Goal: Task Accomplishment & Management: Manage account settings

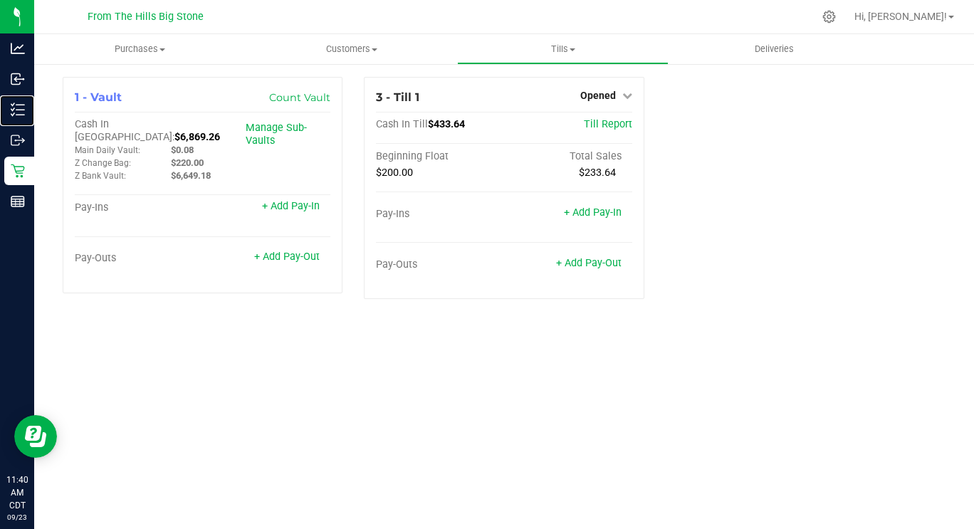
click at [9, 123] on div "Inventory" at bounding box center [19, 109] width 30 height 28
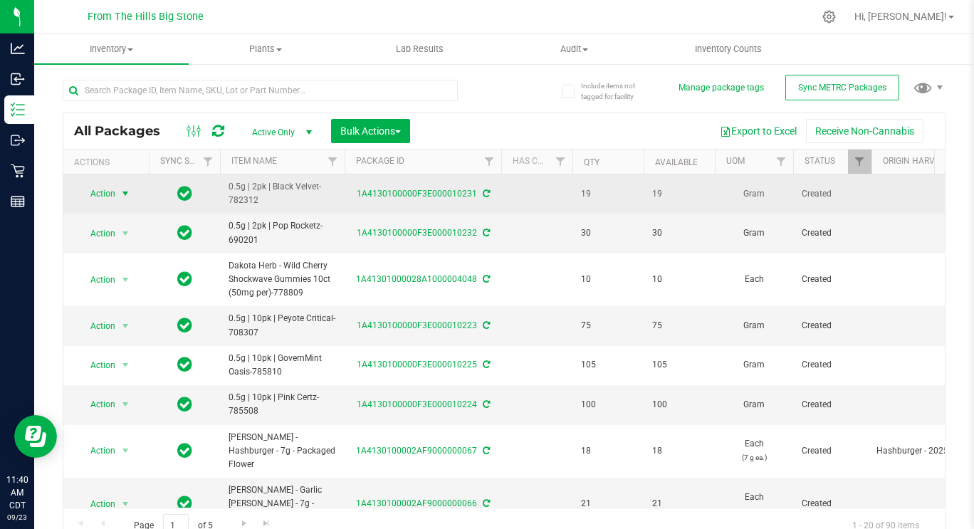
click at [100, 198] on span "Action" at bounding box center [97, 194] width 38 height 20
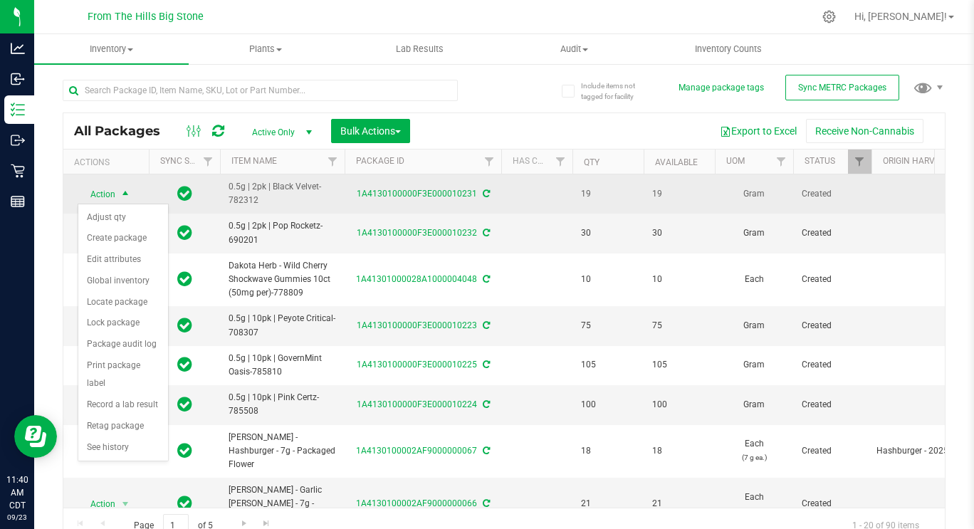
click at [100, 198] on span "Action" at bounding box center [97, 194] width 38 height 20
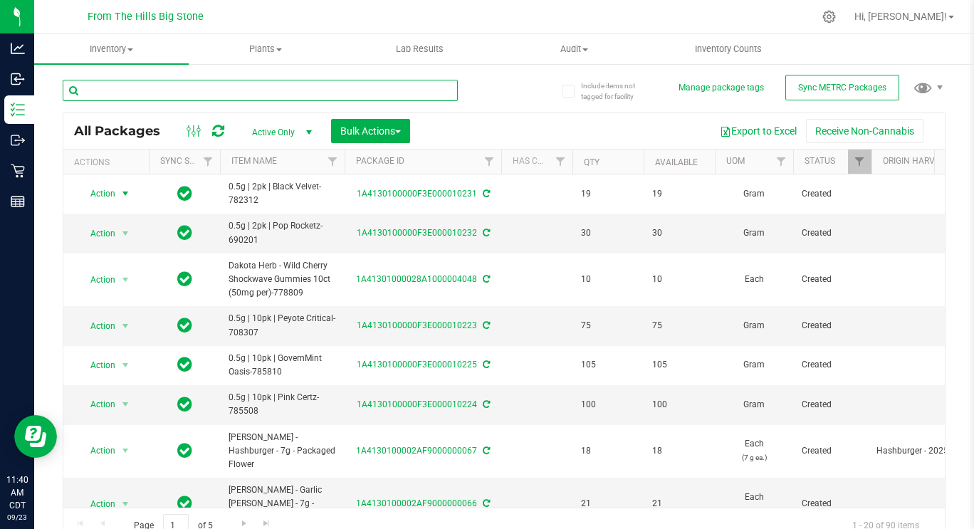
click at [116, 87] on input "text" at bounding box center [260, 90] width 395 height 21
type input "."
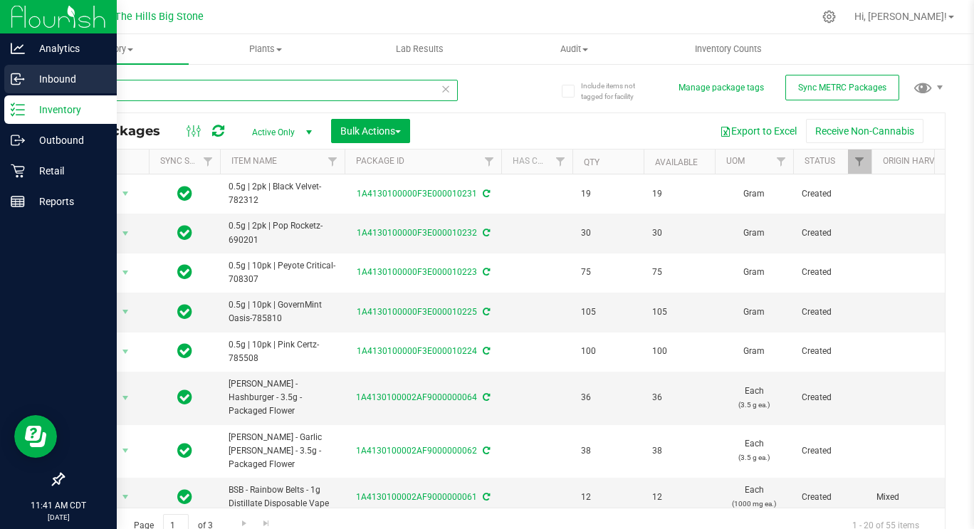
drag, startPoint x: 116, startPoint y: 90, endPoint x: 1, endPoint y: 83, distance: 114.9
click at [1, 83] on div "Analytics Inbound Inventory Outbound Retail Reports 11:41 AM CDT 09/23/2025 09/…" at bounding box center [487, 264] width 974 height 529
type input "high chew"
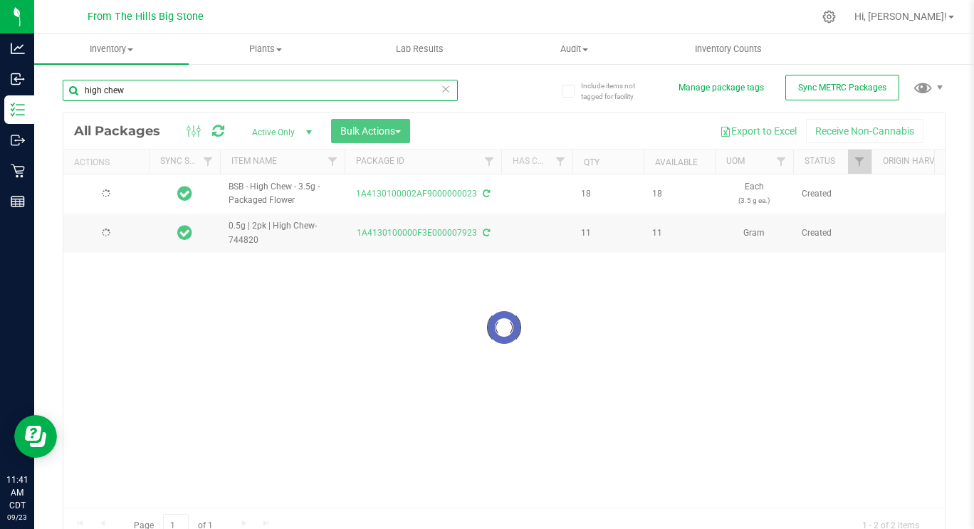
type input "[DATE]"
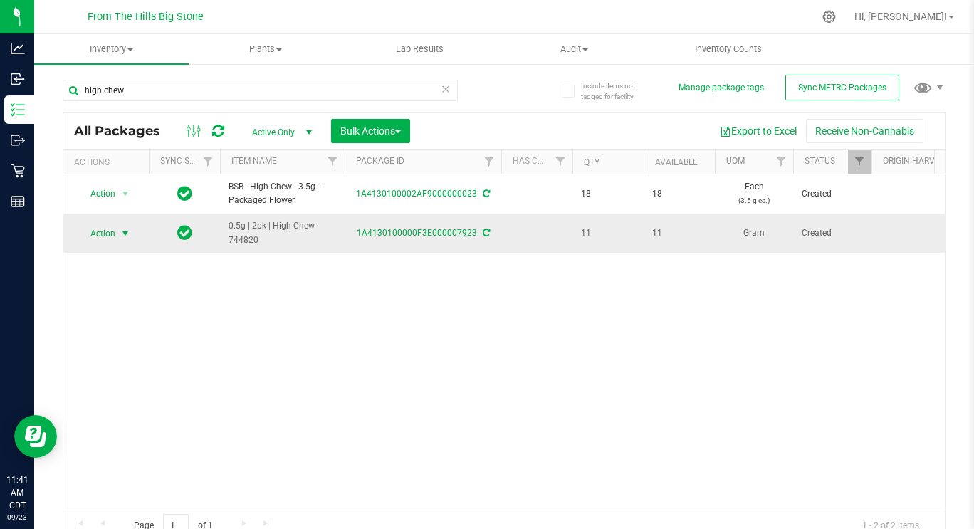
click at [110, 233] on span "Action" at bounding box center [97, 234] width 38 height 20
click at [397, 296] on div "Action Action Adjust qty Create package Edit attributes Global inventory Locate…" at bounding box center [504, 341] width 882 height 333
click at [441, 86] on icon at bounding box center [446, 88] width 10 height 17
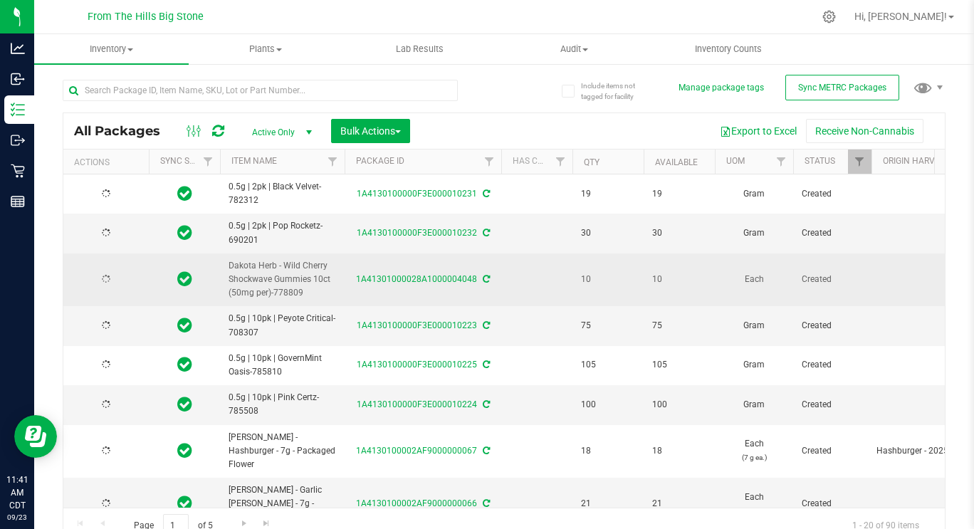
type input "[DATE]"
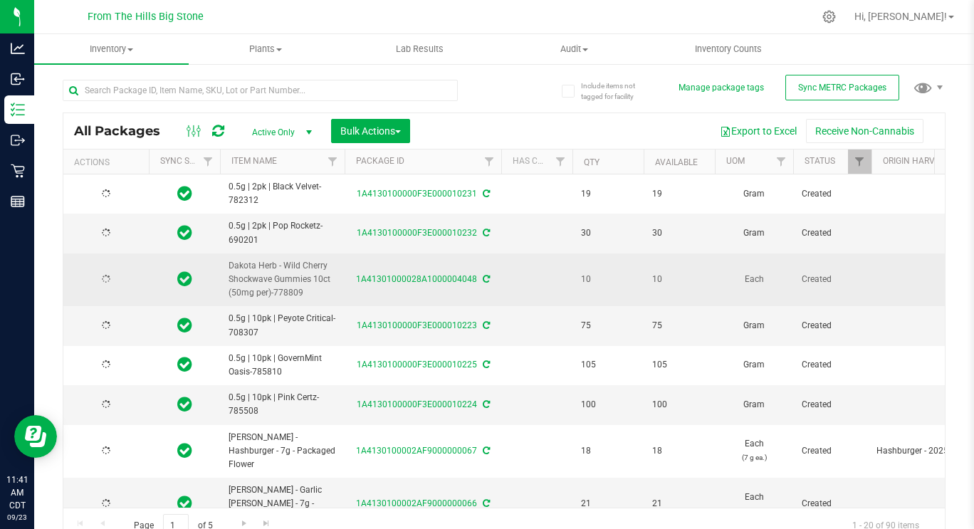
type input "[DATE]"
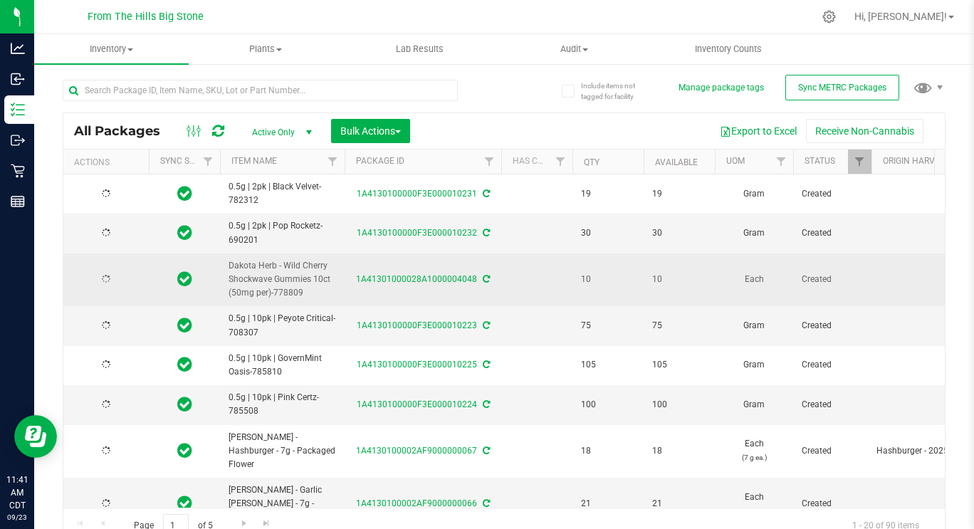
type input "[DATE]"
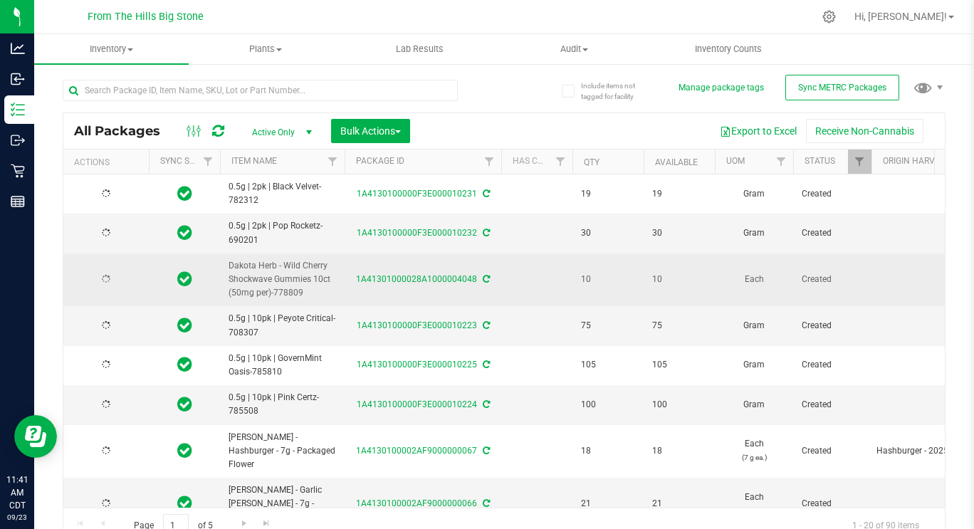
type input "[DATE]"
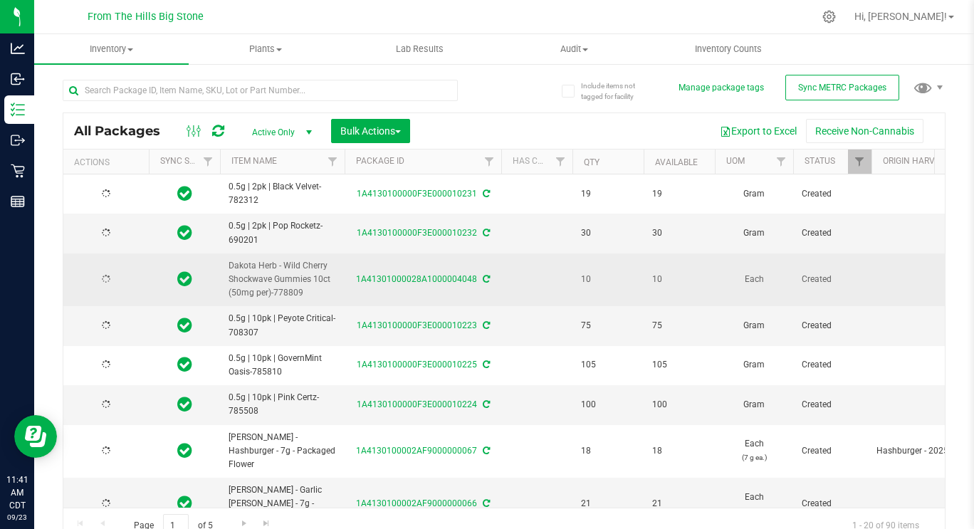
type input "[DATE]"
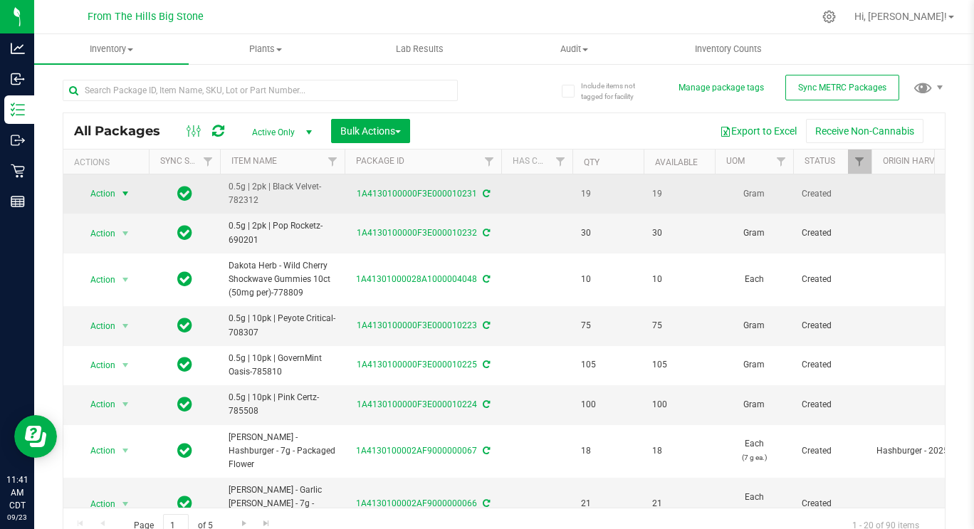
click at [121, 195] on span "select" at bounding box center [125, 193] width 11 height 11
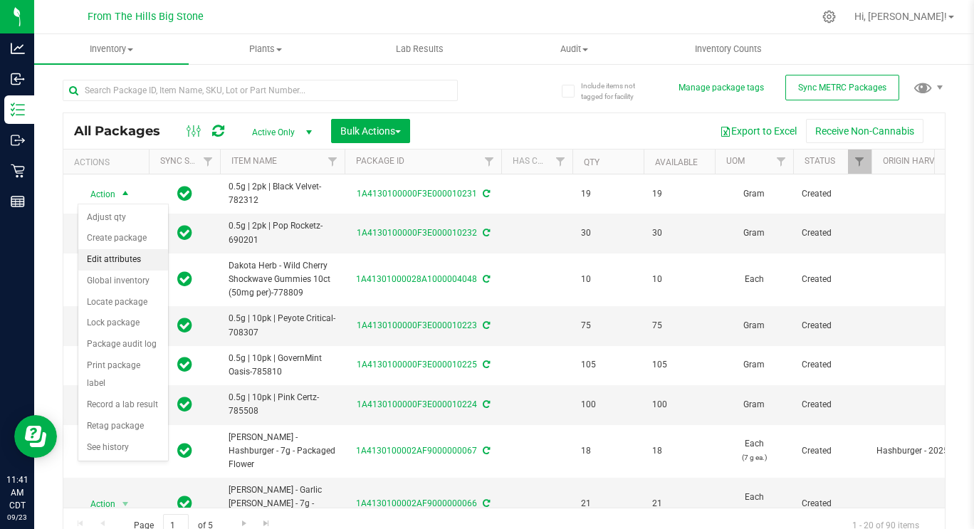
click at [118, 260] on li "Edit attributes" at bounding box center [123, 259] width 90 height 21
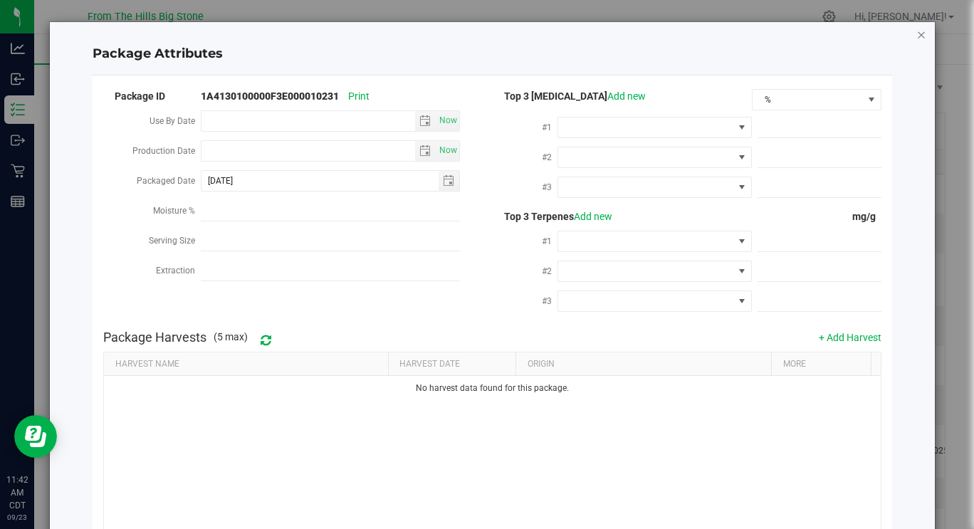
click at [917, 33] on icon "Close modal" at bounding box center [922, 34] width 10 height 17
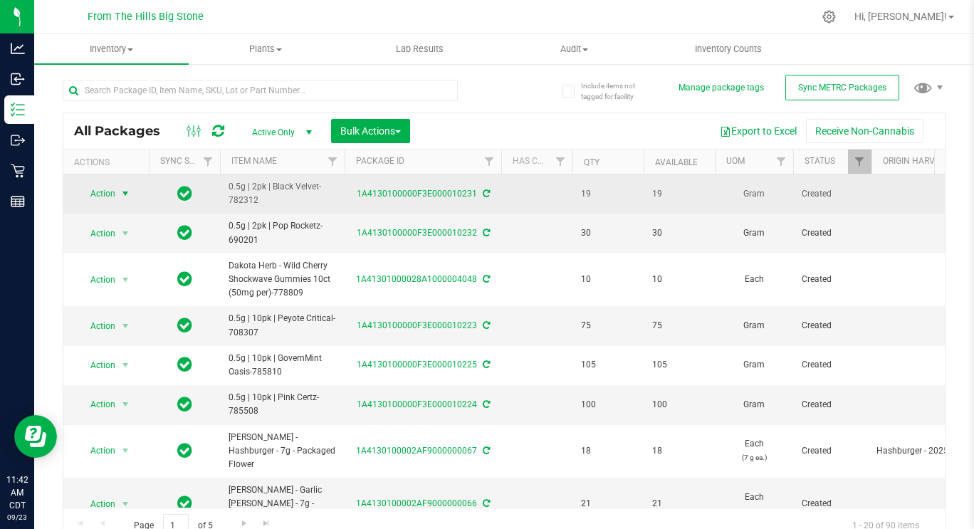
click at [111, 202] on span "Action" at bounding box center [97, 194] width 38 height 20
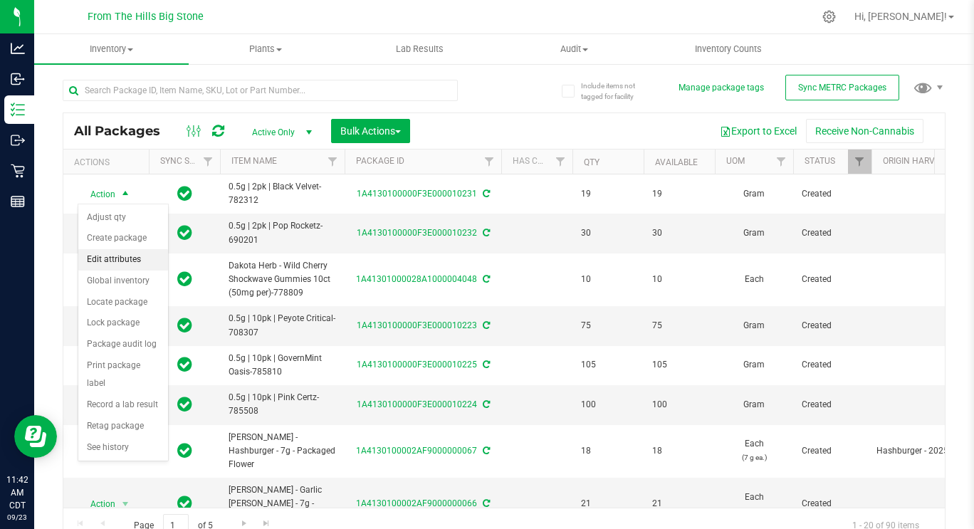
click at [103, 265] on li "Edit attributes" at bounding box center [123, 259] width 90 height 21
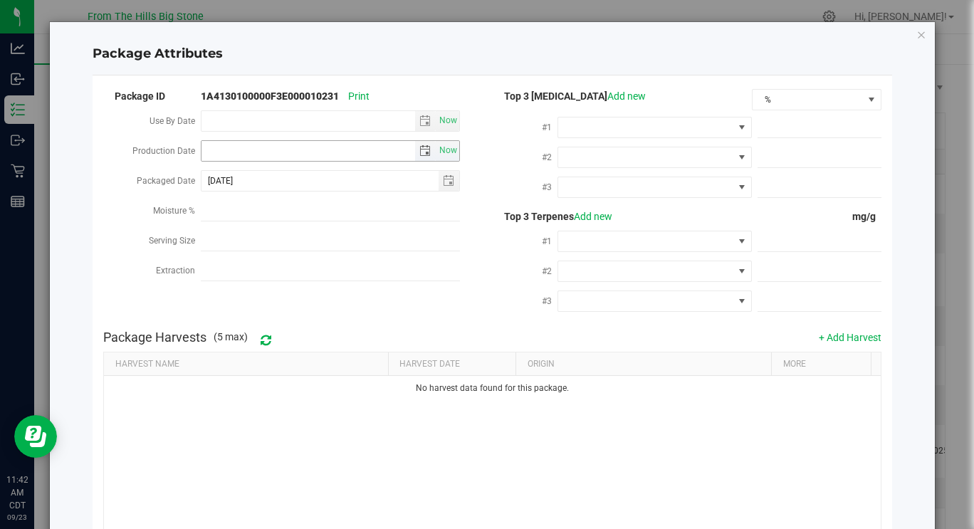
click at [422, 148] on span "select" at bounding box center [425, 150] width 11 height 11
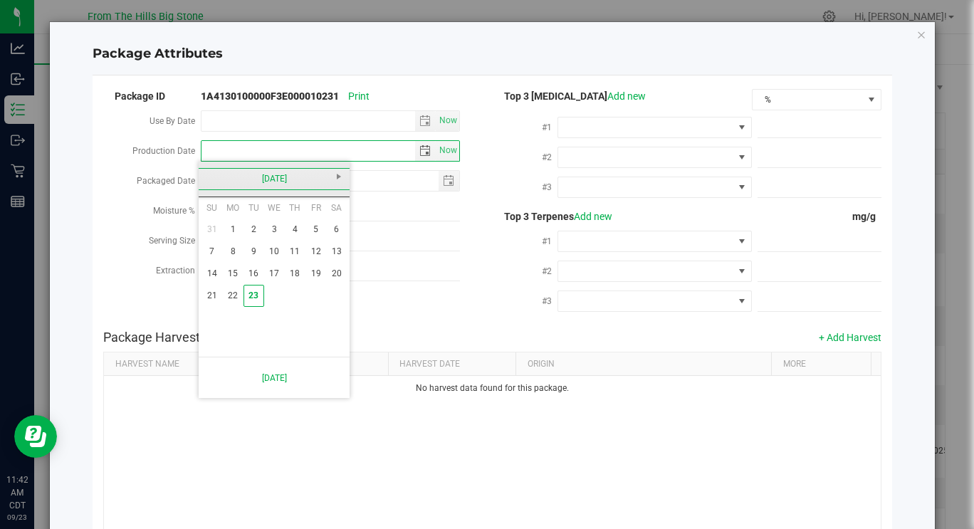
click at [209, 175] on link "[DATE]" at bounding box center [274, 179] width 153 height 22
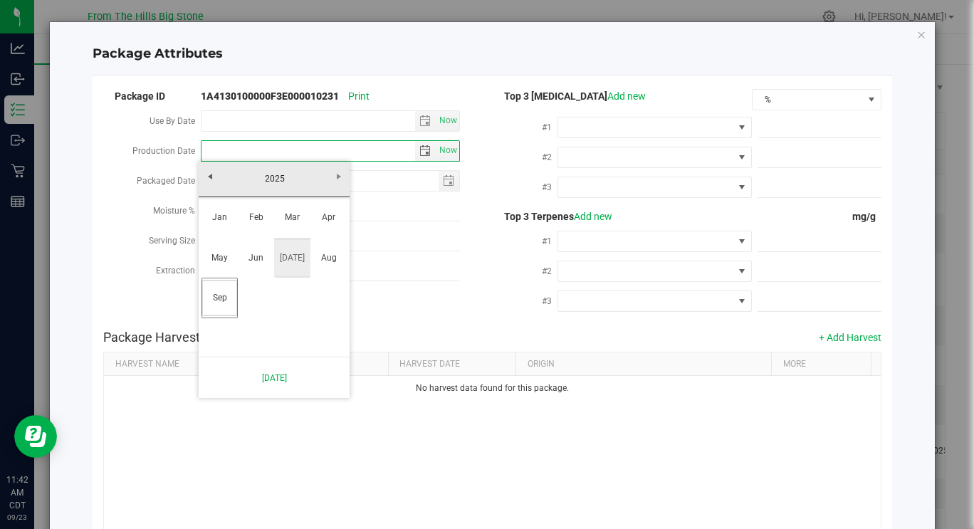
click at [303, 251] on link "[DATE]" at bounding box center [292, 258] width 36 height 36
click at [231, 274] on link "14" at bounding box center [232, 274] width 21 height 22
type input "[DATE]"
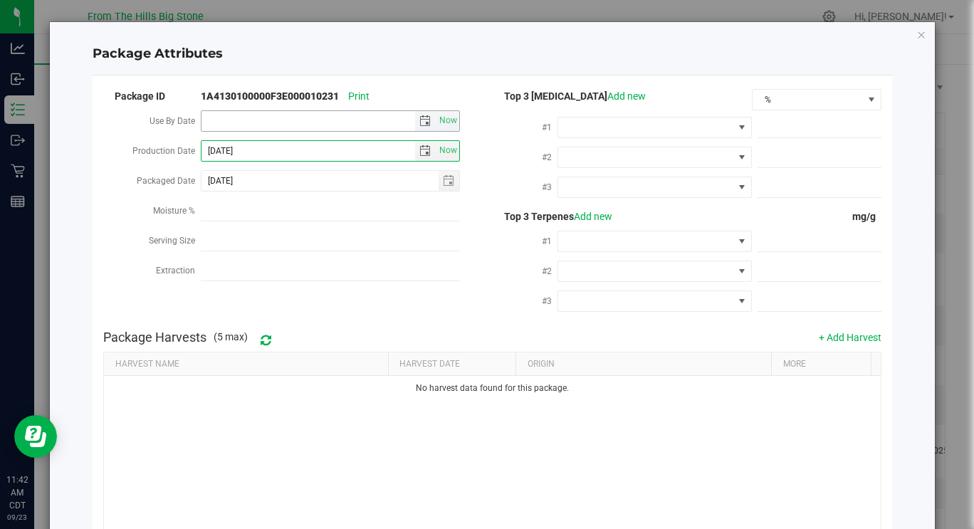
click at [420, 123] on span "select" at bounding box center [425, 120] width 11 height 11
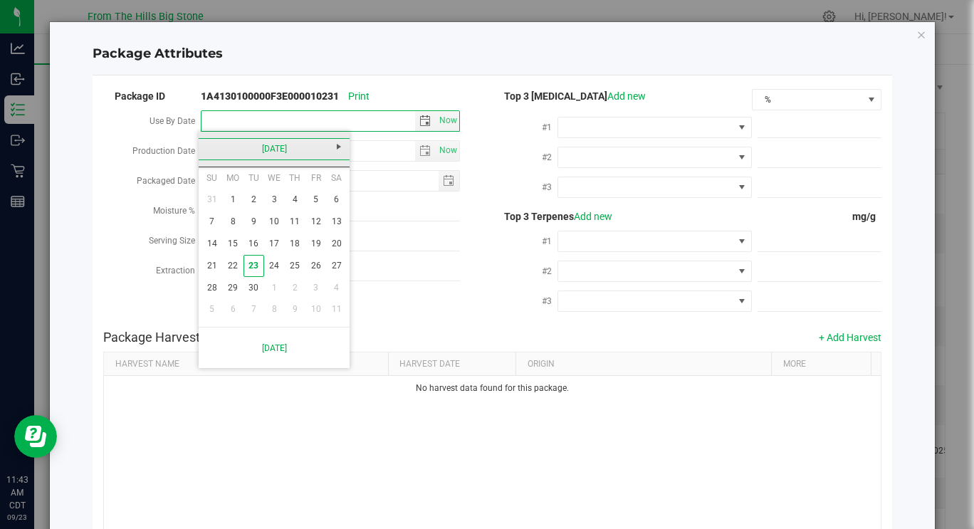
click at [298, 150] on link "[DATE]" at bounding box center [274, 149] width 153 height 22
click at [278, 148] on link "2025" at bounding box center [274, 149] width 153 height 22
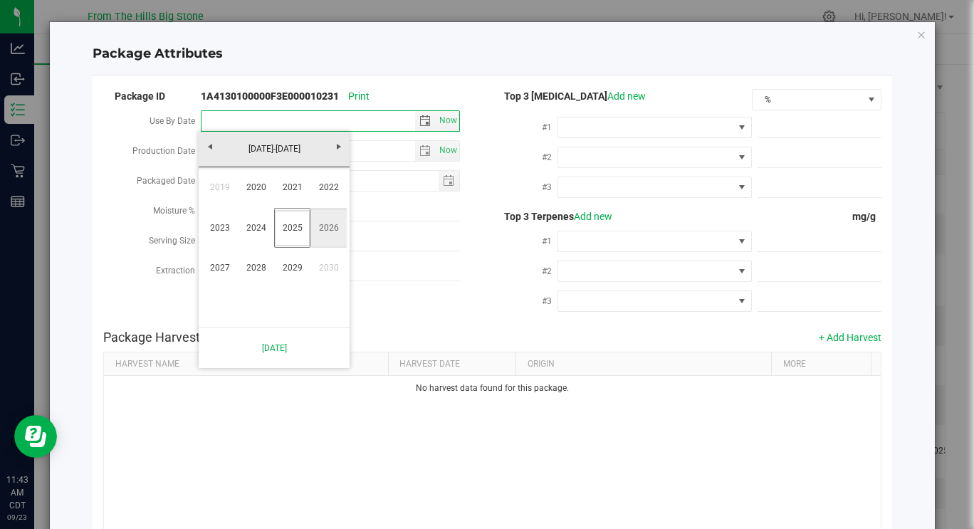
click at [322, 219] on link "2026" at bounding box center [329, 228] width 36 height 36
click at [209, 277] on link "Sep" at bounding box center [220, 268] width 36 height 36
click at [236, 245] on link "14" at bounding box center [232, 244] width 21 height 22
type input "[DATE]"
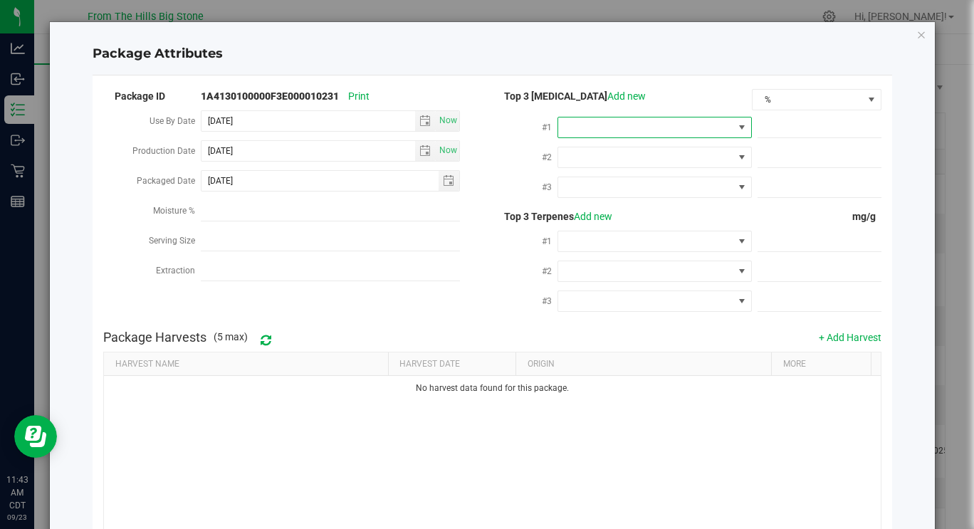
click at [736, 129] on span at bounding box center [741, 127] width 11 height 11
click at [653, 190] on li "THC" at bounding box center [647, 189] width 191 height 24
click at [773, 125] on span at bounding box center [820, 128] width 124 height 21
type input "26.374"
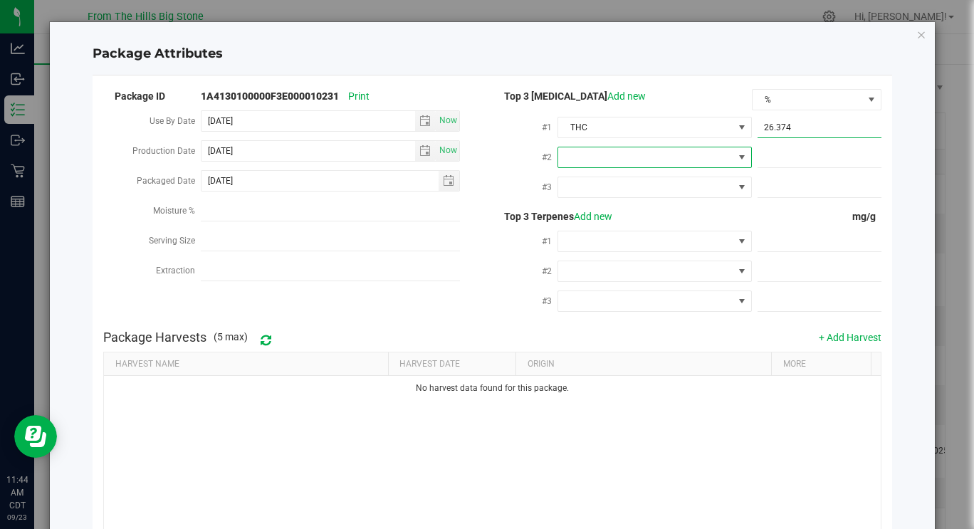
type input "26.3740"
drag, startPoint x: 783, startPoint y: 41, endPoint x: 776, endPoint y: -52, distance: 92.9
click at [776, 0] on html "Package Attributes Package ID 1A4130100000F3E000010231 Print Use By Date 2026-0…" at bounding box center [487, 264] width 974 height 529
click at [974, 159] on div "Package Attributes Package ID 1A4130100000F3E000010231 Print Use By Date 2026-0…" at bounding box center [492, 264] width 985 height 529
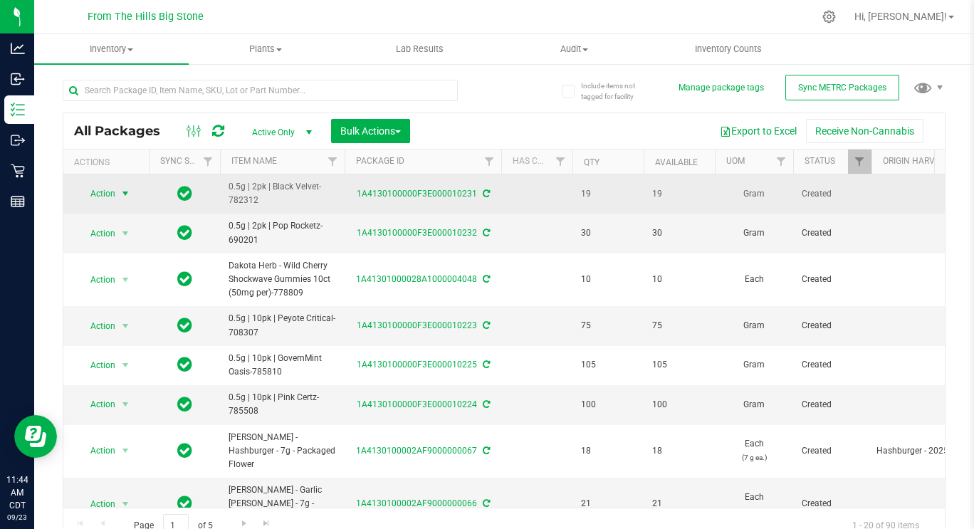
click at [93, 199] on span "Action" at bounding box center [97, 194] width 38 height 20
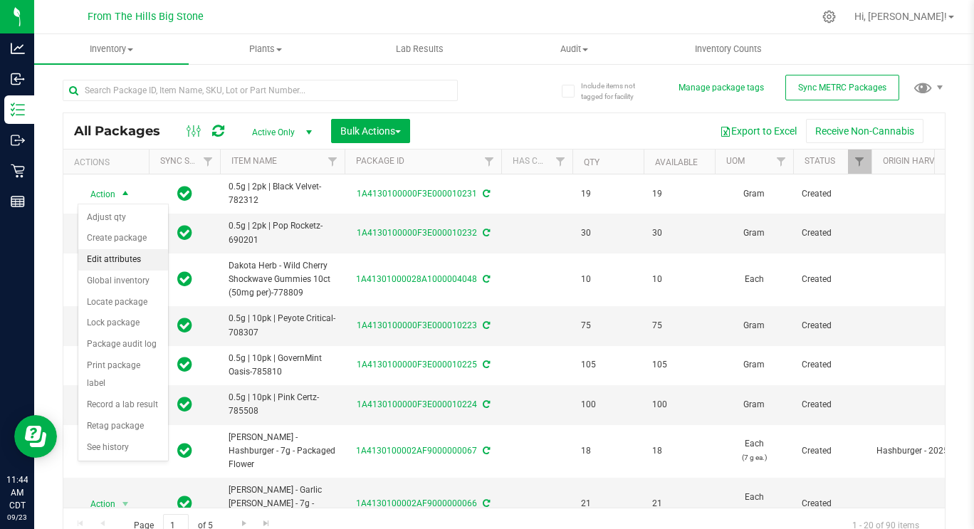
click at [98, 264] on li "Edit attributes" at bounding box center [123, 259] width 90 height 21
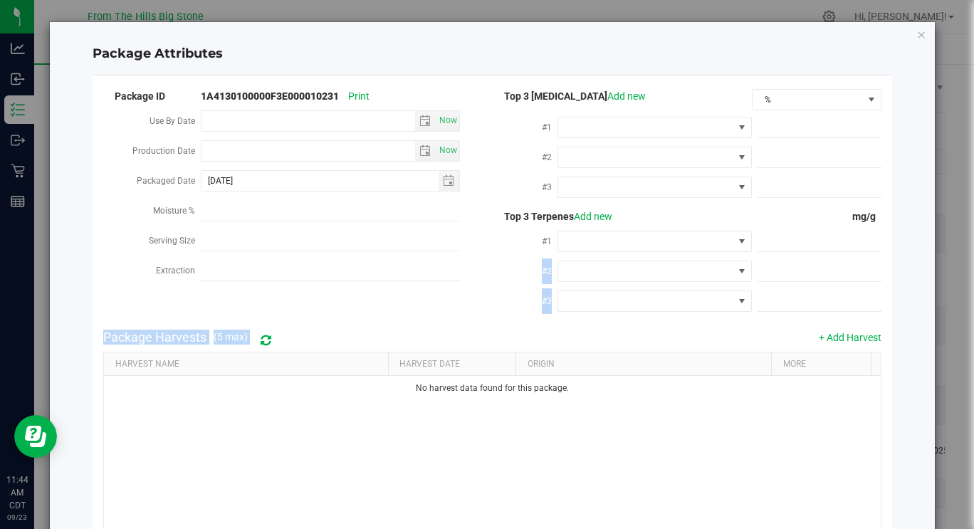
drag, startPoint x: 968, startPoint y: 251, endPoint x: 974, endPoint y: 353, distance: 102.7
click at [974, 353] on div "Package Attributes Package ID 1A4130100000F3E000010231 Print Use By Date Now Pr…" at bounding box center [492, 264] width 985 height 529
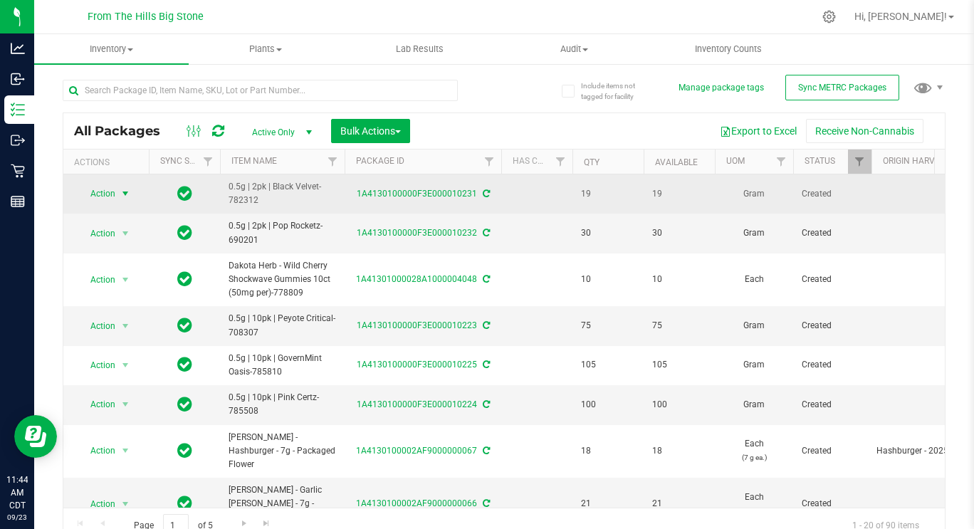
click at [98, 193] on span "Action" at bounding box center [97, 194] width 38 height 20
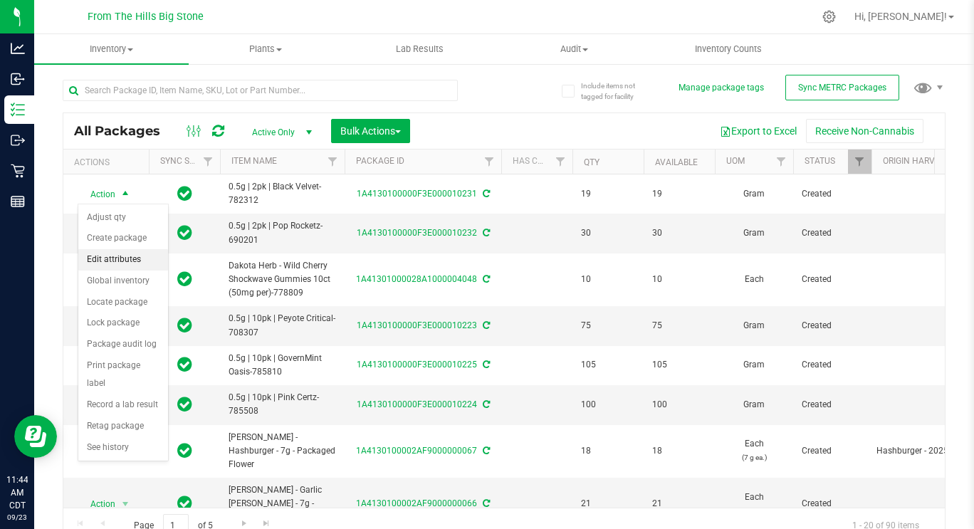
click at [109, 265] on li "Edit attributes" at bounding box center [123, 259] width 90 height 21
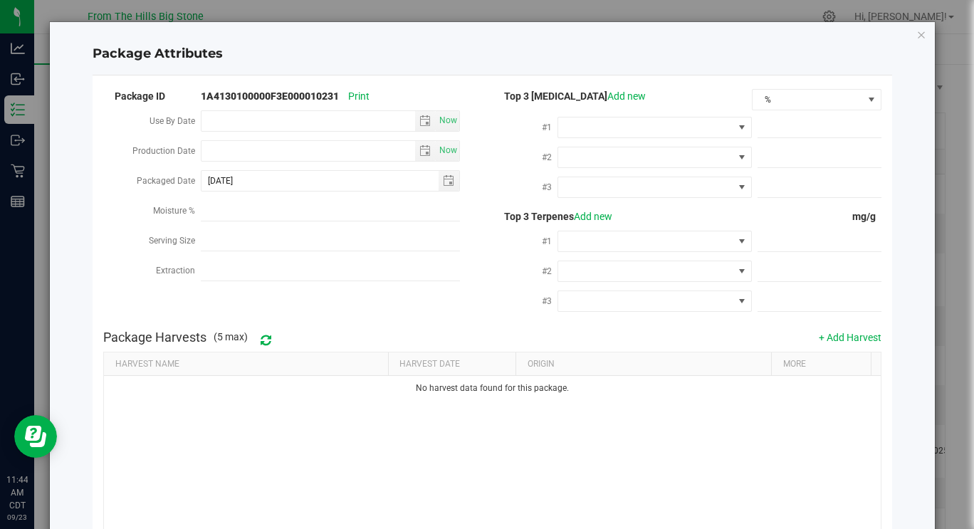
drag, startPoint x: 455, startPoint y: 39, endPoint x: 480, endPoint y: 66, distance: 36.8
click at [480, 66] on div "Package Attributes" at bounding box center [493, 54] width 800 height 42
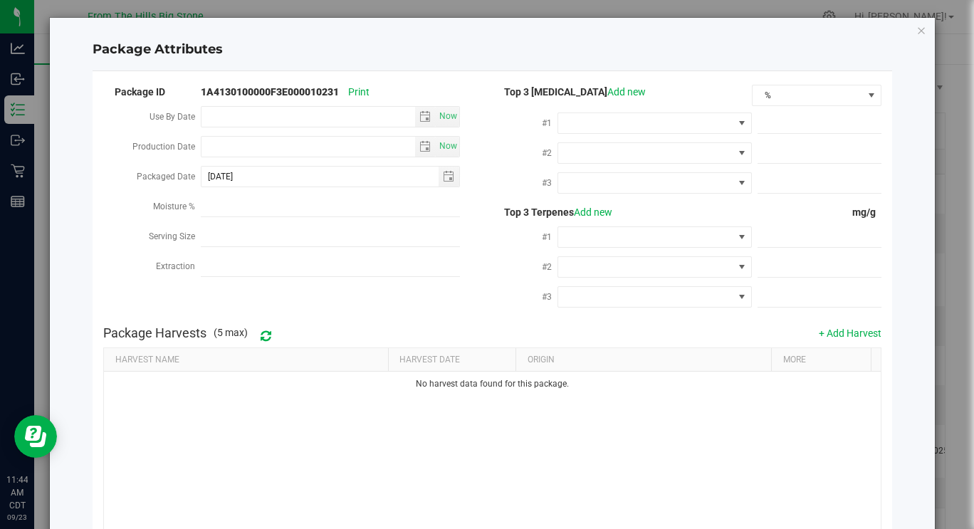
scroll to position [0, 0]
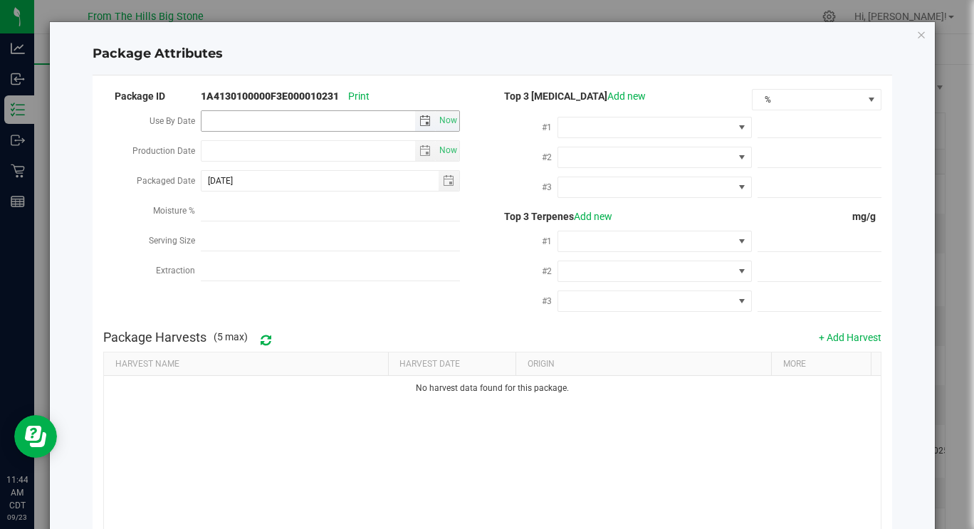
click at [422, 123] on span "select" at bounding box center [425, 120] width 11 height 11
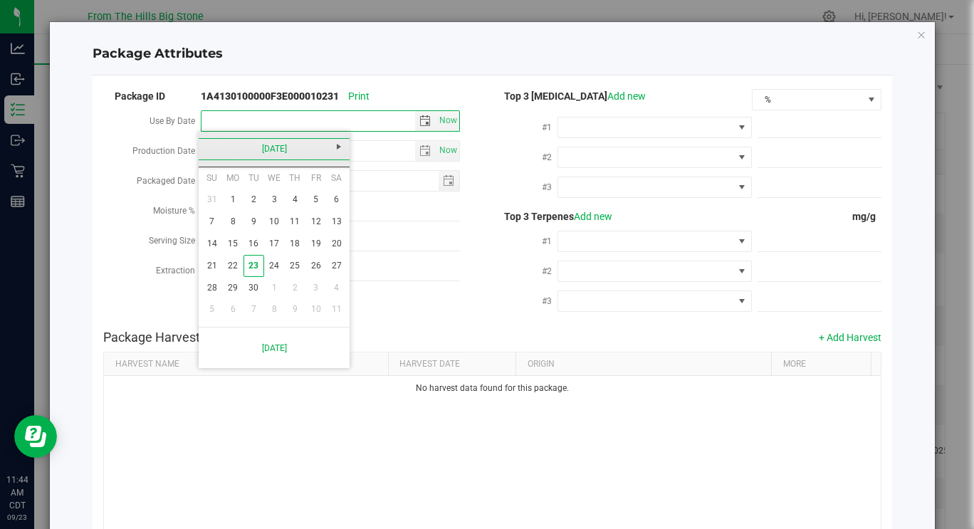
click at [279, 155] on link "[DATE]" at bounding box center [274, 149] width 153 height 22
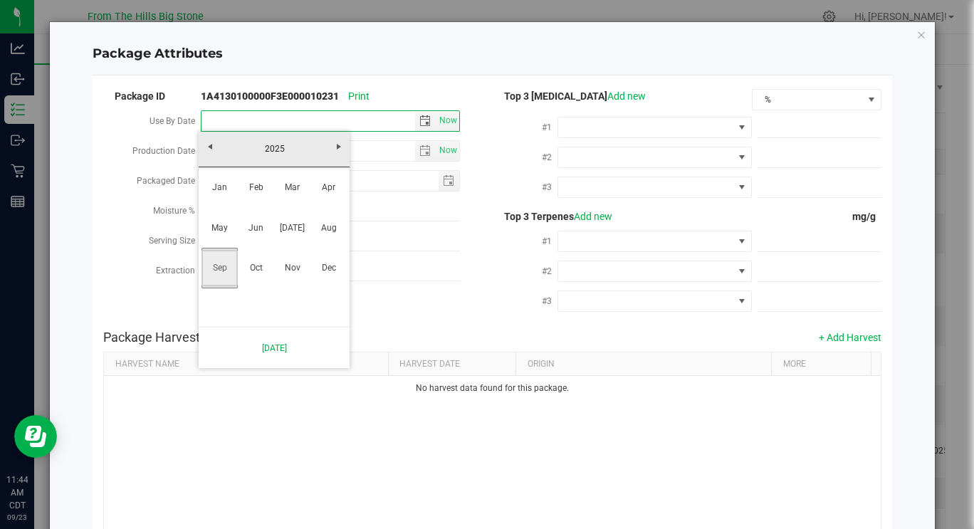
click at [217, 261] on link "Sep" at bounding box center [220, 268] width 36 height 36
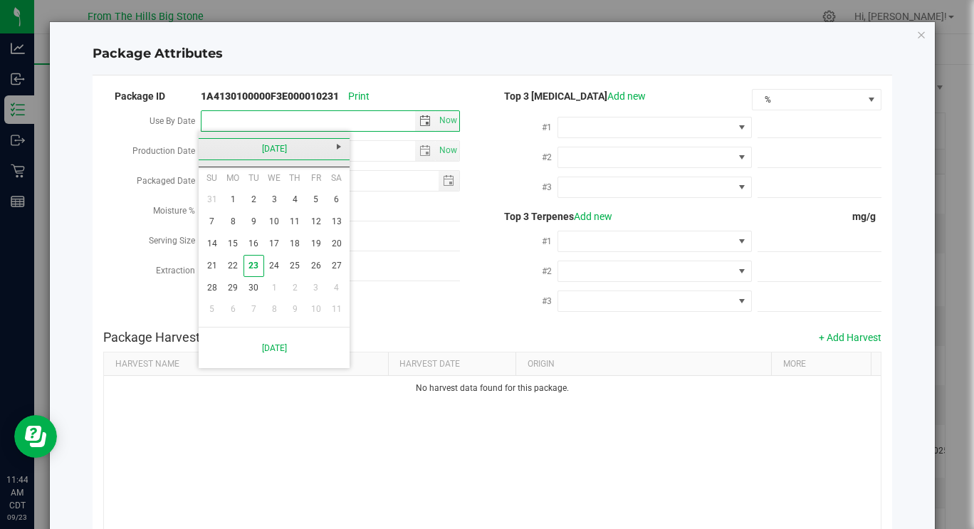
click at [280, 147] on link "[DATE]" at bounding box center [274, 149] width 153 height 22
click at [280, 147] on link "2025" at bounding box center [274, 149] width 153 height 22
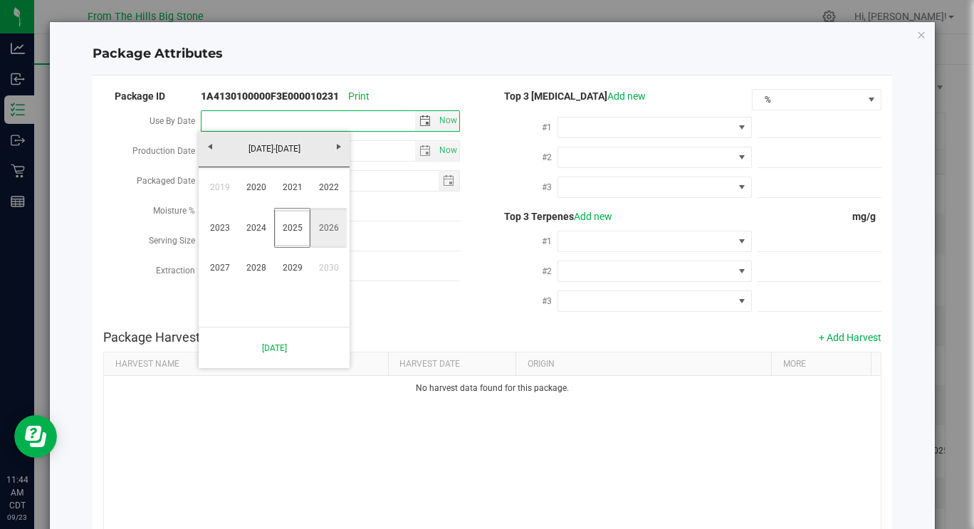
click at [326, 226] on link "2026" at bounding box center [329, 228] width 36 height 36
click at [215, 271] on link "Sep" at bounding box center [220, 268] width 36 height 36
click at [230, 244] on link "14" at bounding box center [232, 244] width 21 height 22
type input "[DATE]"
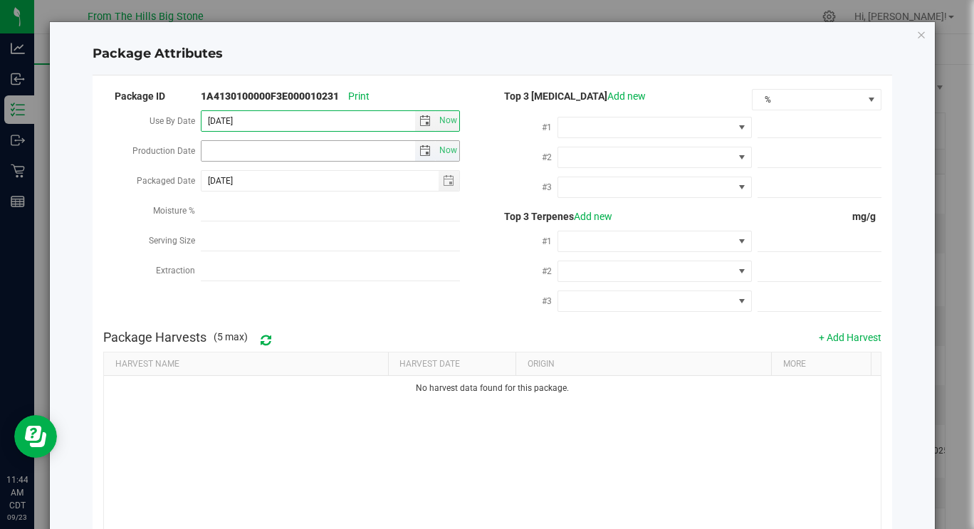
click at [422, 152] on span "select" at bounding box center [425, 150] width 11 height 11
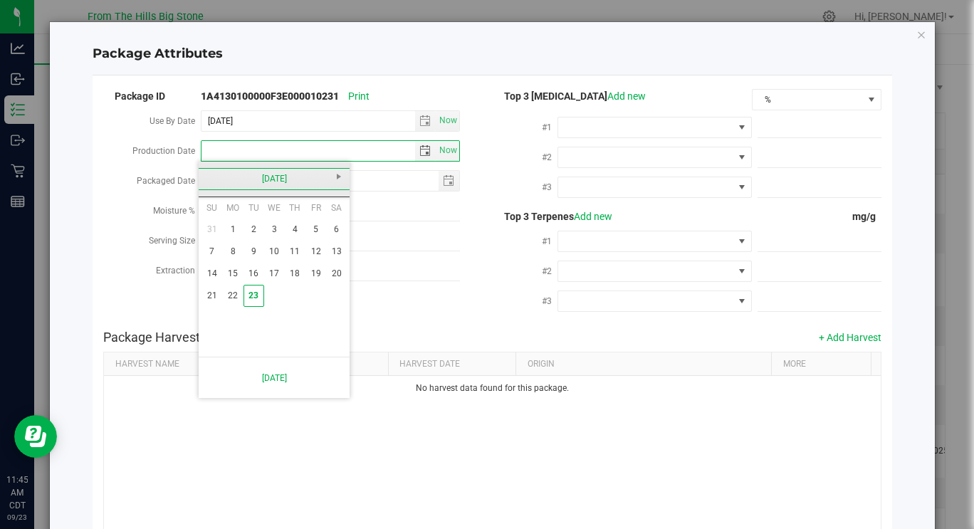
click at [215, 177] on link "[DATE]" at bounding box center [274, 179] width 153 height 22
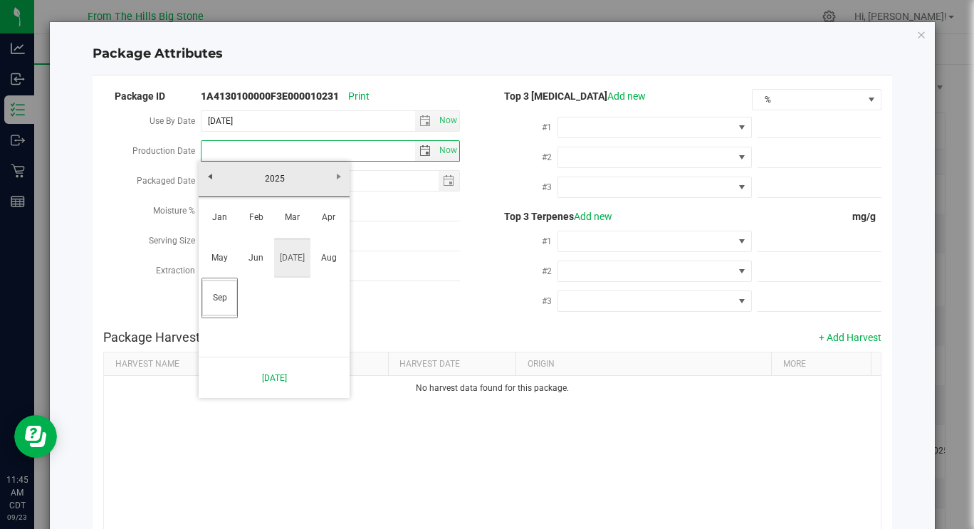
click at [302, 268] on link "[DATE]" at bounding box center [292, 258] width 36 height 36
click at [225, 276] on link "14" at bounding box center [232, 274] width 21 height 22
type input "[DATE]"
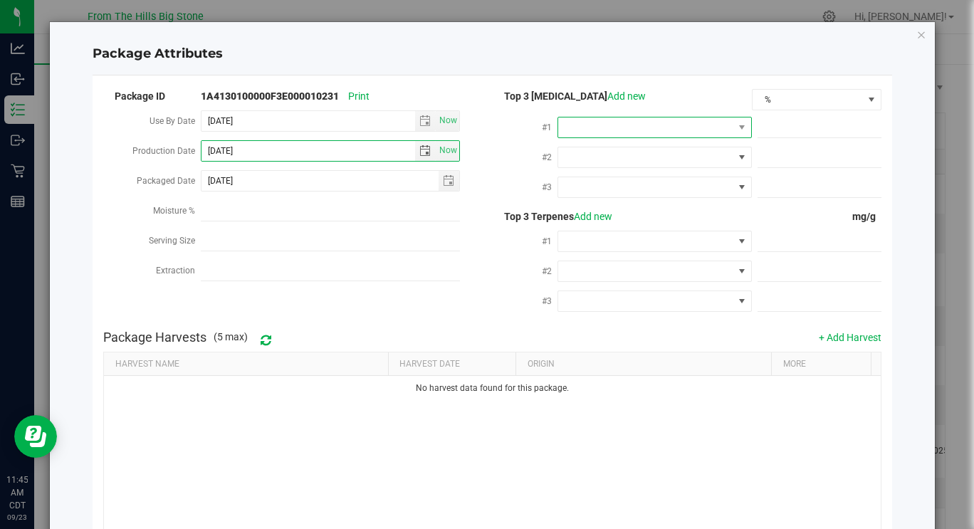
click at [686, 130] on span at bounding box center [645, 128] width 175 height 20
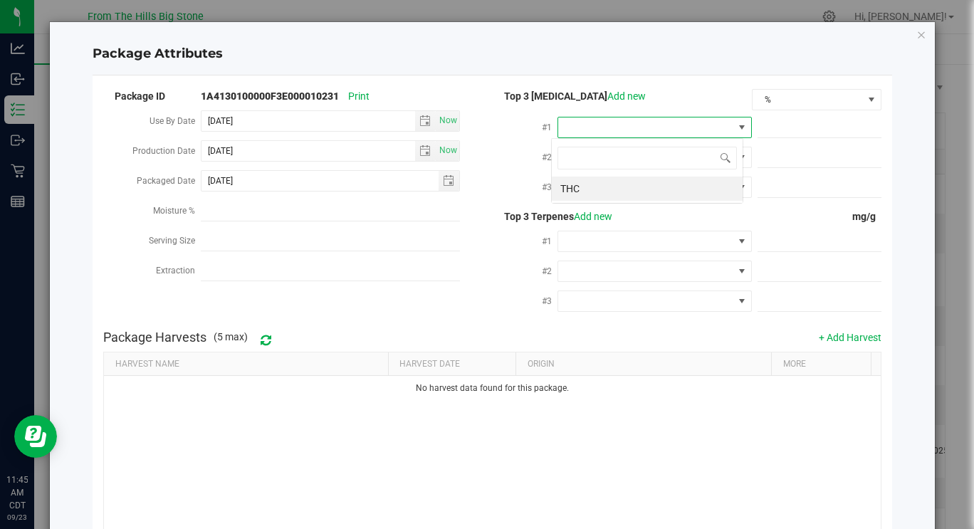
scroll to position [21, 192]
click at [653, 185] on li "THC" at bounding box center [647, 189] width 191 height 24
click at [773, 121] on span at bounding box center [820, 128] width 124 height 21
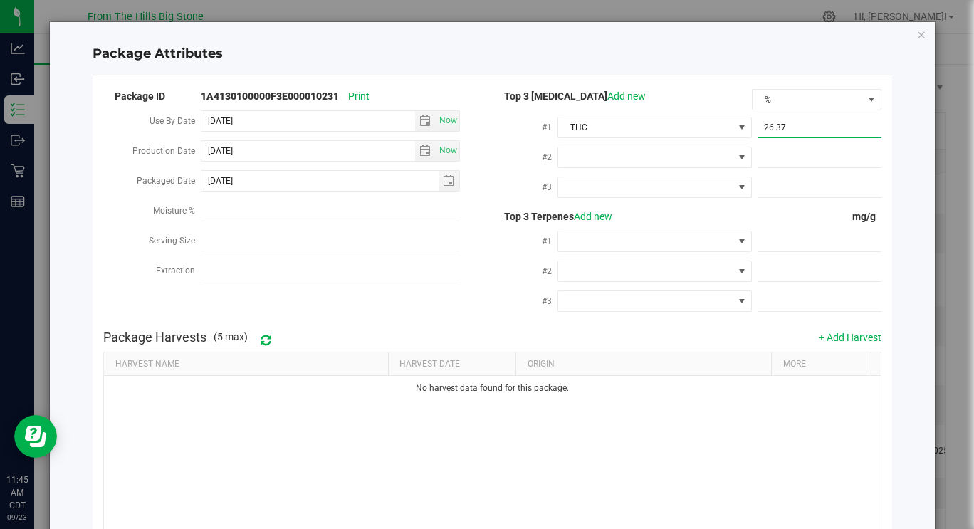
type input "26.374"
type input "26.3740"
click at [714, 153] on span "THC" at bounding box center [645, 157] width 175 height 20
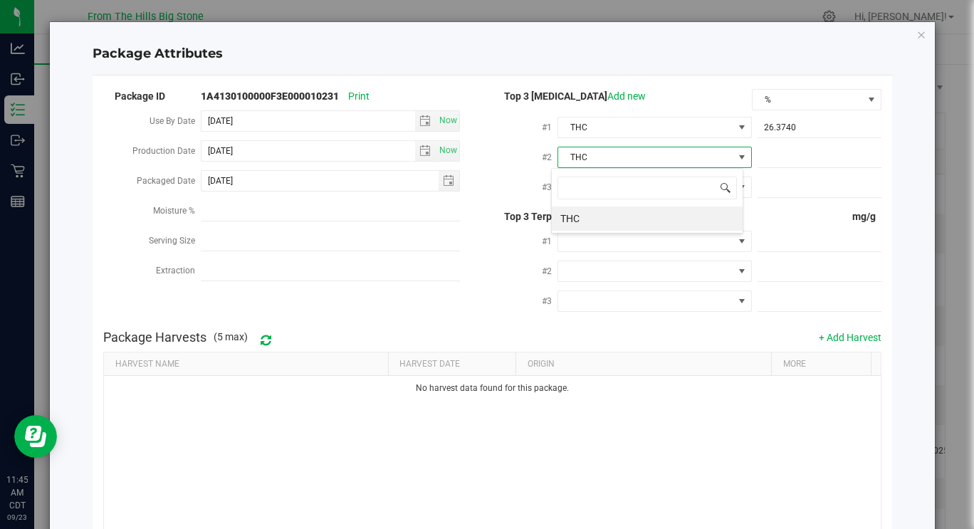
click at [729, 182] on span at bounding box center [725, 187] width 11 height 11
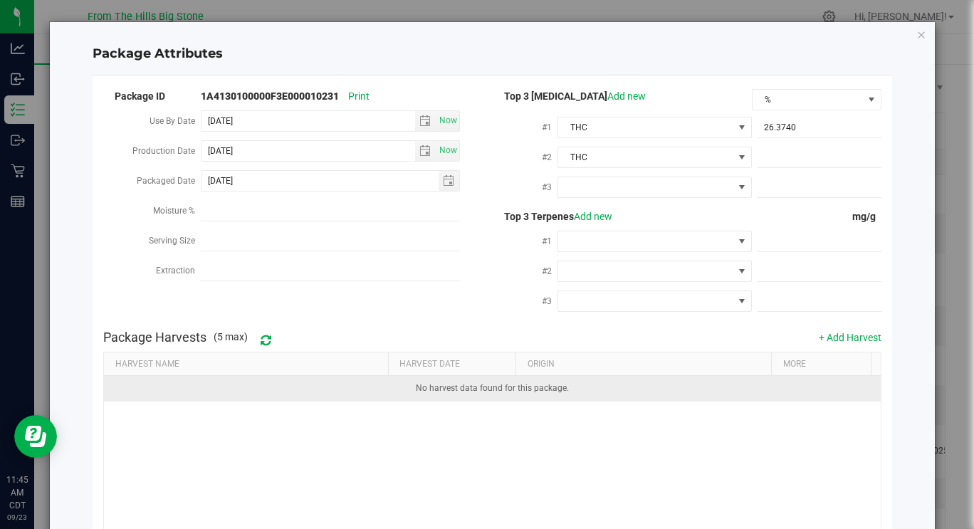
click at [744, 400] on td "No harvest data found for this package." at bounding box center [492, 388] width 777 height 25
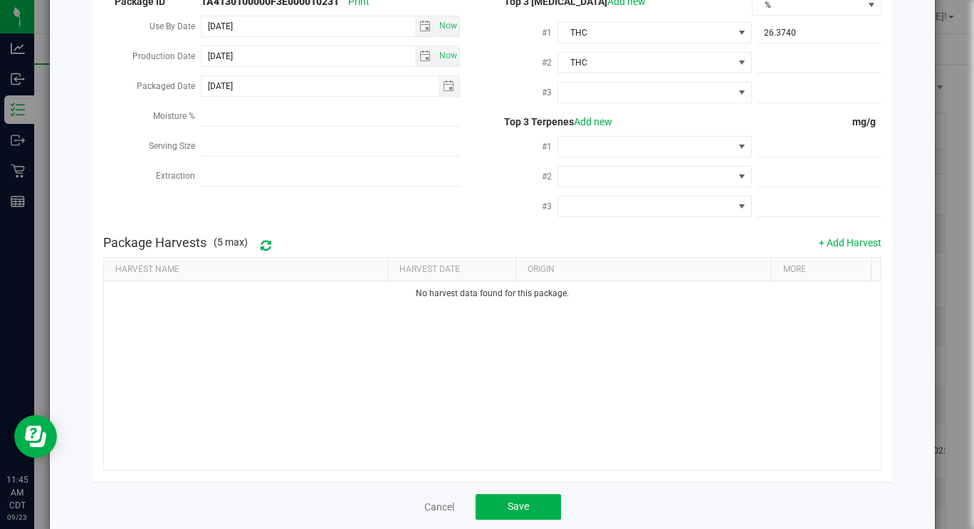
scroll to position [118, 0]
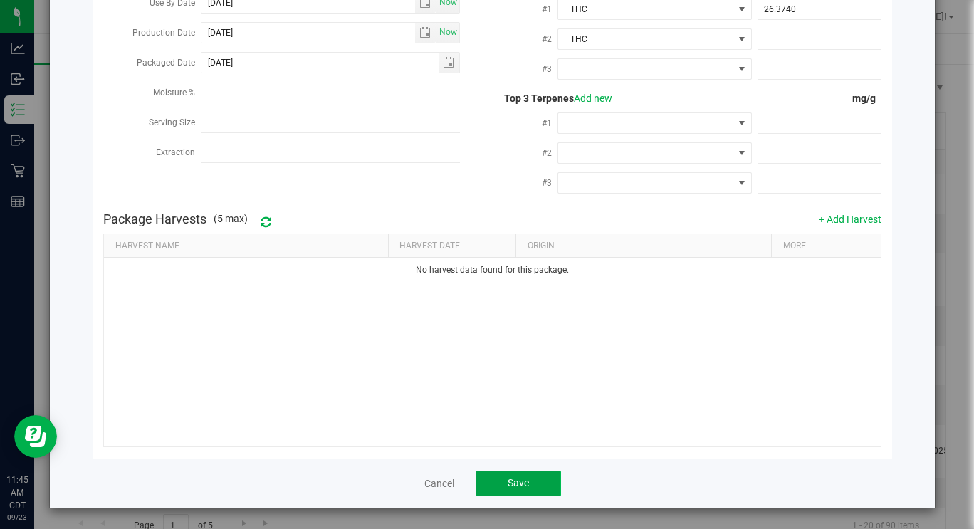
click at [521, 483] on span "Save" at bounding box center [518, 482] width 21 height 11
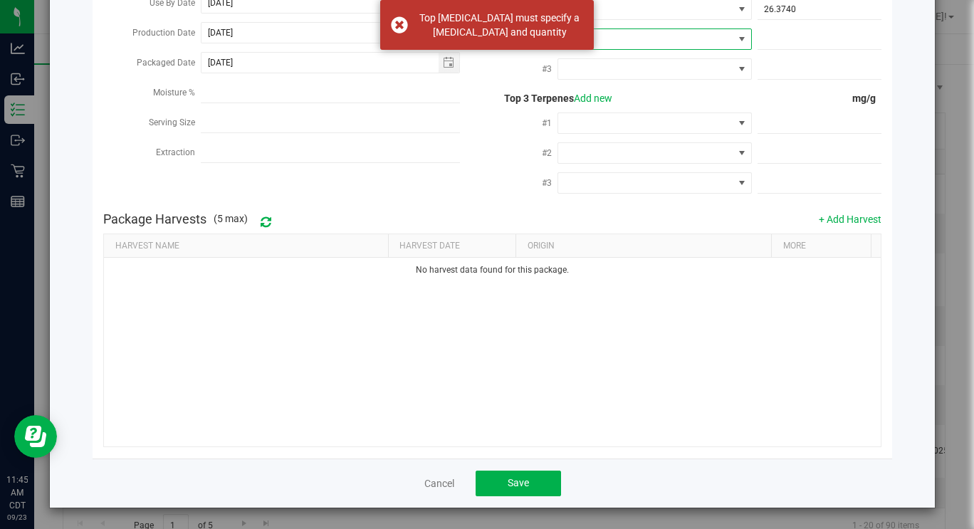
click at [736, 41] on span at bounding box center [741, 38] width 11 height 11
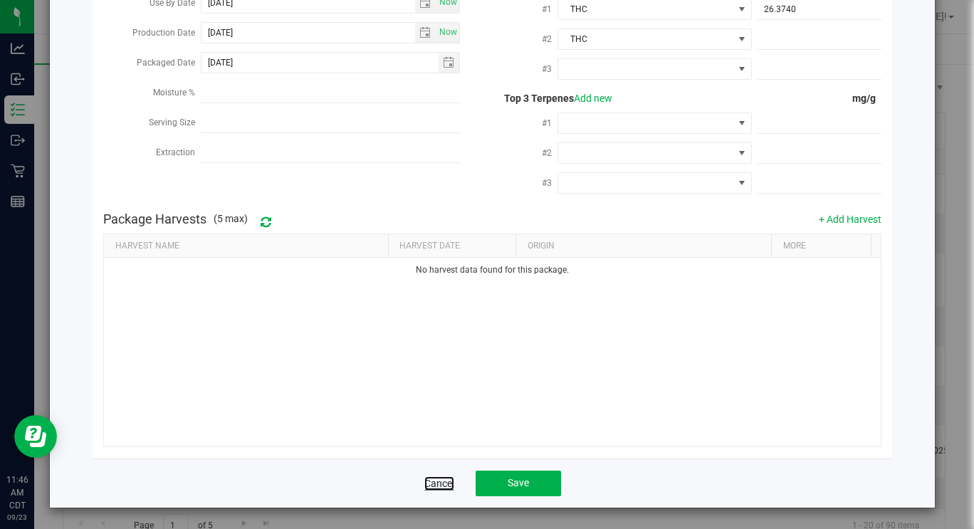
click at [444, 484] on link "Cancel" at bounding box center [439, 483] width 30 height 14
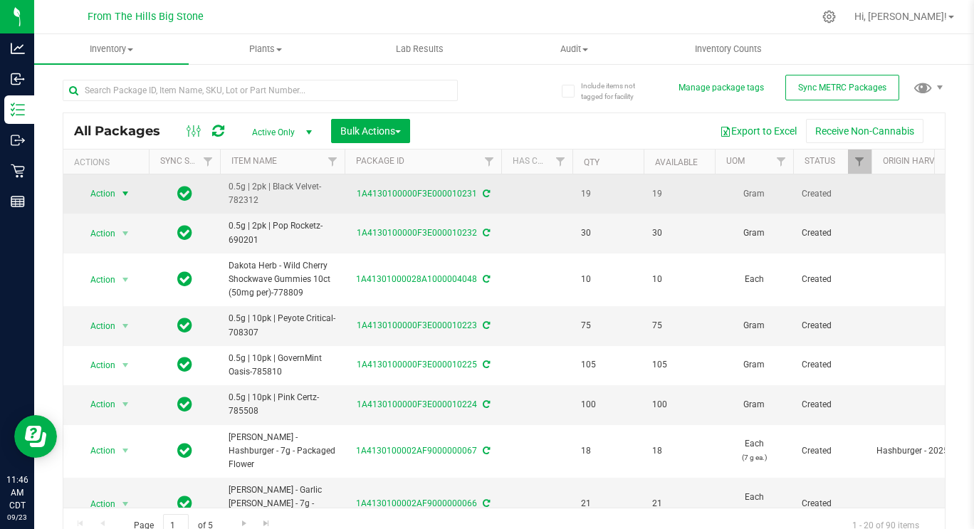
click at [112, 194] on span "Action" at bounding box center [97, 194] width 38 height 20
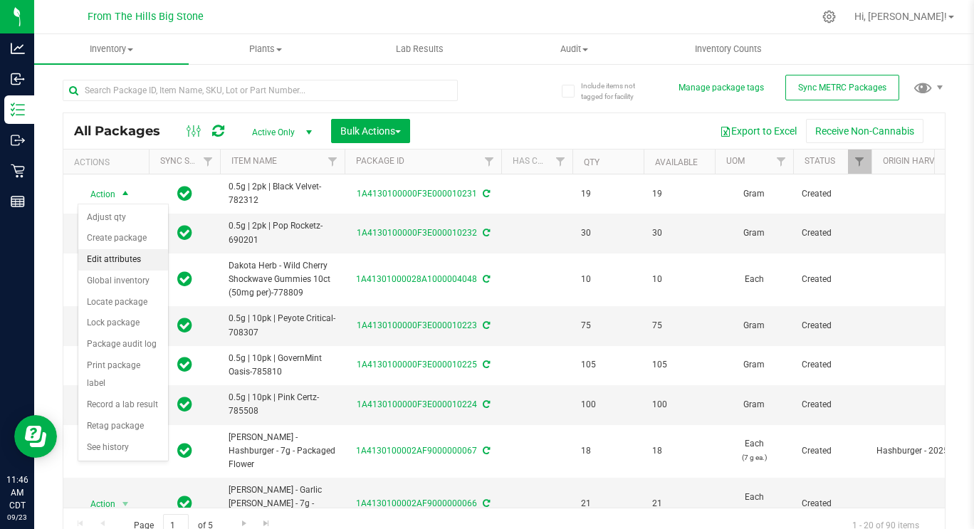
click at [105, 263] on li "Edit attributes" at bounding box center [123, 259] width 90 height 21
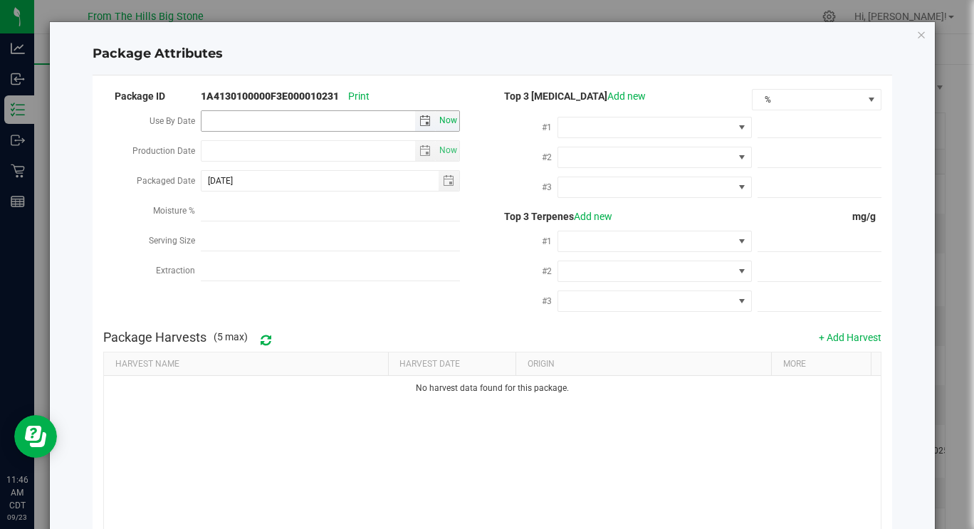
click at [442, 120] on span "Now" at bounding box center [449, 120] width 24 height 21
click at [420, 117] on span "select" at bounding box center [425, 120] width 11 height 11
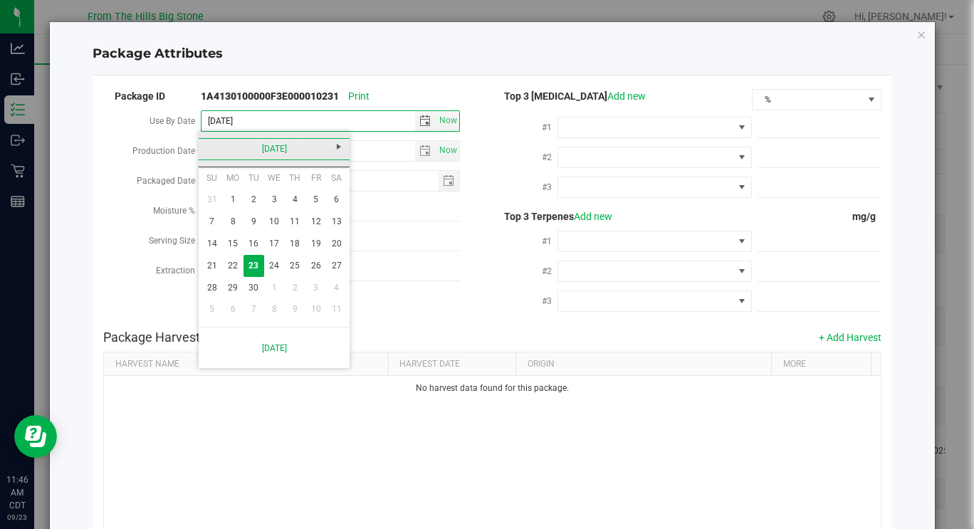
click at [288, 150] on link "[DATE]" at bounding box center [274, 149] width 153 height 22
click at [288, 150] on link "2025" at bounding box center [274, 149] width 153 height 22
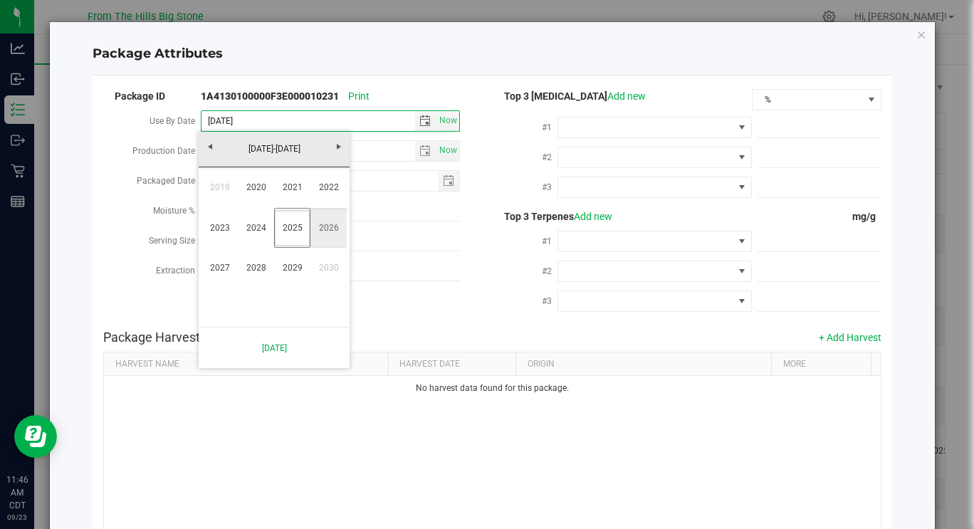
click at [333, 239] on link "2026" at bounding box center [329, 228] width 36 height 36
click at [215, 277] on link "Sep" at bounding box center [220, 268] width 36 height 36
click at [229, 243] on link "14" at bounding box center [232, 244] width 21 height 22
type input "[DATE]"
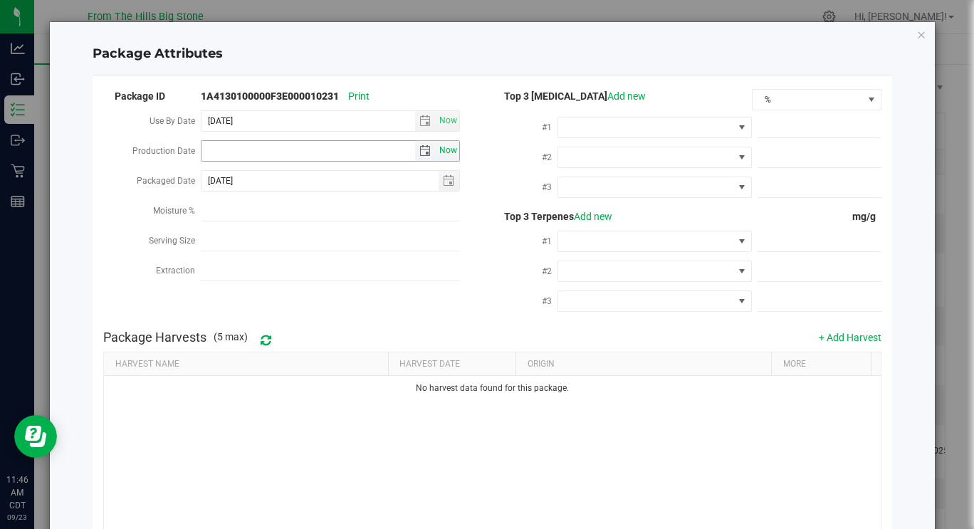
click at [444, 153] on span "Now" at bounding box center [449, 150] width 24 height 21
click at [423, 149] on span "select" at bounding box center [425, 150] width 11 height 11
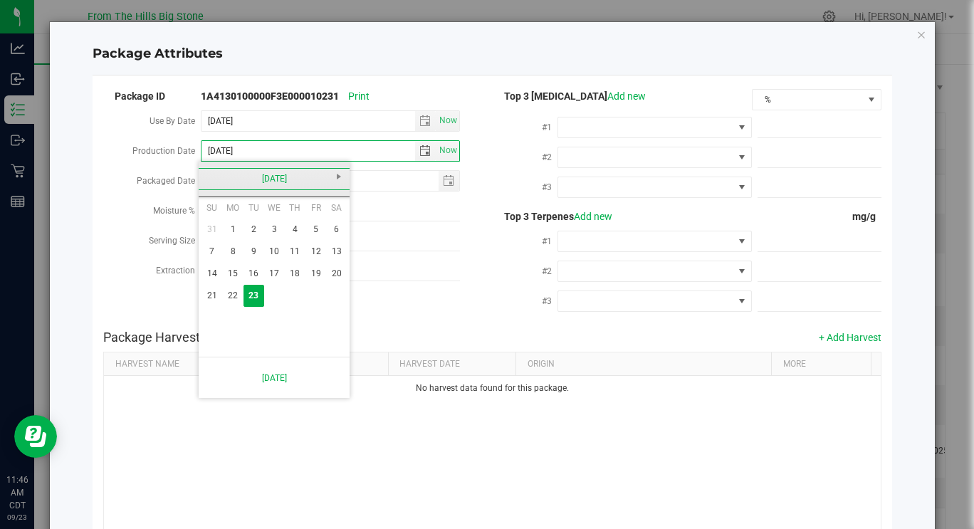
click at [269, 179] on link "[DATE]" at bounding box center [274, 179] width 153 height 22
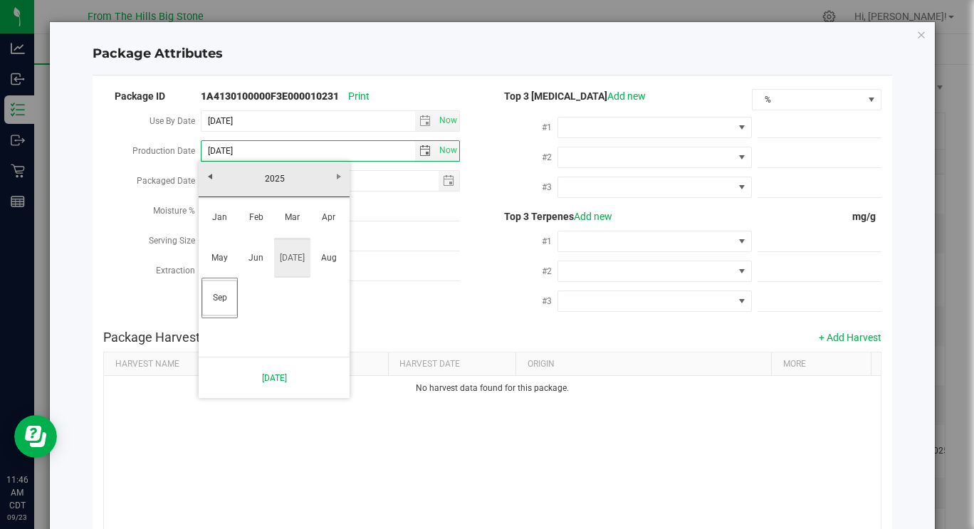
click at [289, 256] on link "[DATE]" at bounding box center [292, 258] width 36 height 36
click at [231, 269] on link "14" at bounding box center [232, 274] width 21 height 22
type input "[DATE]"
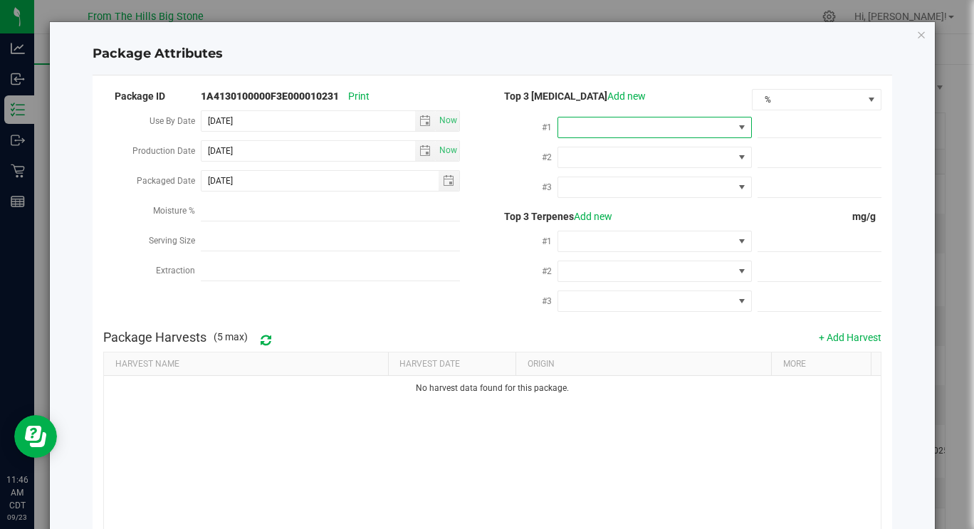
click at [679, 126] on span at bounding box center [645, 128] width 175 height 20
click at [623, 187] on li "THC" at bounding box center [647, 189] width 191 height 24
click at [803, 122] on span at bounding box center [820, 128] width 124 height 21
type input "26.374"
type input "26.3740"
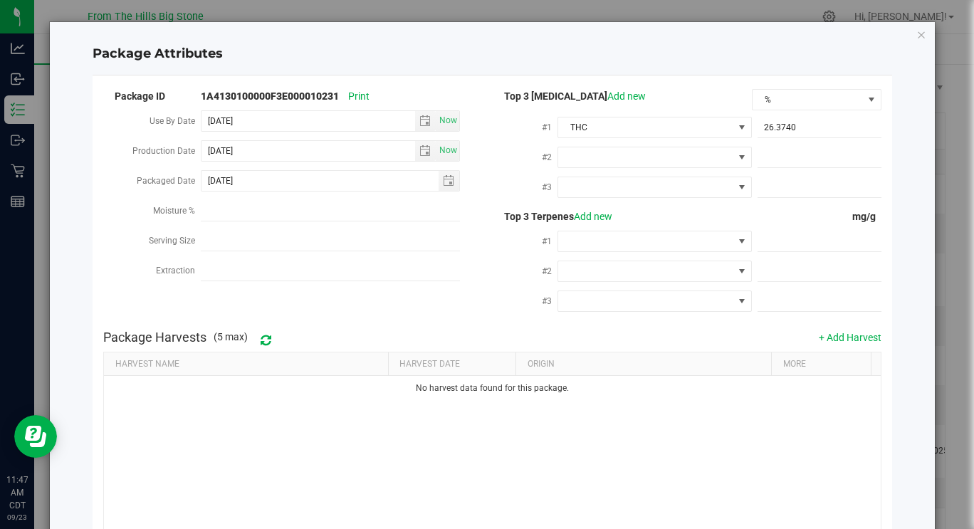
click at [900, 145] on div "Package Attributes Package ID 1A4130100000F3E000010231 Print Use By Date 2026-0…" at bounding box center [492, 324] width 885 height 604
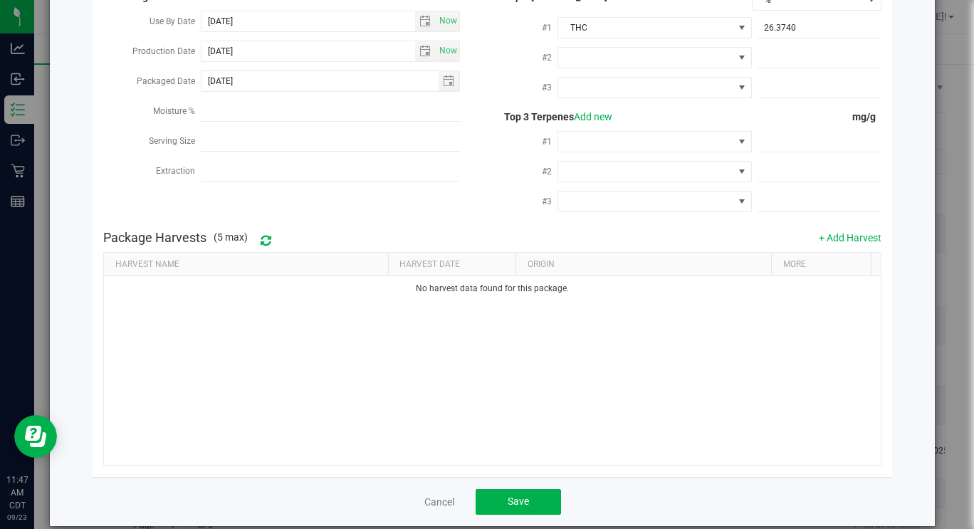
scroll to position [118, 0]
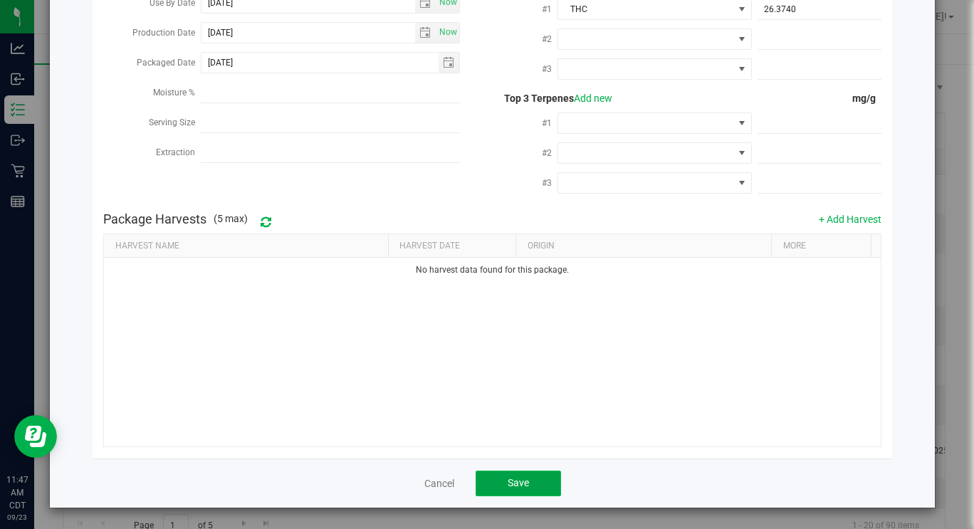
click at [524, 482] on span "Save" at bounding box center [518, 482] width 21 height 11
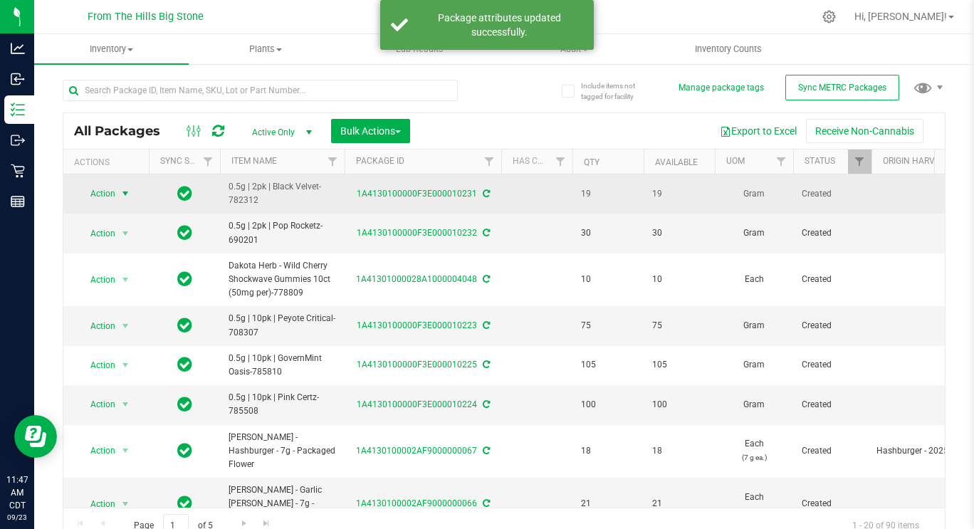
click at [120, 194] on span "select" at bounding box center [125, 193] width 11 height 11
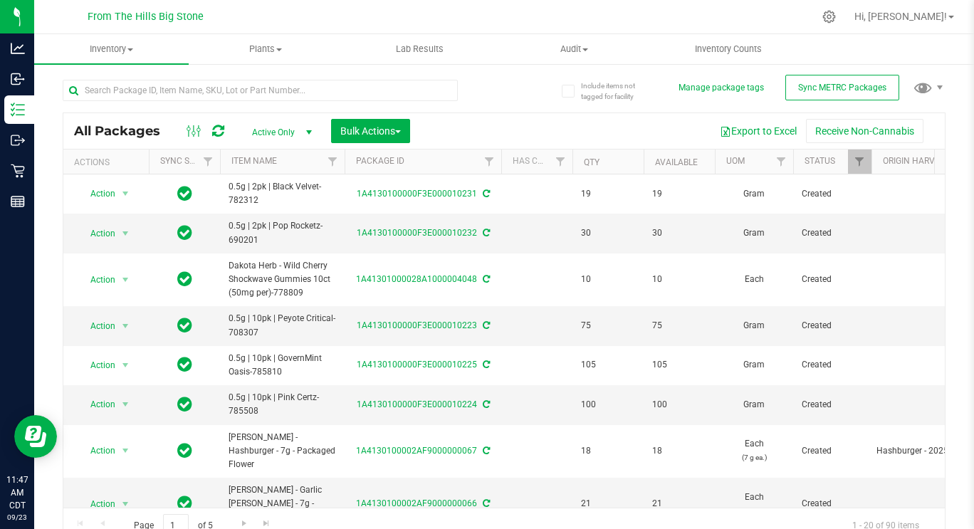
click at [813, 12] on div at bounding box center [534, 17] width 558 height 28
click at [837, 21] on icon at bounding box center [829, 16] width 15 height 15
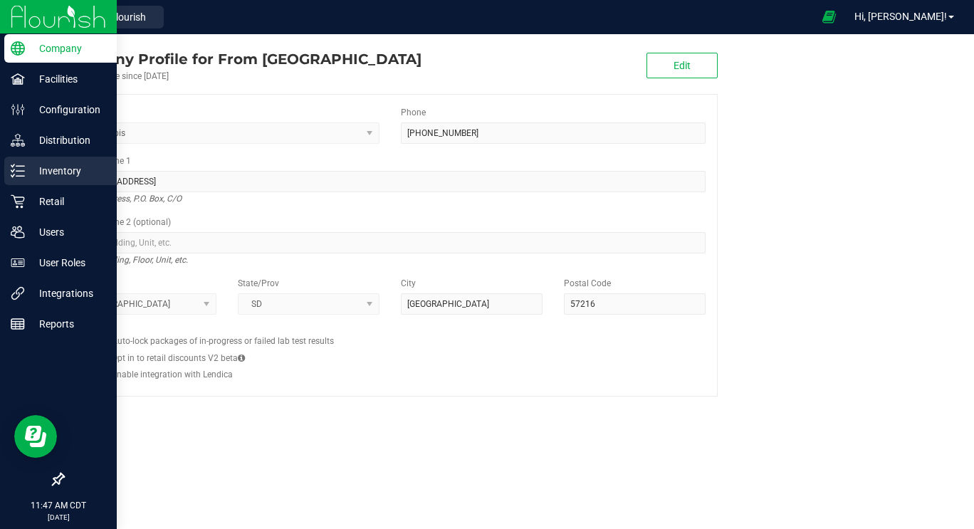
click at [24, 175] on icon at bounding box center [18, 171] width 14 height 14
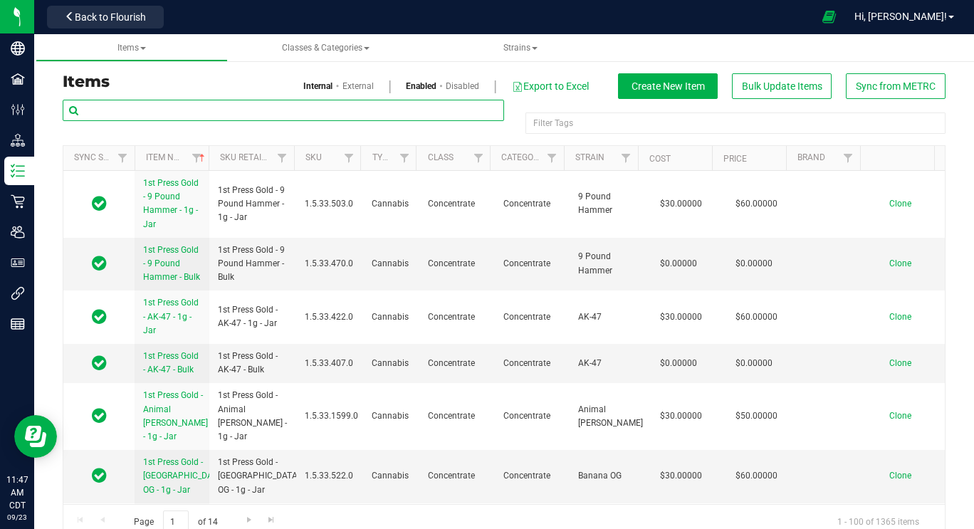
click at [277, 110] on input "text" at bounding box center [284, 110] width 442 height 21
type input "Black Velvet"
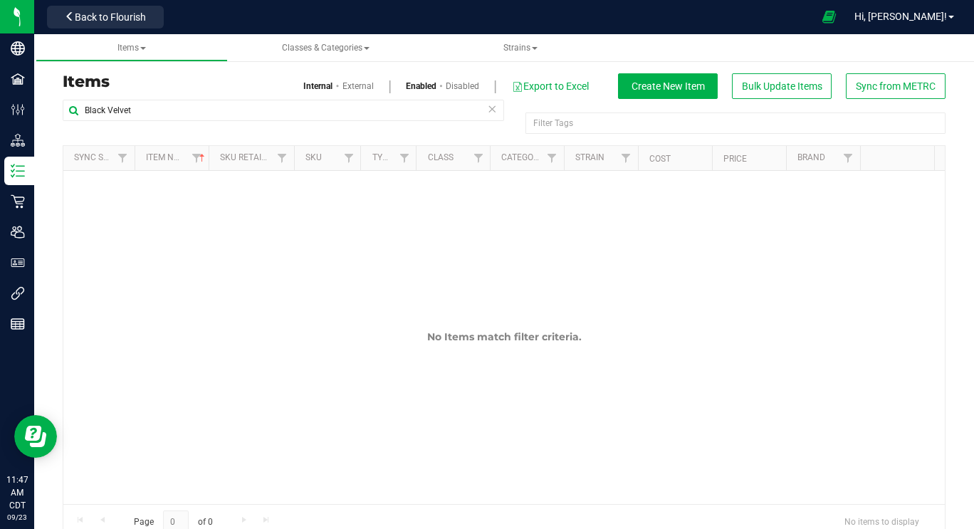
click at [350, 83] on link "External" at bounding box center [358, 86] width 31 height 13
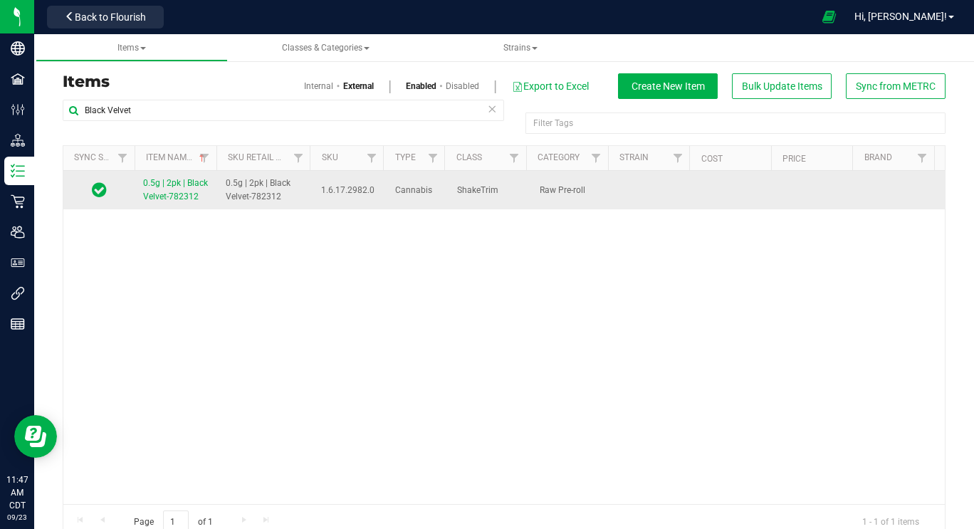
click at [171, 192] on span "0.5g | 2pk | Black Velvet-782312" at bounding box center [175, 190] width 65 height 24
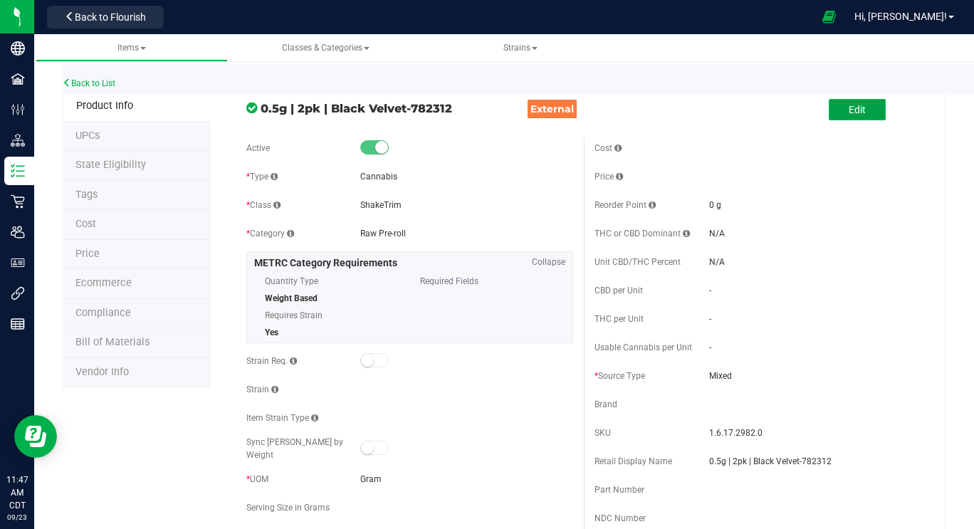
click at [849, 110] on span "Edit" at bounding box center [857, 109] width 17 height 11
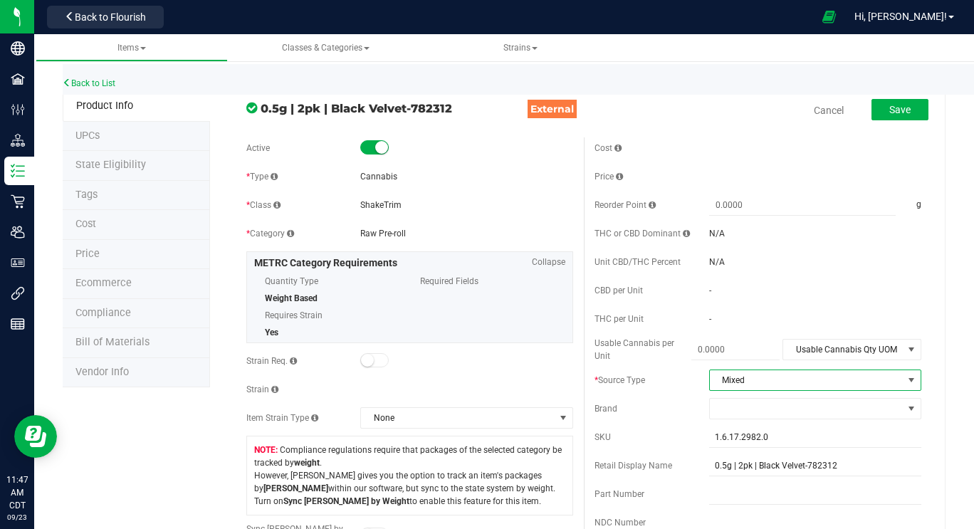
click at [746, 376] on span "Mixed" at bounding box center [806, 380] width 193 height 20
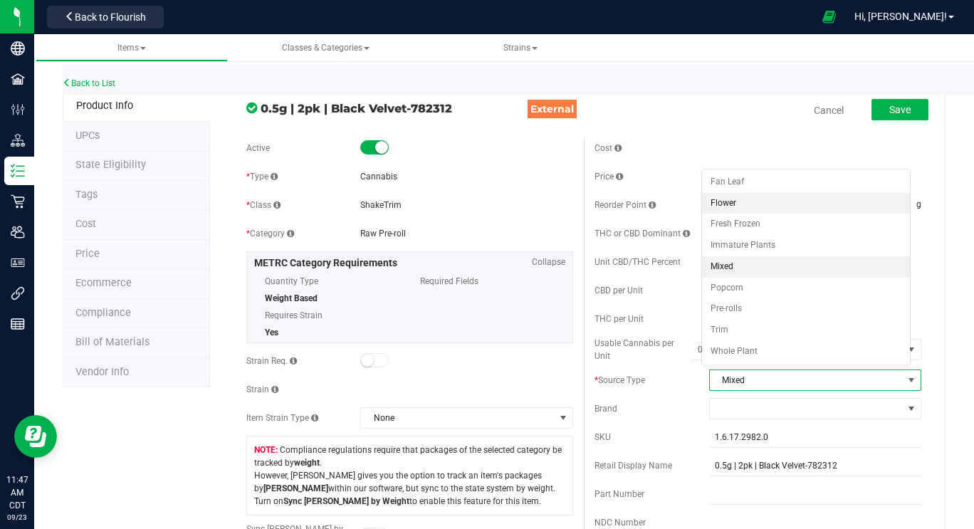
click at [756, 204] on li "Flower" at bounding box center [806, 203] width 209 height 21
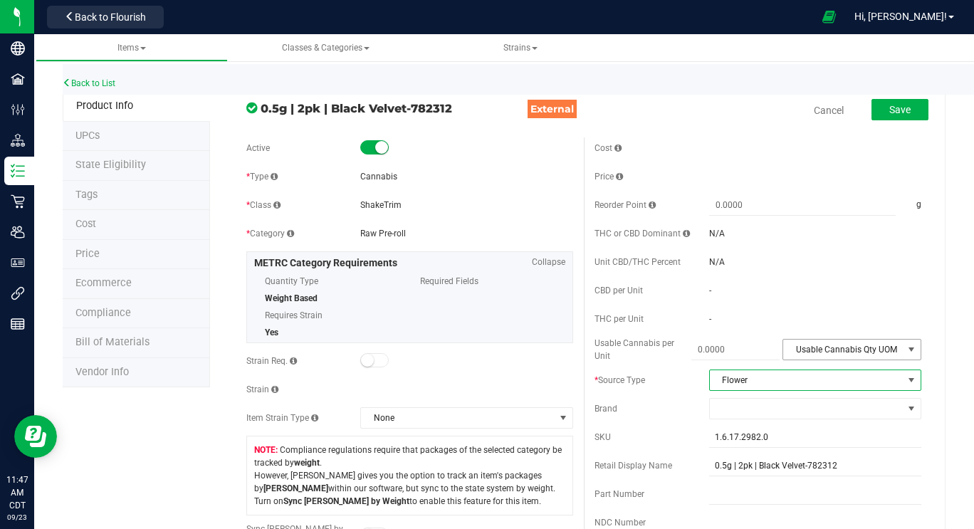
click at [811, 347] on span "Usable Cannabis Qty UOM" at bounding box center [843, 350] width 120 height 20
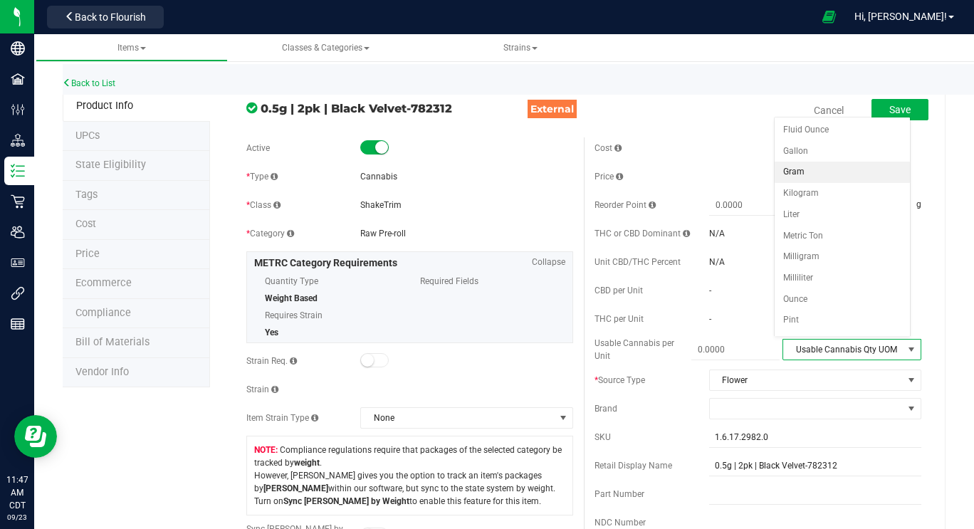
click at [812, 175] on li "Gram" at bounding box center [842, 172] width 135 height 21
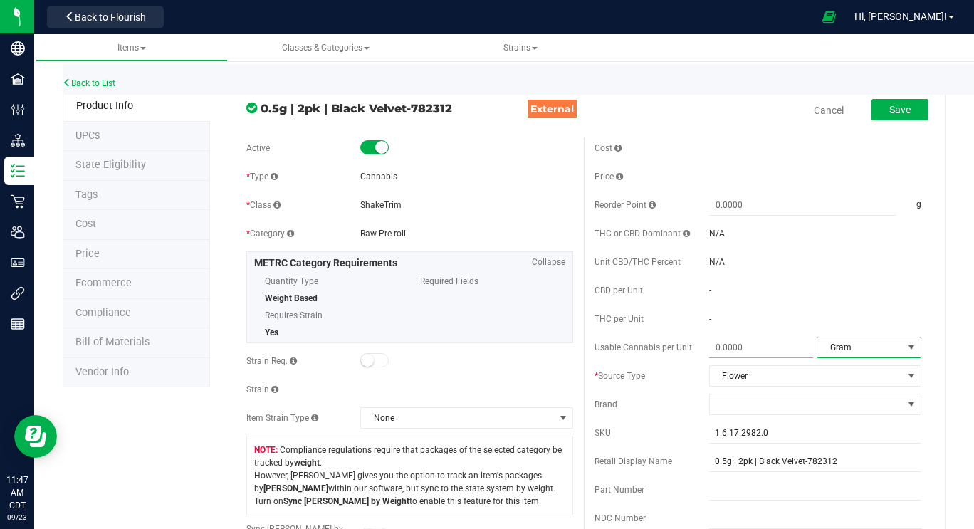
click at [709, 345] on span at bounding box center [761, 348] width 105 height 21
type input "1"
type input "1.0000"
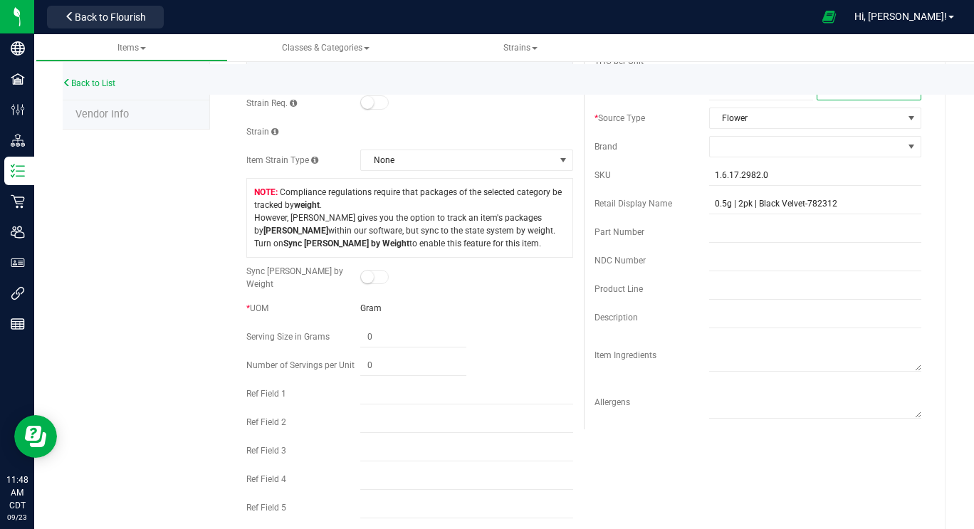
scroll to position [259, 0]
click at [864, 148] on span at bounding box center [806, 145] width 193 height 20
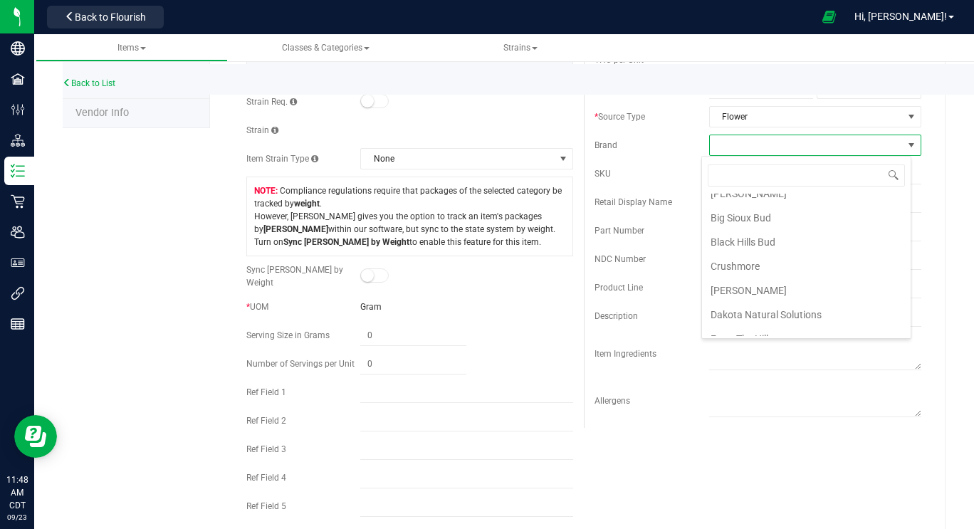
scroll to position [88, 0]
click at [781, 217] on li "Big Sioux Bud" at bounding box center [806, 215] width 209 height 24
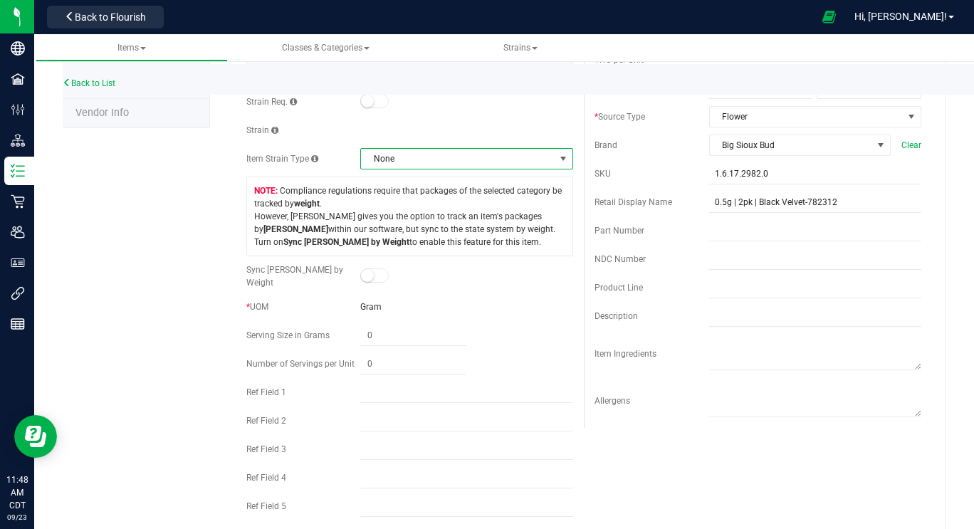
click at [504, 152] on span "None" at bounding box center [457, 159] width 193 height 20
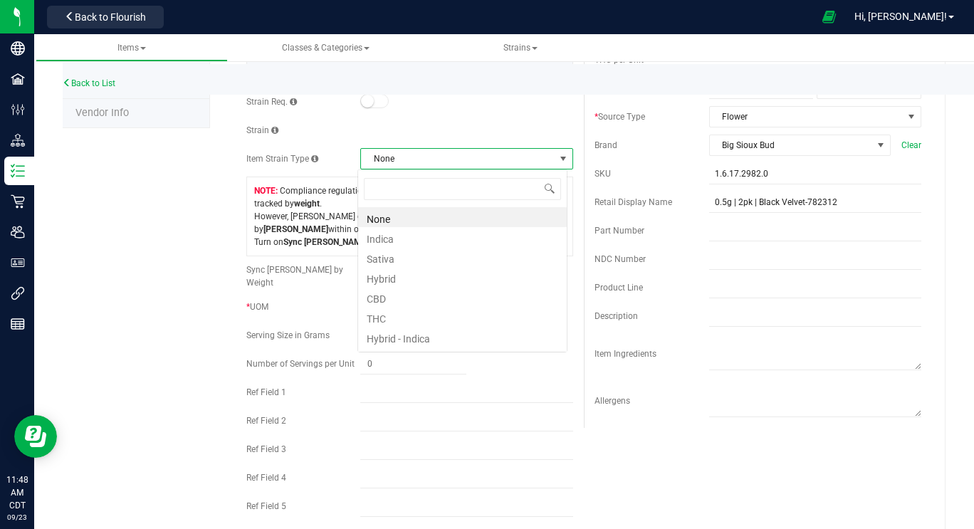
scroll to position [21, 209]
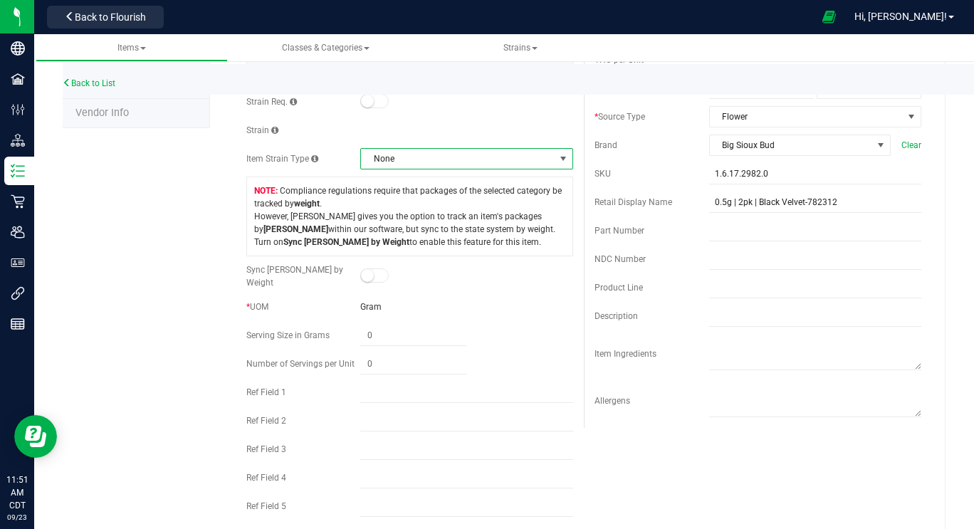
click at [469, 160] on span "None" at bounding box center [457, 159] width 193 height 20
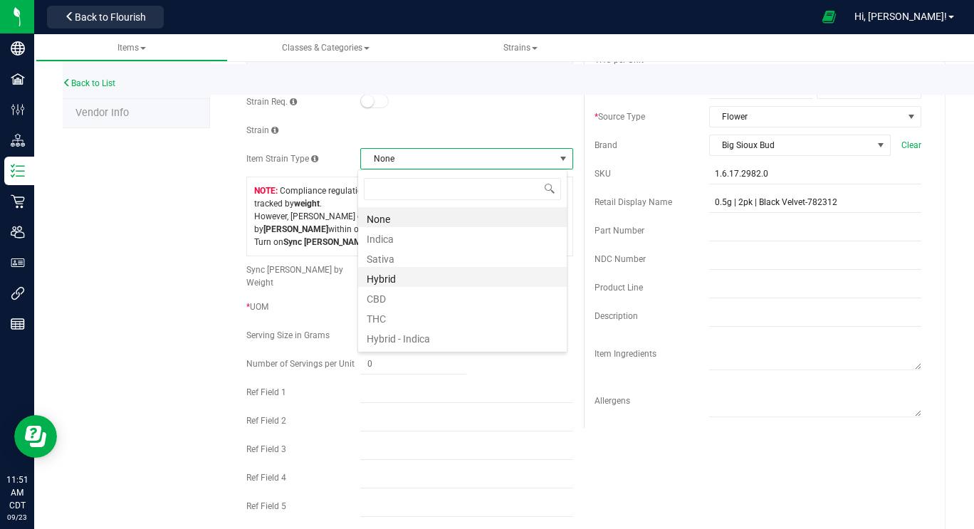
click at [448, 281] on li "Hybrid" at bounding box center [462, 277] width 209 height 20
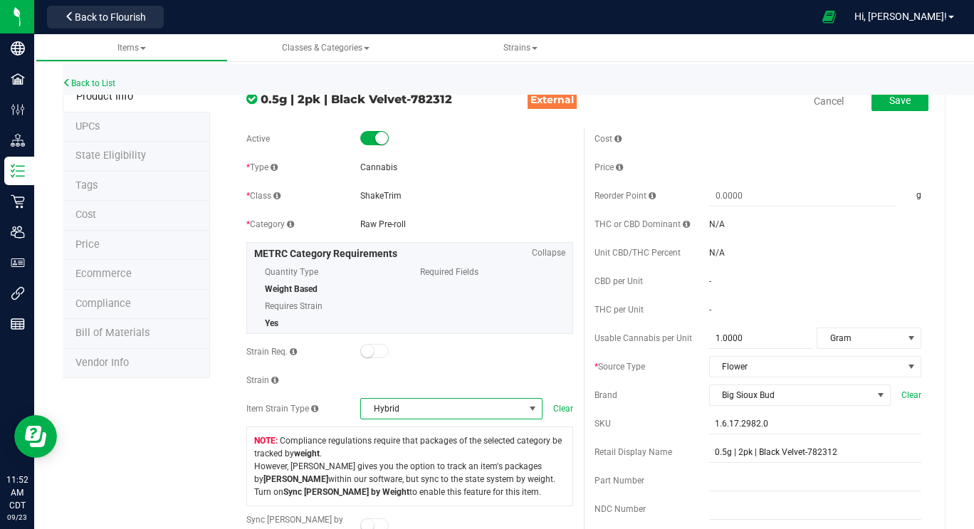
scroll to position [0, 0]
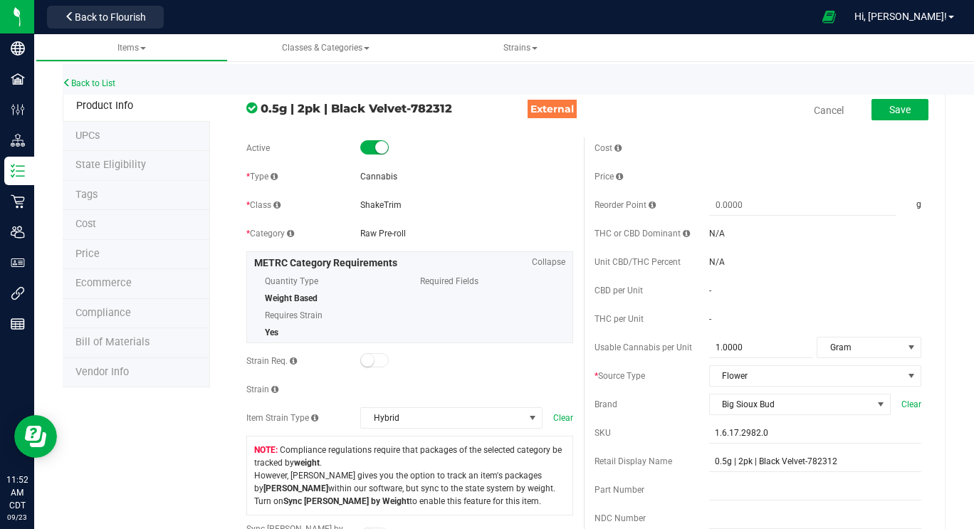
click at [127, 145] on li "UPCs" at bounding box center [136, 137] width 147 height 30
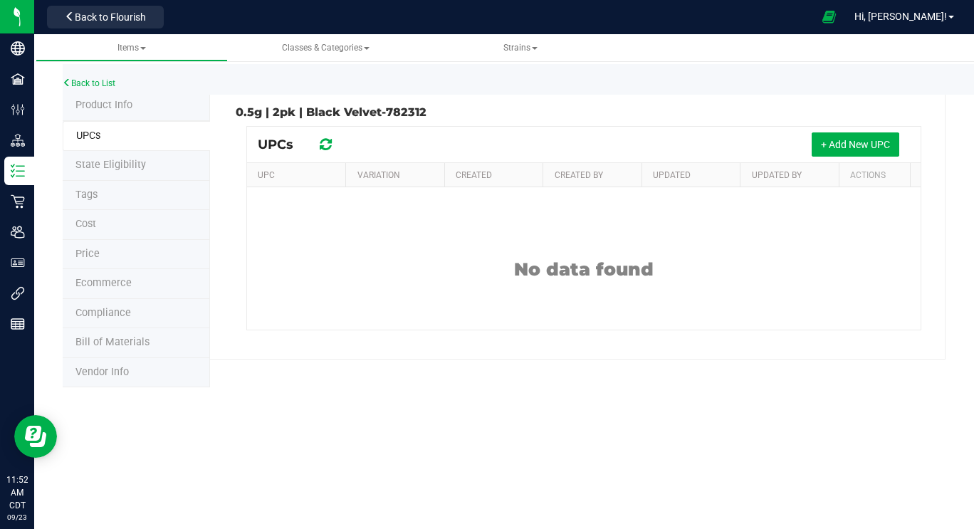
click at [110, 166] on span "State Eligibility" at bounding box center [110, 165] width 71 height 12
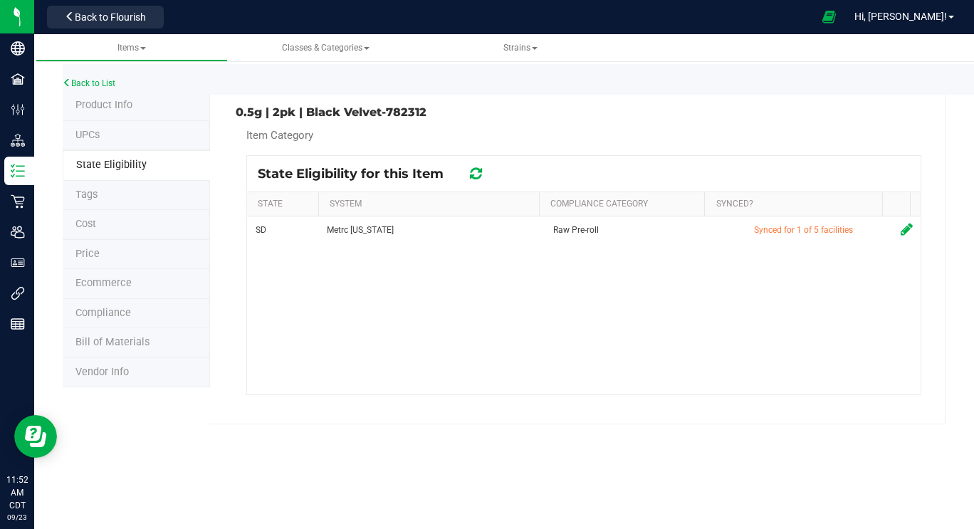
click at [96, 195] on span "Tags" at bounding box center [86, 195] width 22 height 12
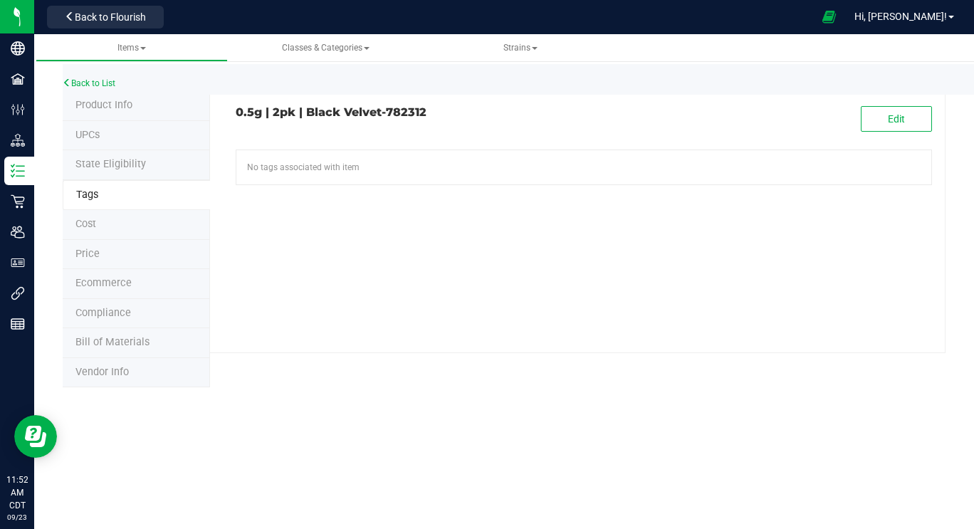
click at [94, 224] on span "Cost" at bounding box center [85, 224] width 21 height 12
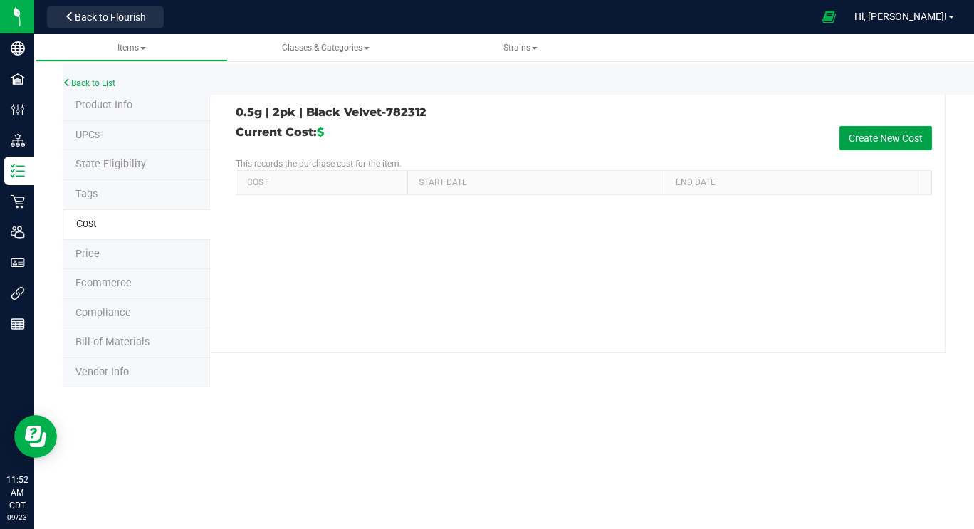
click at [873, 141] on button "Create New Cost" at bounding box center [886, 138] width 93 height 24
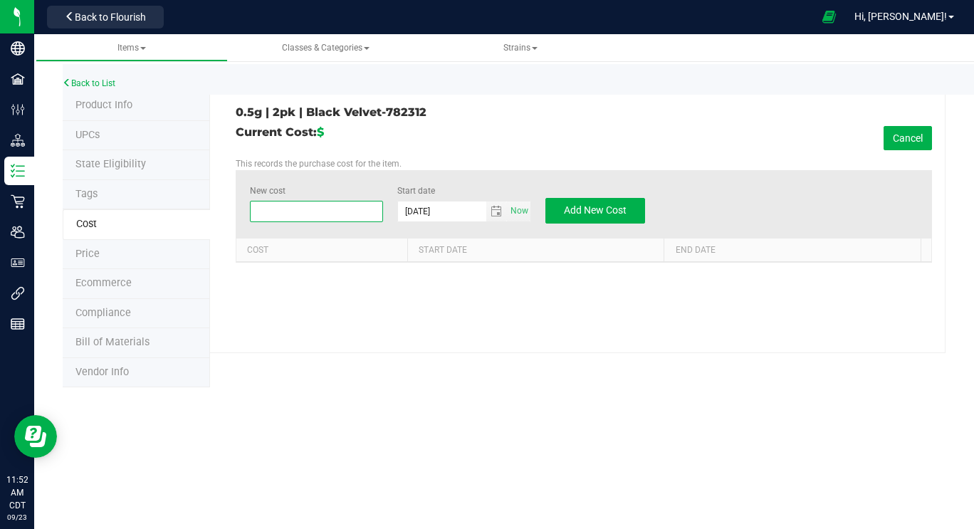
click at [305, 216] on span at bounding box center [317, 211] width 134 height 21
type input "4.00"
click at [576, 209] on span "Add New Cost" at bounding box center [595, 209] width 63 height 11
type input "$0.00000"
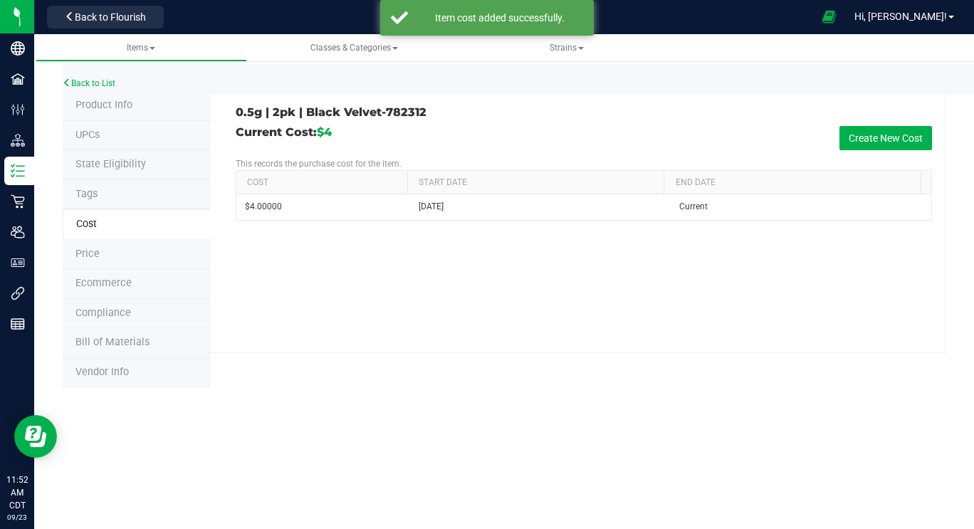
click at [78, 251] on span "Price" at bounding box center [87, 254] width 24 height 12
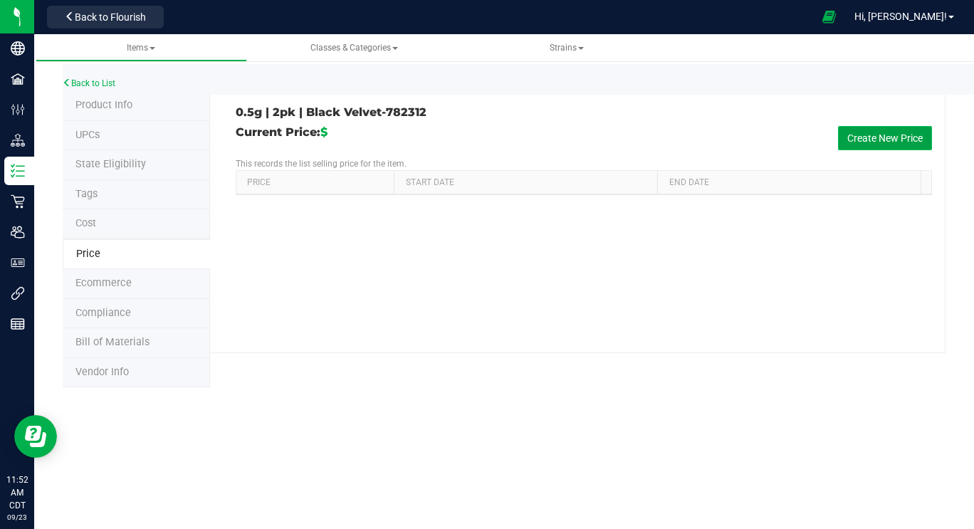
click at [867, 137] on button "Create New Price" at bounding box center [885, 138] width 94 height 24
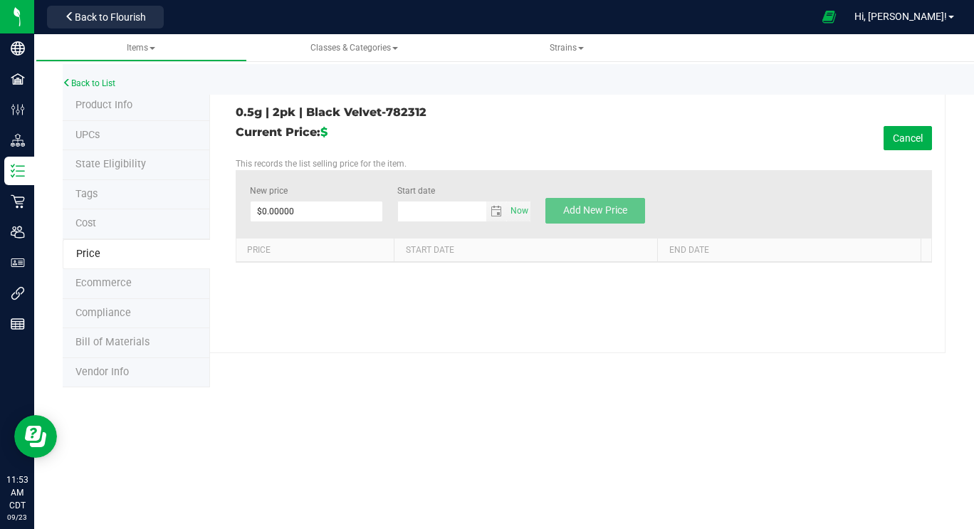
type input "[DATE]"
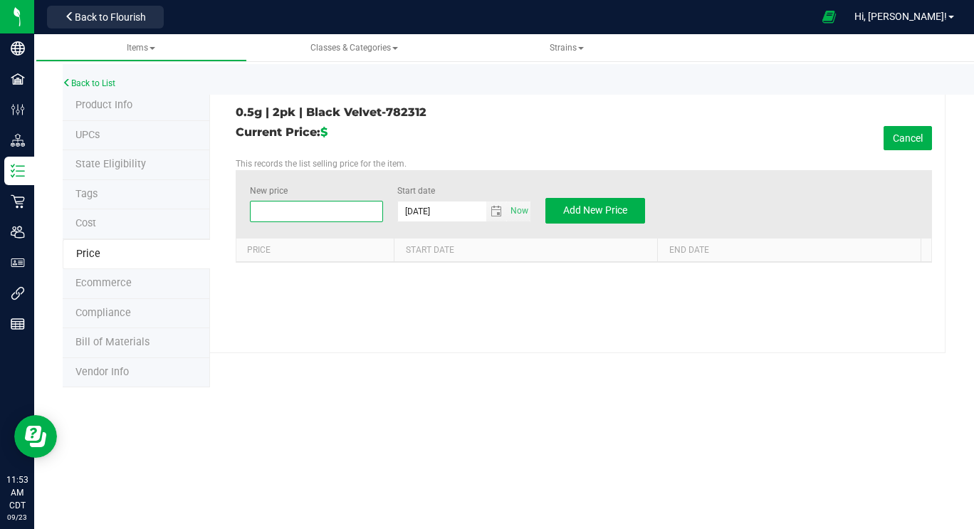
click at [333, 209] on span at bounding box center [317, 211] width 134 height 21
type input "10.00"
click at [584, 207] on span "Add New Price" at bounding box center [595, 209] width 64 height 11
type input "$0.00000"
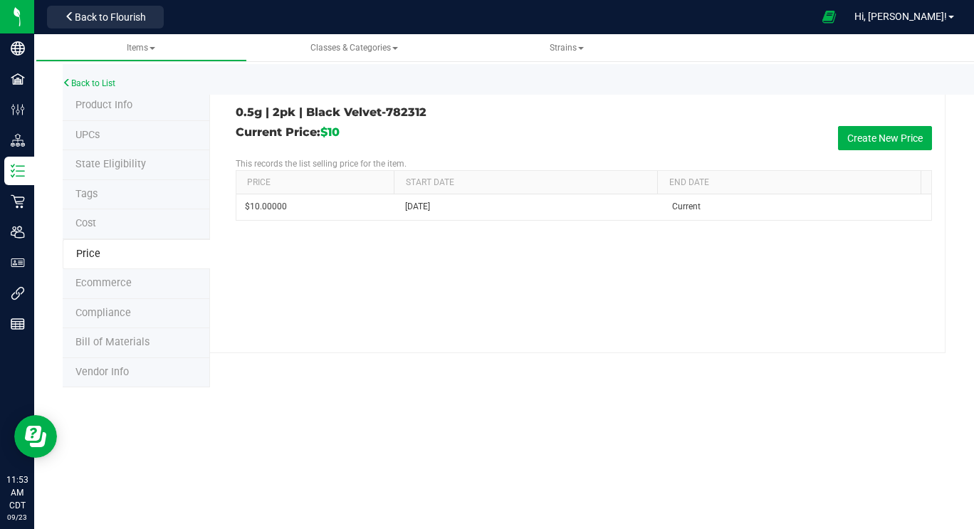
click at [99, 279] on span "Ecommerce" at bounding box center [103, 283] width 56 height 12
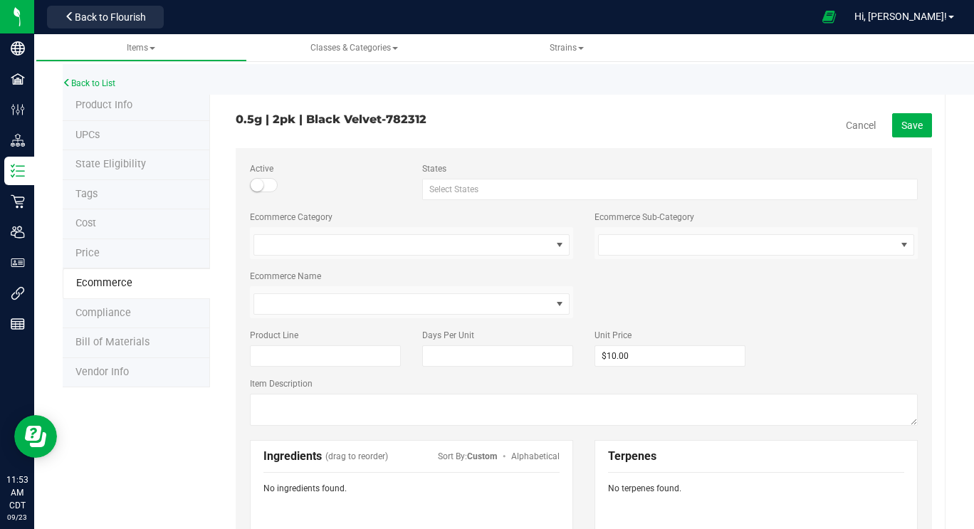
click at [100, 308] on span "Compliance" at bounding box center [103, 313] width 56 height 12
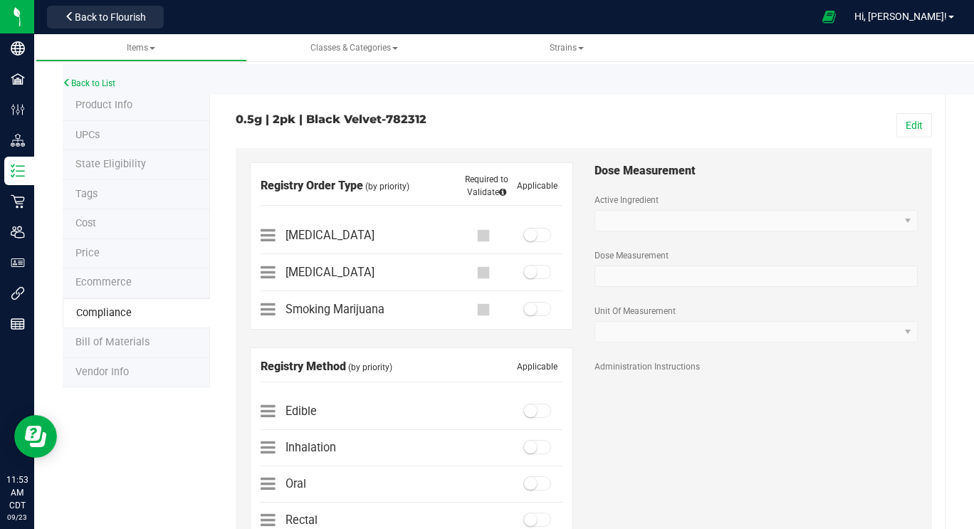
click at [100, 338] on span "Bill of Materials" at bounding box center [112, 342] width 74 height 12
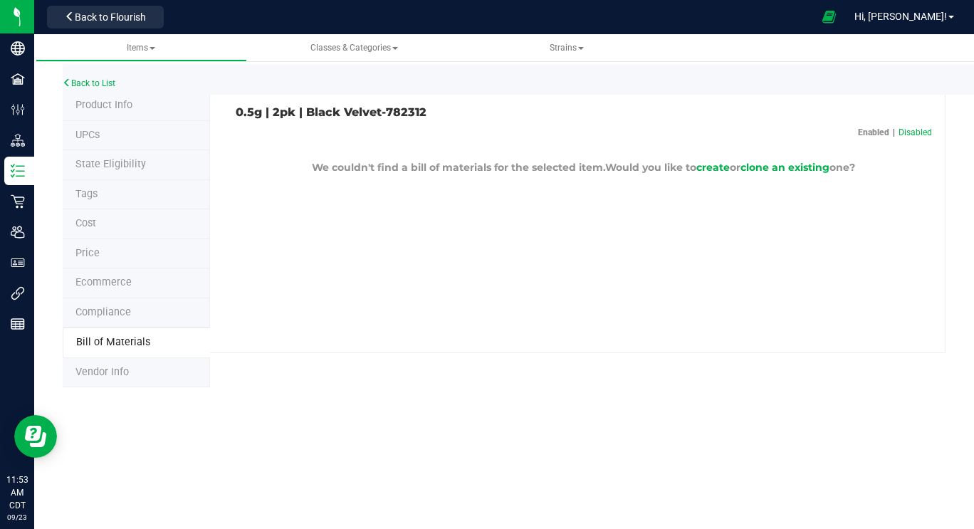
click at [98, 369] on span "Vendor Info" at bounding box center [101, 372] width 53 height 12
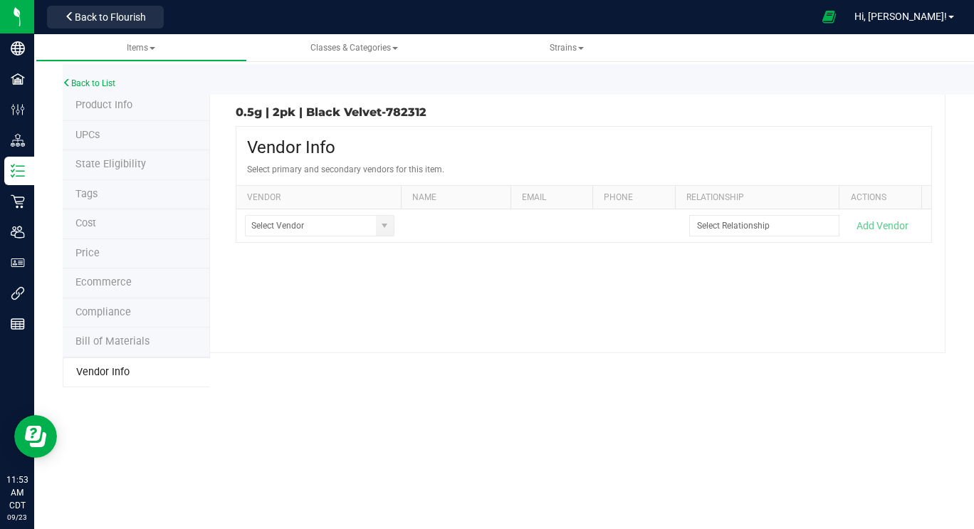
click at [129, 105] on span "Product Info" at bounding box center [103, 105] width 57 height 12
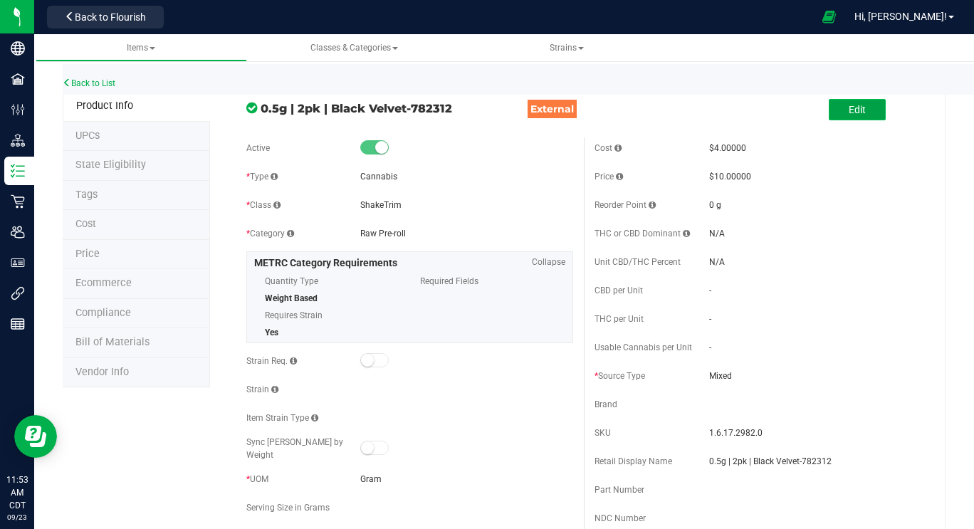
click at [862, 113] on button "Edit" at bounding box center [857, 109] width 57 height 21
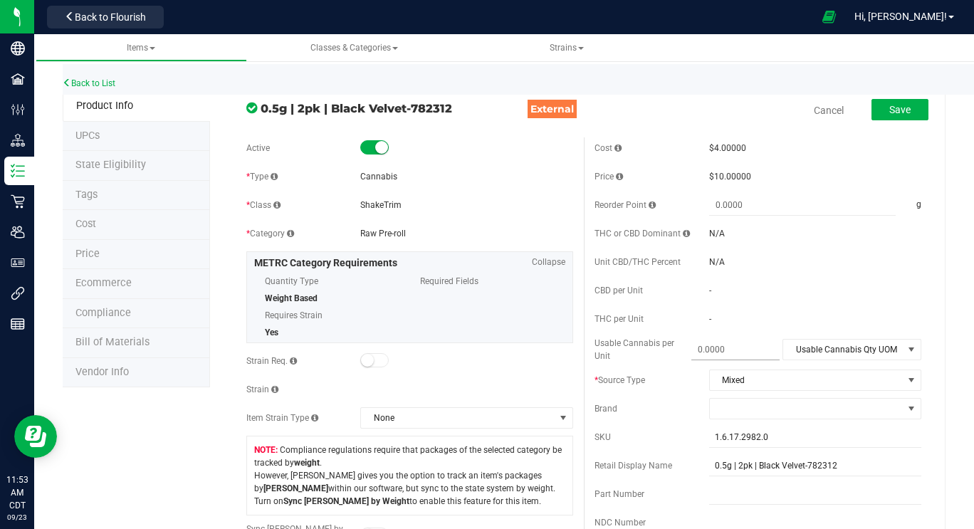
click at [741, 348] on span at bounding box center [736, 350] width 88 height 21
type input "1"
type input "1.0000"
click at [828, 344] on span "Usable Cannabis Qty UOM" at bounding box center [843, 350] width 120 height 20
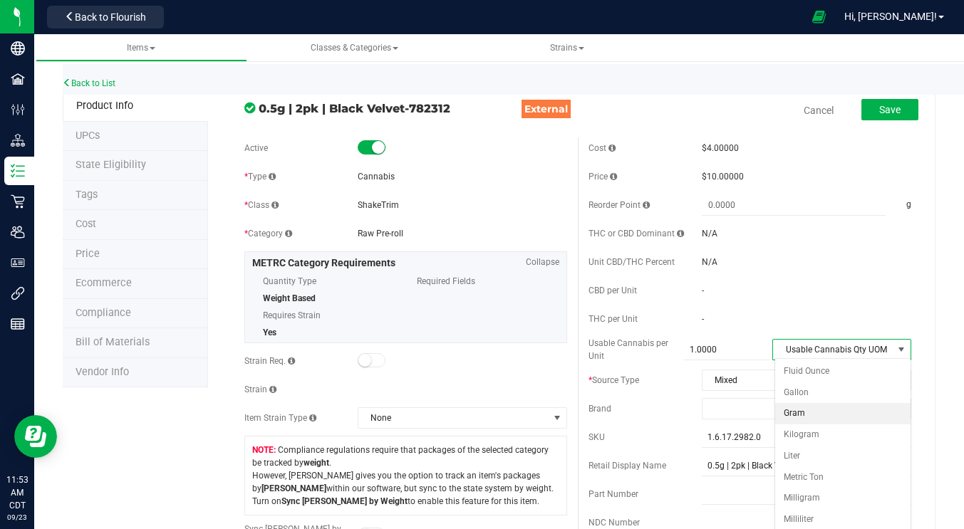
click at [804, 417] on li "Gram" at bounding box center [842, 413] width 135 height 21
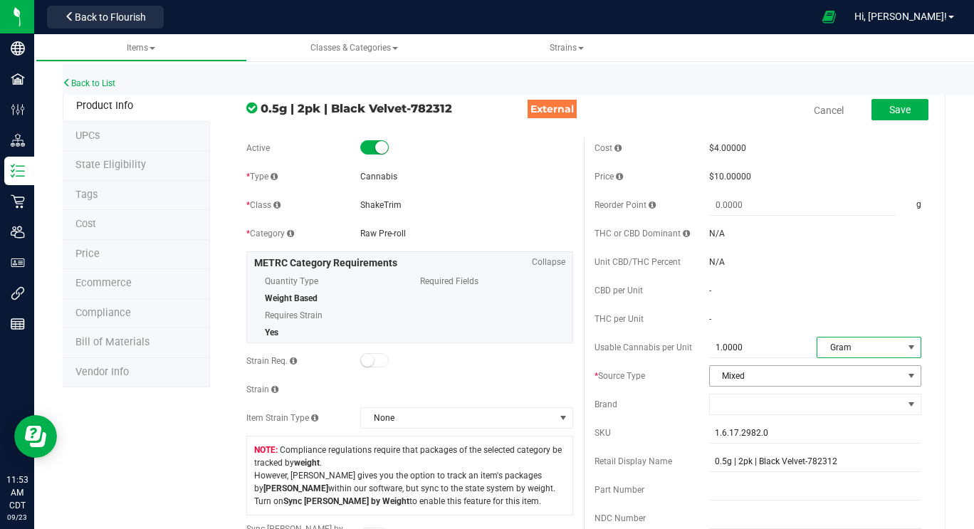
click at [751, 374] on span "Mixed" at bounding box center [806, 376] width 193 height 20
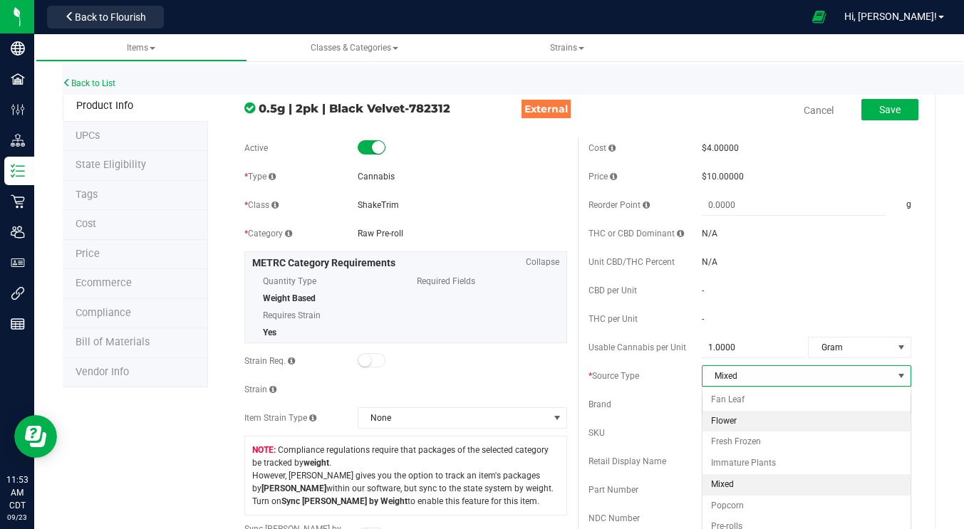
click at [735, 421] on li "Flower" at bounding box center [806, 421] width 209 height 21
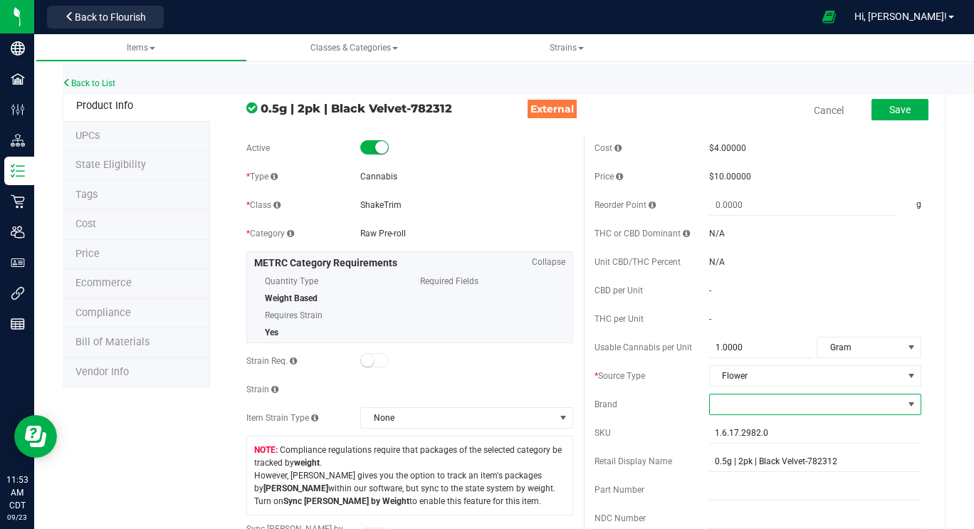
click at [731, 411] on span at bounding box center [806, 405] width 193 height 20
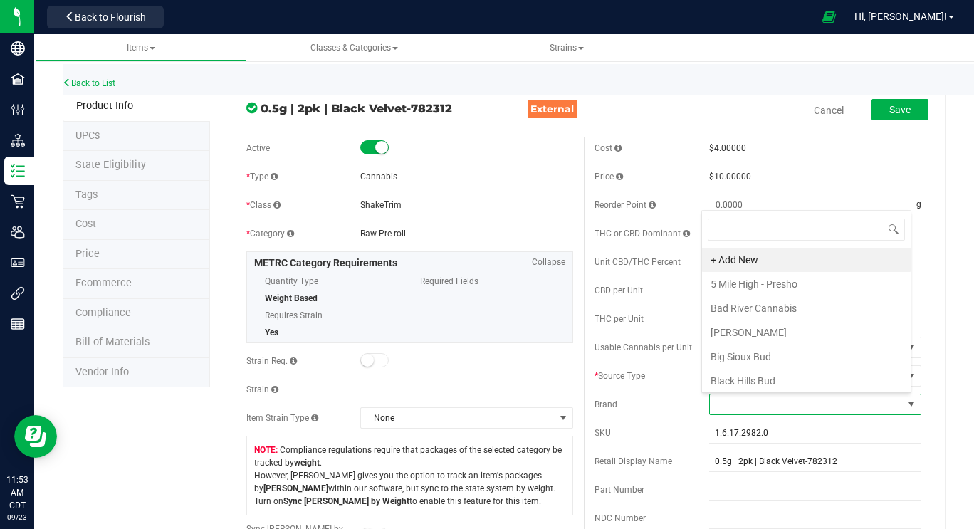
scroll to position [21, 207]
click at [840, 352] on li "Big Sioux Bud" at bounding box center [806, 357] width 209 height 24
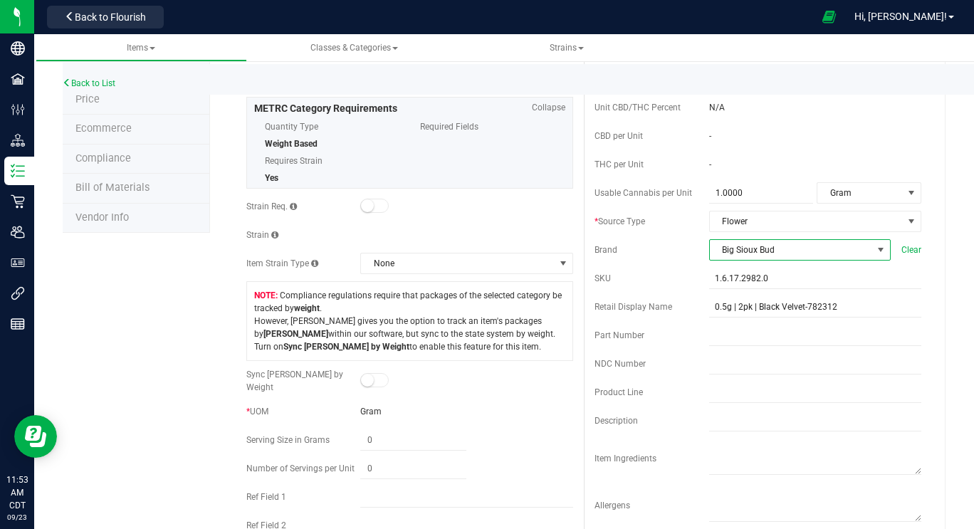
scroll to position [157, 0]
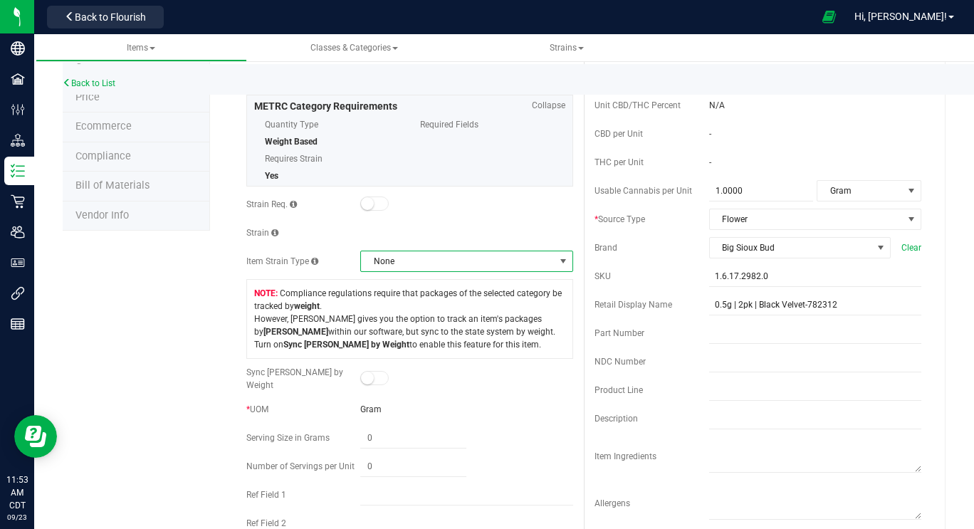
click at [436, 253] on span "None" at bounding box center [457, 261] width 193 height 20
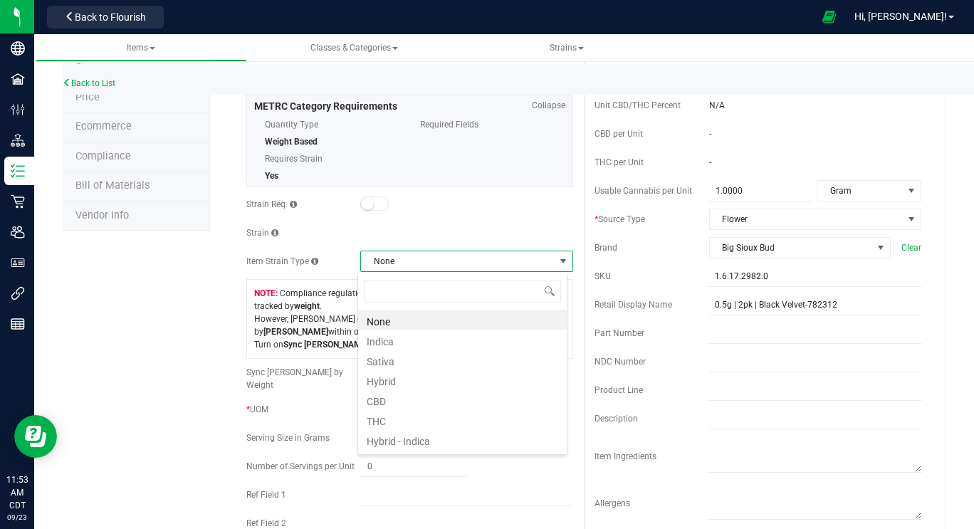
scroll to position [21, 209]
click at [437, 379] on li "Hybrid" at bounding box center [462, 380] width 209 height 20
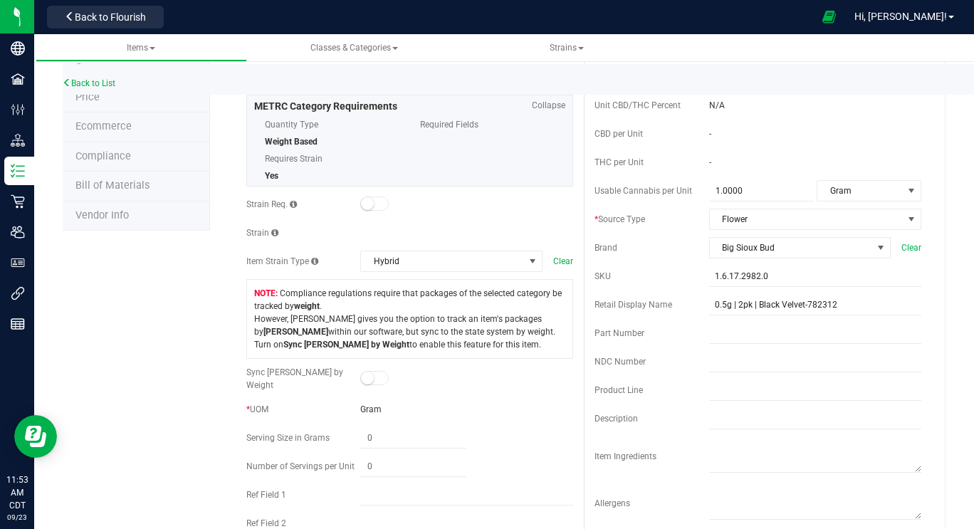
click at [474, 200] on div at bounding box center [466, 204] width 212 height 14
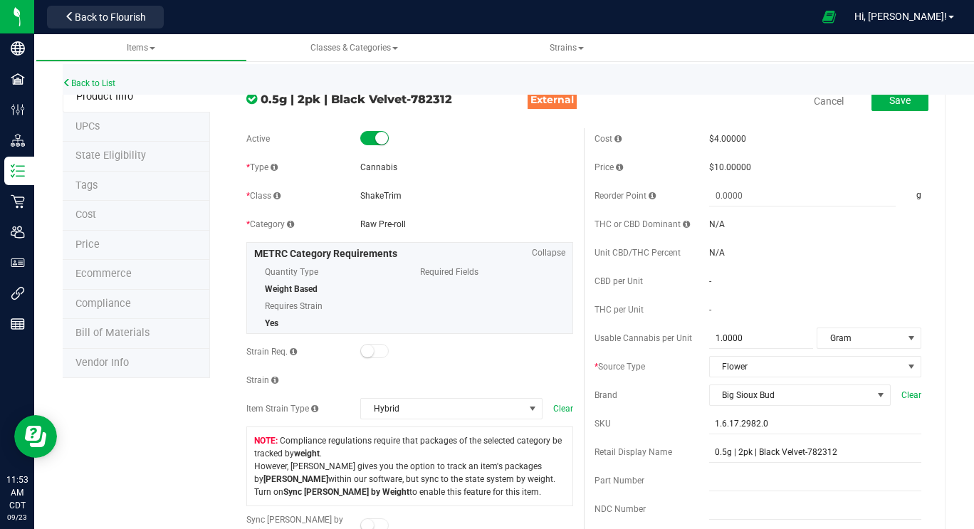
scroll to position [0, 0]
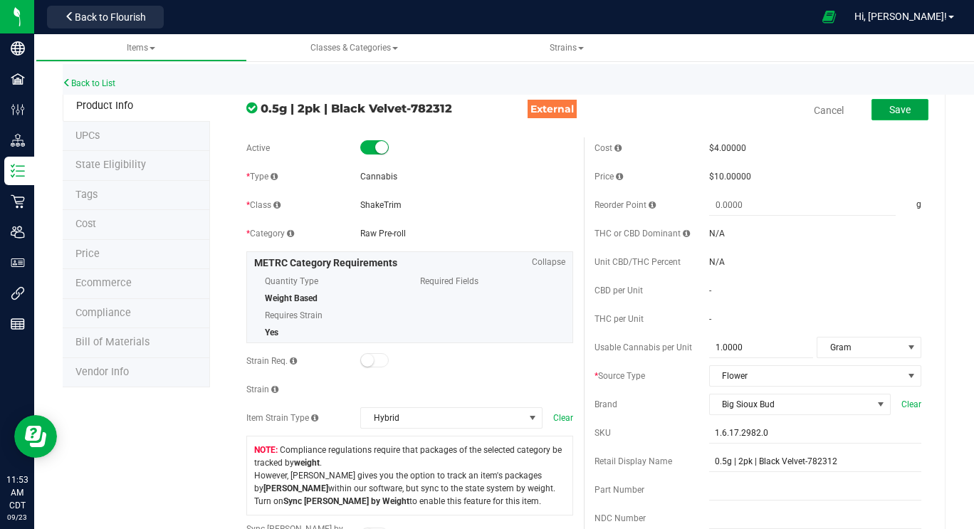
click at [893, 110] on span "Save" at bounding box center [900, 109] width 21 height 11
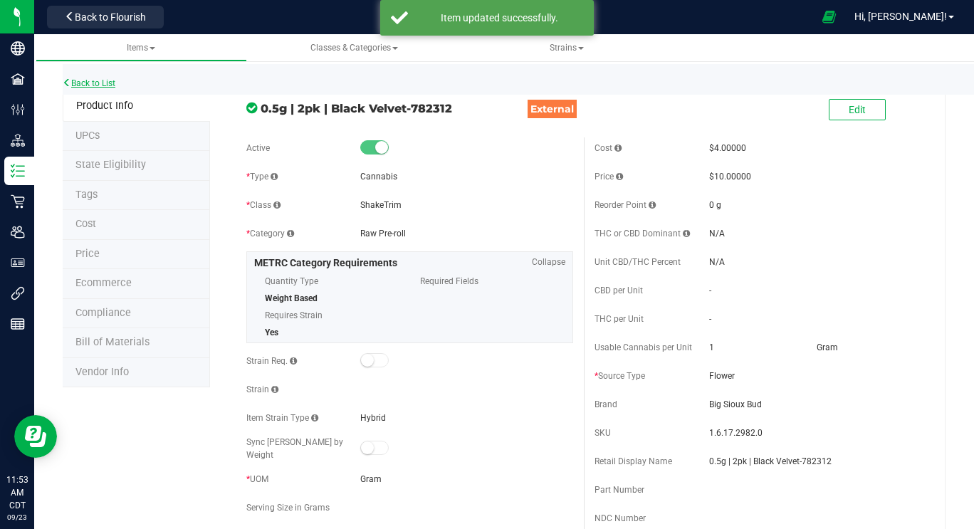
click at [79, 83] on link "Back to List" at bounding box center [89, 83] width 53 height 10
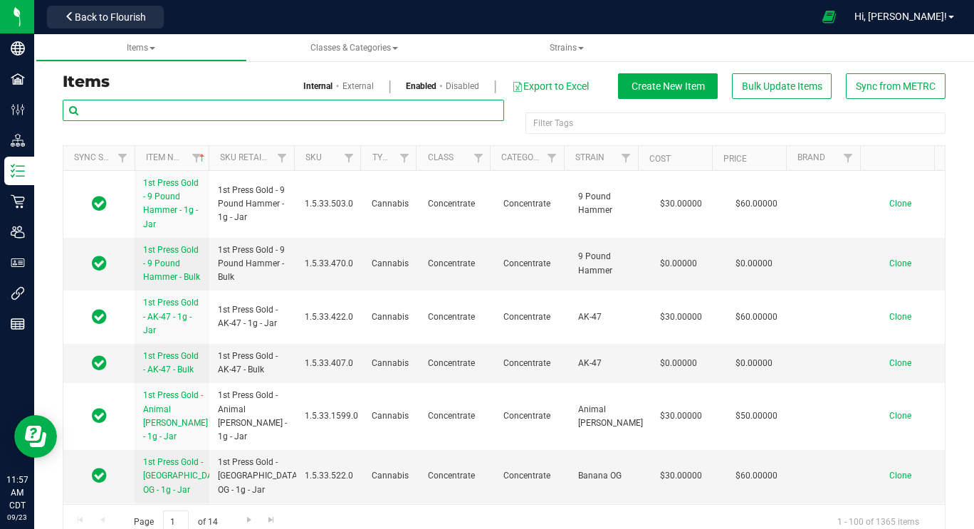
click at [186, 107] on input "text" at bounding box center [284, 110] width 442 height 21
click at [356, 87] on link "External" at bounding box center [358, 86] width 31 height 13
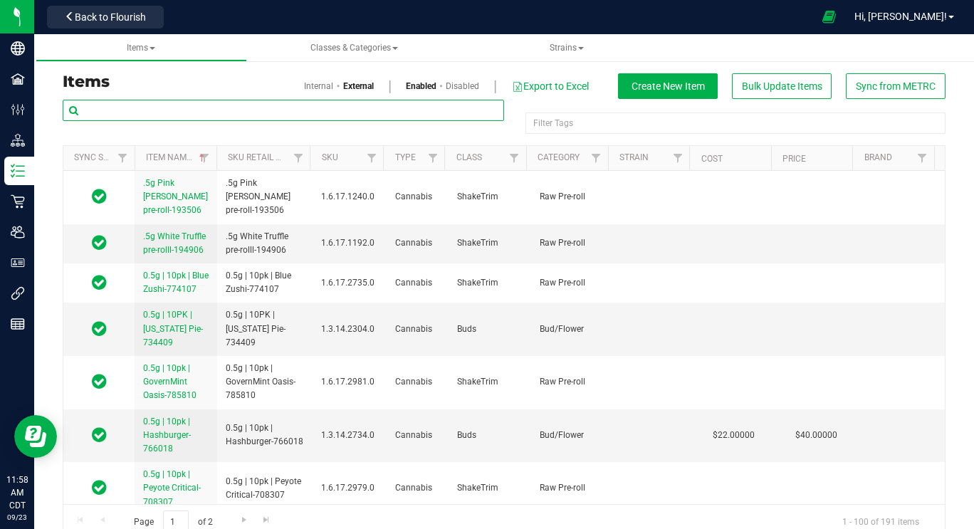
click at [189, 110] on input "text" at bounding box center [284, 110] width 442 height 21
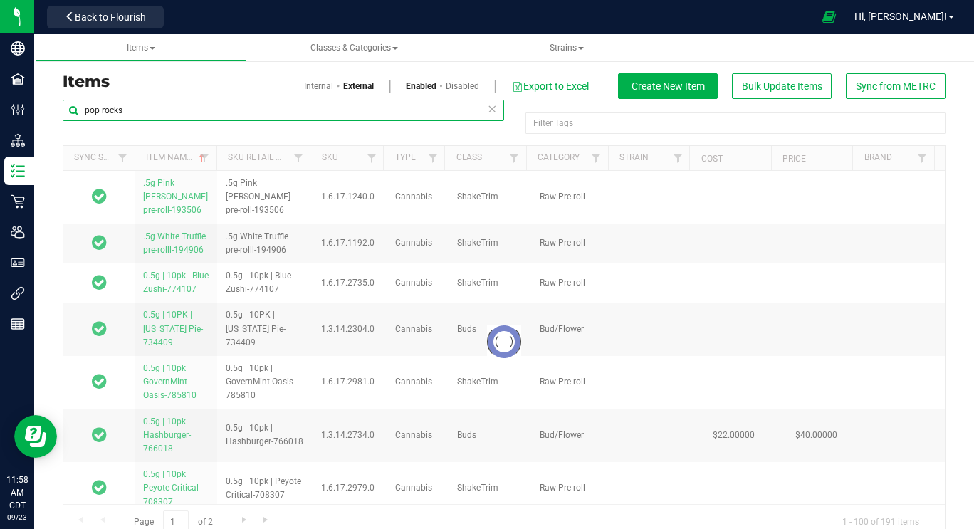
click at [155, 109] on input "pop rocks" at bounding box center [284, 110] width 442 height 21
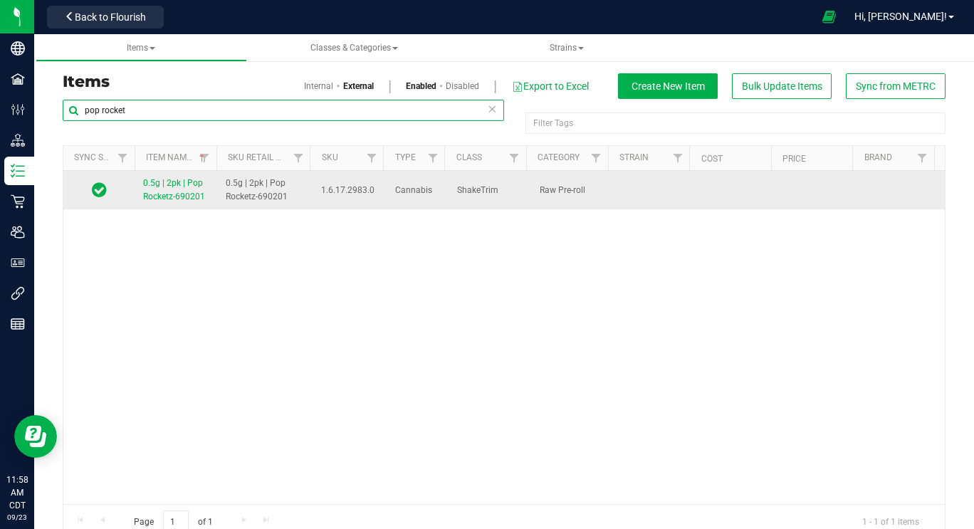
type input "pop rocket"
click at [165, 194] on span "0.5g | 2pk | Pop Rocketz-690201" at bounding box center [174, 190] width 62 height 24
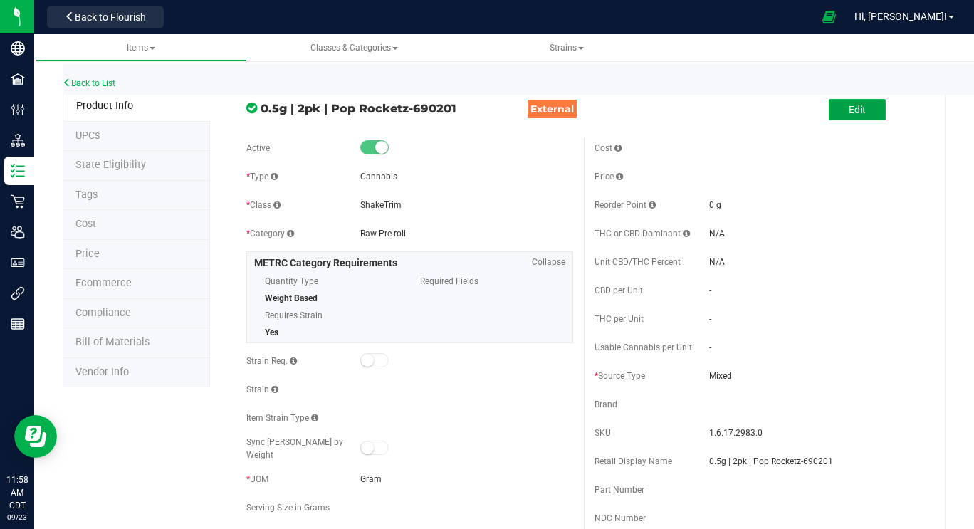
click at [862, 118] on button "Edit" at bounding box center [857, 109] width 57 height 21
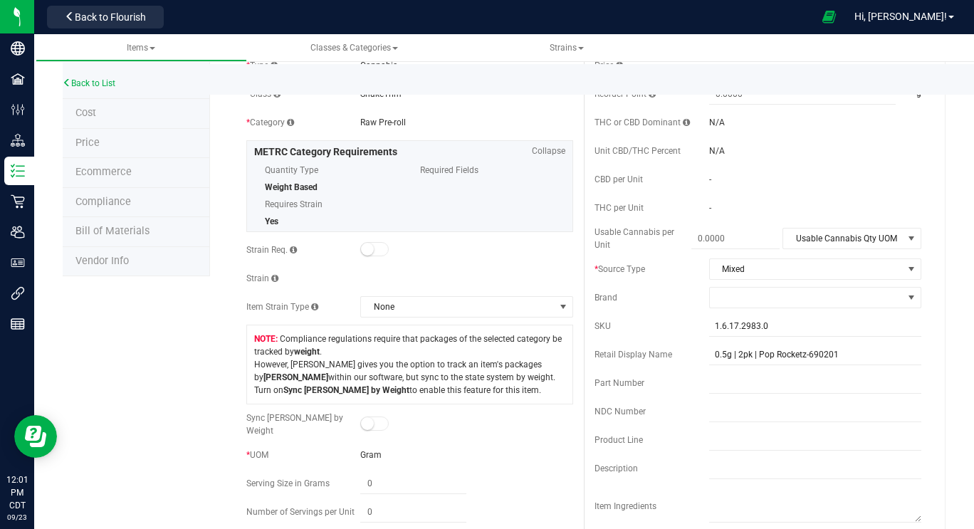
scroll to position [115, 0]
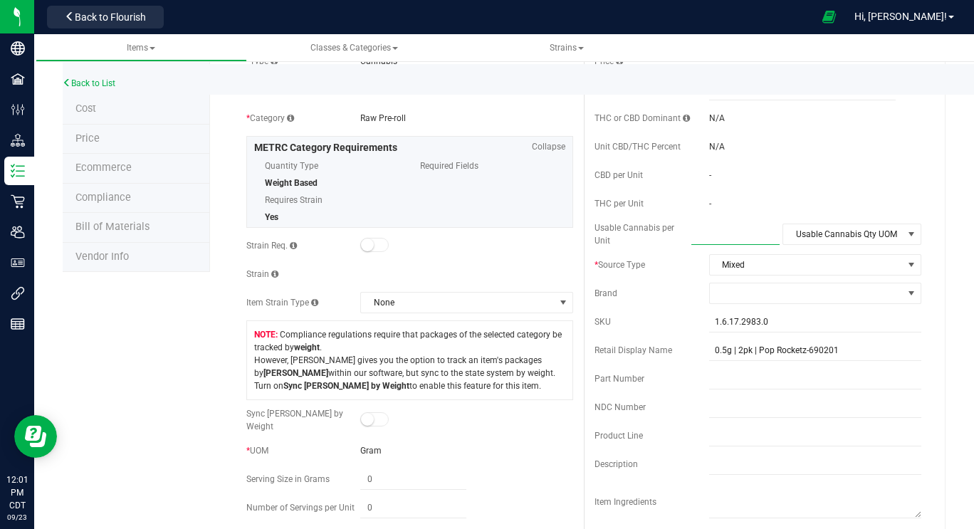
click at [725, 230] on span at bounding box center [736, 234] width 88 height 21
type input "1"
type input "1.0000"
click at [816, 234] on span "Usable Cannabis Qty UOM" at bounding box center [843, 234] width 120 height 20
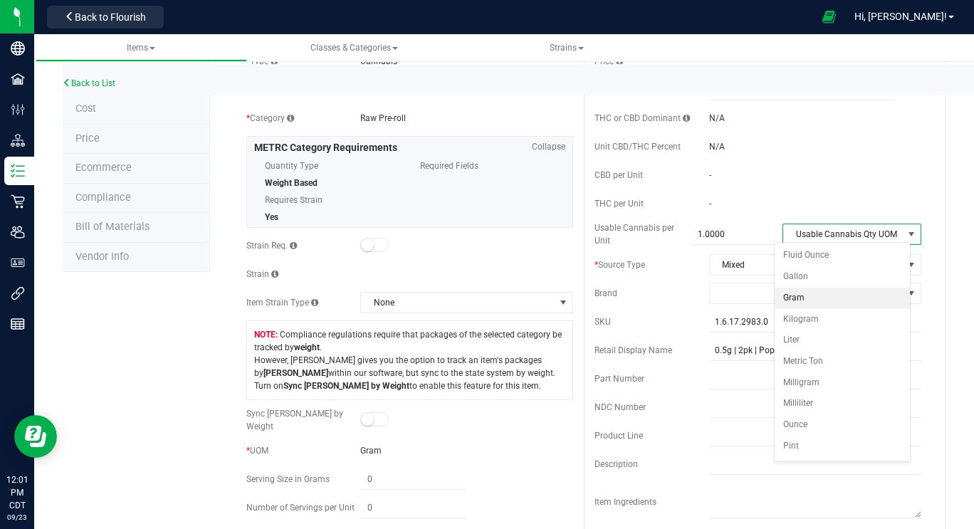
click at [811, 296] on li "Gram" at bounding box center [842, 298] width 135 height 21
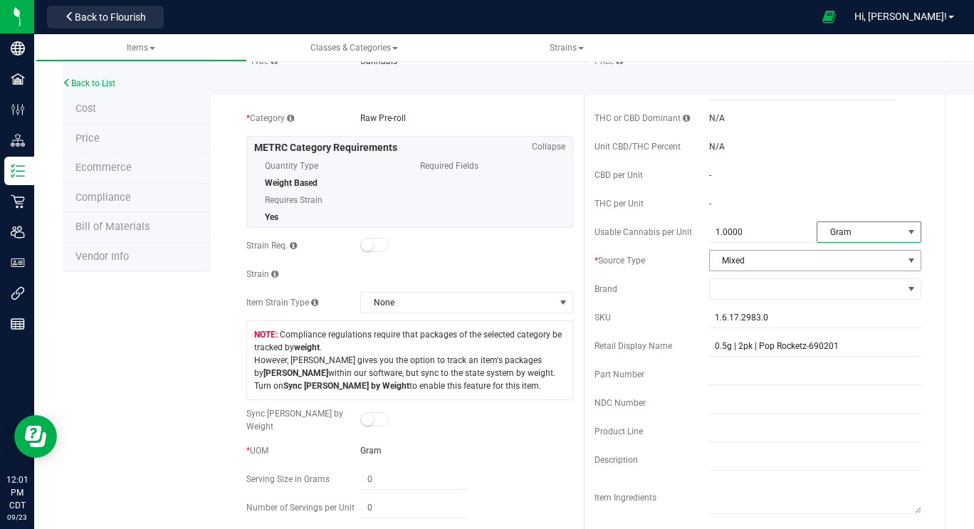
click at [765, 261] on span "Mixed" at bounding box center [806, 261] width 193 height 20
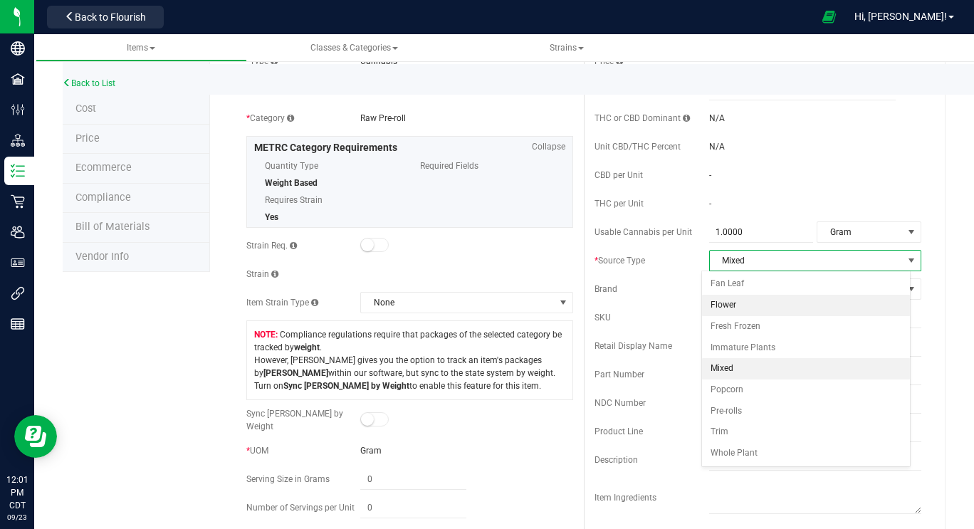
click at [758, 310] on li "Flower" at bounding box center [806, 305] width 209 height 21
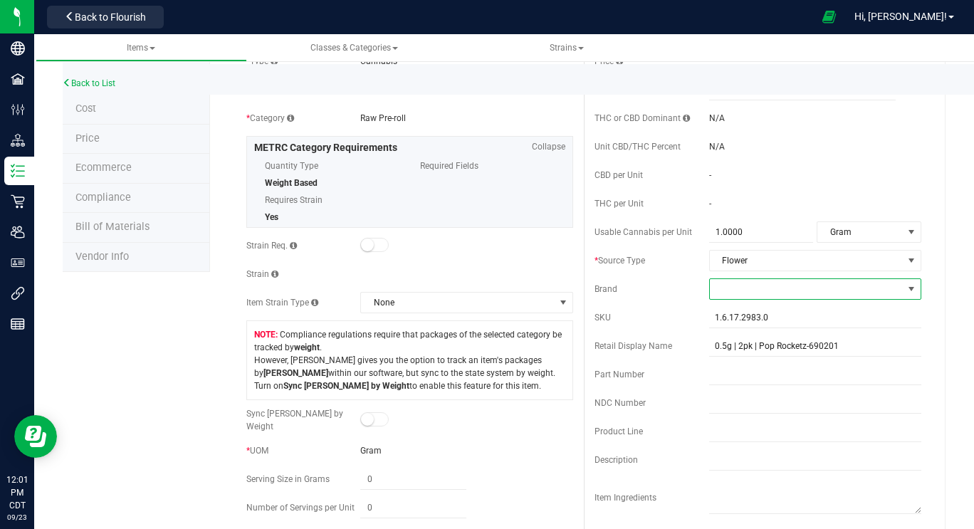
click at [753, 291] on span at bounding box center [806, 289] width 193 height 20
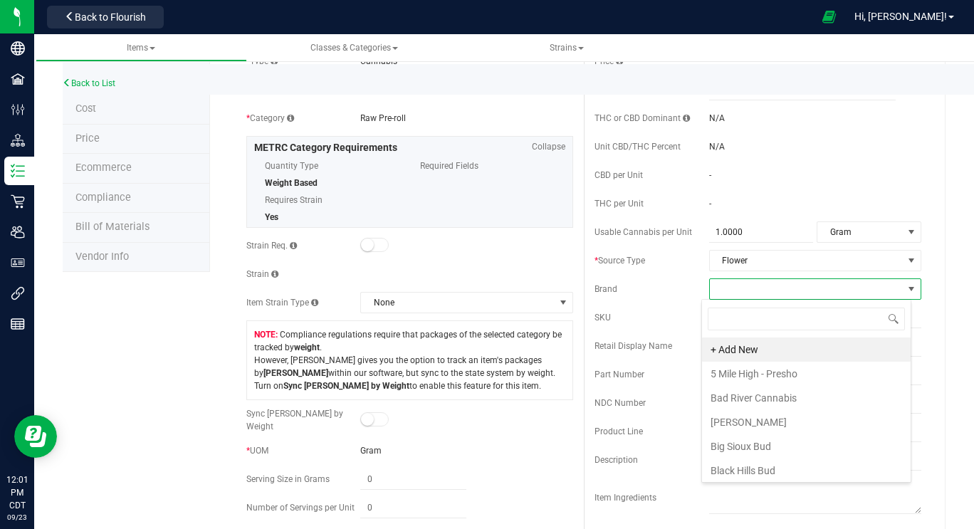
scroll to position [21, 209]
click at [756, 445] on li "Big Sioux Bud" at bounding box center [806, 446] width 209 height 24
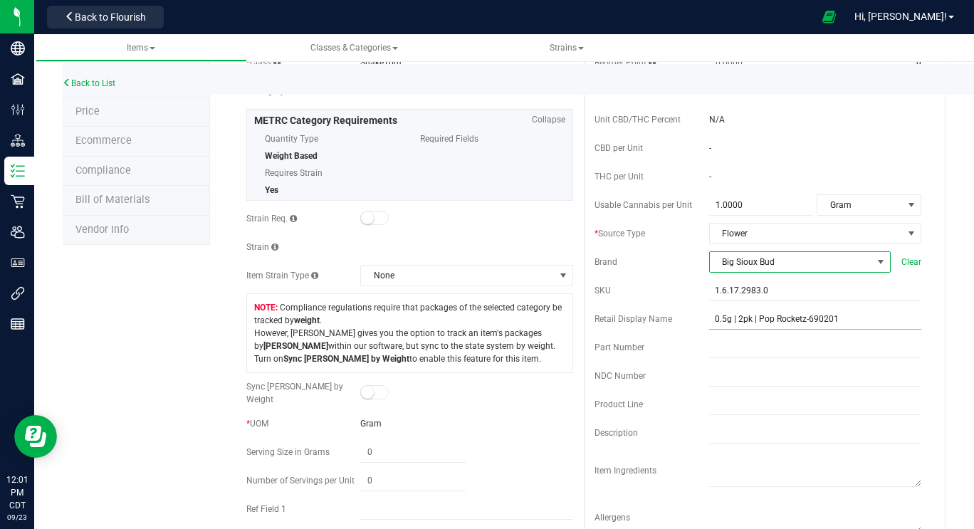
scroll to position [152, 0]
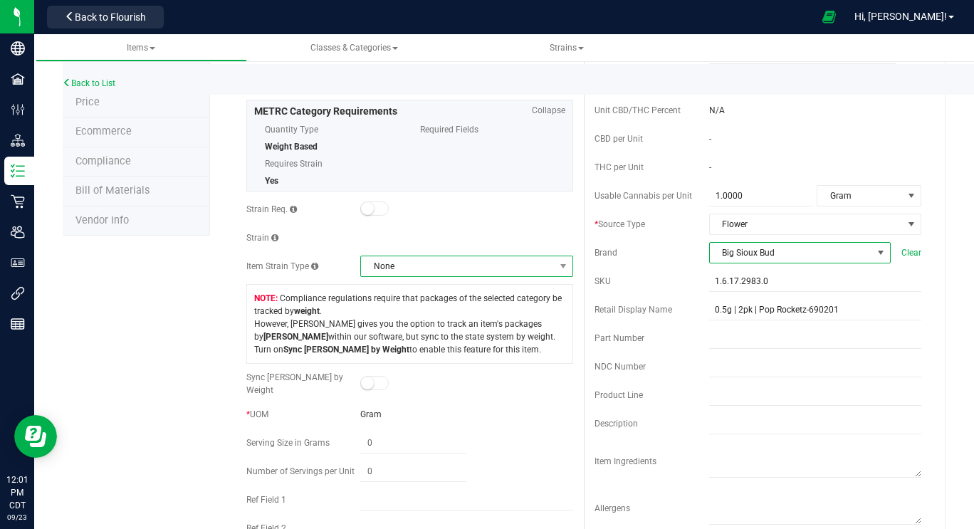
click at [428, 271] on span "None" at bounding box center [457, 266] width 193 height 20
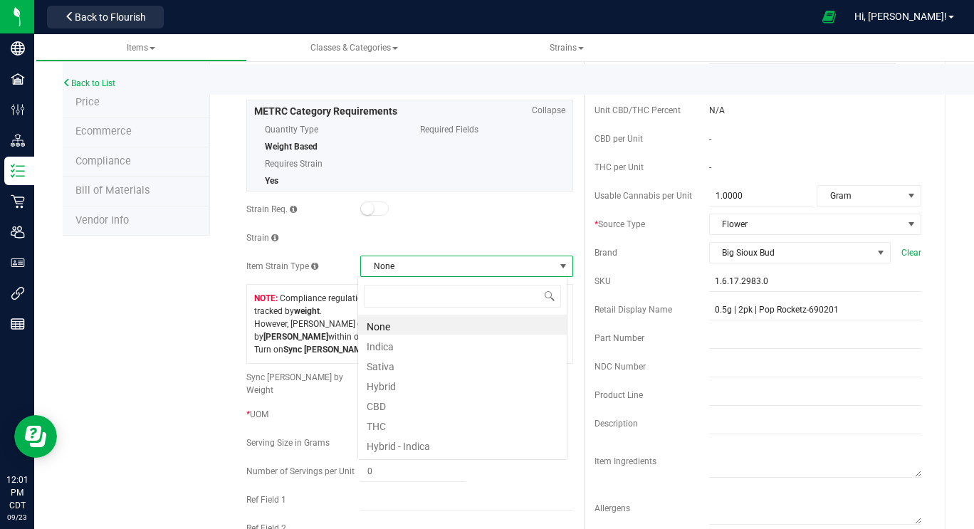
scroll to position [21, 209]
click at [385, 452] on li "Hybrid - Indica" at bounding box center [462, 444] width 209 height 20
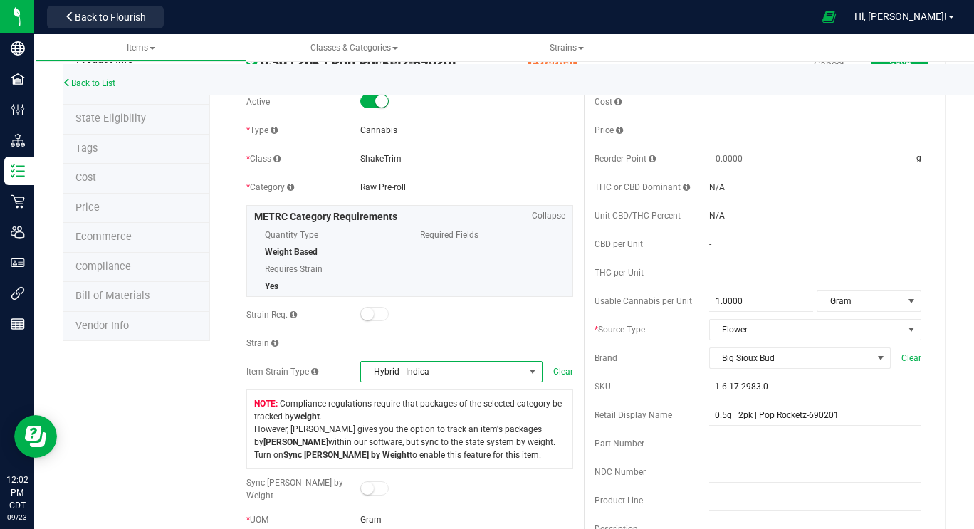
scroll to position [0, 0]
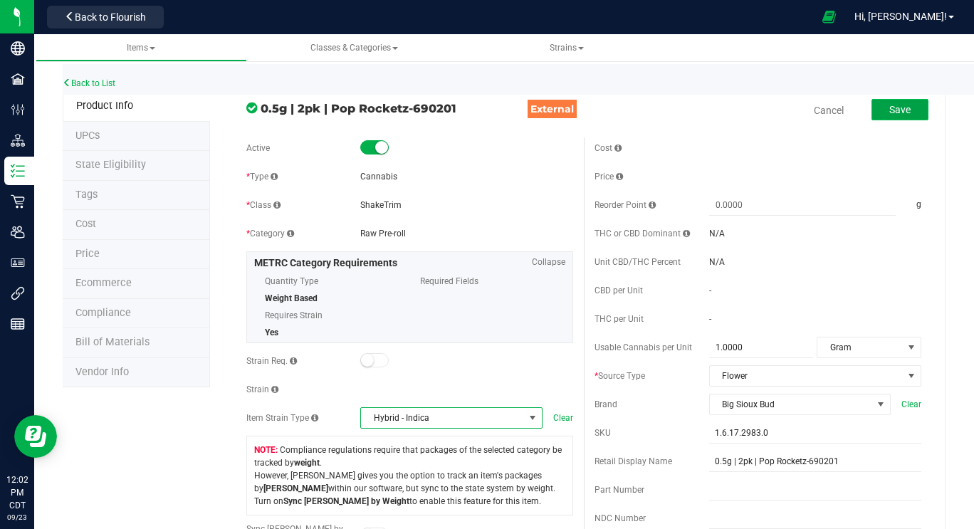
click at [890, 111] on span "Save" at bounding box center [900, 109] width 21 height 11
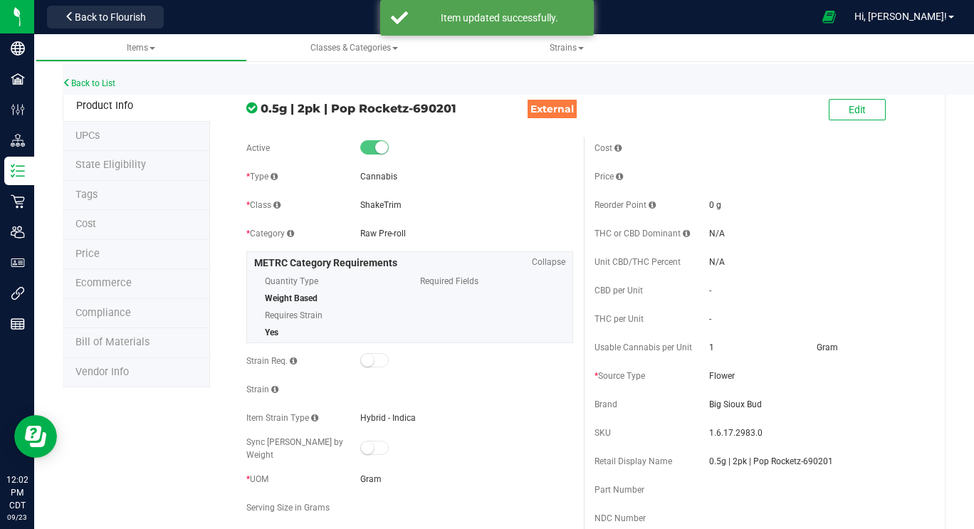
click at [88, 226] on span "Cost" at bounding box center [85, 224] width 21 height 12
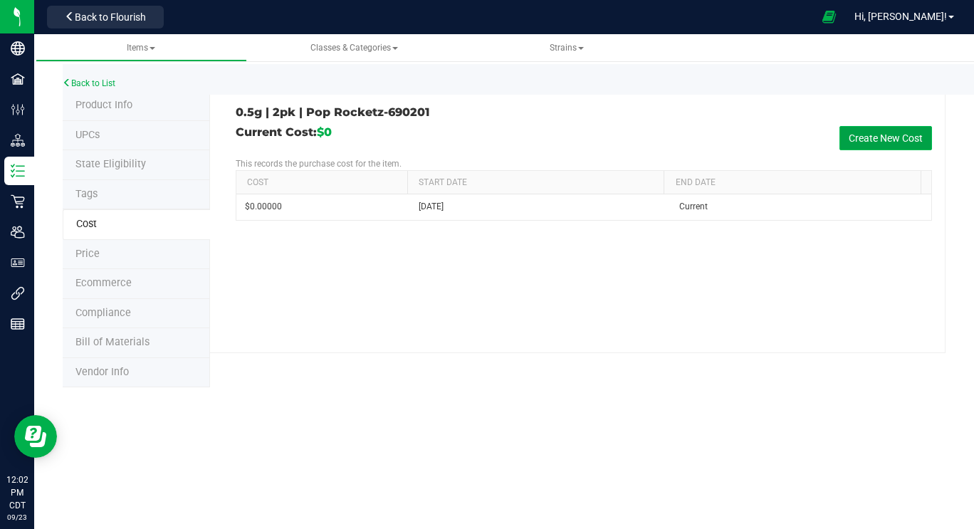
click at [884, 134] on button "Create New Cost" at bounding box center [886, 138] width 93 height 24
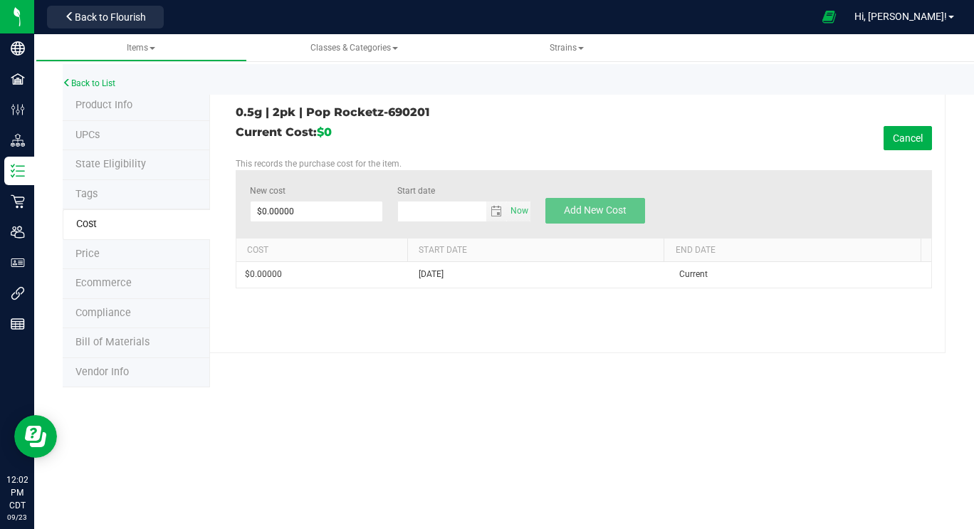
type input "[DATE]"
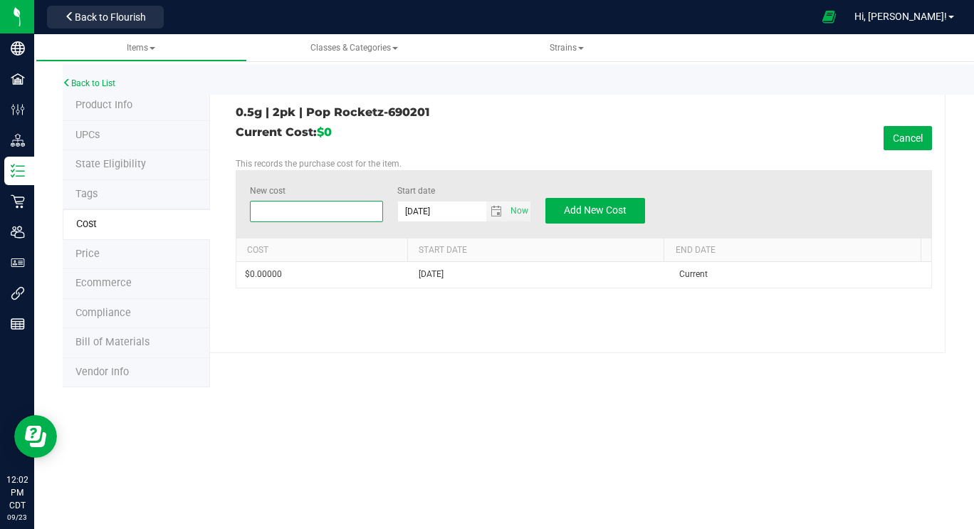
click at [307, 217] on span at bounding box center [317, 211] width 134 height 21
type input "4.00"
click at [606, 207] on span "Add New Cost" at bounding box center [595, 209] width 63 height 11
type input "$0.00000"
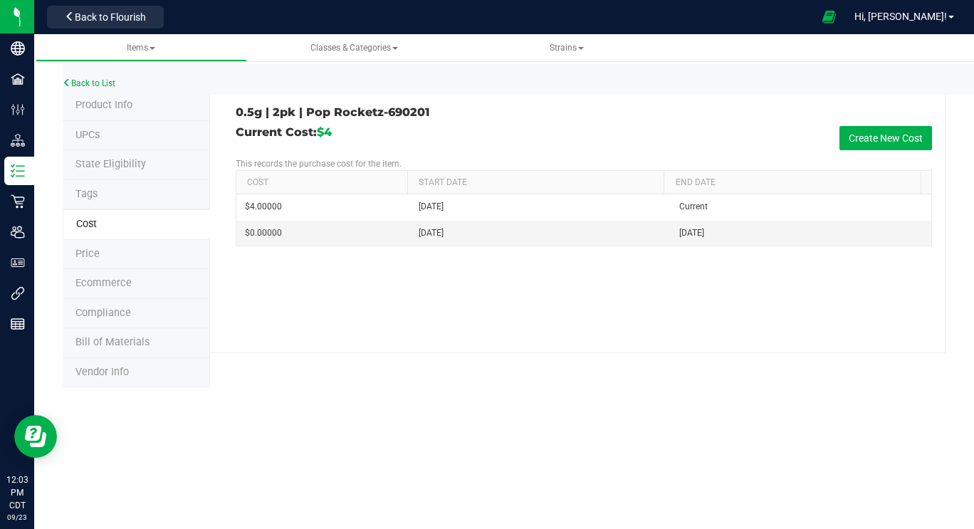
click at [87, 252] on span "Price" at bounding box center [87, 254] width 24 height 12
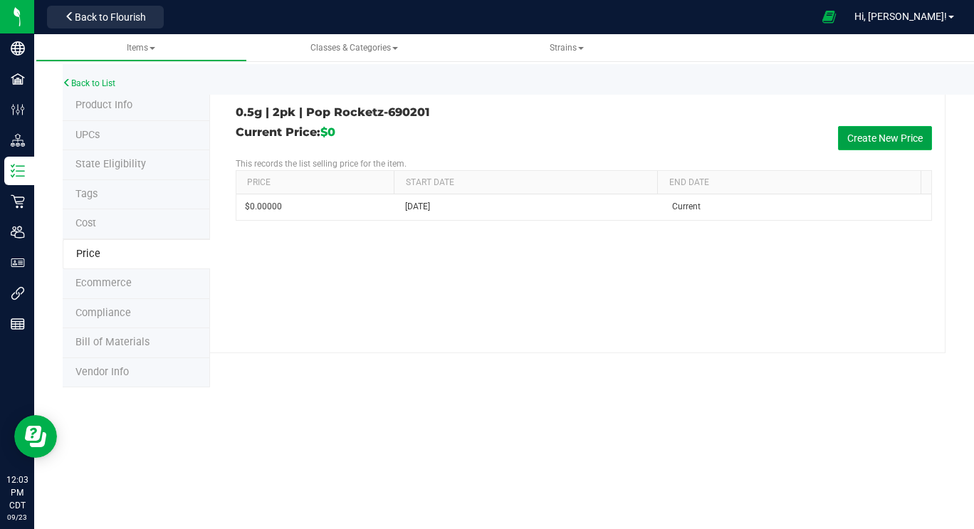
click at [890, 135] on button "Create New Price" at bounding box center [885, 138] width 94 height 24
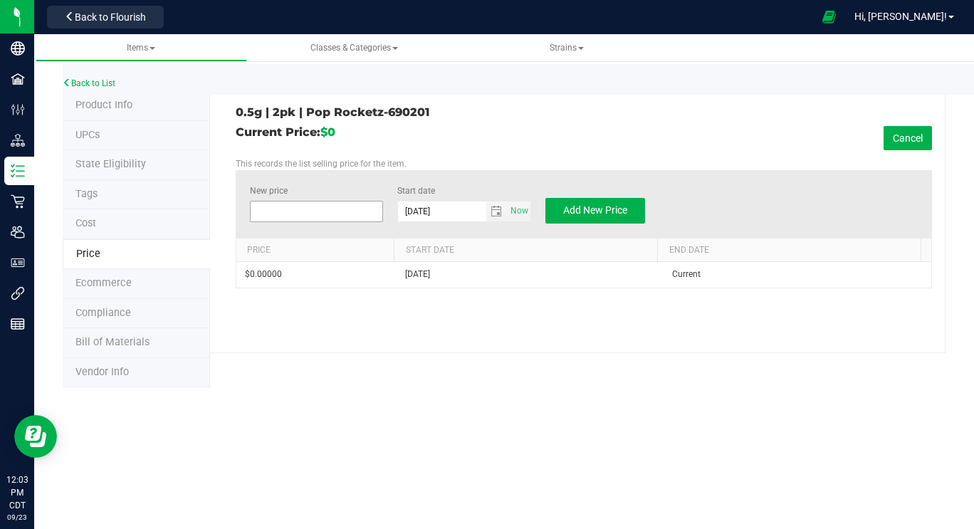
click at [336, 207] on span at bounding box center [317, 211] width 134 height 21
type input "10.00"
click at [606, 209] on span "Add New Price" at bounding box center [595, 209] width 64 height 11
type input "$0.00000"
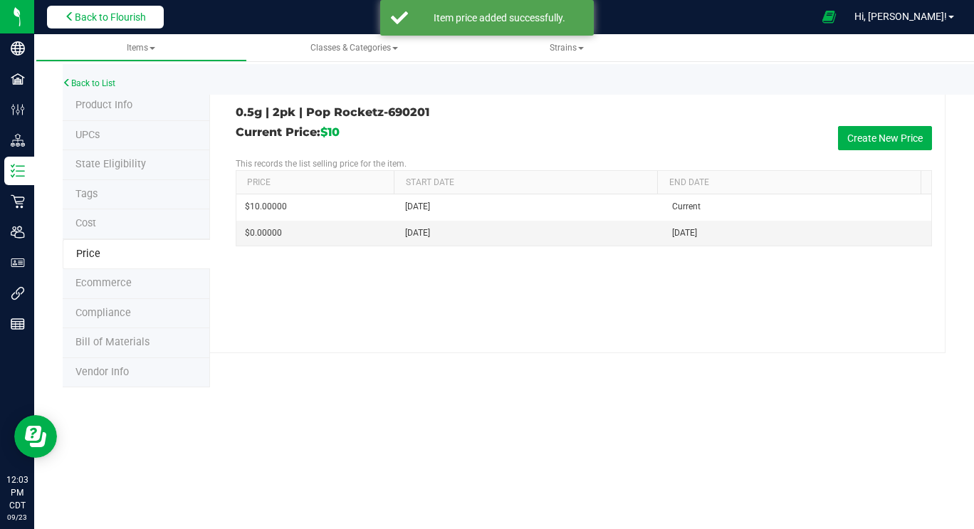
click at [125, 9] on button "Back to Flourish" at bounding box center [105, 17] width 117 height 23
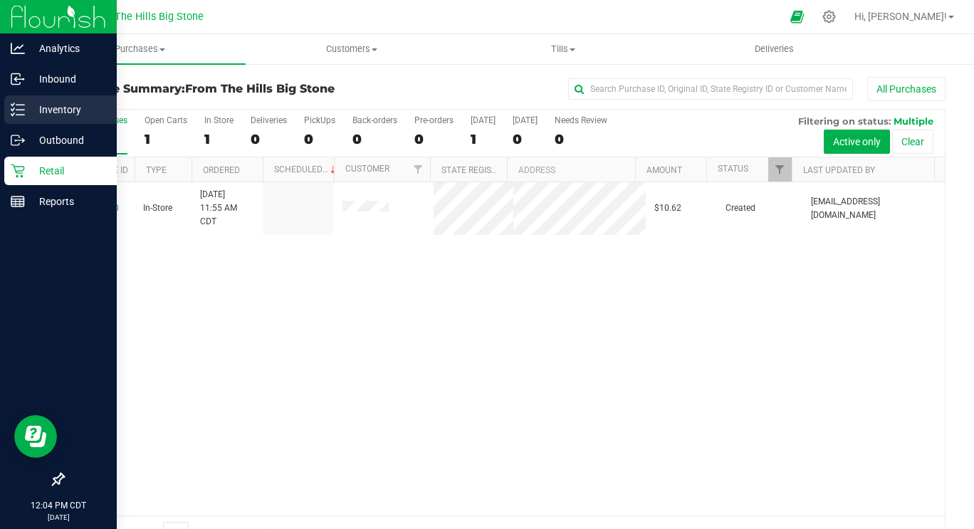
click at [37, 118] on p "Inventory" at bounding box center [67, 109] width 85 height 17
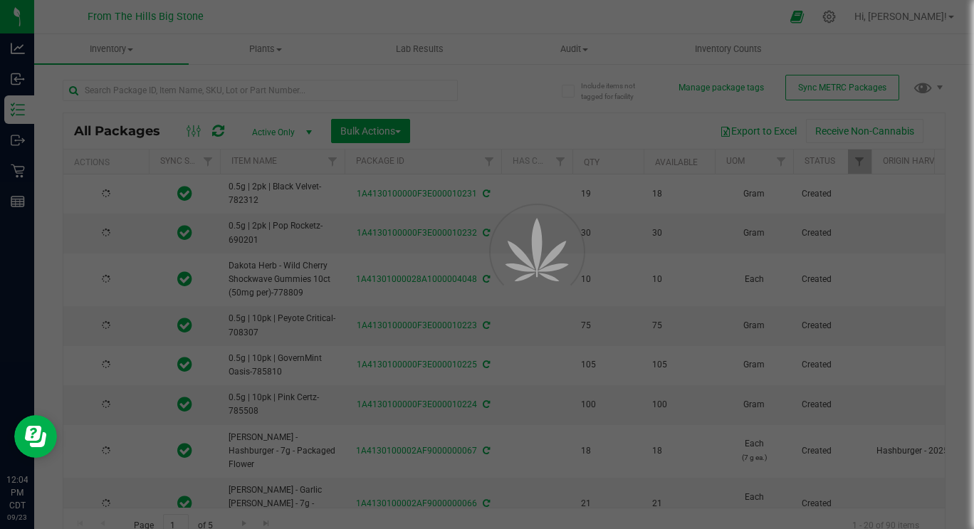
type input "[DATE]"
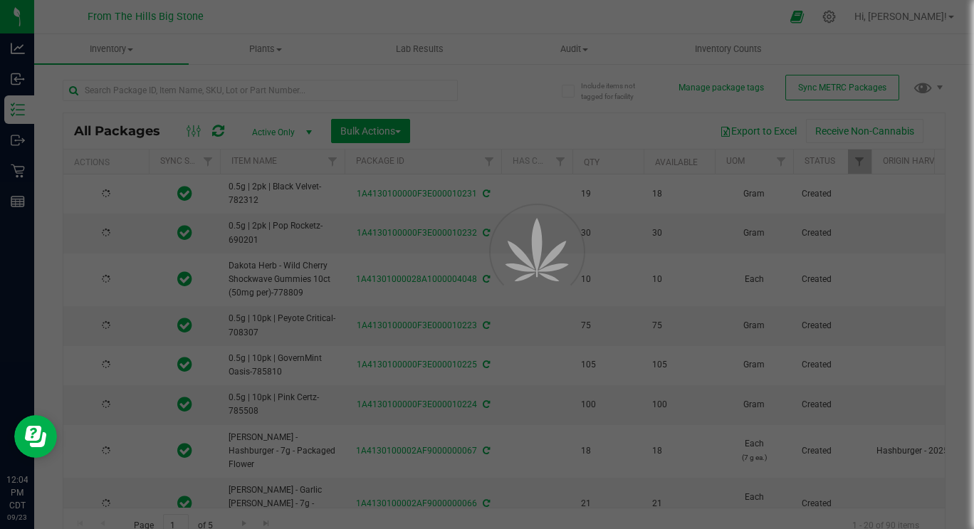
type input "[DATE]"
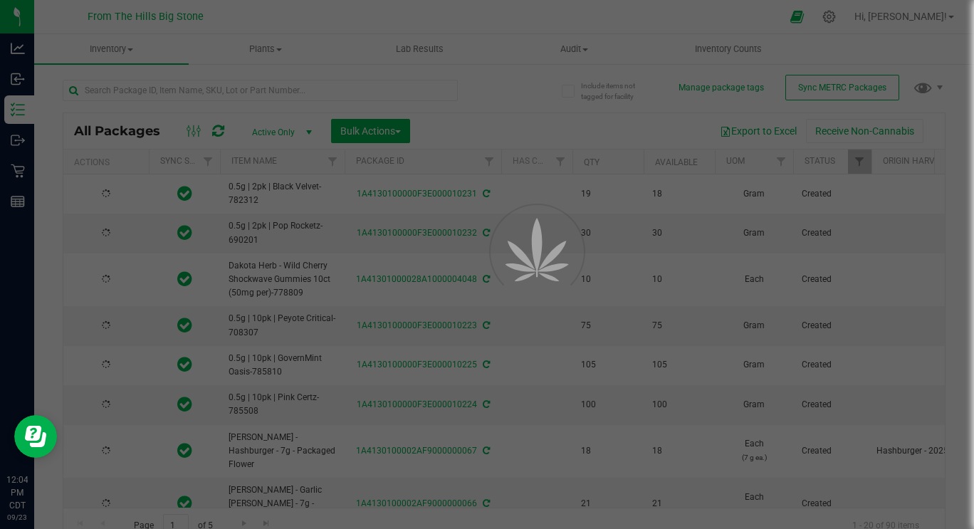
type input "[DATE]"
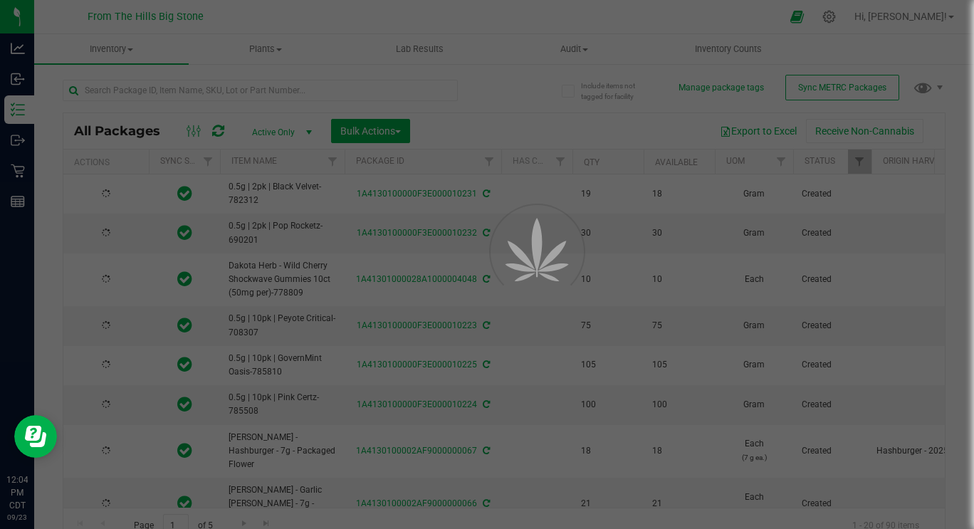
type input "[DATE]"
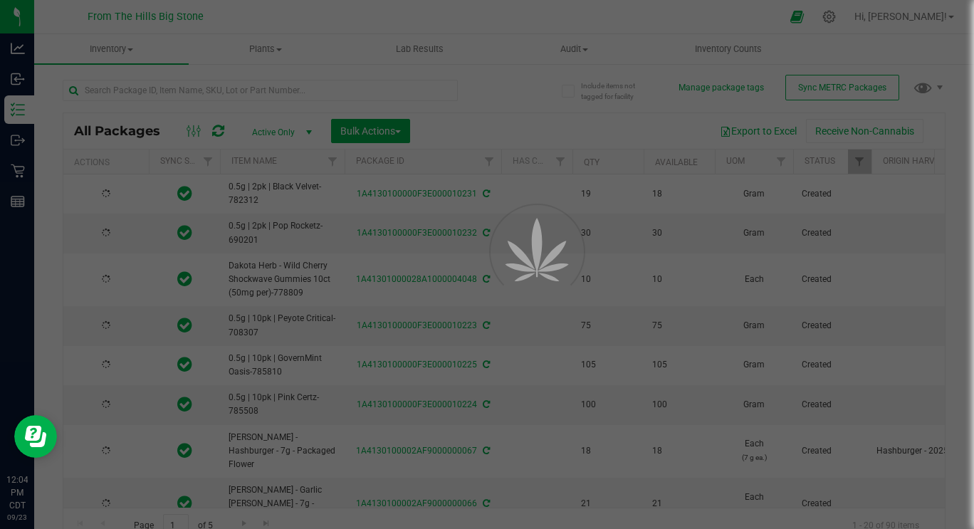
type input "[DATE]"
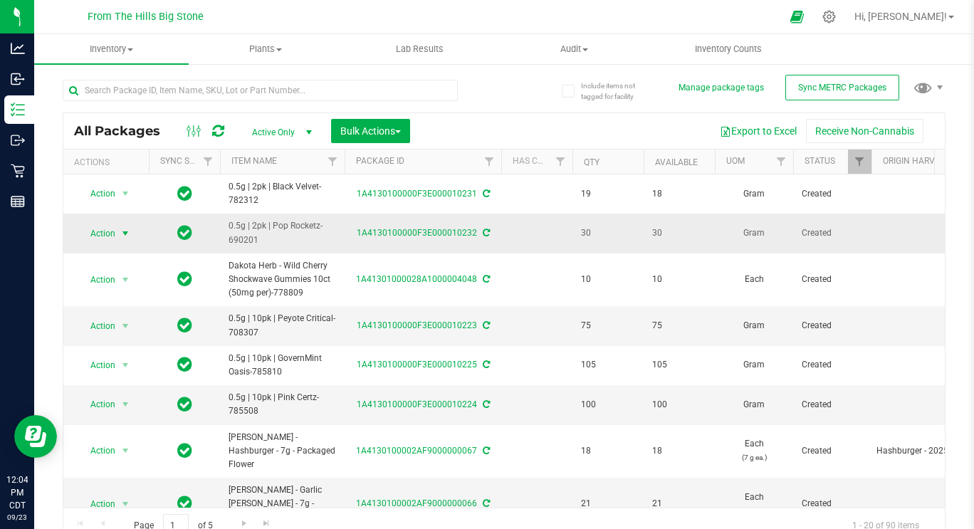
click at [113, 234] on span "Action" at bounding box center [97, 234] width 38 height 20
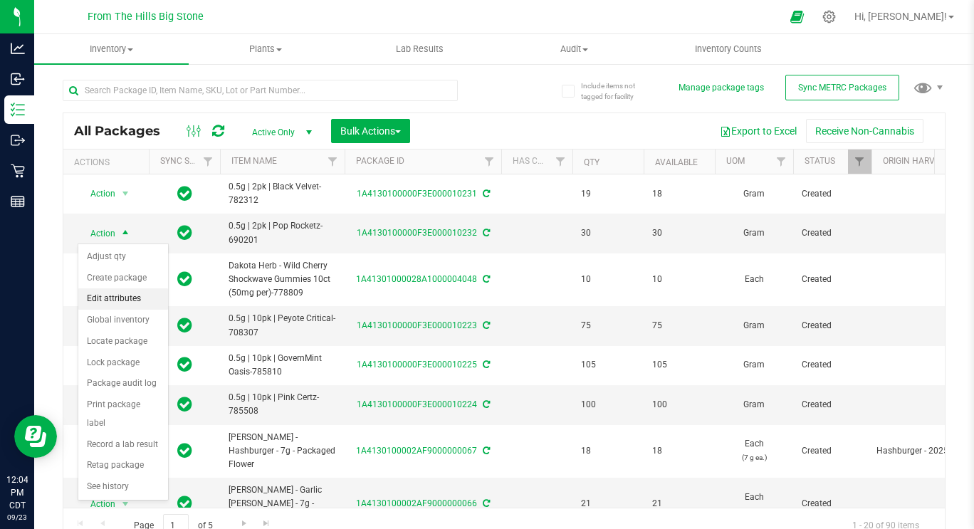
click at [120, 299] on li "Edit attributes" at bounding box center [123, 298] width 90 height 21
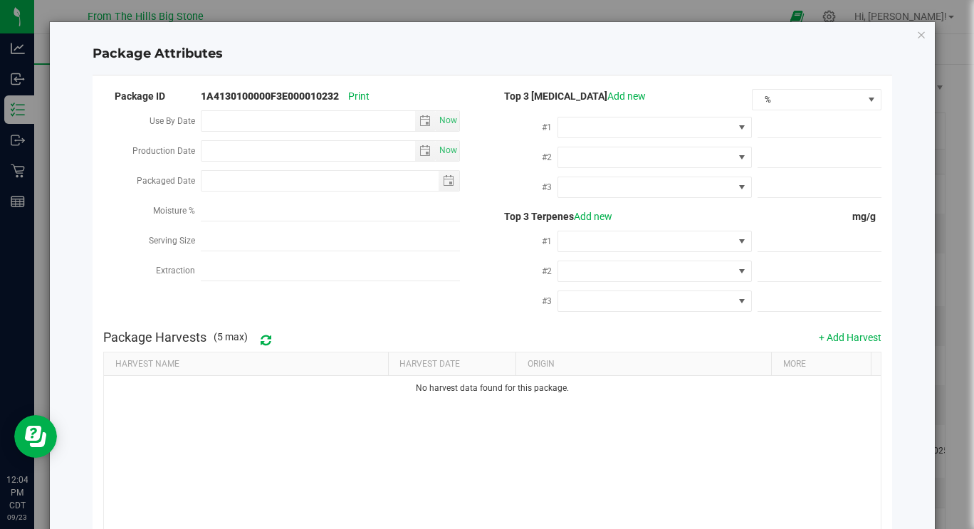
type input "[DATE]"
click at [421, 127] on span "select" at bounding box center [425, 120] width 11 height 11
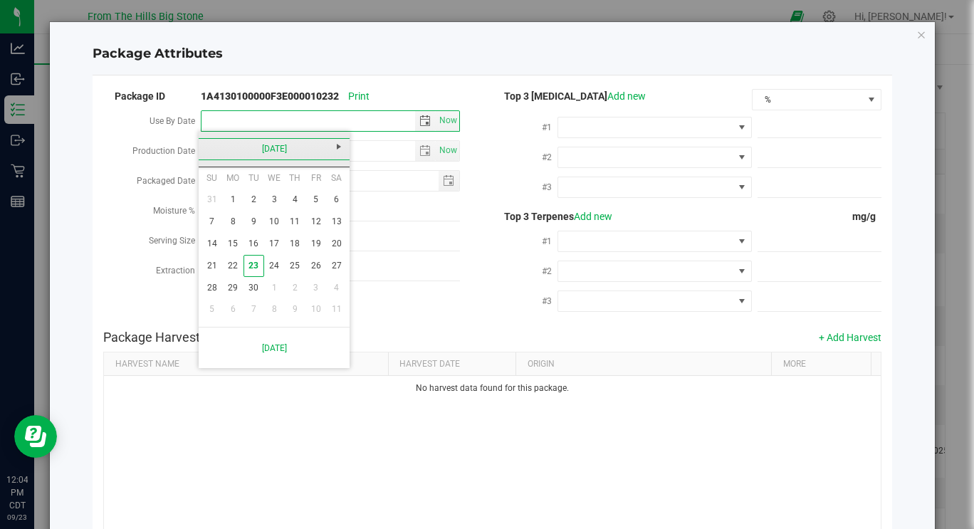
click at [282, 146] on link "[DATE]" at bounding box center [274, 149] width 153 height 22
click at [282, 146] on link "2025" at bounding box center [274, 149] width 153 height 22
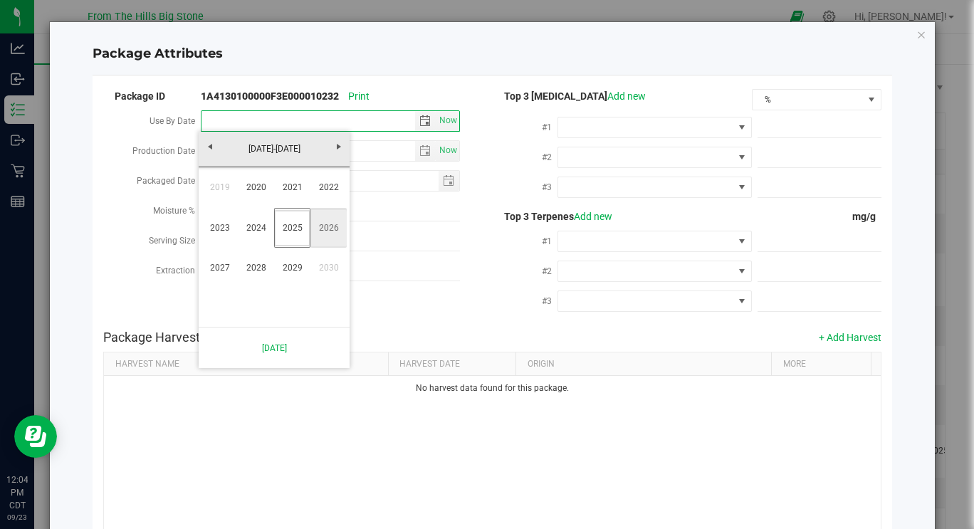
click at [330, 228] on link "2026" at bounding box center [329, 228] width 36 height 36
click at [217, 270] on link "Sep" at bounding box center [220, 268] width 36 height 36
click at [236, 268] on link "21" at bounding box center [232, 266] width 21 height 22
type input "[DATE]"
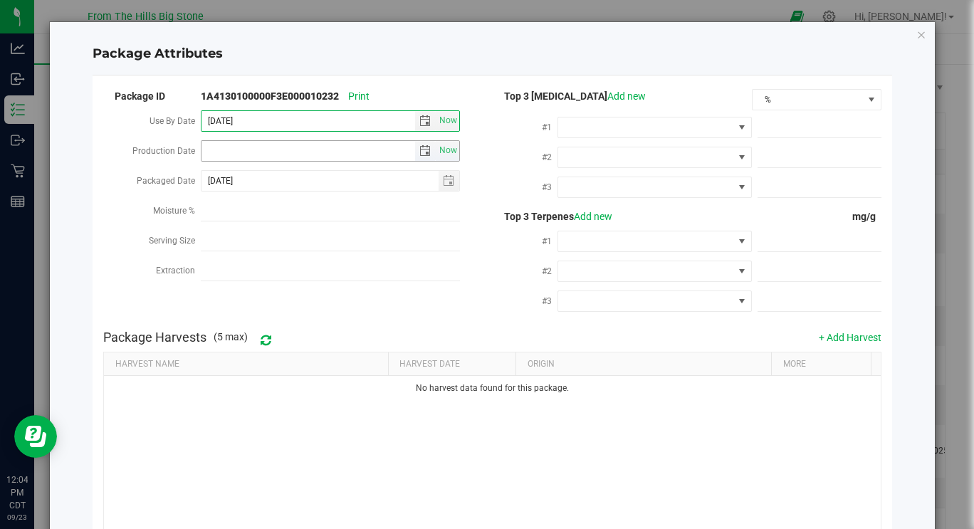
click at [420, 149] on span "select" at bounding box center [425, 150] width 11 height 11
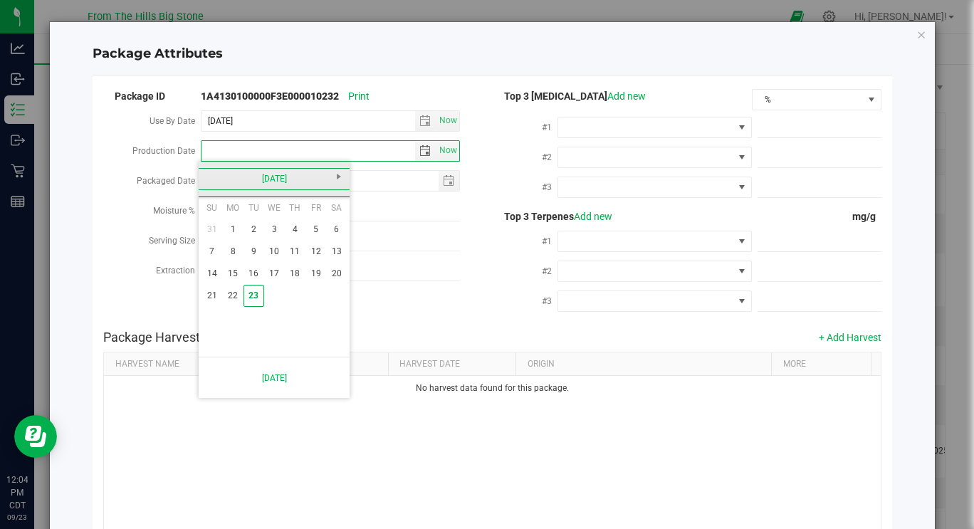
click at [278, 183] on link "[DATE]" at bounding box center [274, 179] width 153 height 22
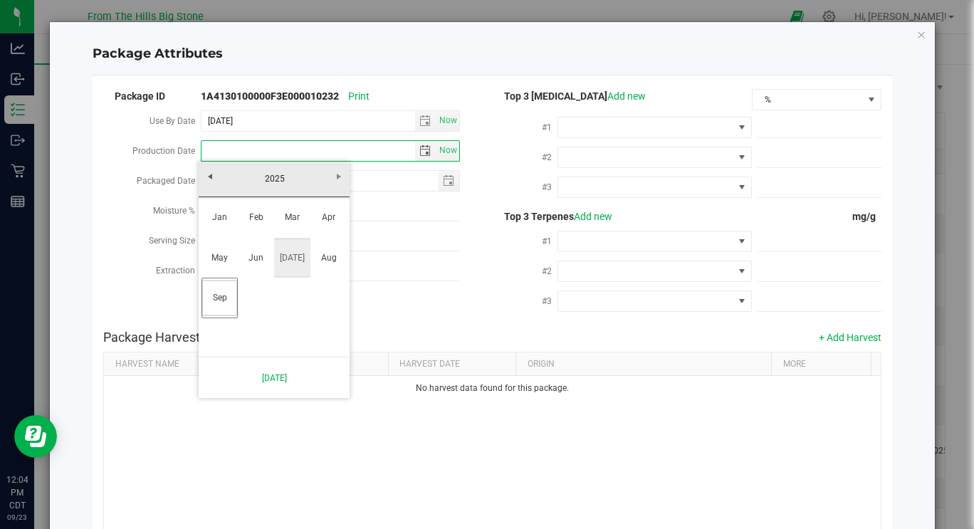
click at [300, 255] on link "[DATE]" at bounding box center [292, 258] width 36 height 36
click at [233, 297] on link "21" at bounding box center [232, 296] width 21 height 22
type input "[DATE]"
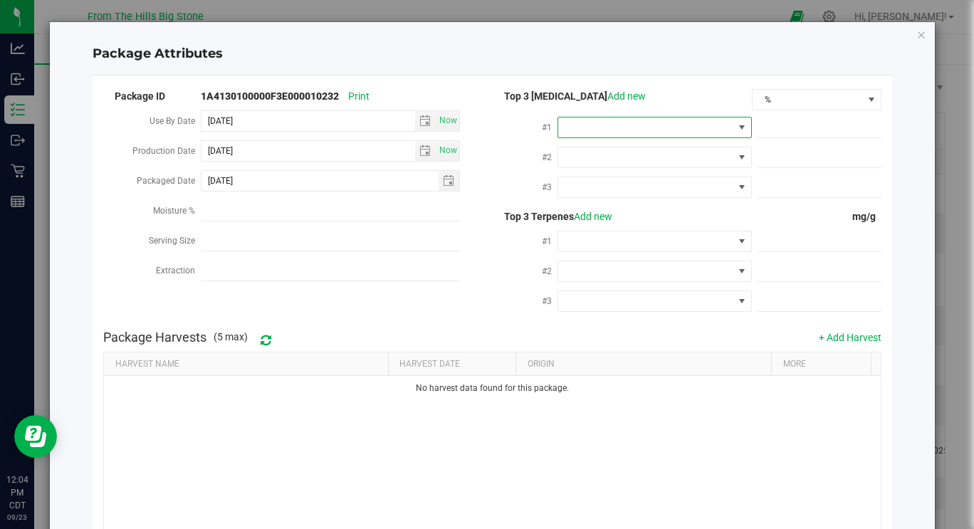
click at [670, 133] on span at bounding box center [645, 128] width 175 height 20
click at [642, 196] on li "THC" at bounding box center [647, 189] width 191 height 24
click at [783, 125] on span at bounding box center [820, 128] width 124 height 21
type input "24.333"
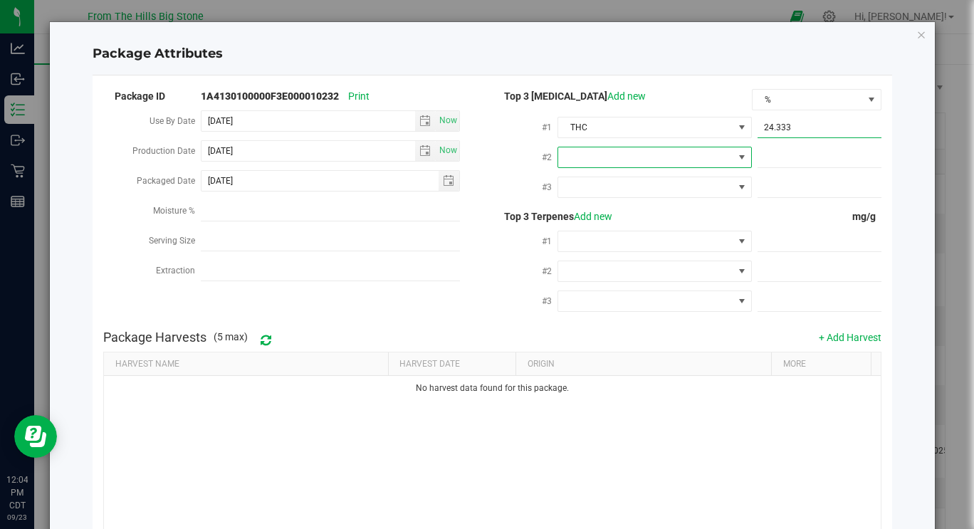
type input "24.3330"
click at [908, 318] on div "Package Attributes Package ID 1A4130100000F3E000010232 Print Use By Date [DATE]…" at bounding box center [492, 324] width 885 height 604
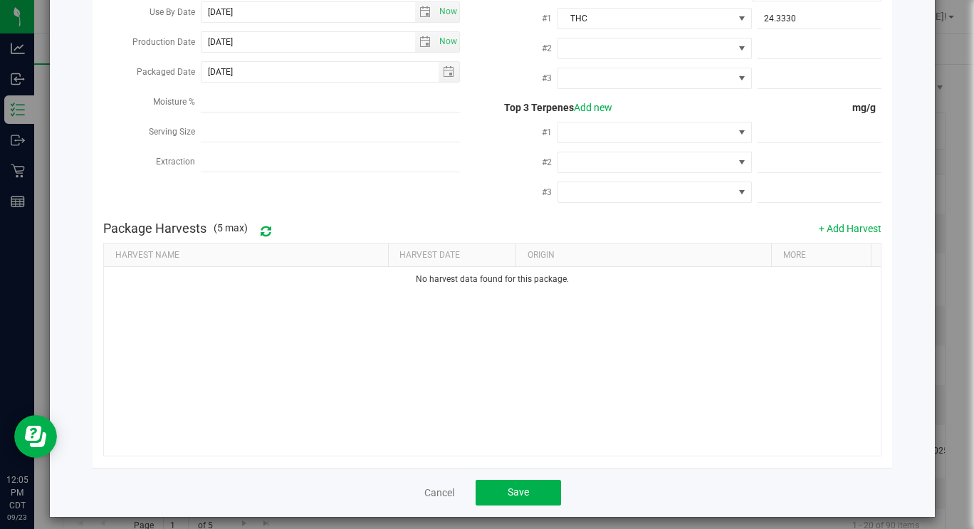
scroll to position [118, 0]
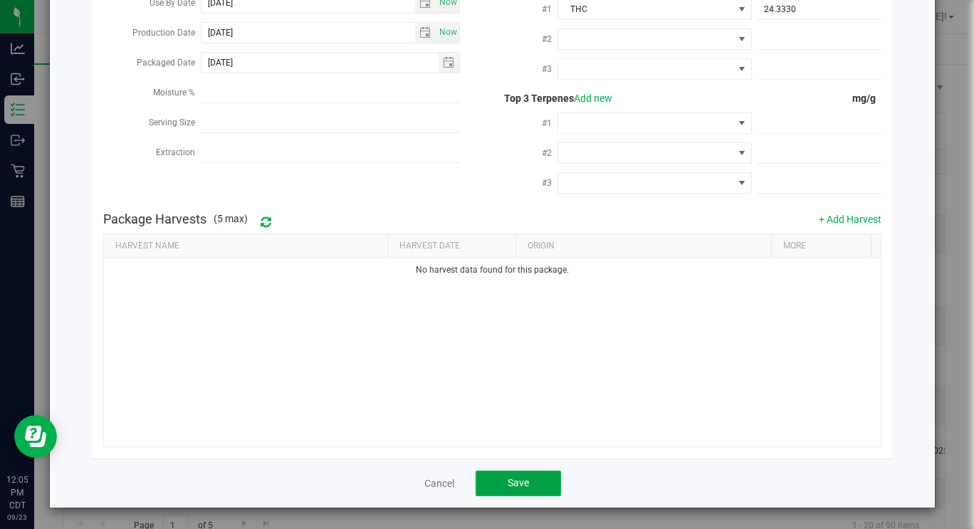
click at [531, 488] on button "Save" at bounding box center [518, 484] width 85 height 26
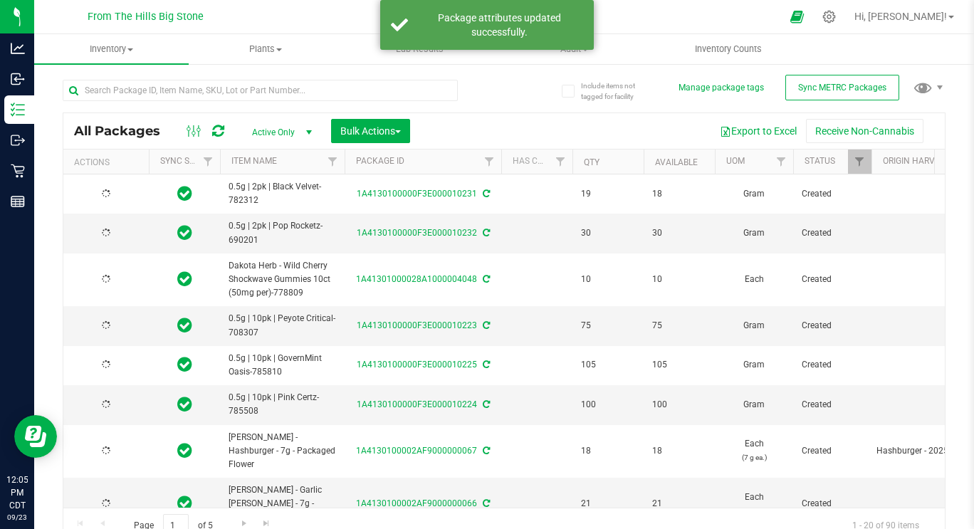
type input "[DATE]"
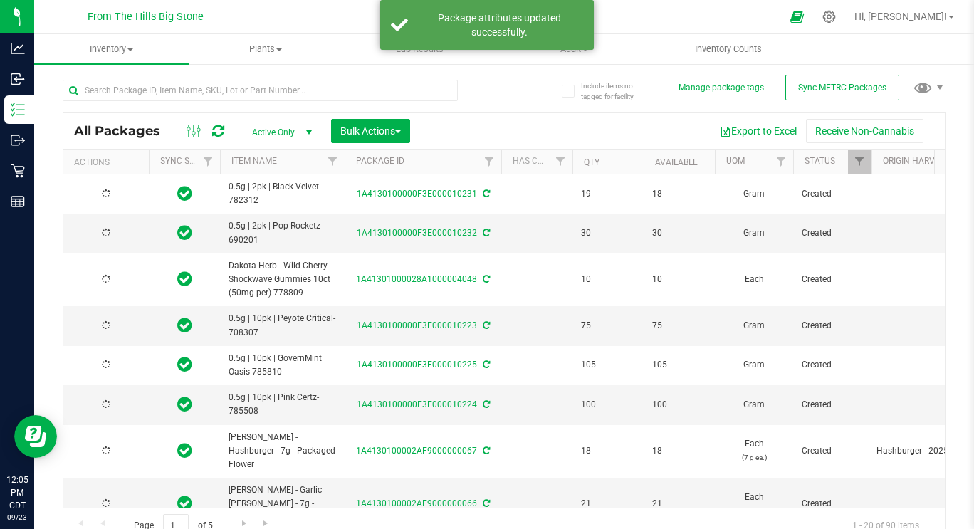
type input "[DATE]"
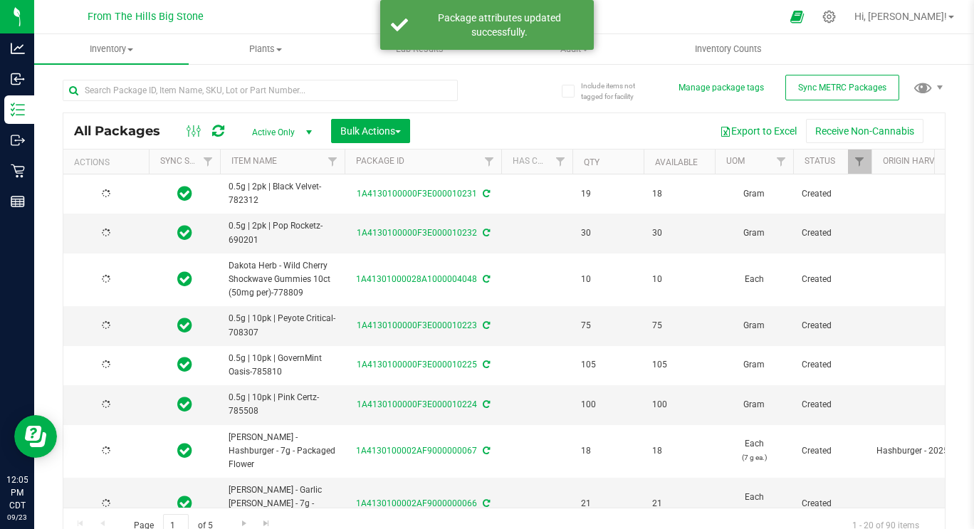
type input "[DATE]"
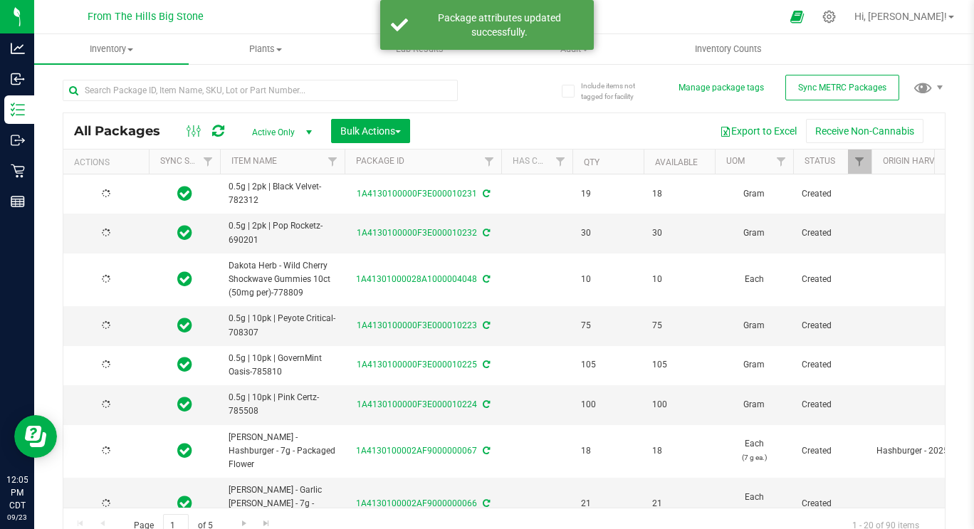
type input "[DATE]"
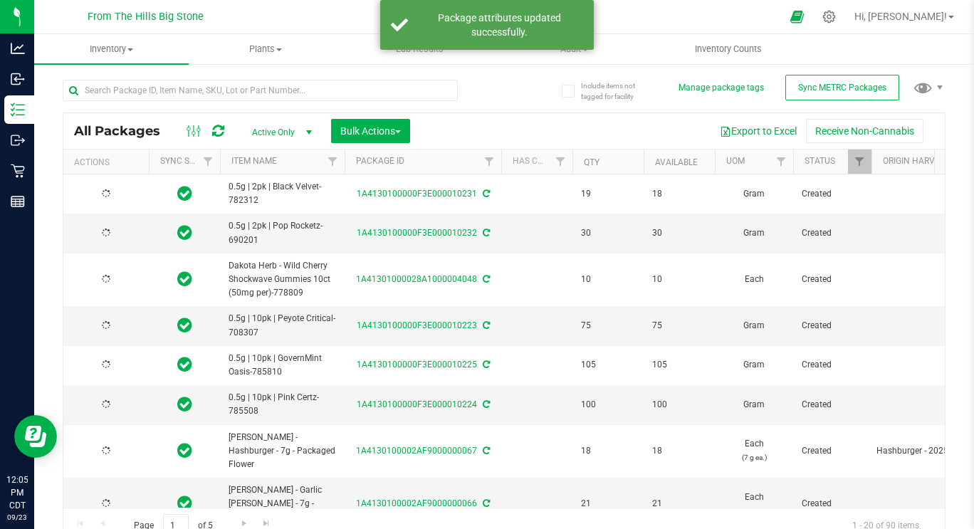
type input "[DATE]"
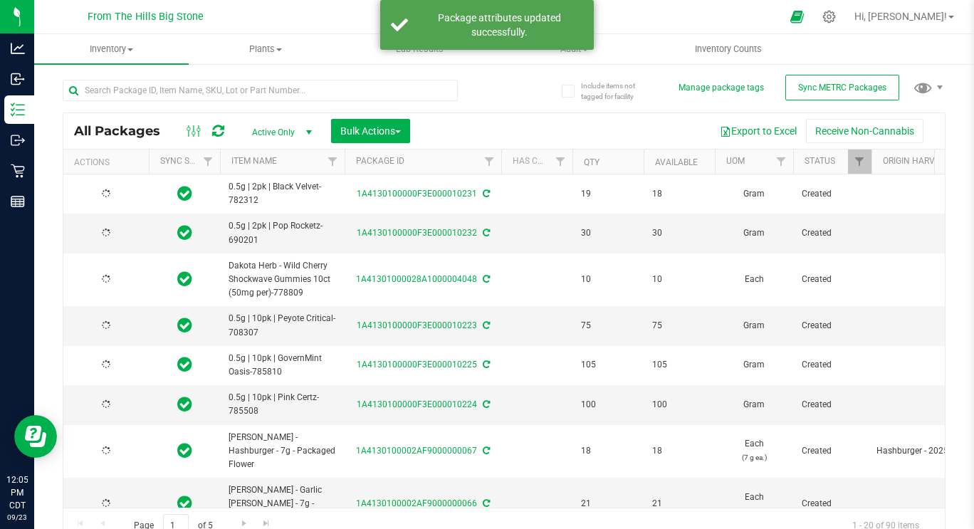
type input "[DATE]"
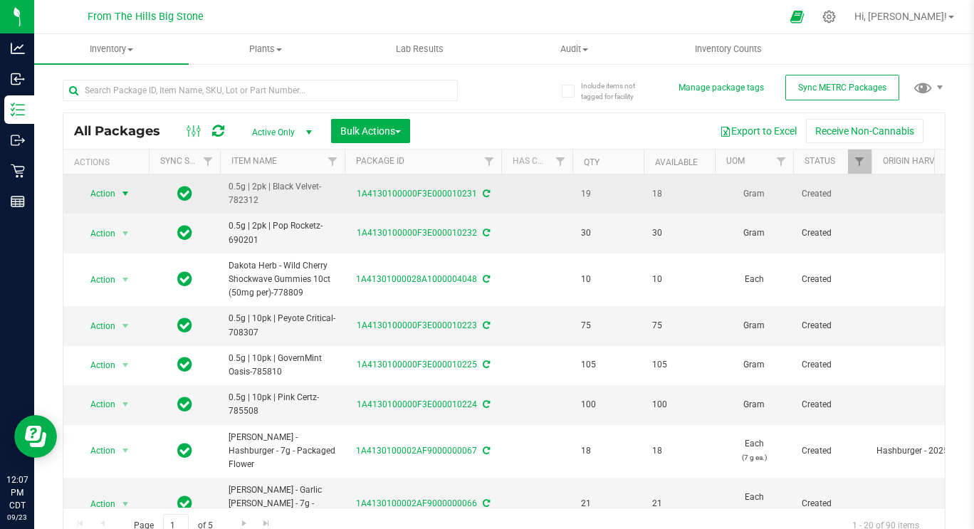
click at [107, 191] on span "Action" at bounding box center [97, 194] width 38 height 20
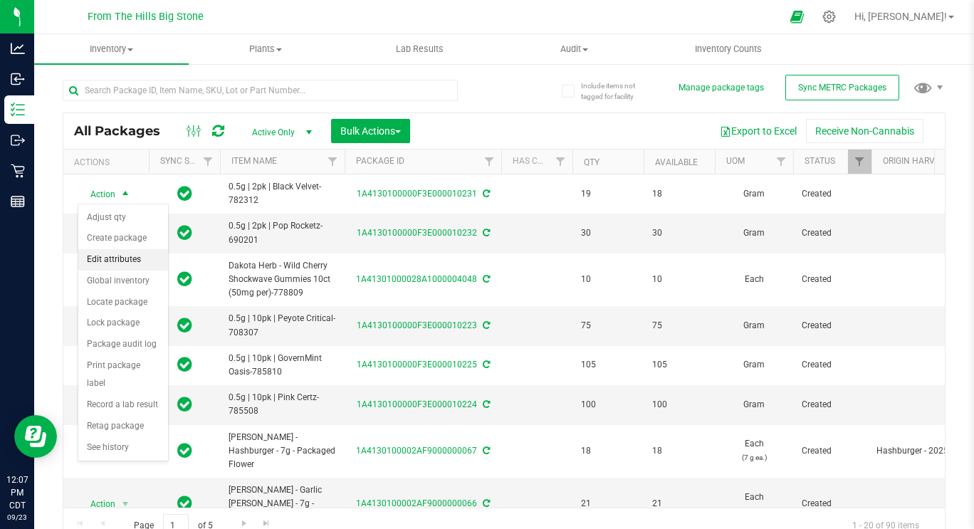
click at [108, 261] on li "Edit attributes" at bounding box center [123, 259] width 90 height 21
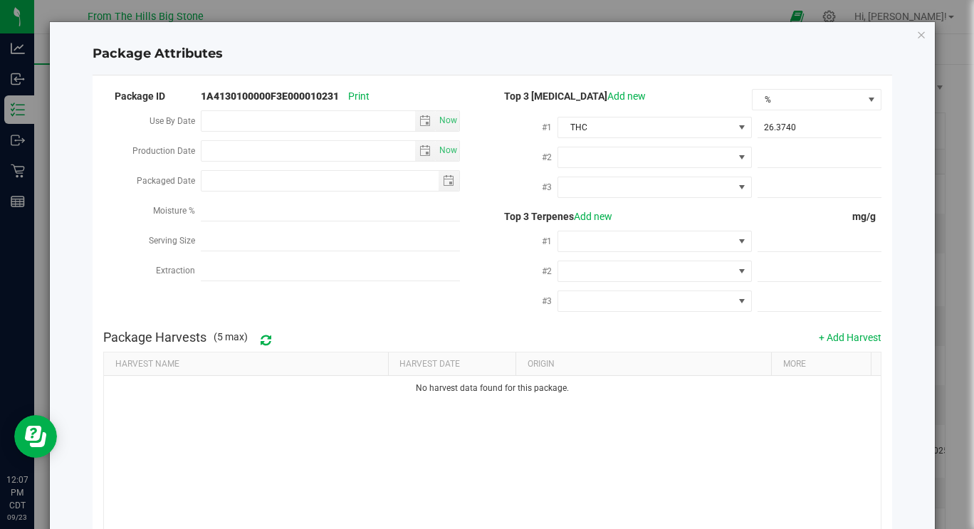
type input "[DATE]"
click at [917, 36] on icon "Close modal" at bounding box center [922, 34] width 10 height 17
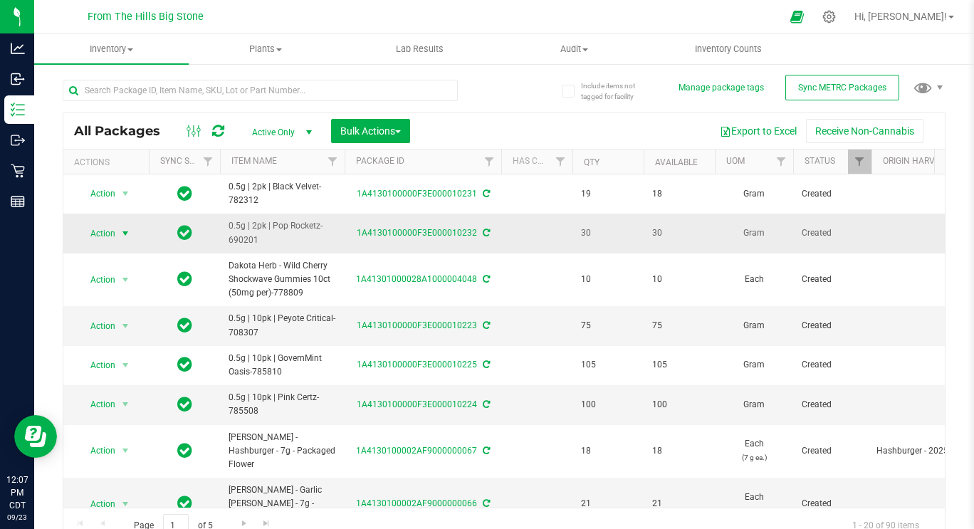
click at [115, 231] on span "Action" at bounding box center [97, 234] width 38 height 20
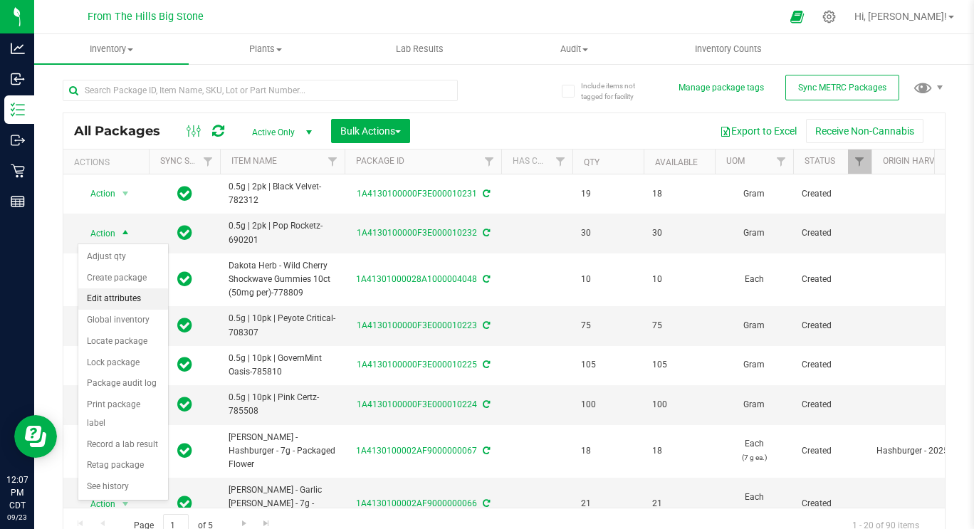
click at [112, 303] on li "Edit attributes" at bounding box center [123, 298] width 90 height 21
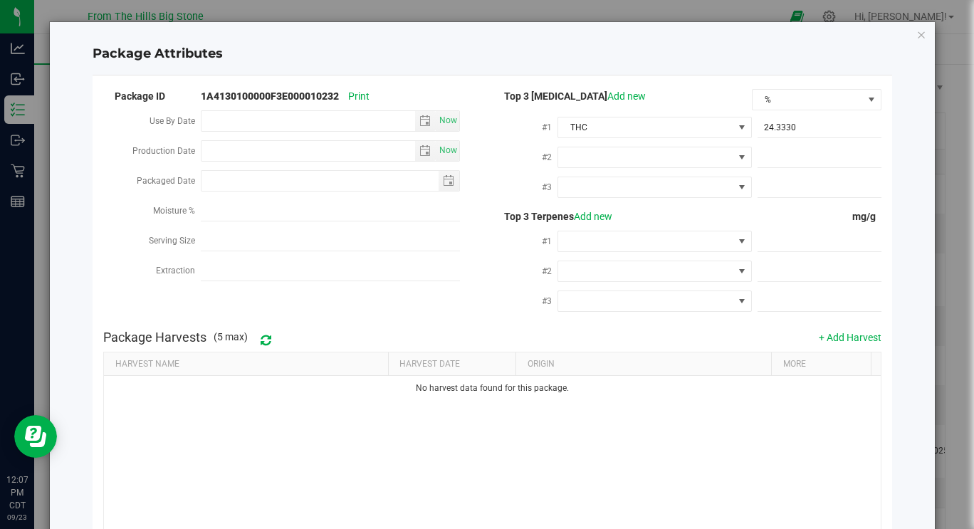
type input "[DATE]"
click at [917, 31] on icon "Close modal" at bounding box center [922, 34] width 10 height 17
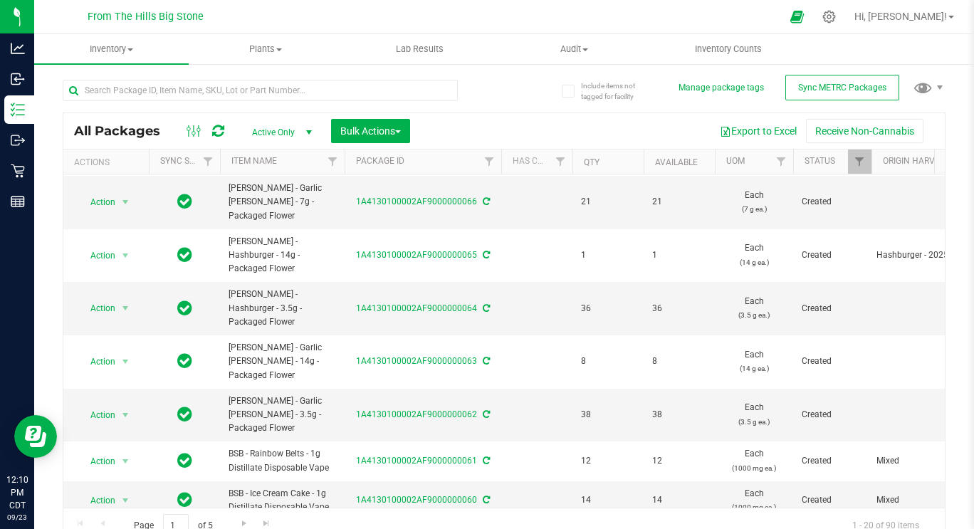
scroll to position [303, 0]
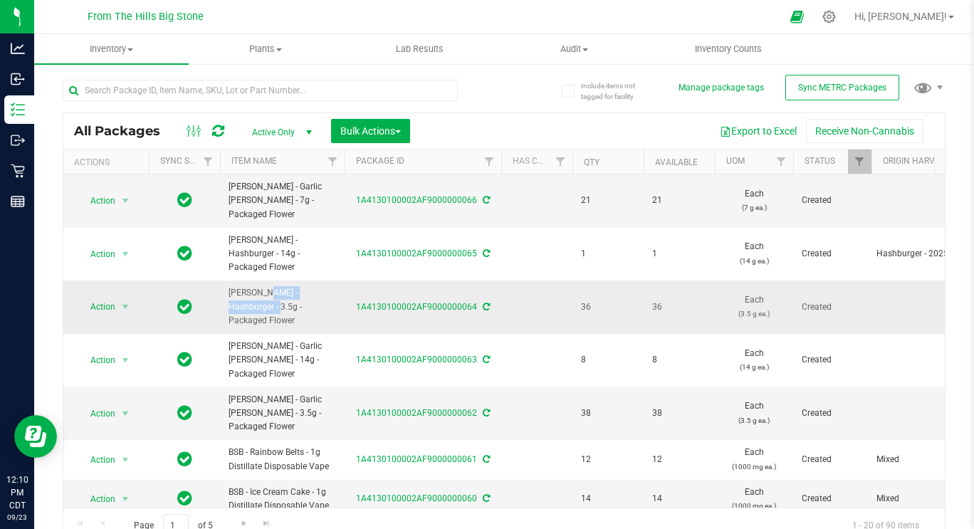
drag, startPoint x: 229, startPoint y: 253, endPoint x: 307, endPoint y: 259, distance: 78.6
click at [307, 286] on span "[PERSON_NAME] - Hashburger - 3.5g - Packaged Flower" at bounding box center [283, 306] width 108 height 41
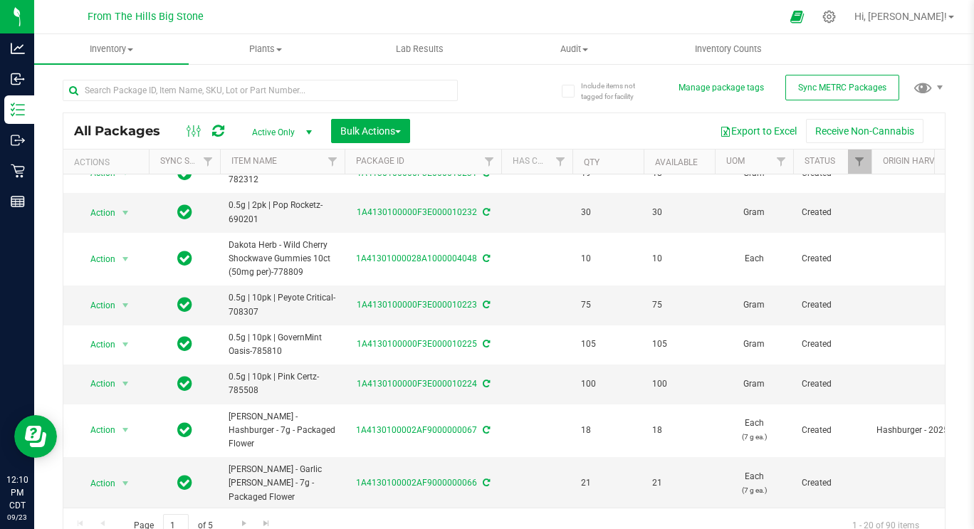
scroll to position [0, 0]
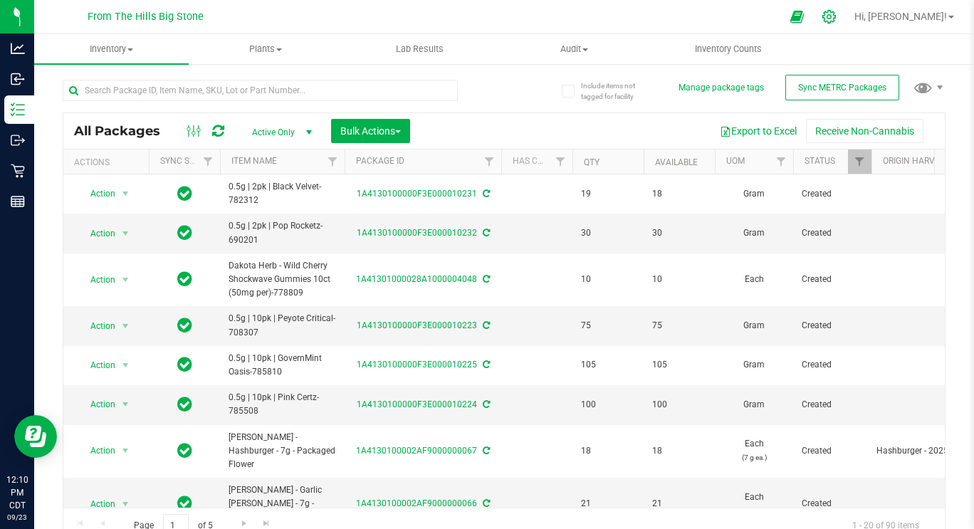
click at [836, 18] on icon at bounding box center [830, 17] width 14 height 14
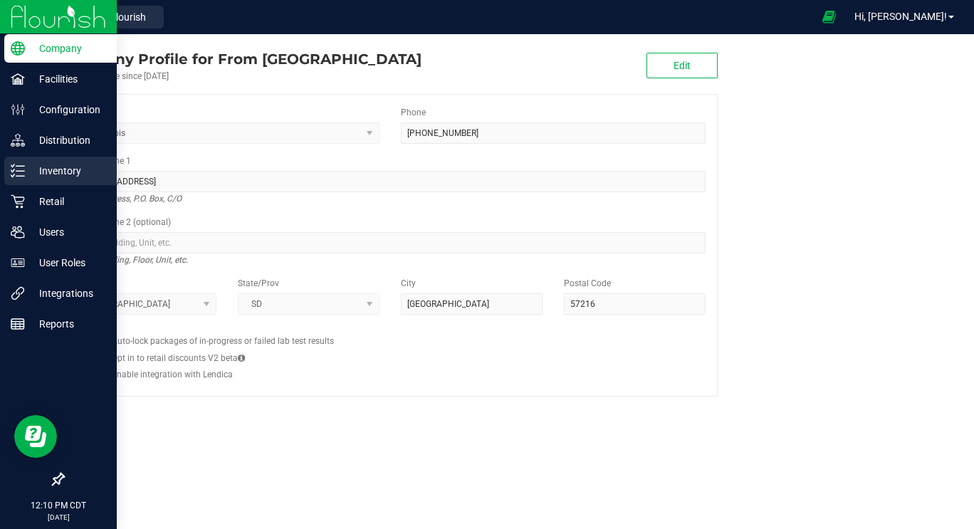
click at [15, 182] on div "Inventory" at bounding box center [60, 171] width 113 height 28
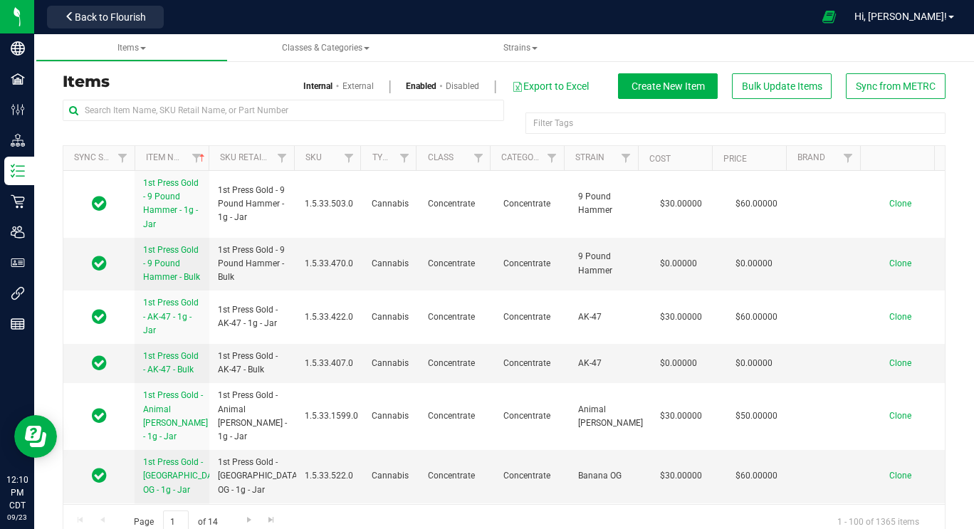
click at [343, 88] on link "External" at bounding box center [358, 86] width 31 height 13
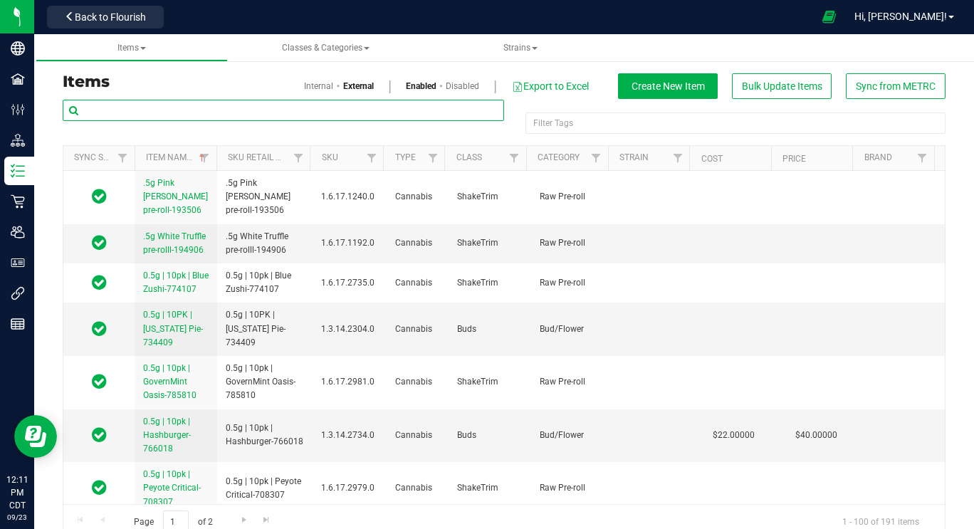
click at [217, 112] on input "text" at bounding box center [284, 110] width 442 height 21
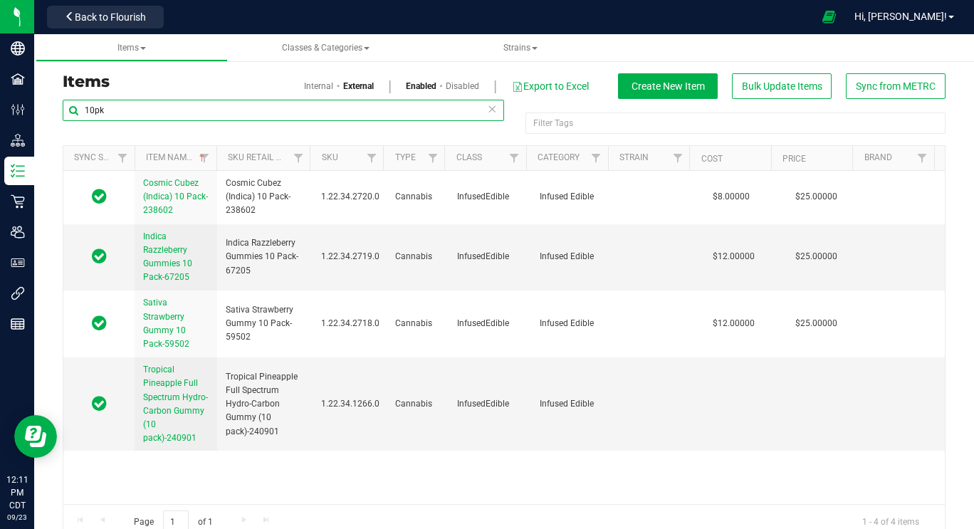
type input "10pk"
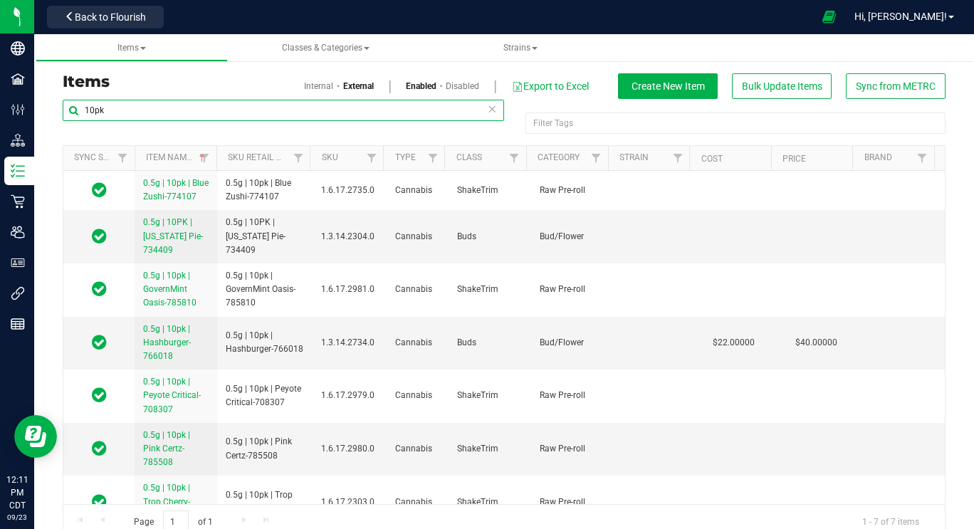
scroll to position [38, 0]
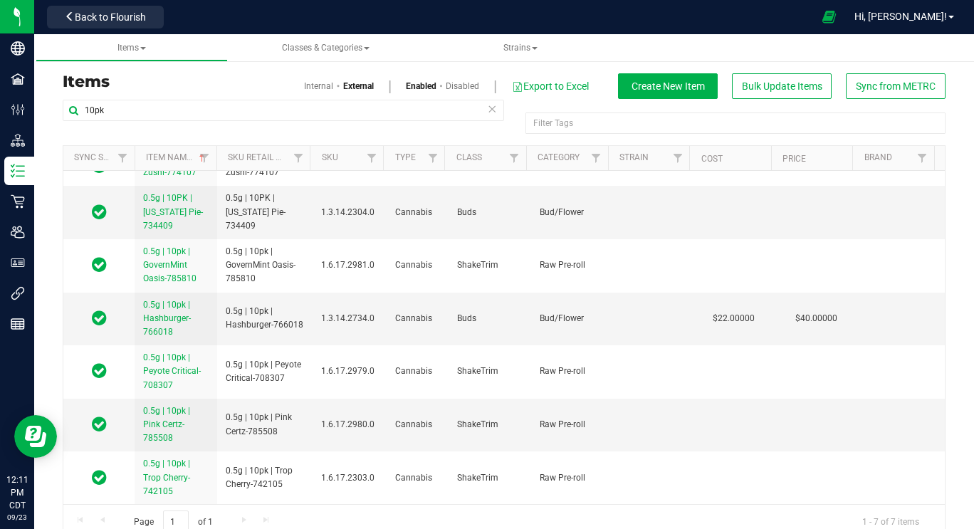
click at [308, 84] on link "Internal" at bounding box center [318, 86] width 29 height 13
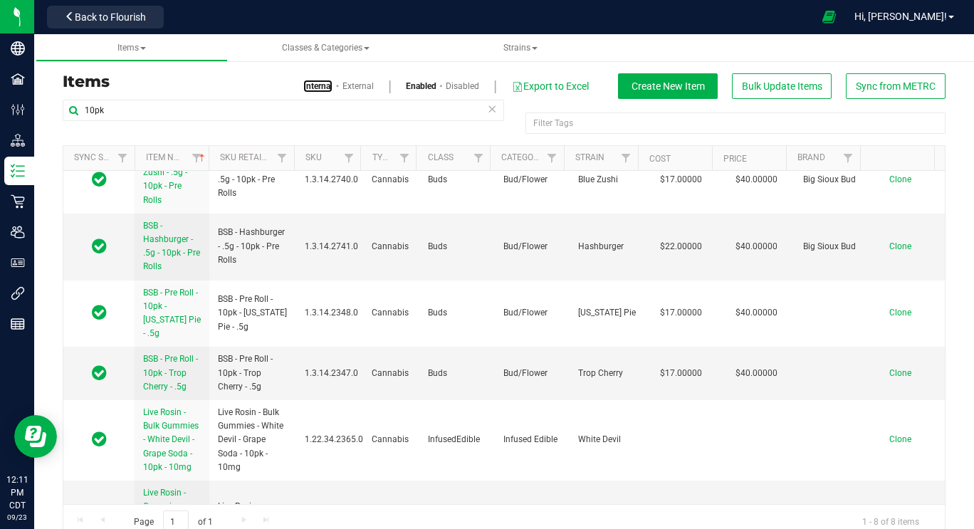
scroll to position [25, 0]
click at [890, 368] on span "Clone" at bounding box center [901, 373] width 22 height 10
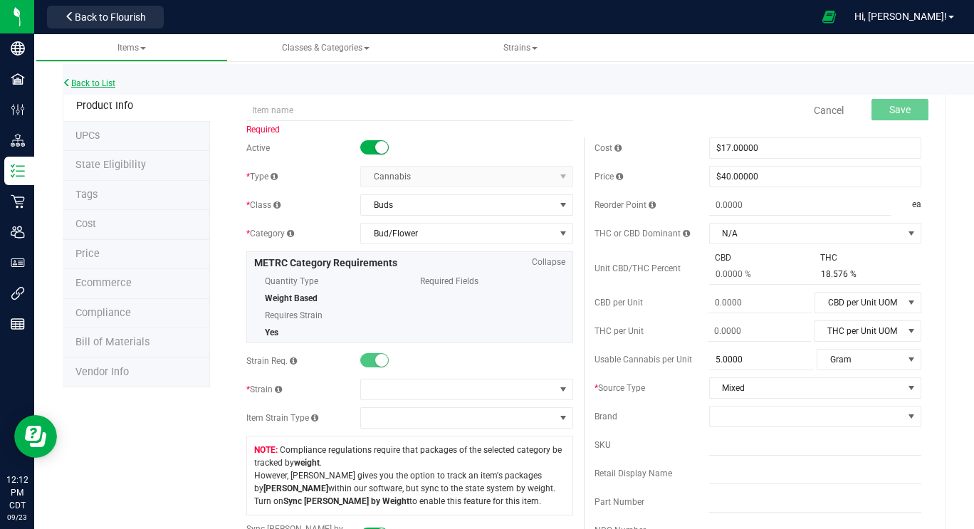
click at [108, 86] on link "Back to List" at bounding box center [89, 83] width 53 height 10
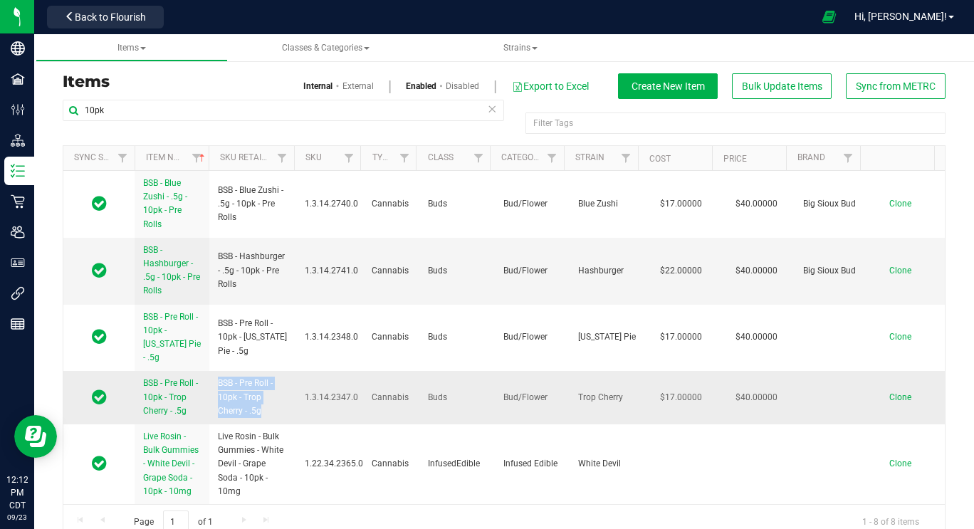
drag, startPoint x: 260, startPoint y: 397, endPoint x: 214, endPoint y: 371, distance: 52.9
click at [214, 371] on td "BSB - Pre Roll - 10pk - Trop Cherry - .5g" at bounding box center [252, 397] width 86 height 53
copy span "BSB - Pre Roll - 10pk - Trop Cherry - .5g"
click at [890, 392] on span "Clone" at bounding box center [901, 397] width 22 height 10
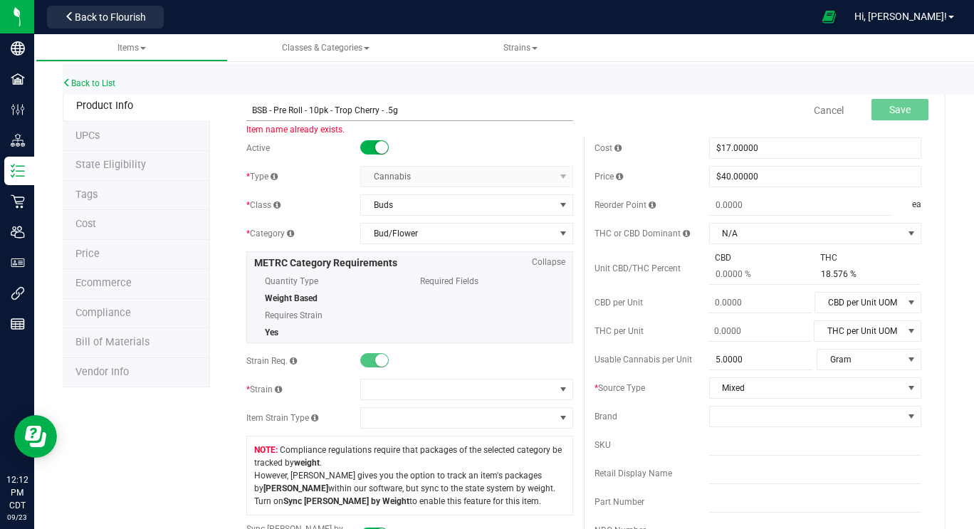
drag, startPoint x: 375, startPoint y: 110, endPoint x: 333, endPoint y: 109, distance: 42.0
click at [333, 109] on input "BSB - Pre Roll - 10pk - Trop Cherry - .5g" at bounding box center [409, 110] width 327 height 21
type input "BSB - Pre Roll - 10pk - Peyote Critical - .5g"
click at [83, 83] on link "Back to List" at bounding box center [89, 83] width 53 height 10
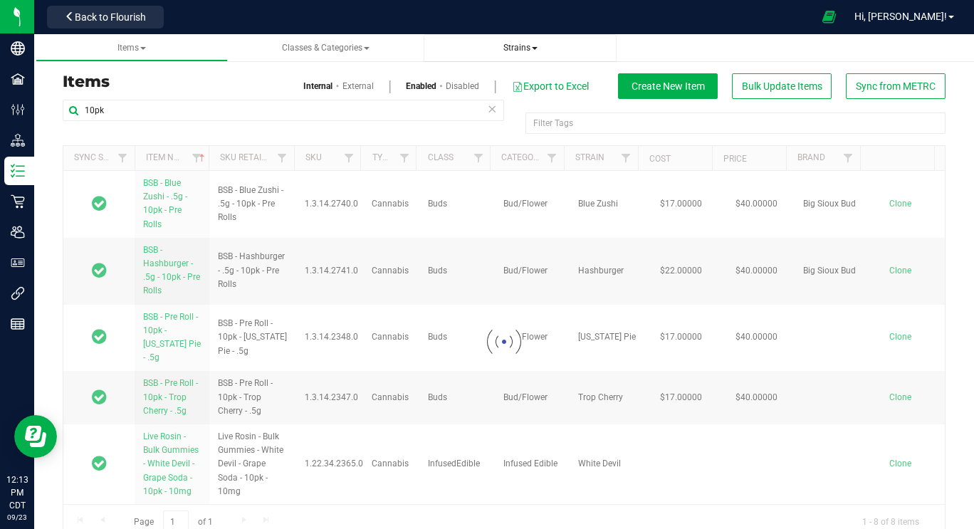
click at [526, 47] on span "Strains" at bounding box center [521, 48] width 34 height 10
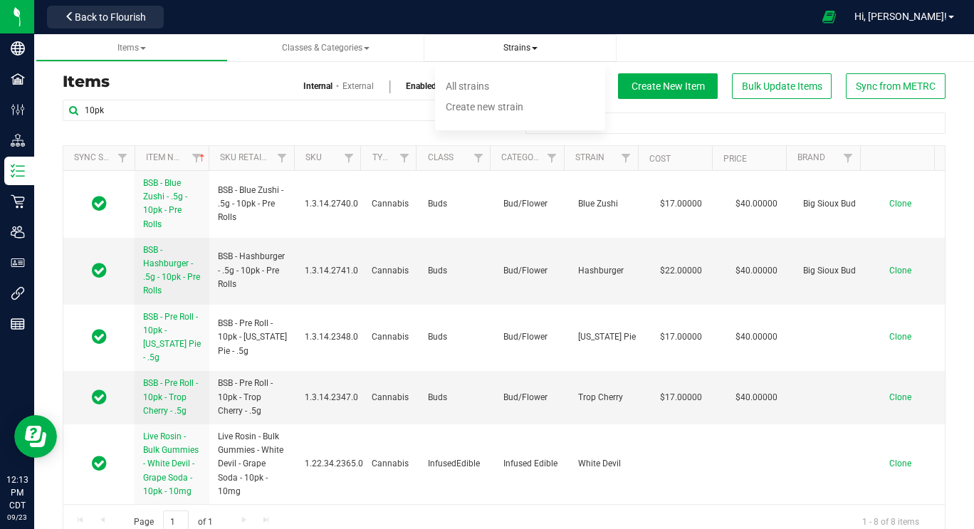
click at [526, 47] on span "Strains" at bounding box center [521, 48] width 34 height 10
click at [484, 90] on span "All strains" at bounding box center [467, 85] width 43 height 11
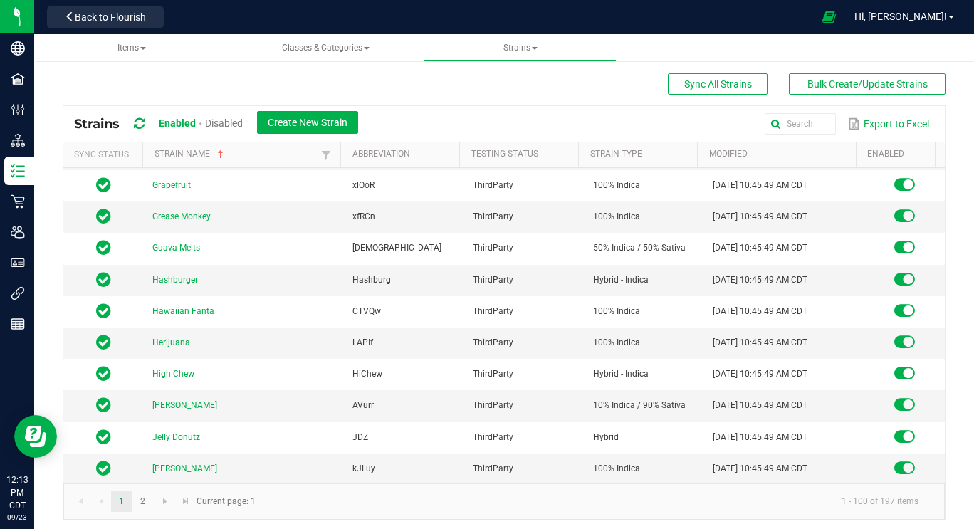
scroll to position [2832, 0]
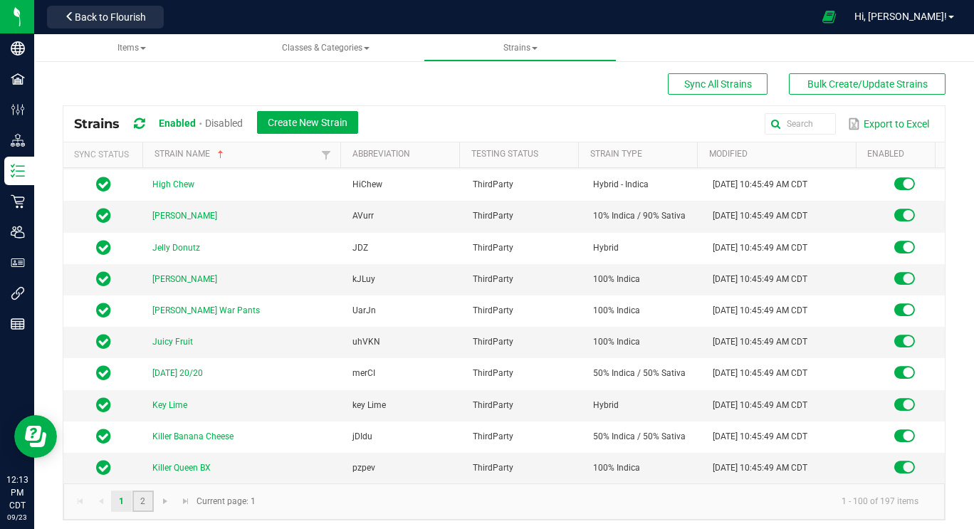
click at [140, 503] on link "2" at bounding box center [142, 501] width 21 height 21
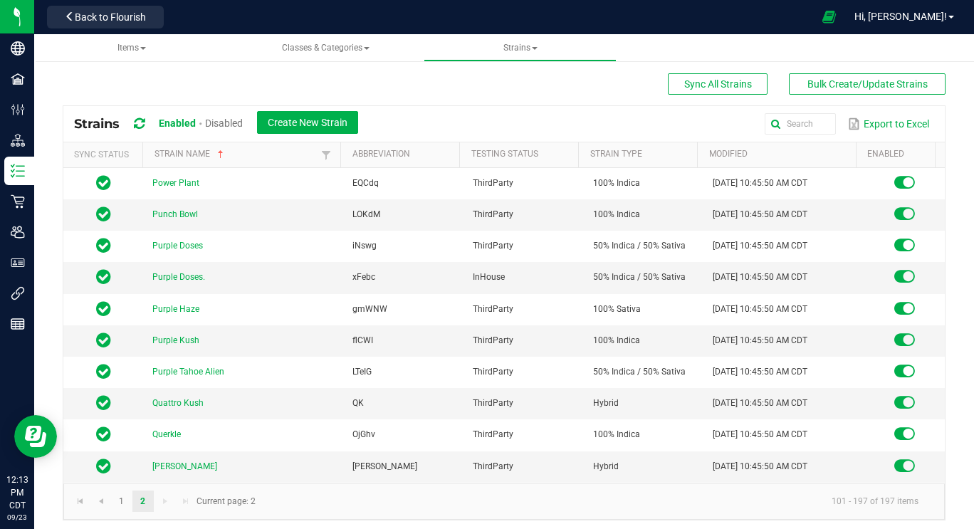
scroll to position [1408, 0]
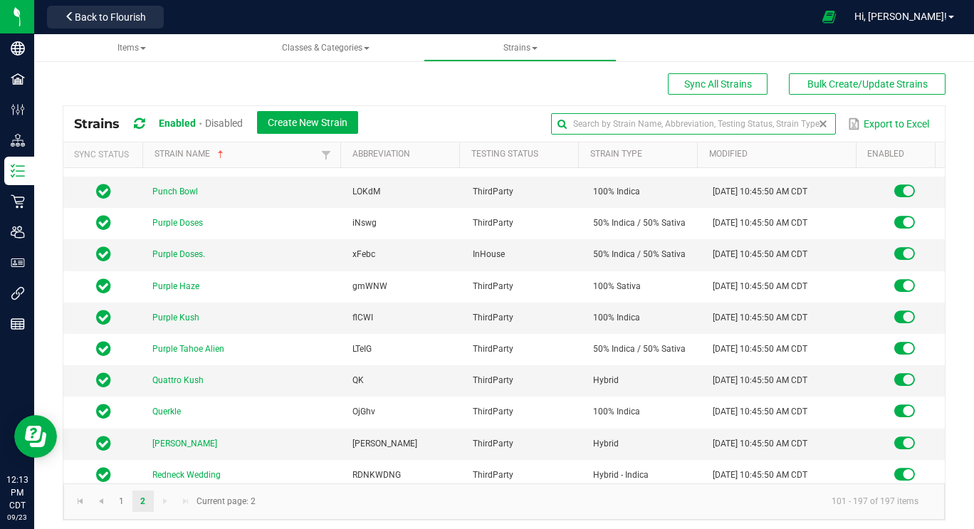
click at [782, 128] on input "text" at bounding box center [693, 123] width 284 height 21
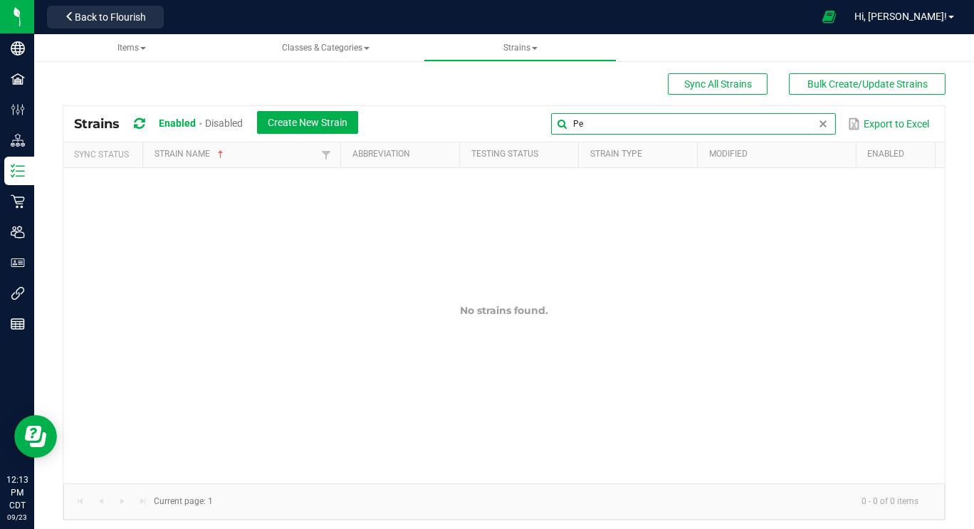
type input "P"
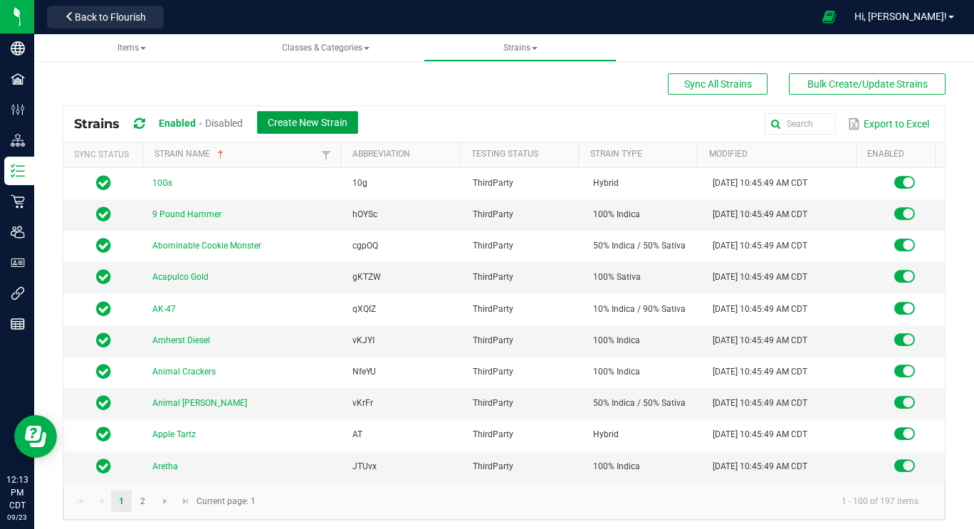
click at [304, 120] on span "Create New Strain" at bounding box center [308, 122] width 80 height 11
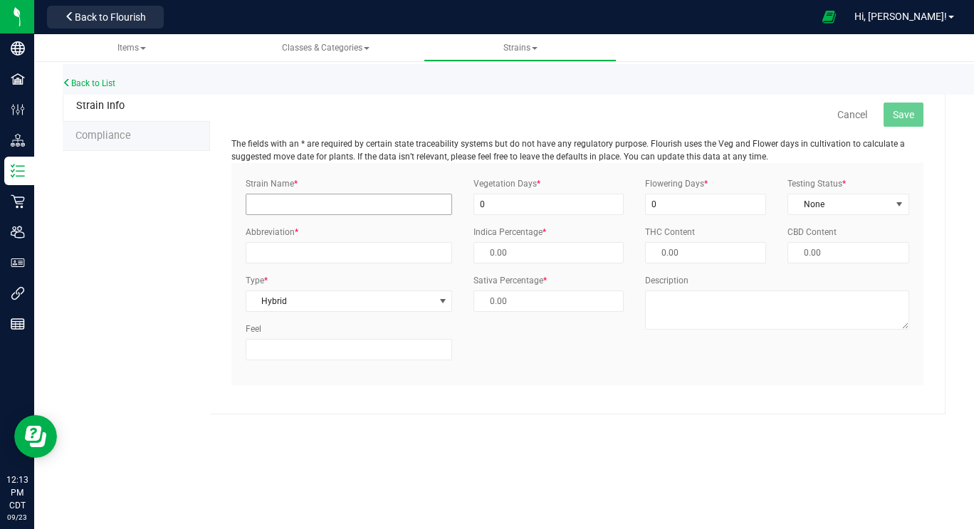
type input "50.00 %"
click at [296, 201] on input "Strain Name *" at bounding box center [349, 204] width 207 height 21
type input "Peyote Critical"
click at [841, 202] on span "None" at bounding box center [839, 204] width 102 height 20
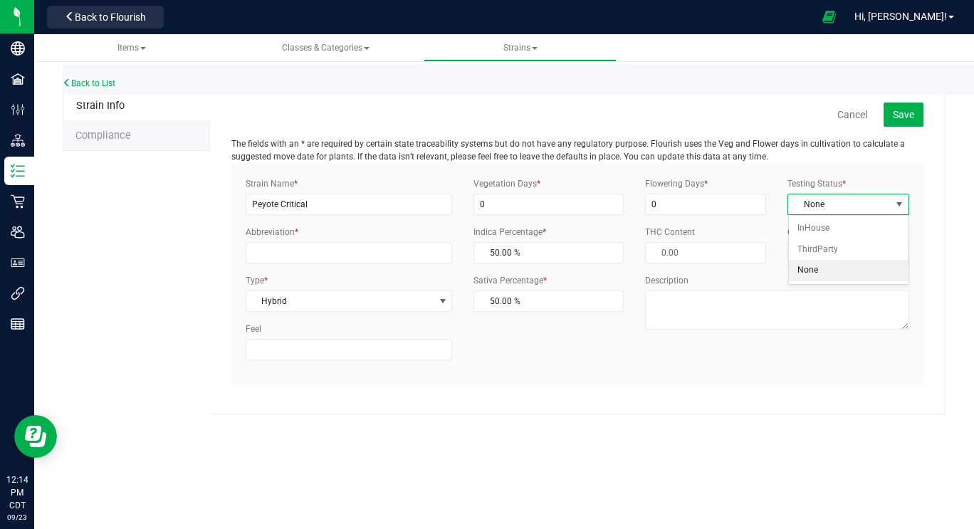
click at [857, 206] on span "None" at bounding box center [839, 204] width 102 height 20
click at [365, 306] on span "Hybrid" at bounding box center [340, 301] width 188 height 20
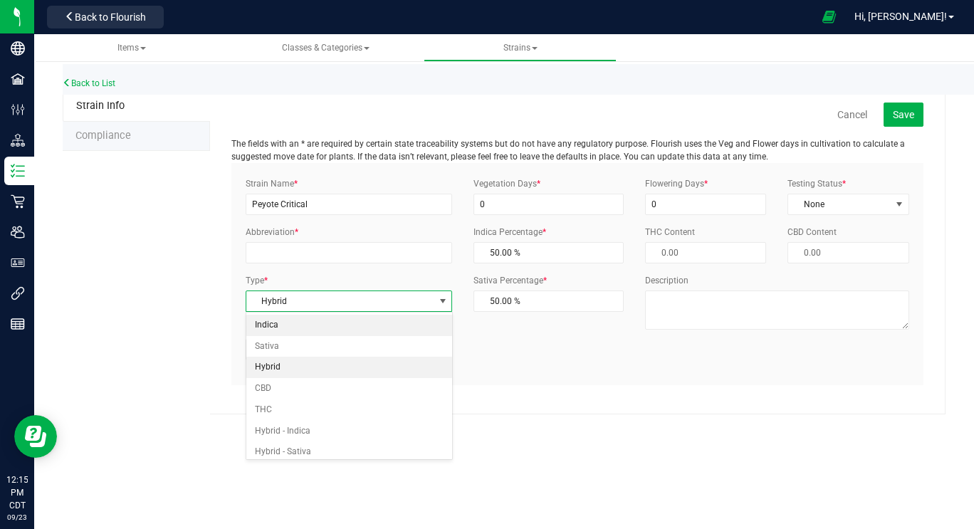
click at [315, 328] on li "Indica" at bounding box center [349, 325] width 206 height 21
type input "100.00 %"
type input "0.00 %"
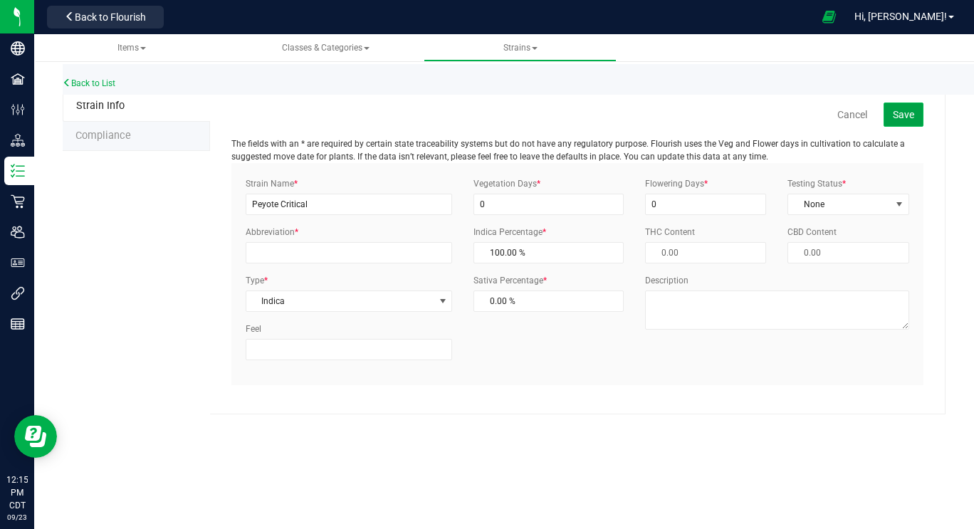
click at [905, 109] on span "Save" at bounding box center [903, 114] width 21 height 11
click at [858, 191] on div "Testing Status * None Select Status InHouse ThirdParty None" at bounding box center [848, 196] width 142 height 38
click at [363, 254] on input "Abbreviation *" at bounding box center [349, 252] width 207 height 21
type input "pc"
click at [848, 210] on span "None" at bounding box center [839, 204] width 102 height 20
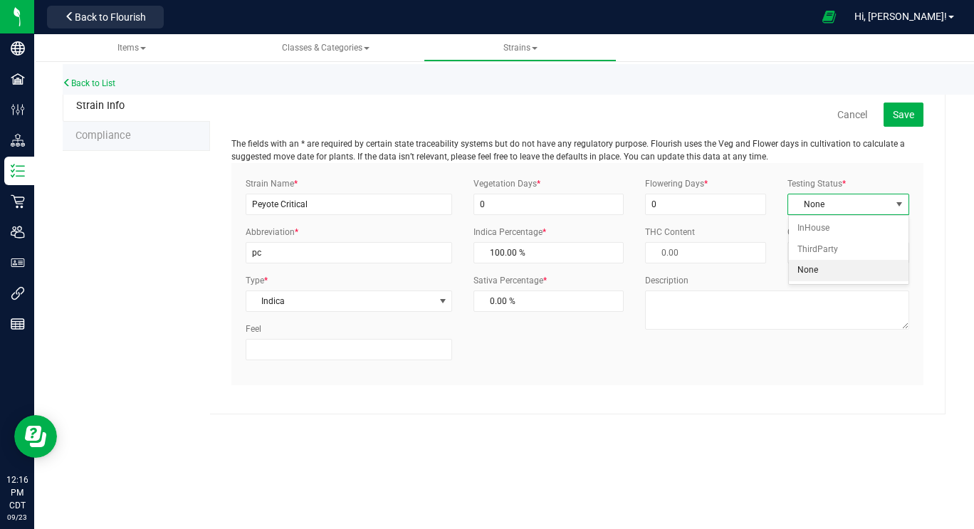
click at [848, 210] on span "None" at bounding box center [839, 204] width 102 height 20
click at [913, 113] on span "Save" at bounding box center [903, 114] width 21 height 11
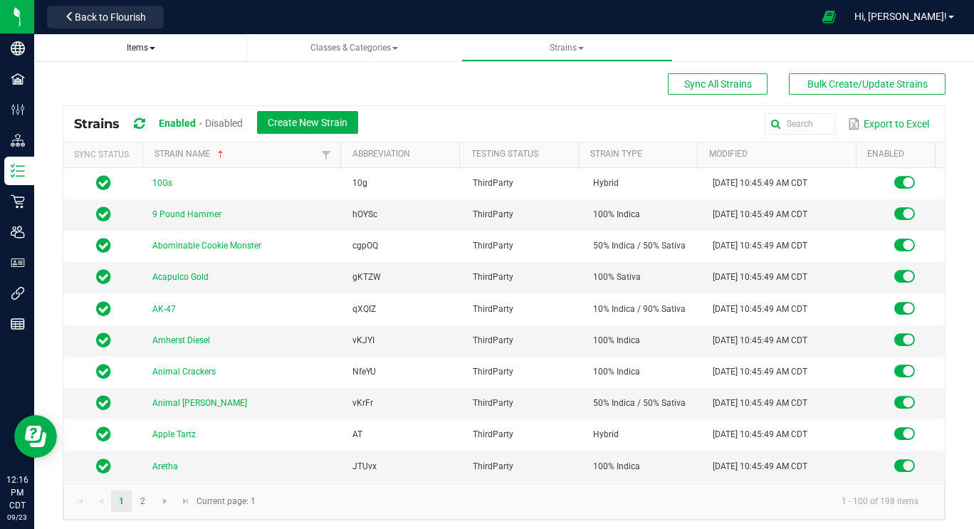
click at [143, 43] on span "Items" at bounding box center [141, 48] width 28 height 10
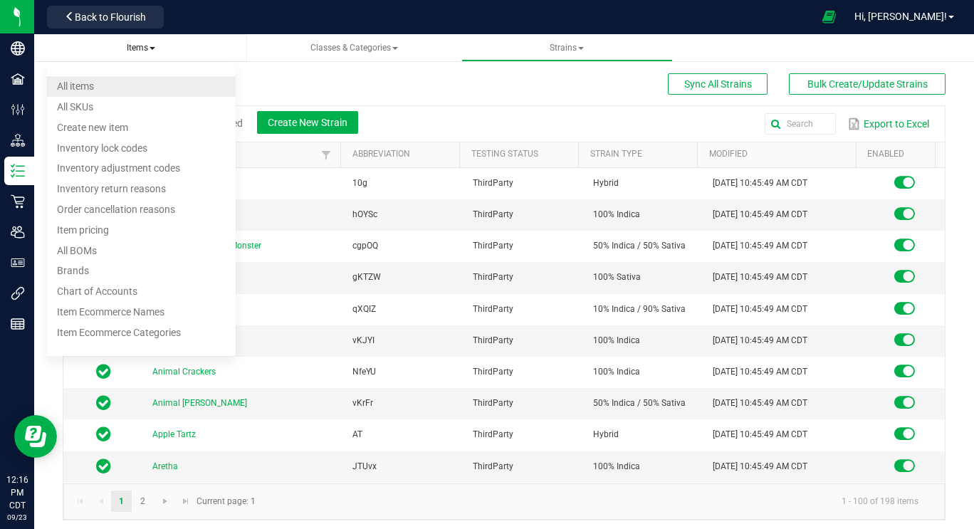
click at [104, 85] on li "All items" at bounding box center [141, 86] width 189 height 21
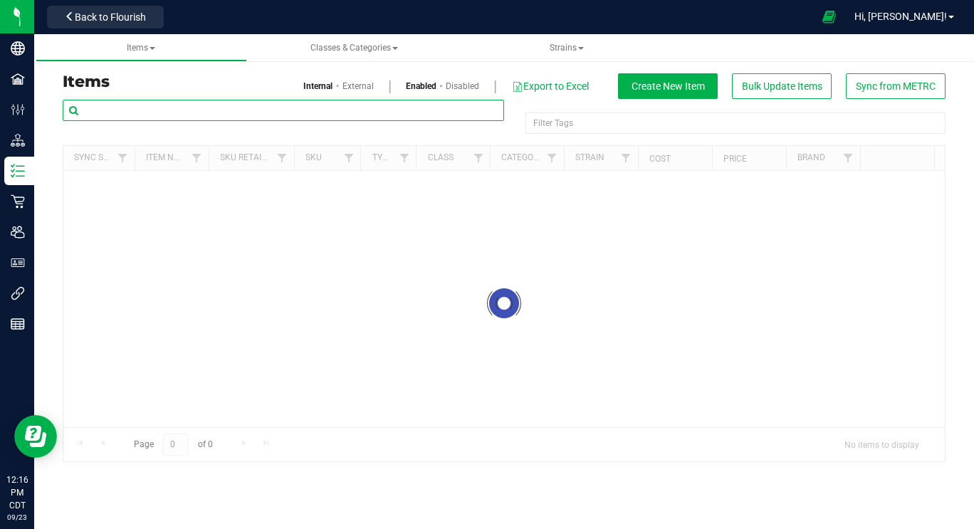
click at [187, 114] on input "text" at bounding box center [284, 110] width 442 height 21
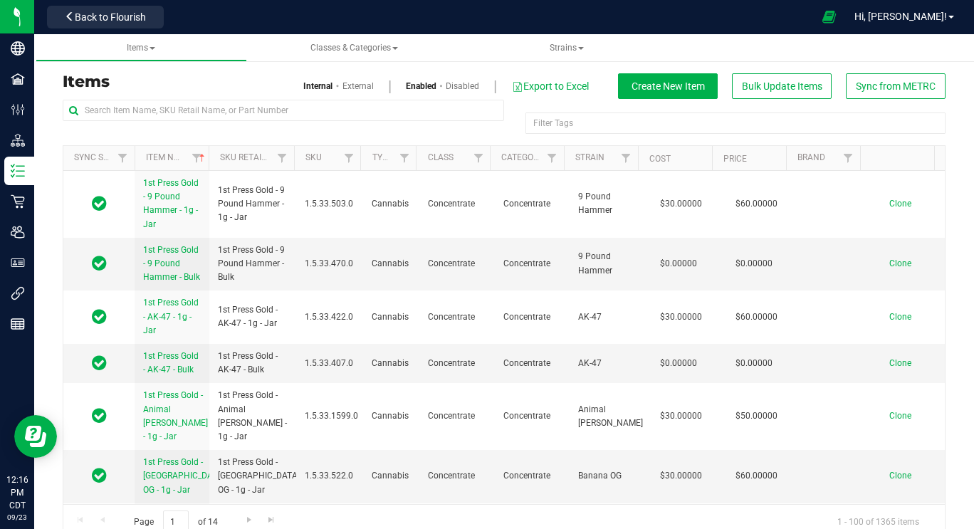
click at [350, 85] on link "External" at bounding box center [358, 86] width 31 height 13
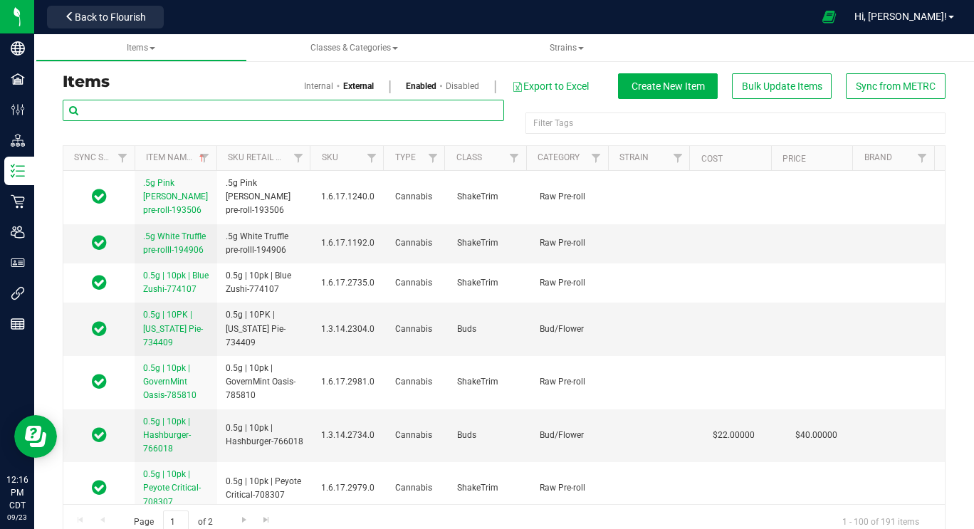
click at [176, 113] on input "text" at bounding box center [284, 110] width 442 height 21
type input "10pk"
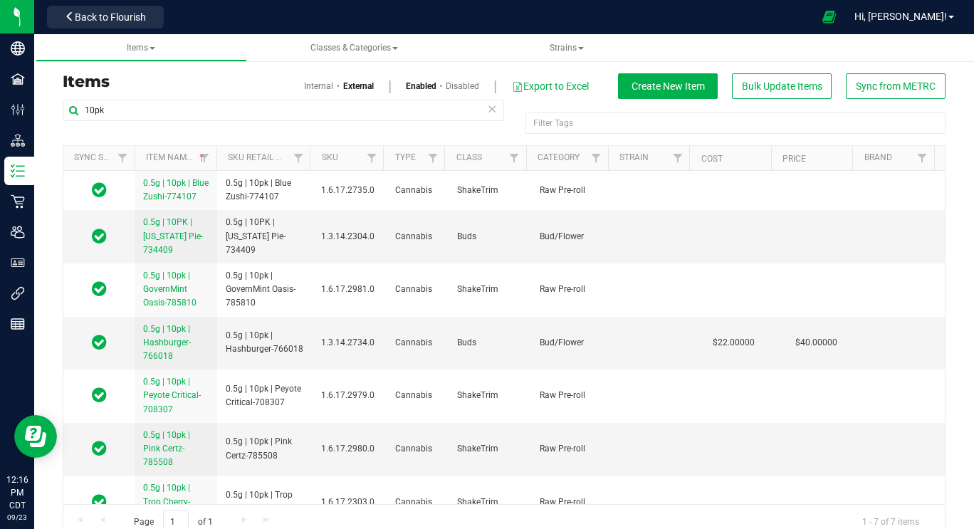
click at [304, 84] on link "Internal" at bounding box center [318, 86] width 29 height 13
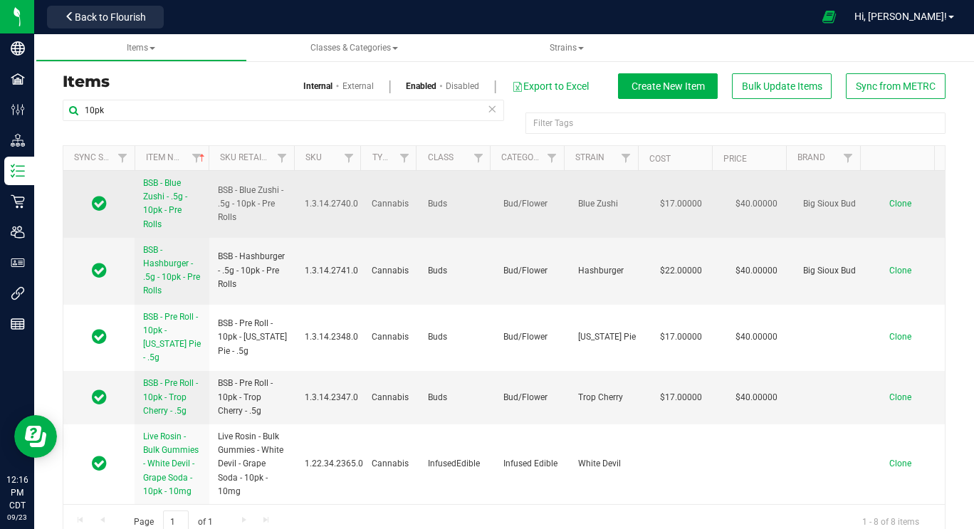
click at [890, 207] on span "Clone" at bounding box center [901, 204] width 22 height 10
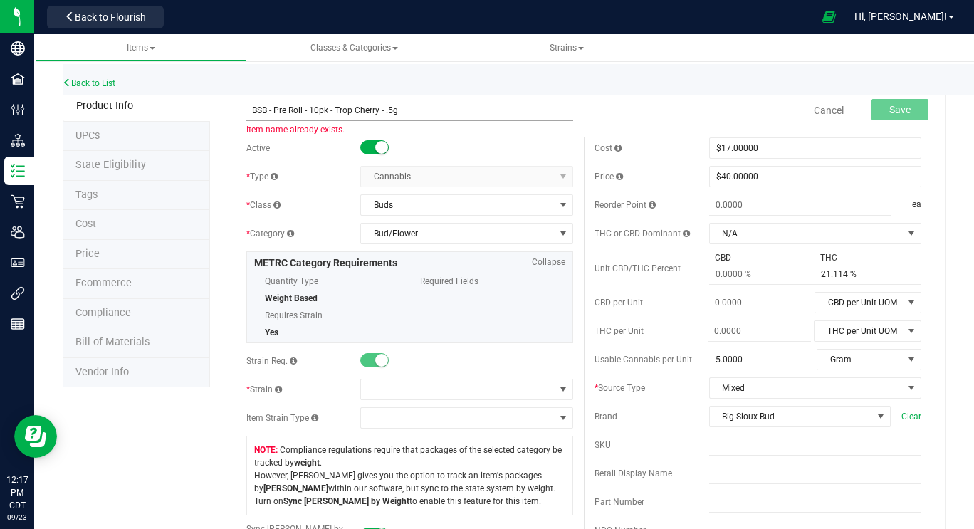
drag, startPoint x: 377, startPoint y: 113, endPoint x: 334, endPoint y: 107, distance: 43.2
click at [334, 107] on input "BSB - Pre Roll - 10pk - Trop Cherry - .5g" at bounding box center [409, 110] width 327 height 21
type input "BSB - Pre Roll - 10pk - Peyote Critical - .5g"
click at [471, 141] on div at bounding box center [466, 148] width 212 height 14
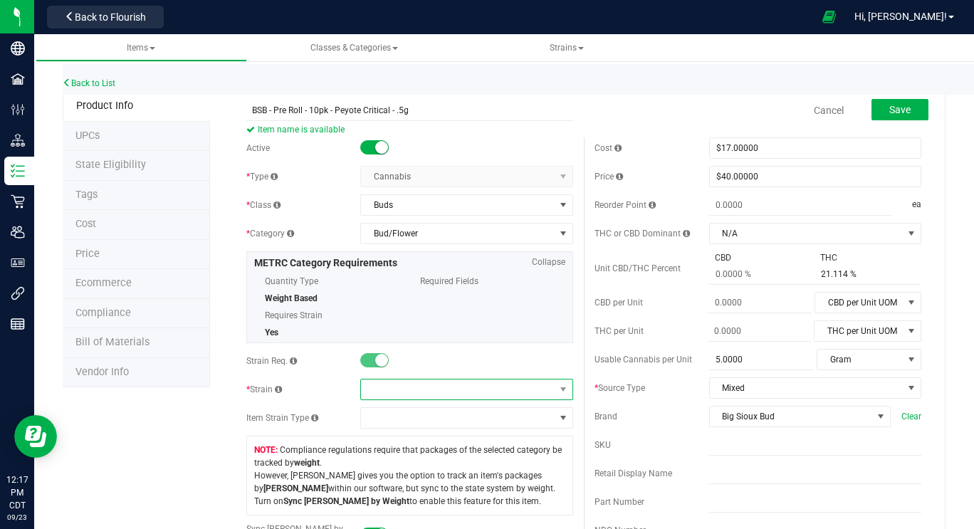
click at [396, 383] on span at bounding box center [457, 390] width 193 height 20
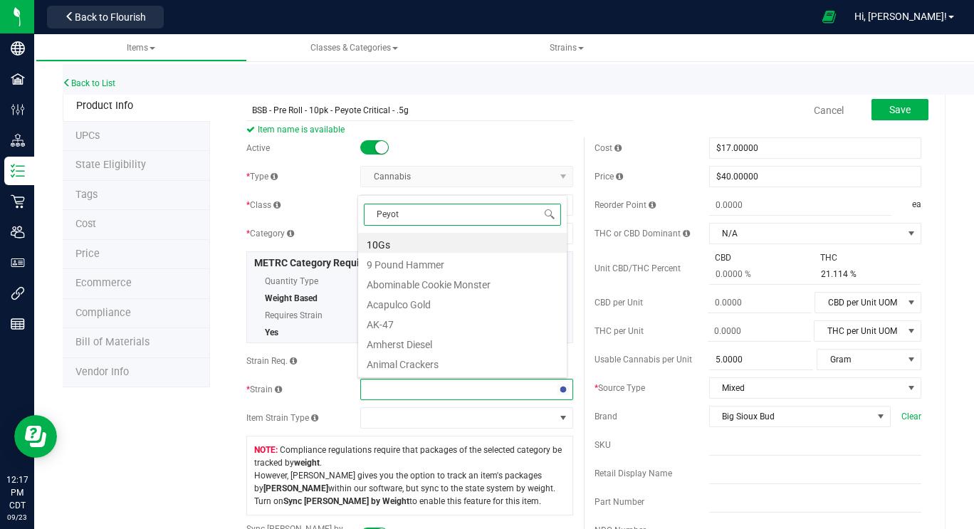
type input "Peyote"
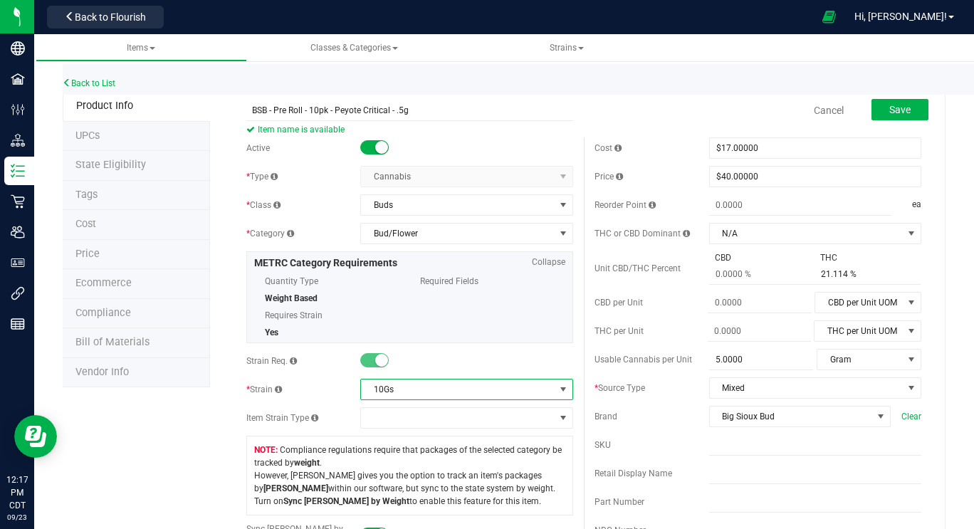
click at [401, 392] on span "10Gs" at bounding box center [457, 390] width 193 height 20
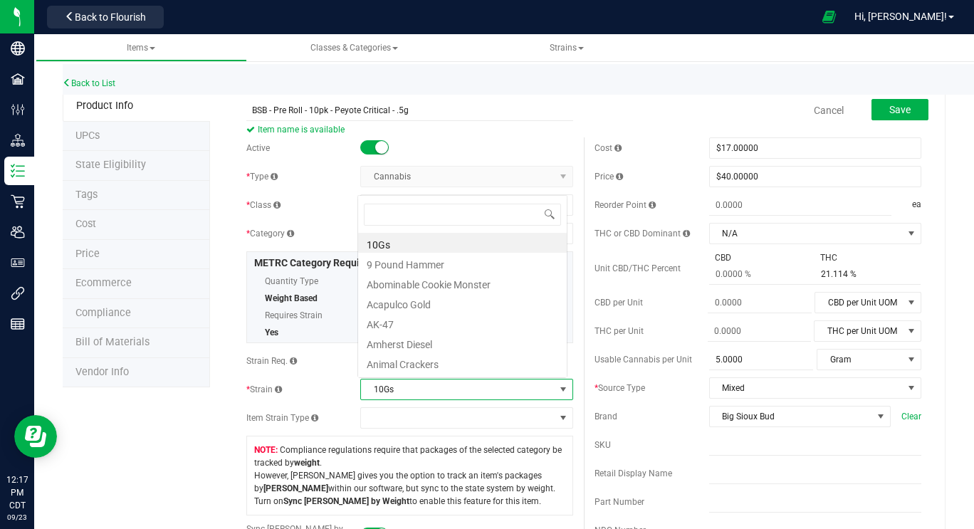
scroll to position [21, 207]
type input "Peyote"
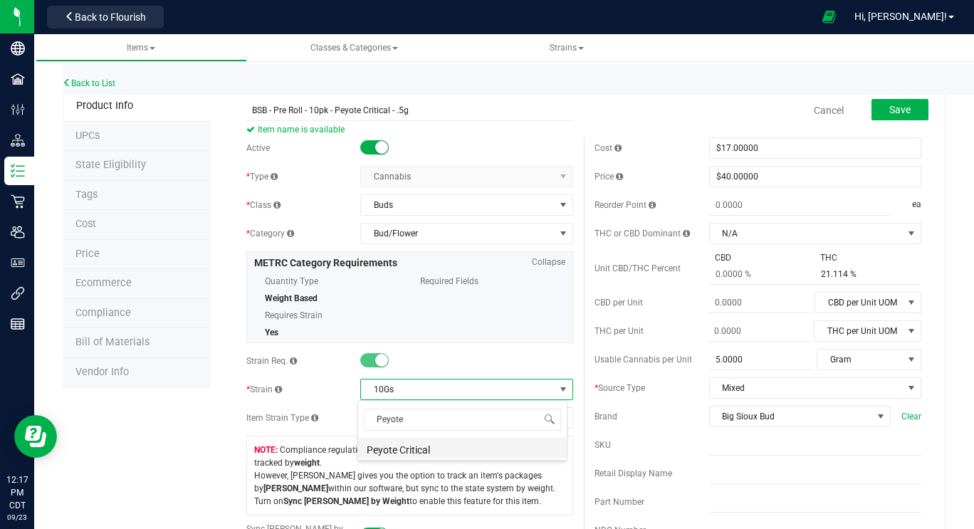
click at [395, 451] on li "Peyote Critical" at bounding box center [462, 448] width 209 height 20
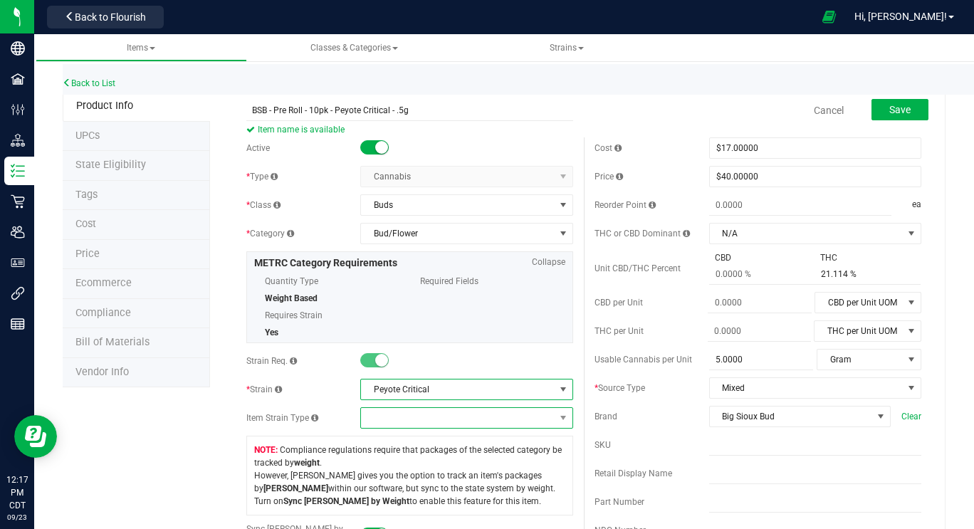
click at [392, 417] on span at bounding box center [457, 418] width 193 height 20
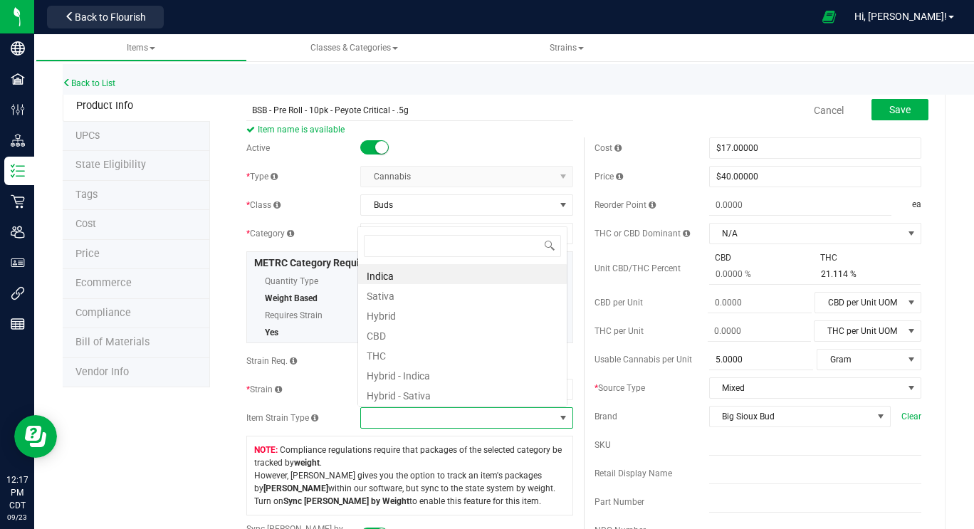
scroll to position [21, 207]
click at [385, 279] on li "Indica" at bounding box center [462, 274] width 209 height 20
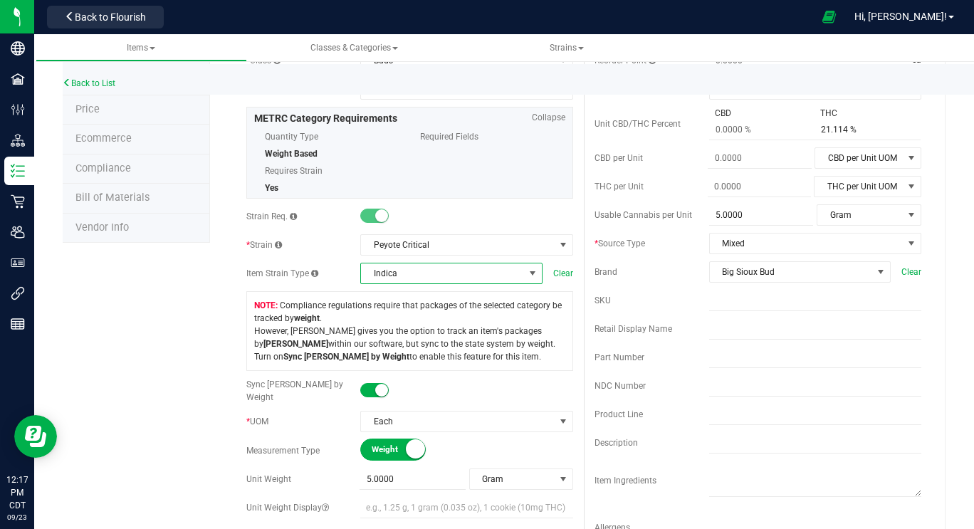
scroll to position [0, 0]
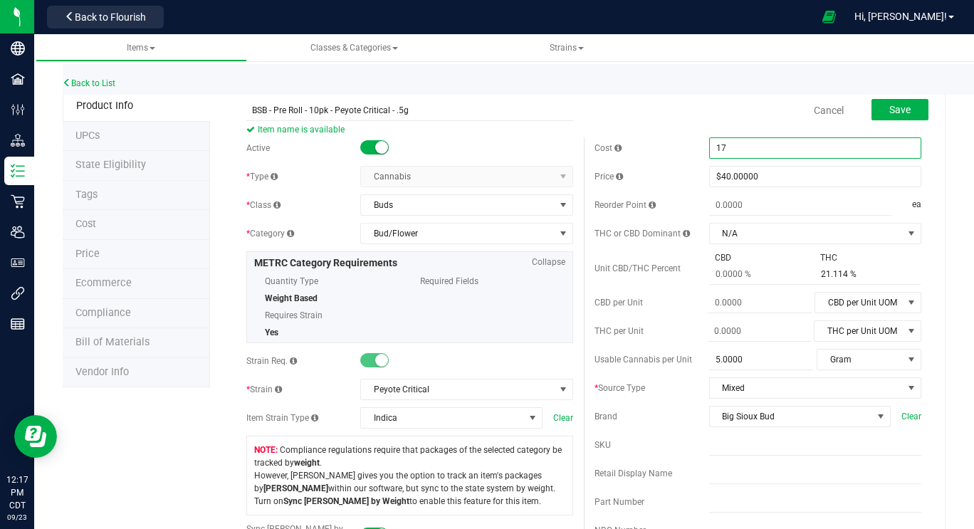
click at [723, 145] on span "$17.00000 17" at bounding box center [815, 147] width 212 height 21
type input "14"
type input "$14.00000"
type input "0.0000"
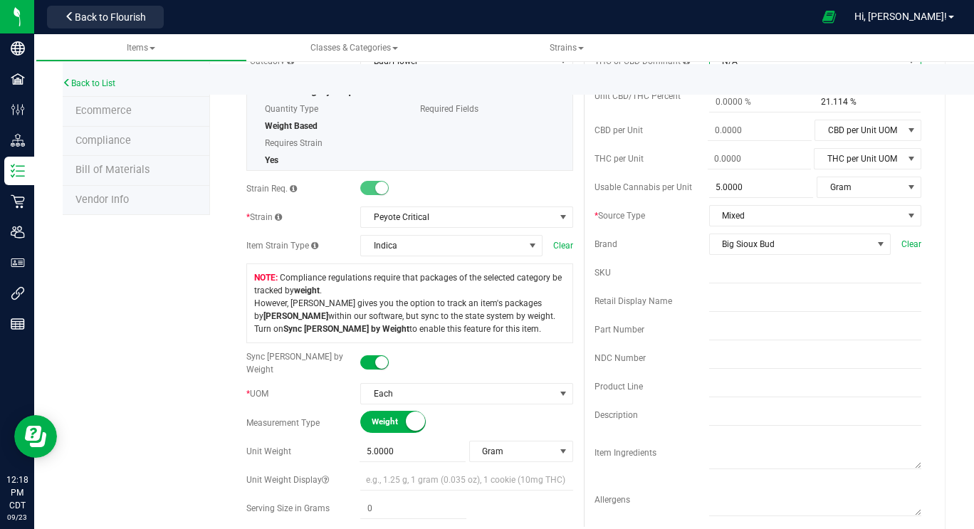
scroll to position [193, 0]
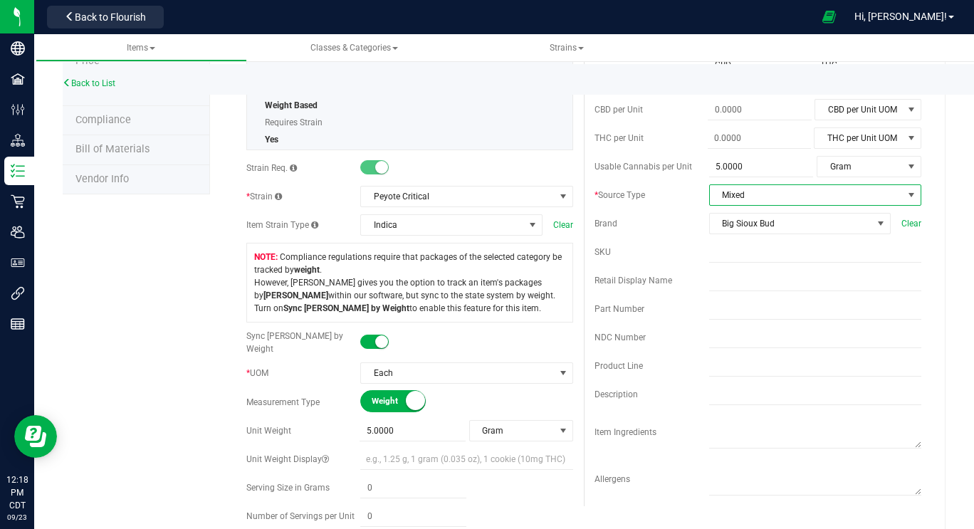
click at [865, 190] on span "Mixed" at bounding box center [806, 195] width 193 height 20
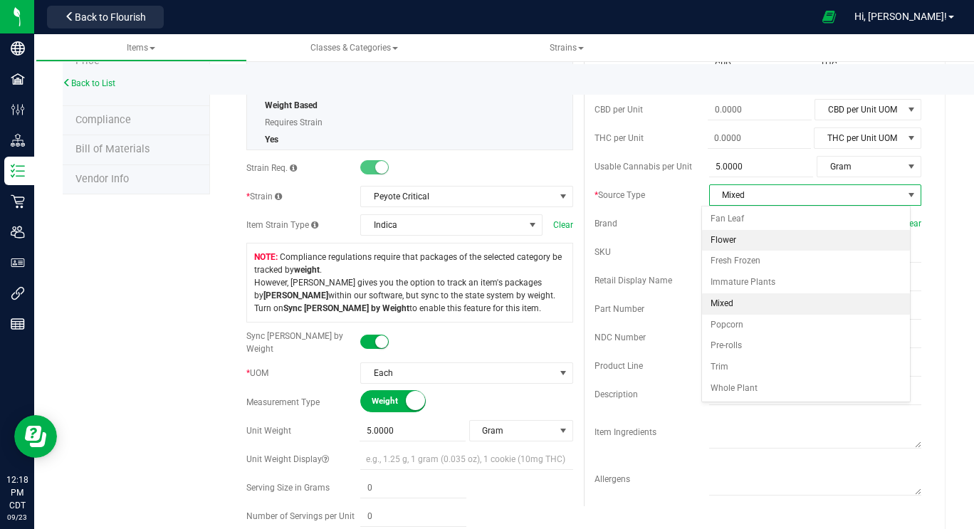
click at [764, 241] on li "Flower" at bounding box center [806, 240] width 209 height 21
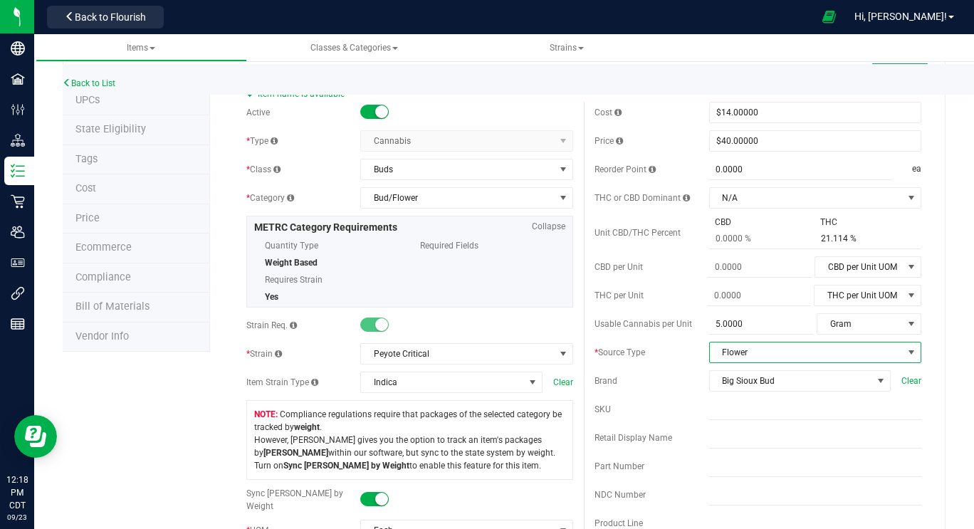
scroll to position [0, 0]
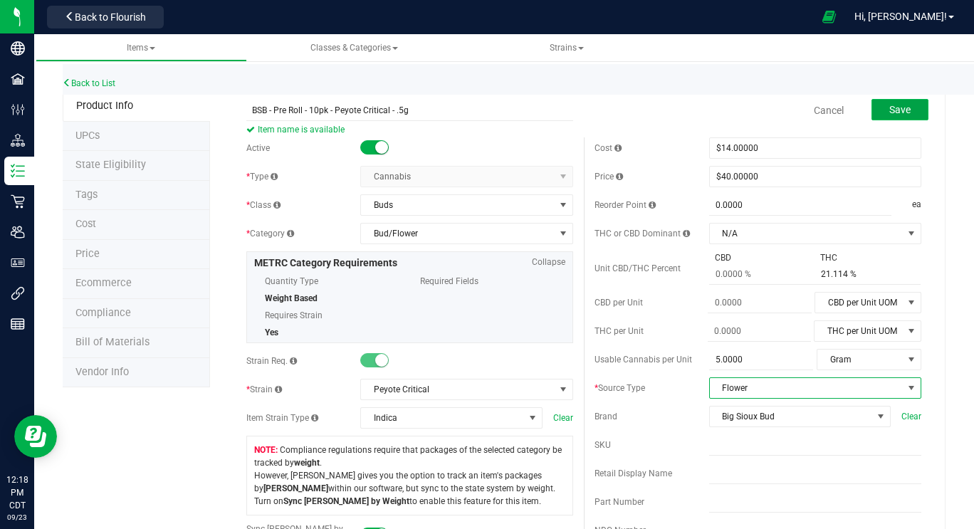
click at [895, 109] on span "Save" at bounding box center [900, 109] width 21 height 11
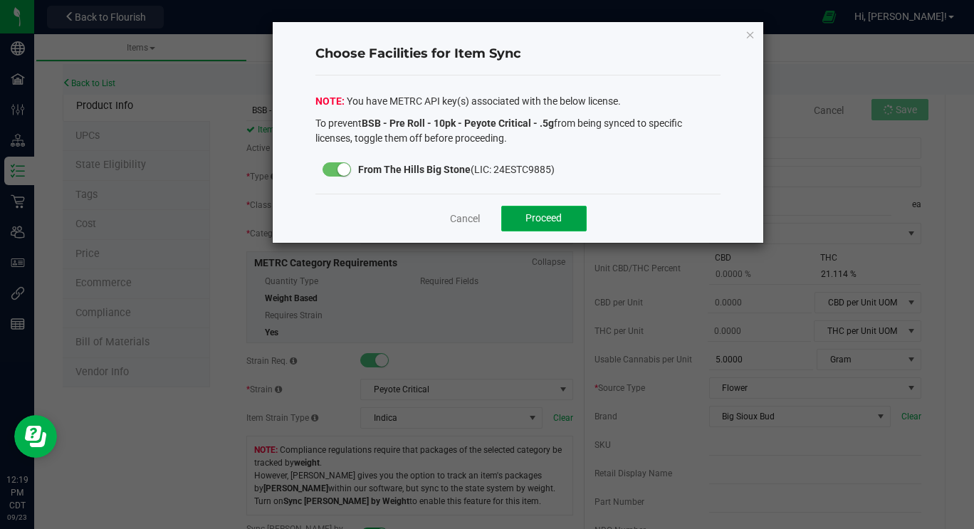
click at [561, 221] on span "Proceed" at bounding box center [544, 217] width 36 height 11
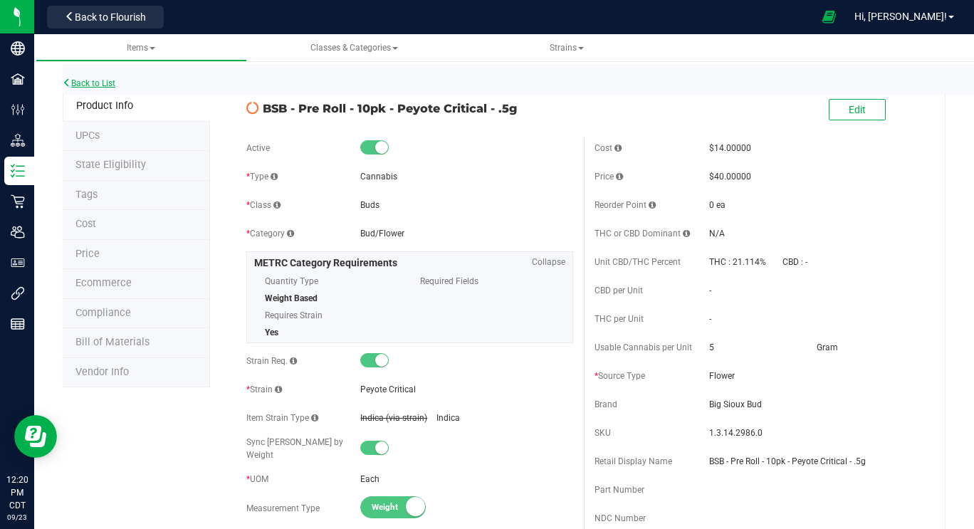
click at [82, 80] on link "Back to List" at bounding box center [89, 83] width 53 height 10
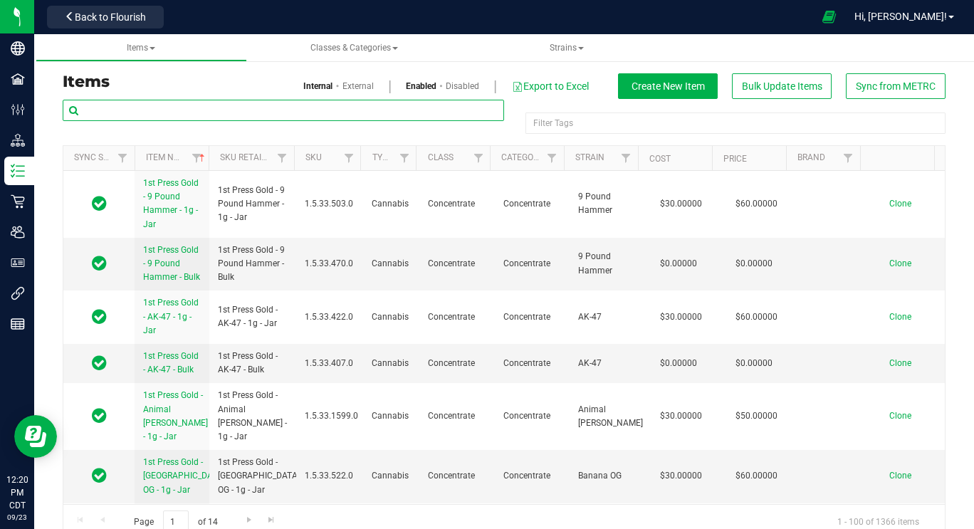
click at [167, 111] on input "text" at bounding box center [284, 110] width 442 height 21
click at [353, 85] on link "External" at bounding box center [358, 86] width 31 height 13
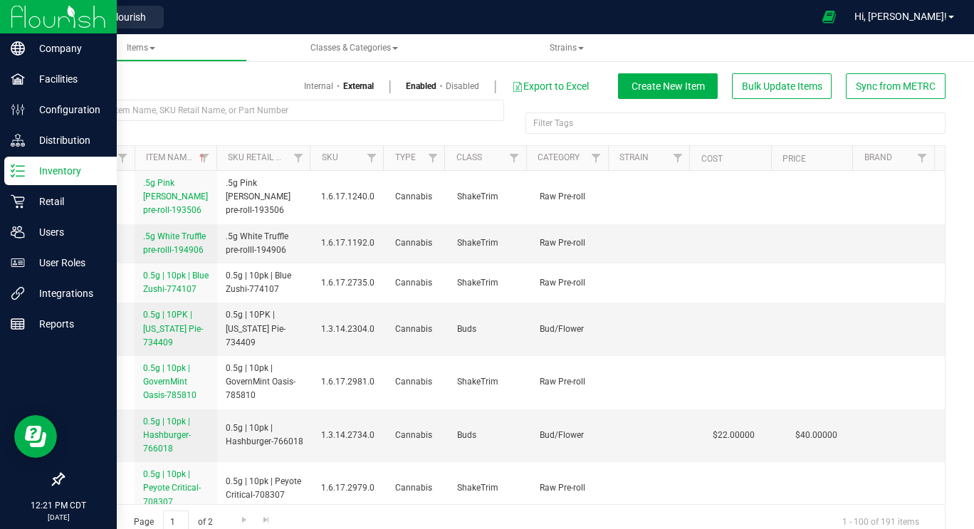
click at [26, 170] on p "Inventory" at bounding box center [67, 170] width 85 height 17
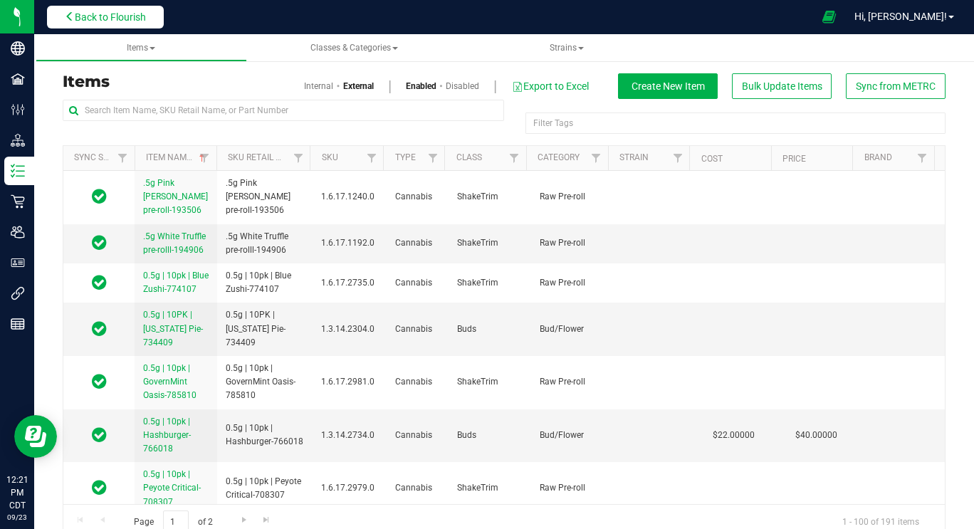
click at [124, 18] on span "Back to Flourish" at bounding box center [110, 16] width 71 height 11
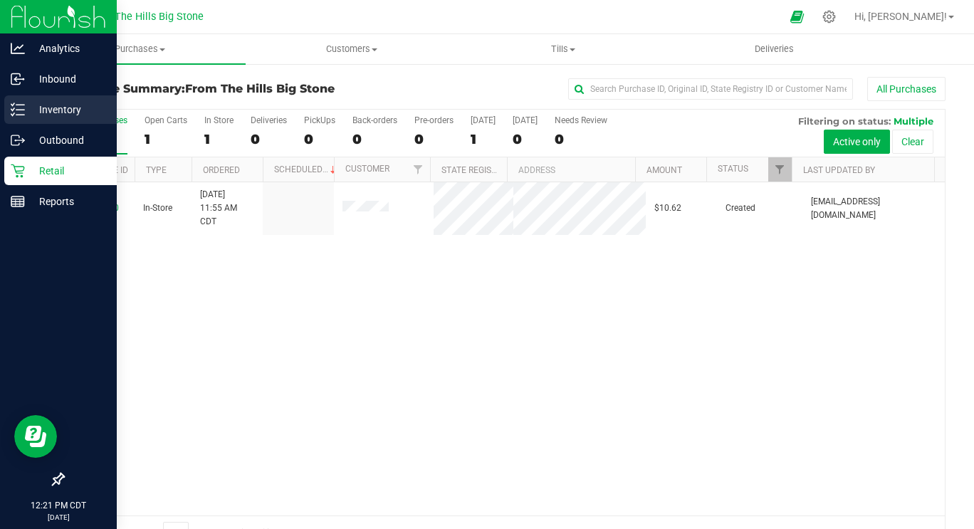
click at [33, 116] on p "Inventory" at bounding box center [67, 109] width 85 height 17
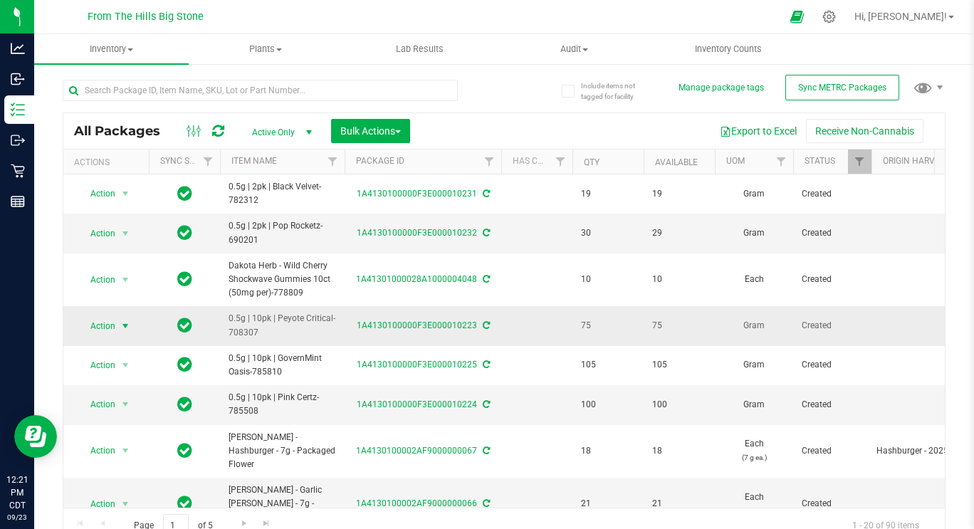
click at [114, 327] on span "Action" at bounding box center [97, 326] width 38 height 20
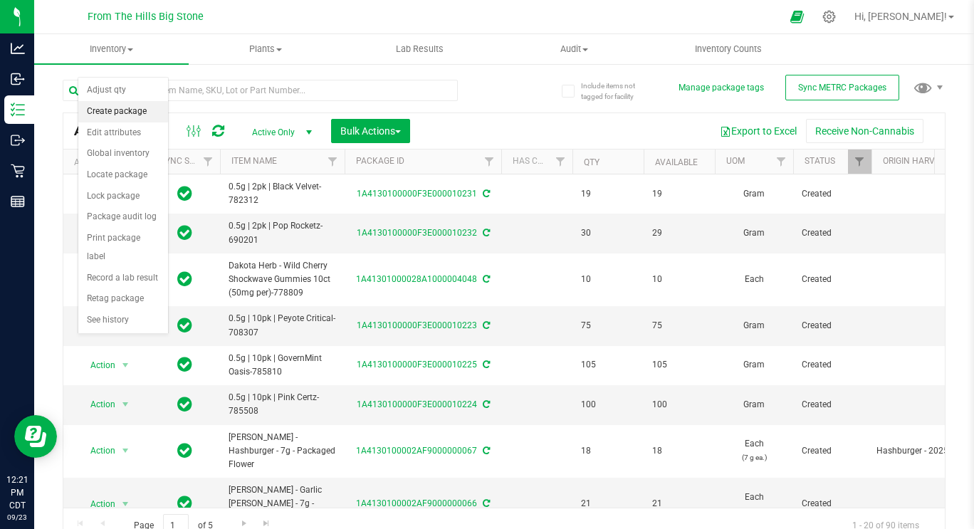
click at [109, 108] on li "Create package" at bounding box center [123, 111] width 90 height 21
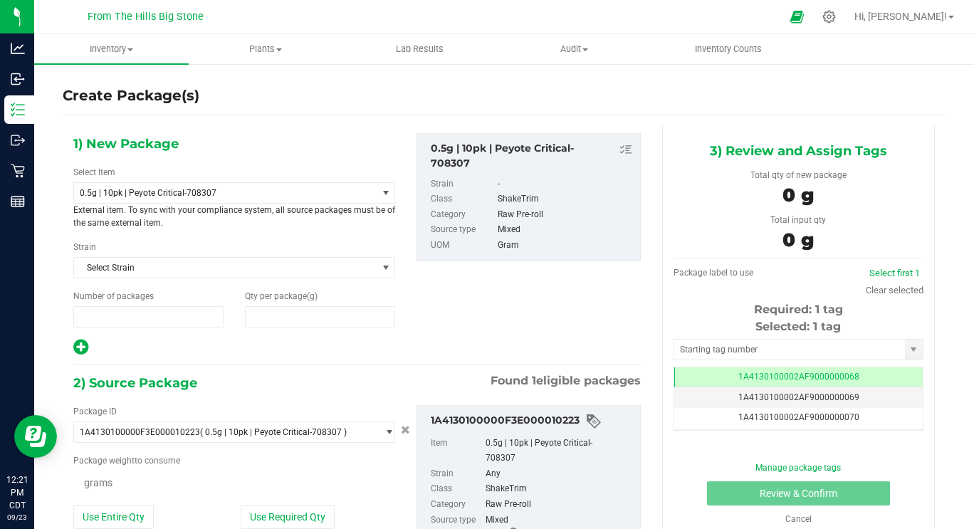
type input "1"
type input "0.0000"
click at [148, 191] on span "0.5g | 10pk | Peyote Critical-708307" at bounding box center [220, 193] width 280 height 10
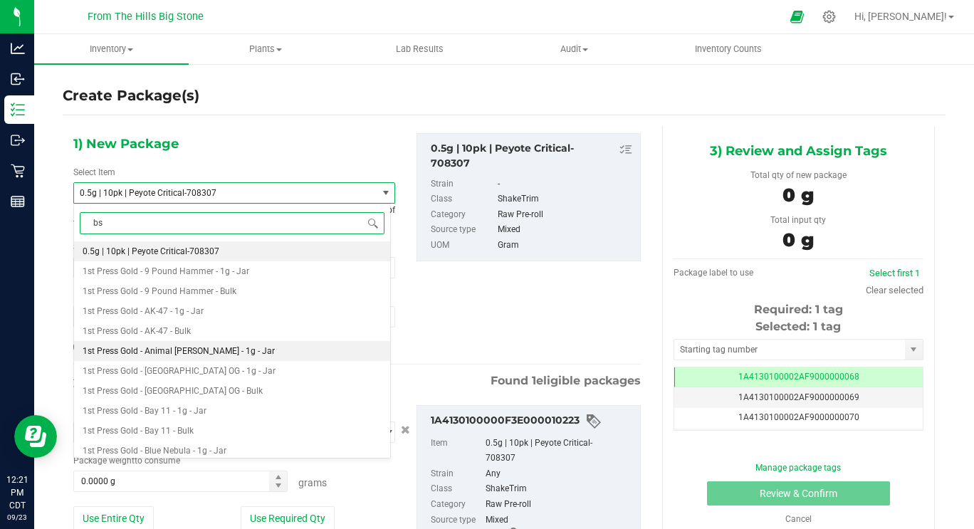
type input "bsb"
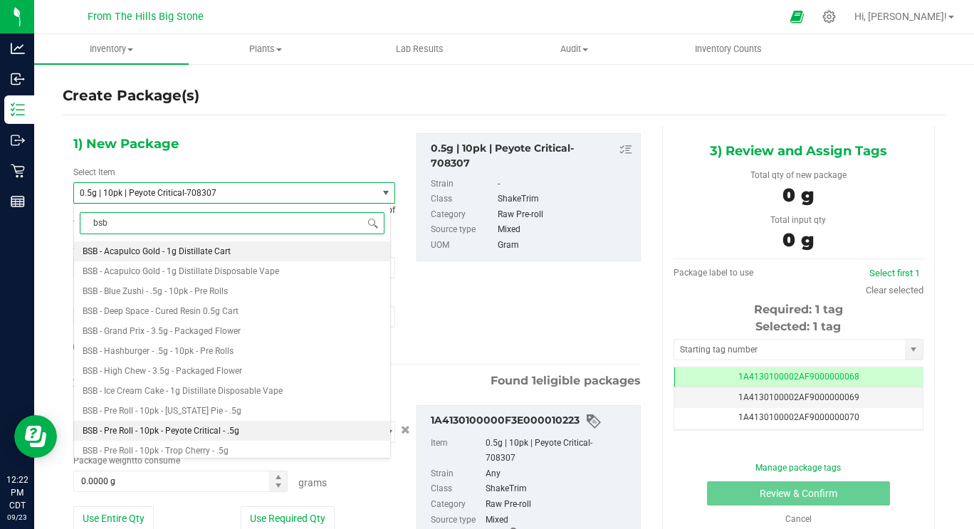
click at [259, 436] on li "BSB - Pre Roll - 10pk - Peyote Critical - .5g" at bounding box center [232, 431] width 316 height 20
type input "0"
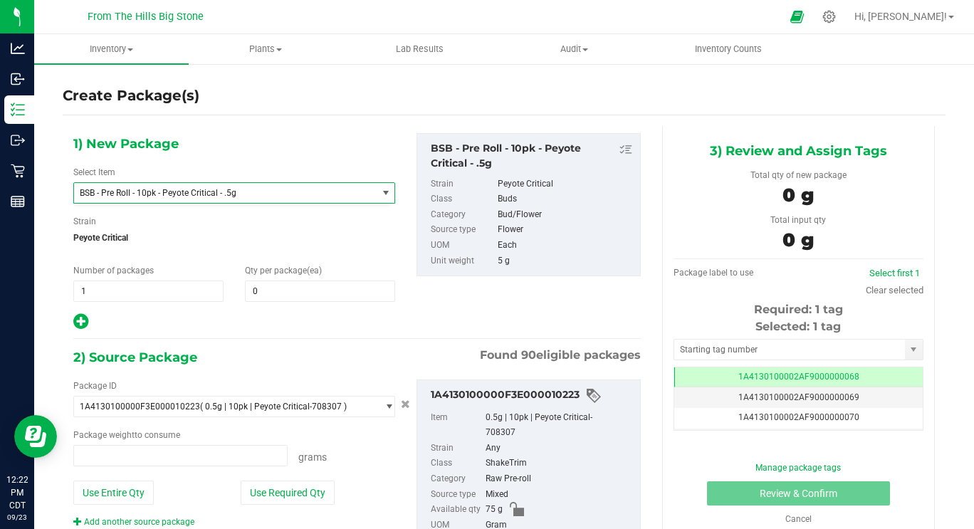
type input "0.0000 g"
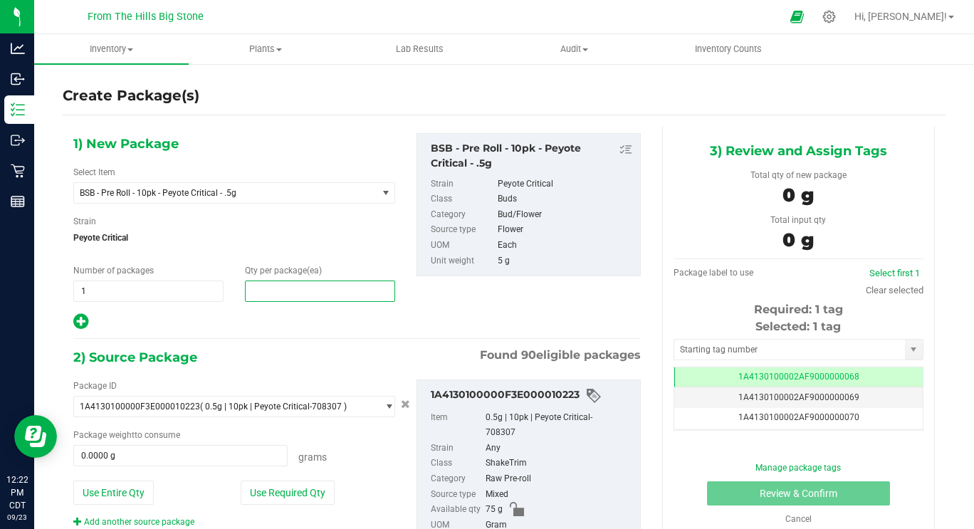
click at [303, 283] on span at bounding box center [320, 291] width 150 height 21
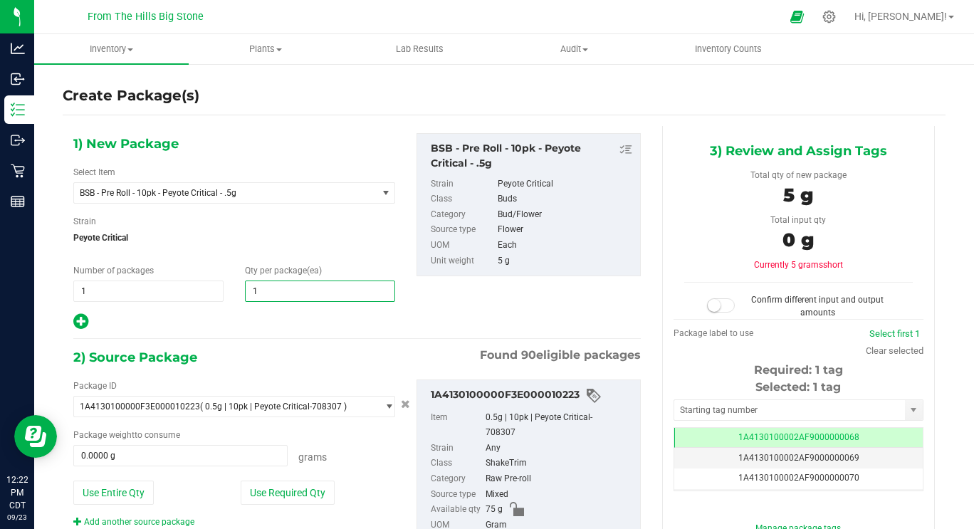
type input "15"
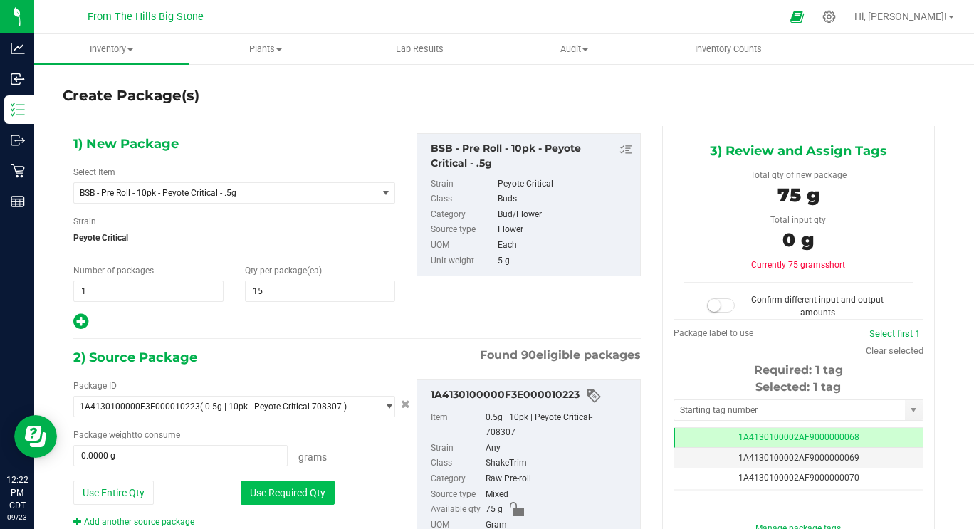
click at [261, 495] on button "Use Required Qty" at bounding box center [288, 493] width 94 height 24
type input "75.0000 g"
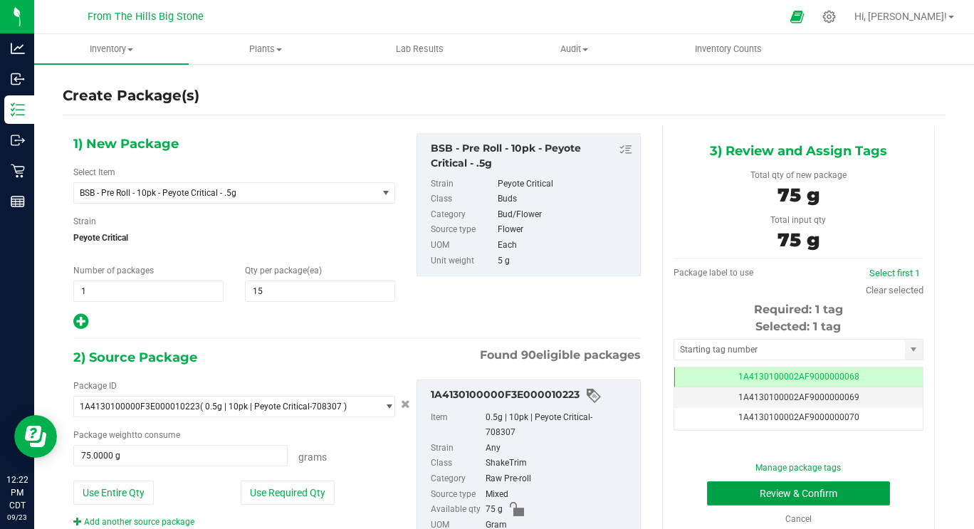
click at [850, 491] on button "Review & Confirm" at bounding box center [798, 493] width 183 height 24
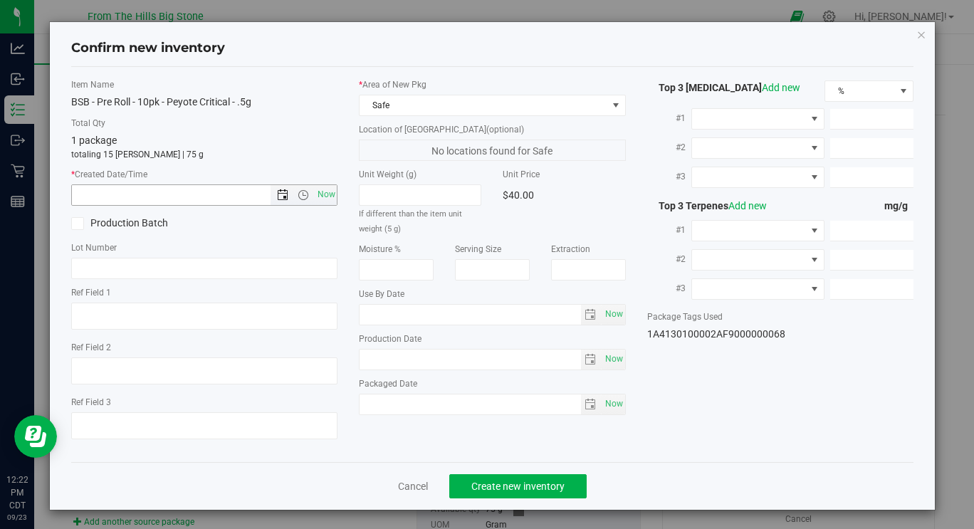
click at [278, 192] on span "Open the date view" at bounding box center [282, 194] width 11 height 11
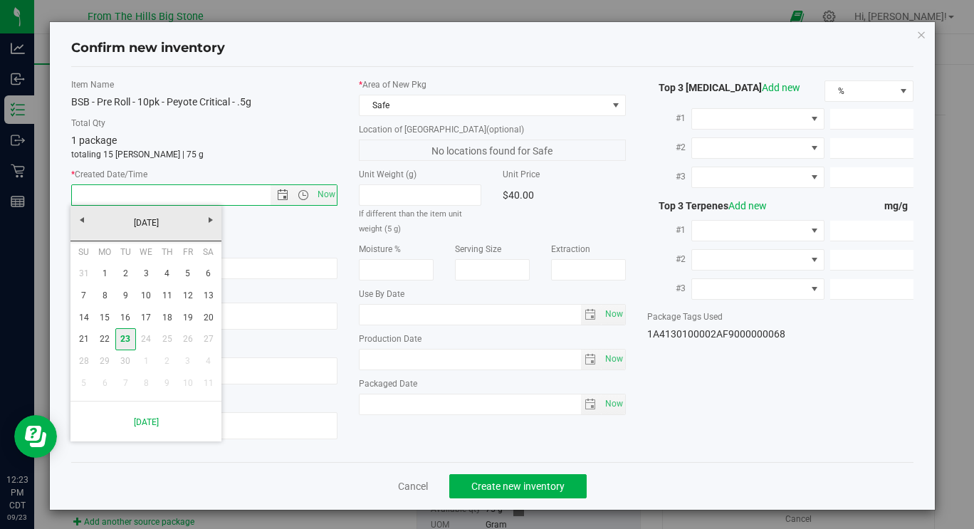
click at [129, 335] on link "23" at bounding box center [125, 339] width 21 height 22
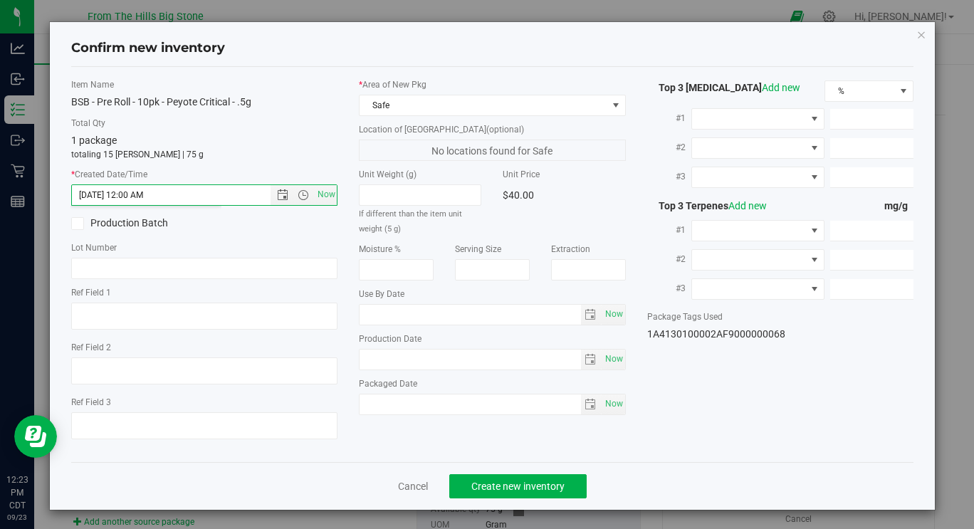
type input "[DATE] 12:23 PM"
click at [747, 121] on span at bounding box center [749, 119] width 114 height 20
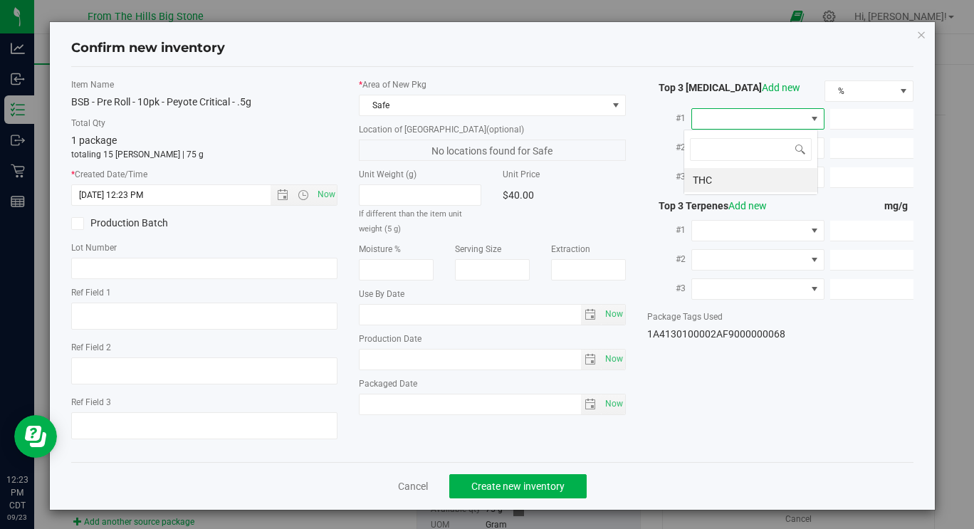
scroll to position [21, 131]
click at [714, 184] on li "THC" at bounding box center [750, 180] width 133 height 24
click at [835, 123] on span at bounding box center [871, 119] width 83 height 21
type input "22.628"
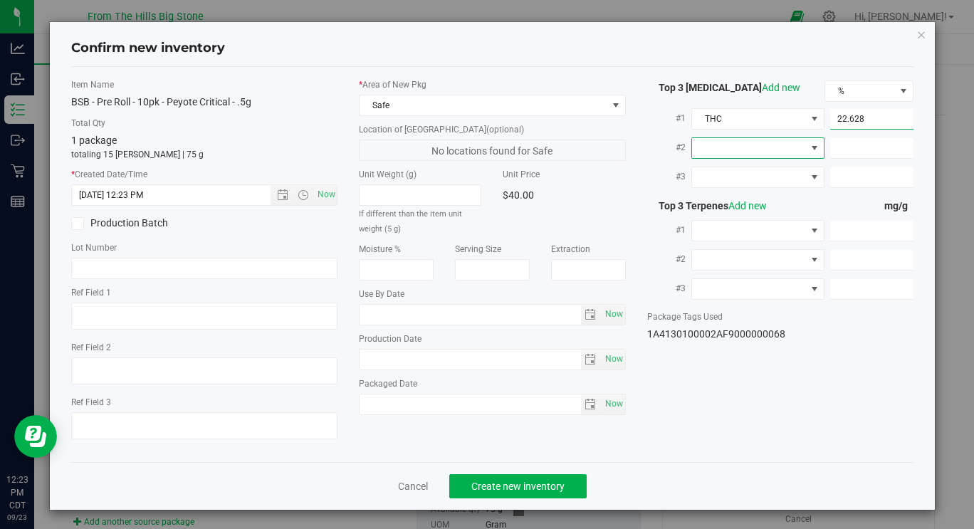
type input "22.6280"
click at [867, 366] on div "Item Name BSB - Pre Roll - 10pk - Peyote Critical - .5g Total Qty 1 package tot…" at bounding box center [493, 264] width 864 height 373
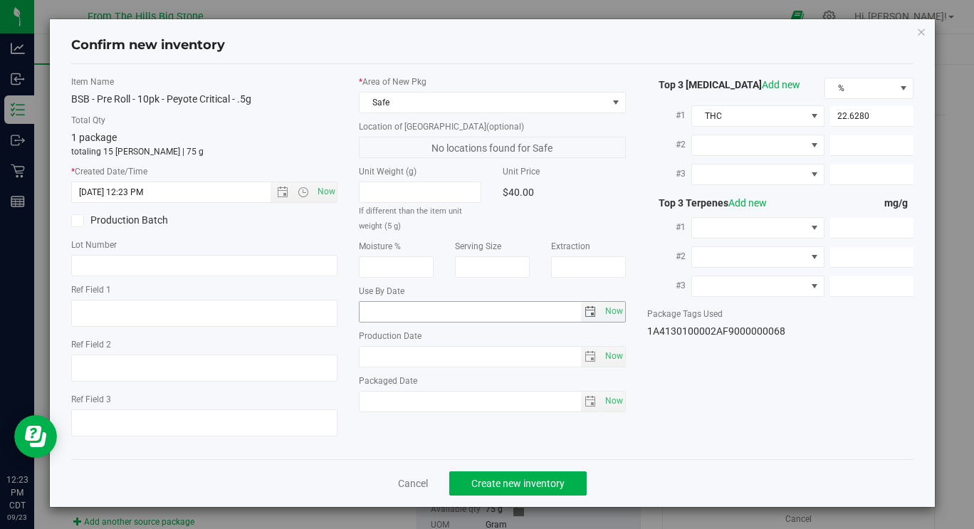
click at [585, 312] on span "select" at bounding box center [590, 311] width 11 height 11
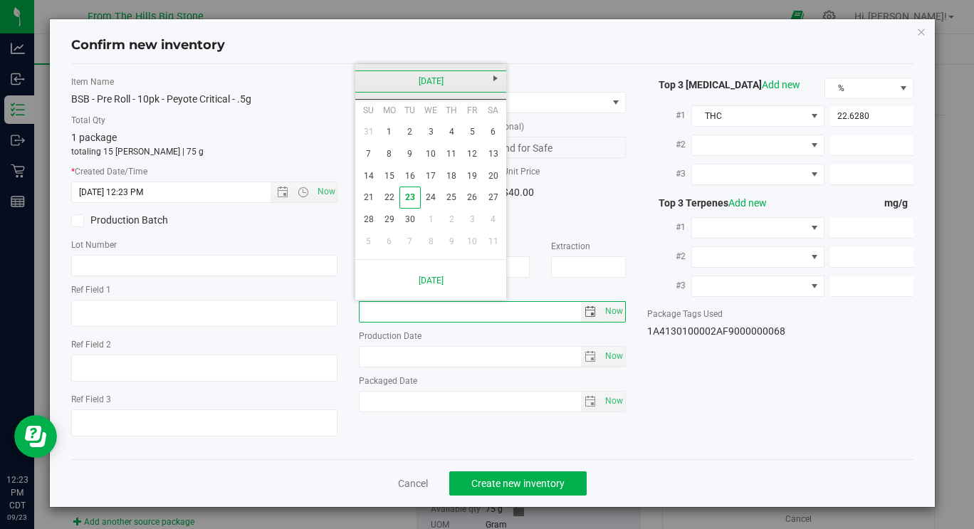
click at [435, 80] on link "[DATE]" at bounding box center [431, 82] width 153 height 22
click at [435, 80] on link "2025" at bounding box center [431, 82] width 153 height 22
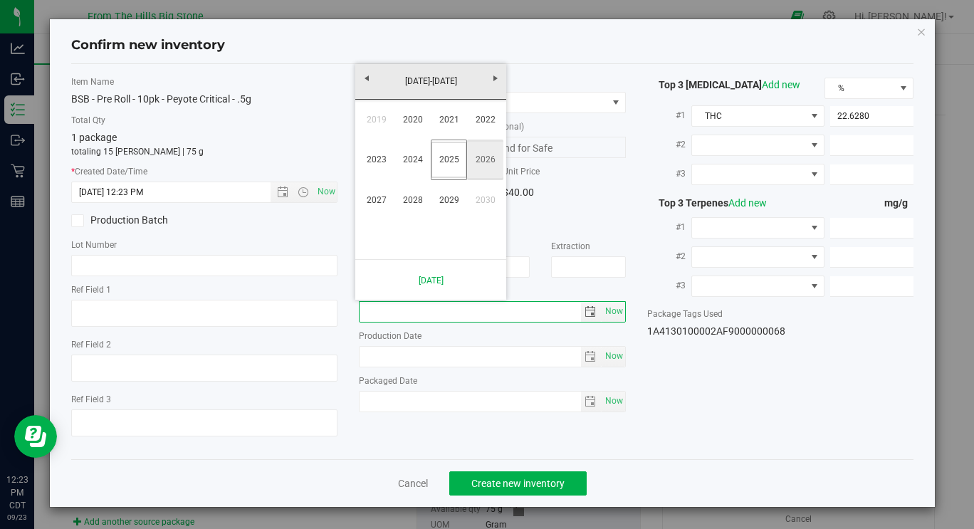
click at [485, 159] on link "2026" at bounding box center [485, 160] width 36 height 36
click at [450, 170] on link "[DATE]" at bounding box center [449, 160] width 36 height 36
click at [391, 222] on link "27" at bounding box center [389, 220] width 21 height 22
type input "[DATE]"
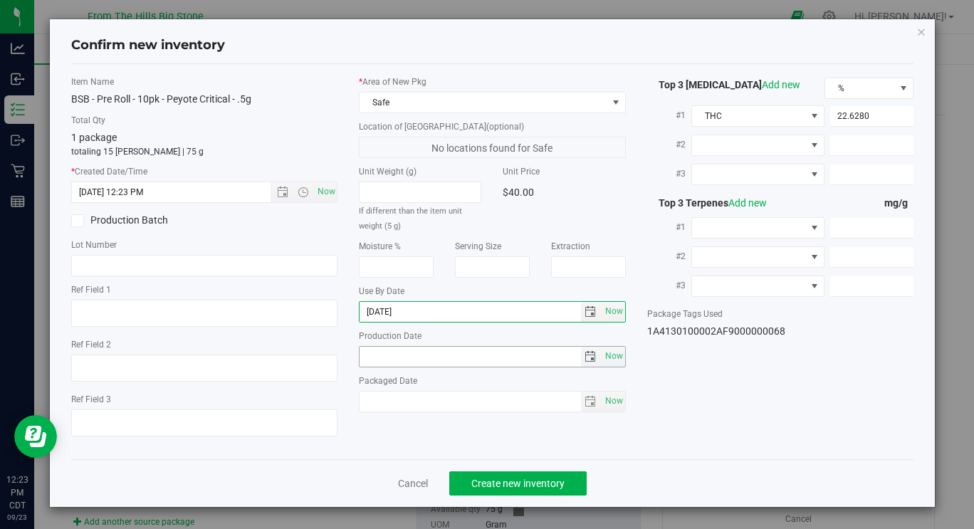
click at [587, 360] on span "select" at bounding box center [590, 356] width 11 height 11
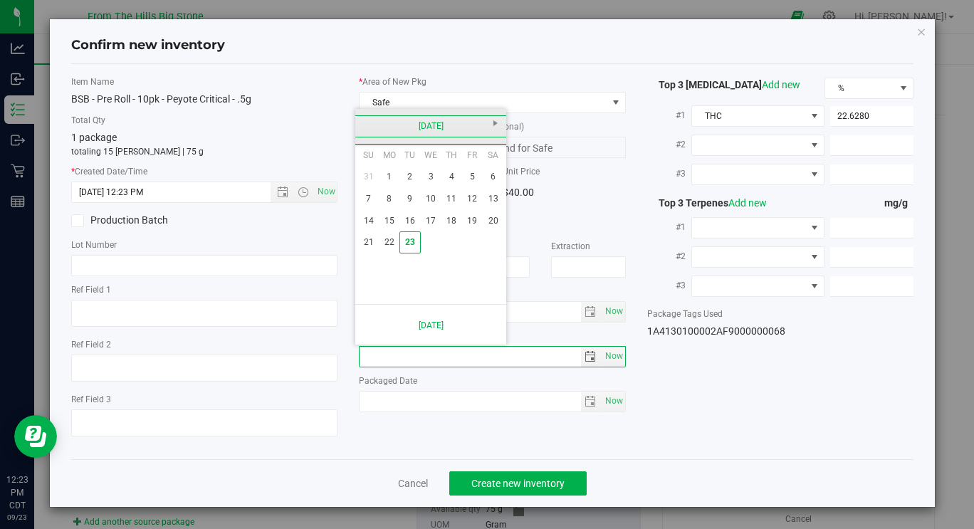
click at [369, 123] on link "[DATE]" at bounding box center [431, 126] width 153 height 22
click at [369, 123] on link "2025" at bounding box center [431, 126] width 153 height 22
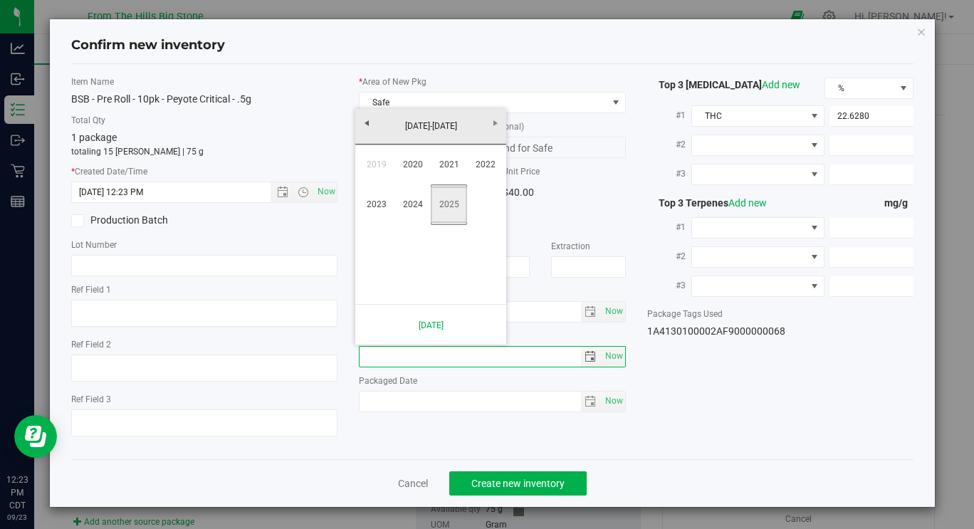
click at [452, 214] on link "2025" at bounding box center [449, 205] width 36 height 36
click at [378, 202] on link "May" at bounding box center [376, 205] width 36 height 36
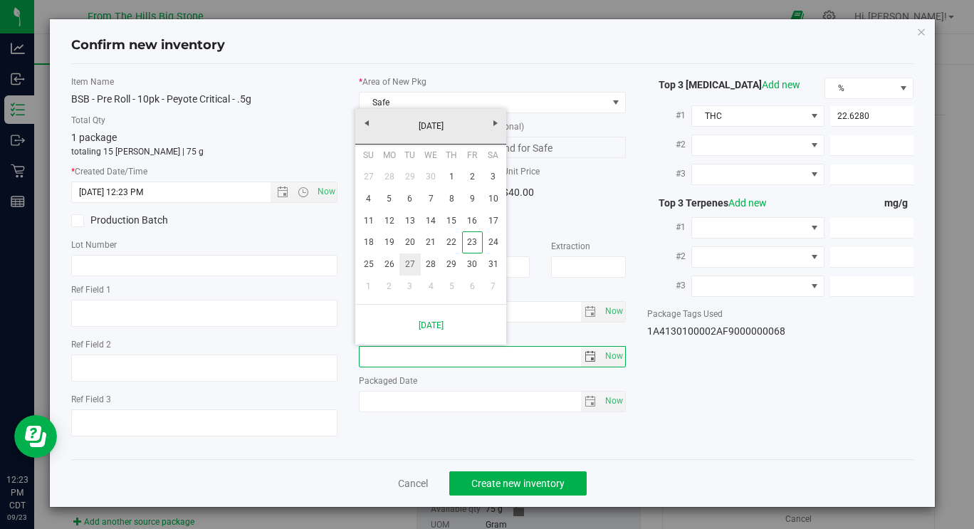
click at [412, 263] on link "27" at bounding box center [410, 265] width 21 height 22
type input "[DATE]"
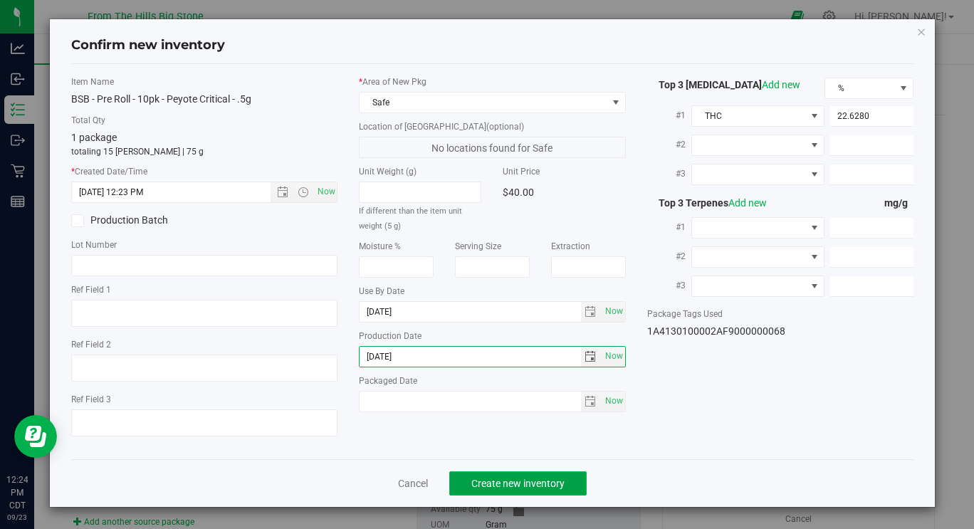
click at [481, 489] on span "Create new inventory" at bounding box center [518, 483] width 93 height 11
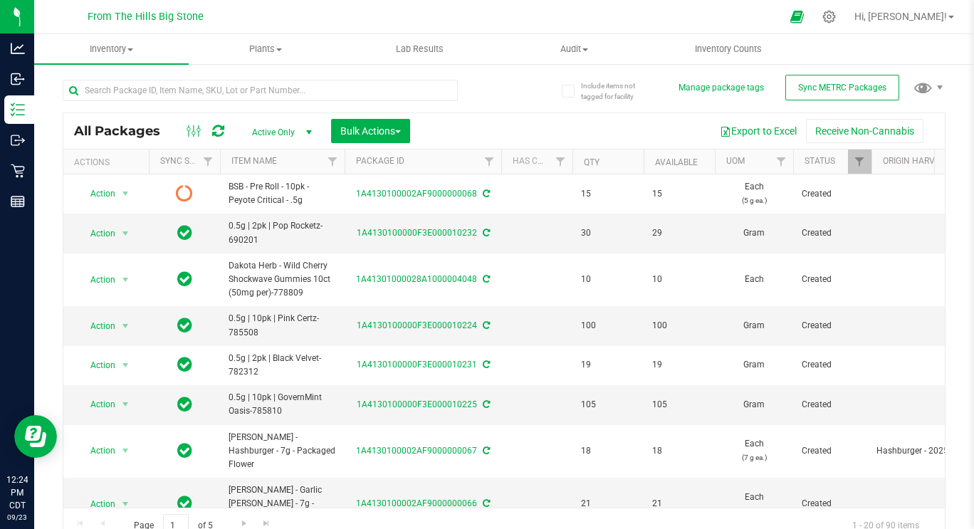
click at [212, 133] on icon at bounding box center [218, 131] width 12 height 14
click at [107, 193] on span "Action" at bounding box center [97, 194] width 38 height 20
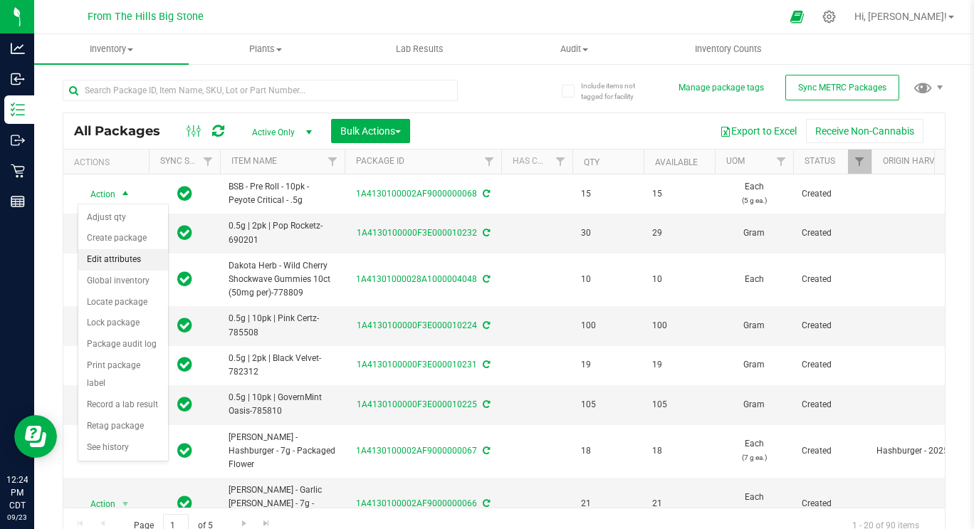
click at [103, 256] on li "Edit attributes" at bounding box center [123, 259] width 90 height 21
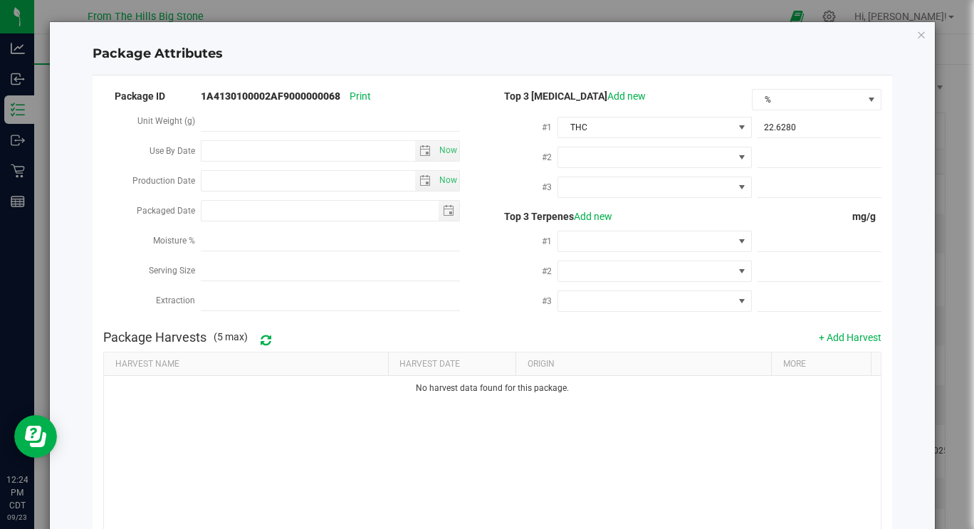
type input "[DATE]"
click at [917, 33] on icon "Close modal" at bounding box center [922, 34] width 10 height 17
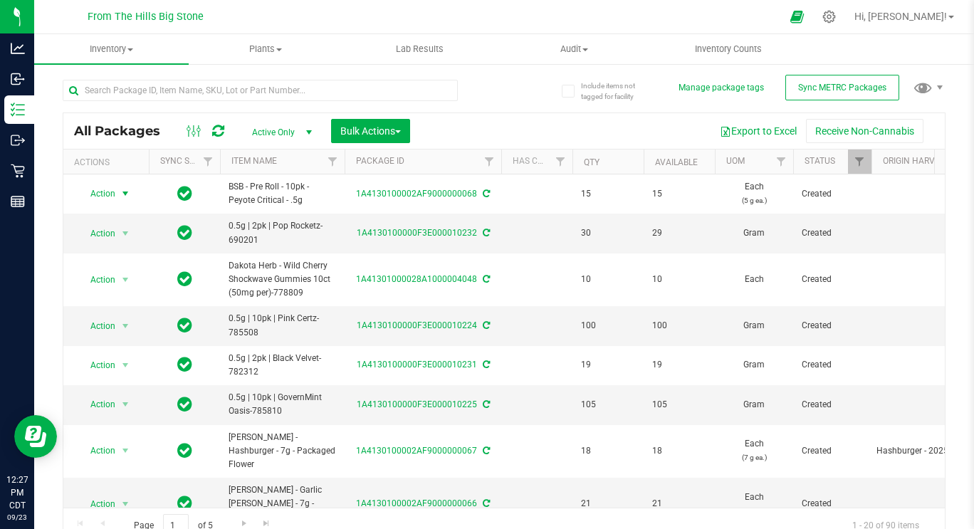
click at [915, 33] on nav "From The Hills Big Stone Hi, [PERSON_NAME]!" at bounding box center [504, 17] width 940 height 34
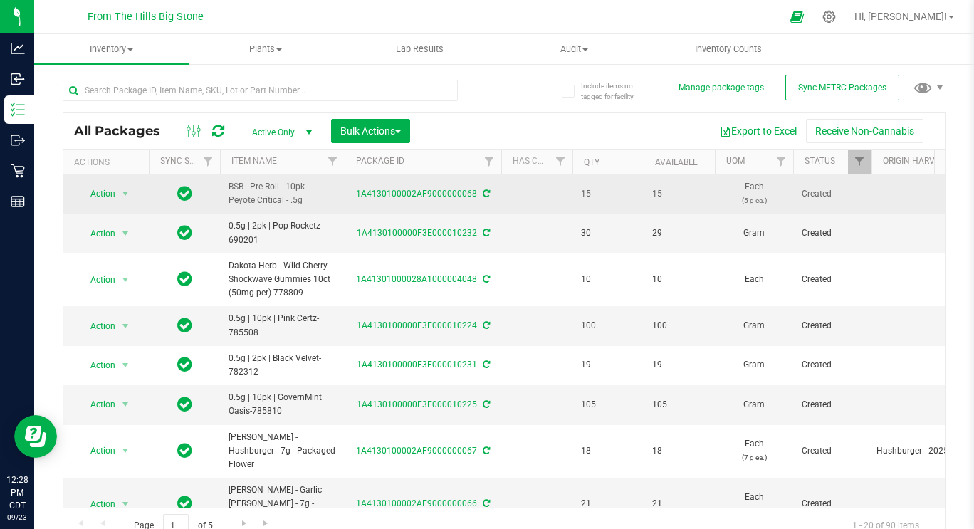
drag, startPoint x: 307, startPoint y: 200, endPoint x: 222, endPoint y: 187, distance: 85.7
click at [222, 187] on td "BSB - Pre Roll - 10pk - Peyote Critical - .5g" at bounding box center [282, 194] width 125 height 39
copy span "BSB - Pre Roll - 10pk - Peyote Critical - .5g"
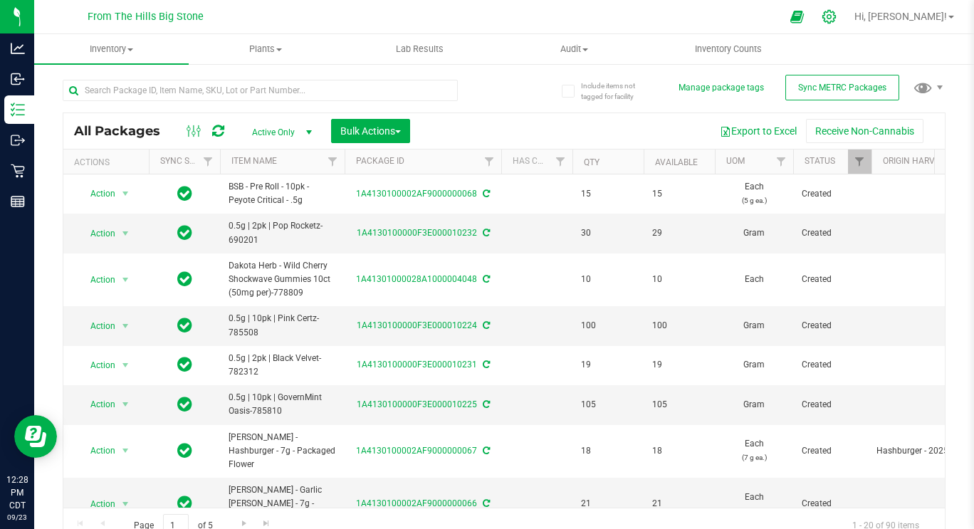
click at [837, 19] on icon at bounding box center [829, 16] width 15 height 15
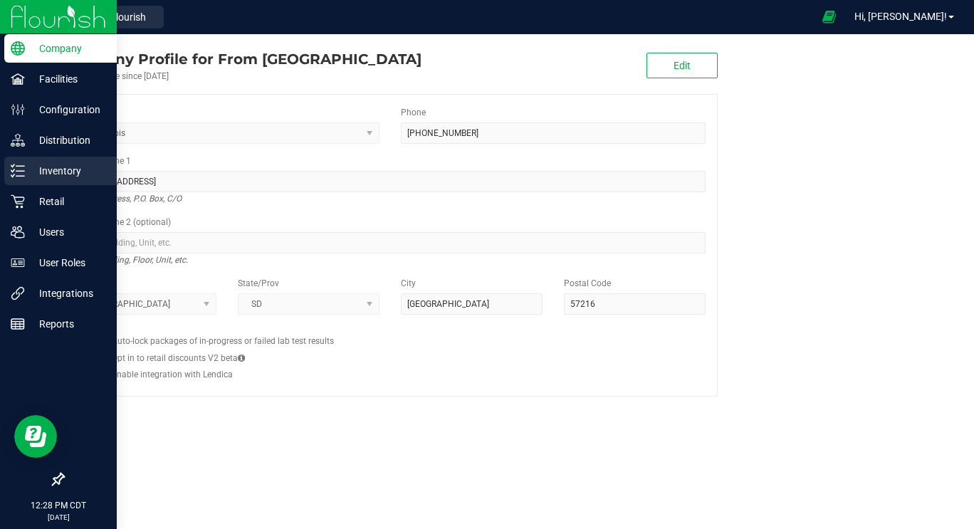
click at [26, 170] on p "Inventory" at bounding box center [67, 170] width 85 height 17
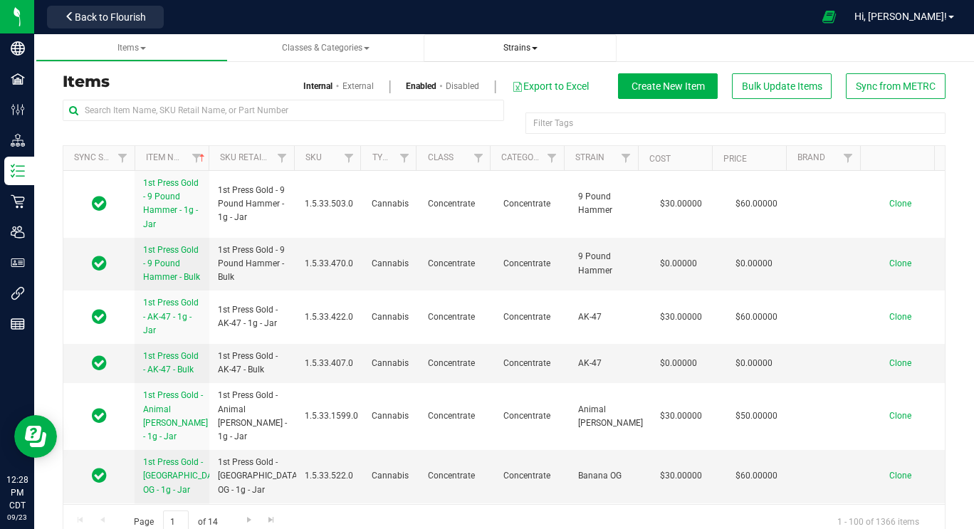
click at [519, 47] on span "Strains" at bounding box center [521, 48] width 34 height 10
click at [479, 85] on span "All strains" at bounding box center [467, 85] width 43 height 11
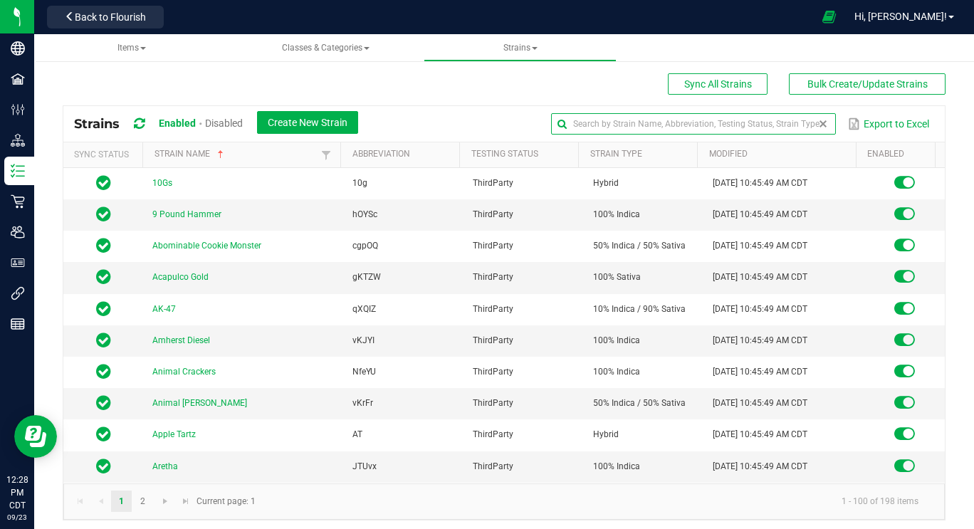
click at [783, 132] on input "text" at bounding box center [693, 123] width 284 height 21
type input "Government Oasis"
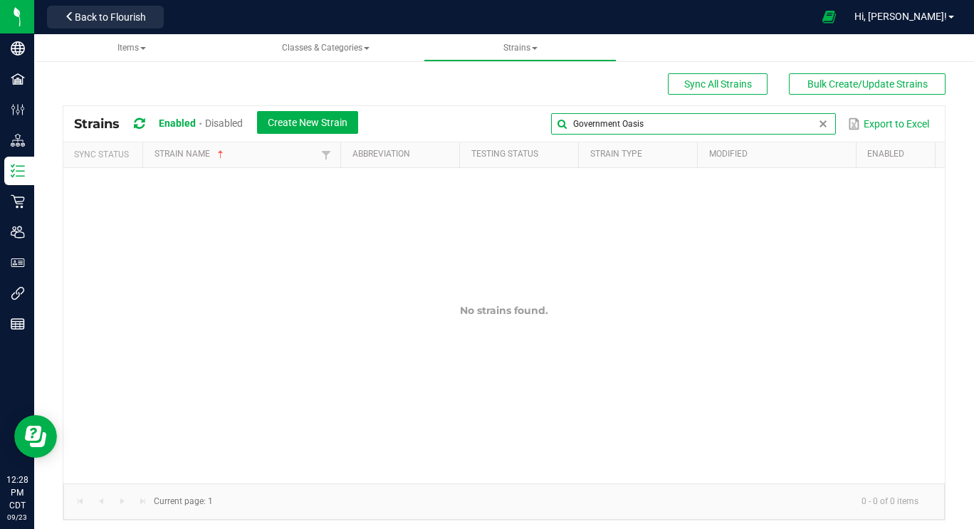
scroll to position [6, 0]
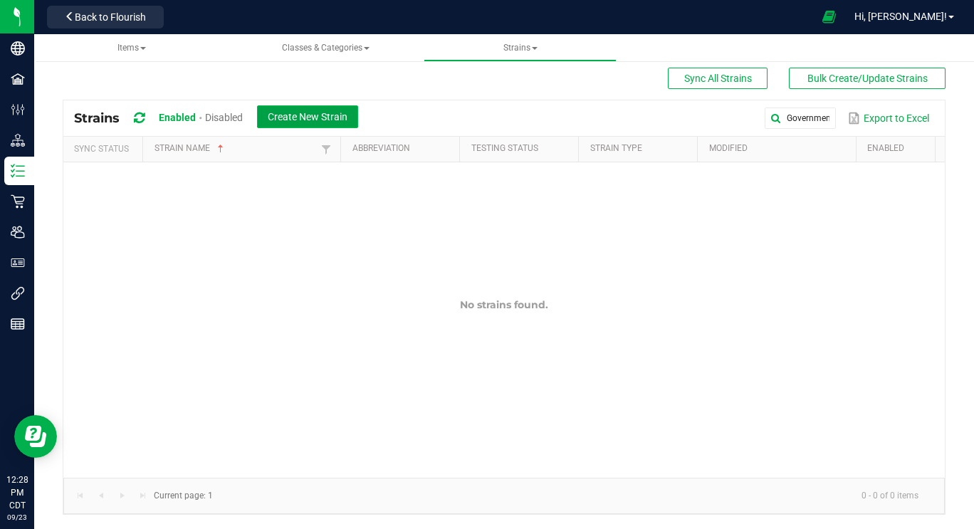
click at [323, 116] on span "Create New Strain" at bounding box center [308, 116] width 80 height 11
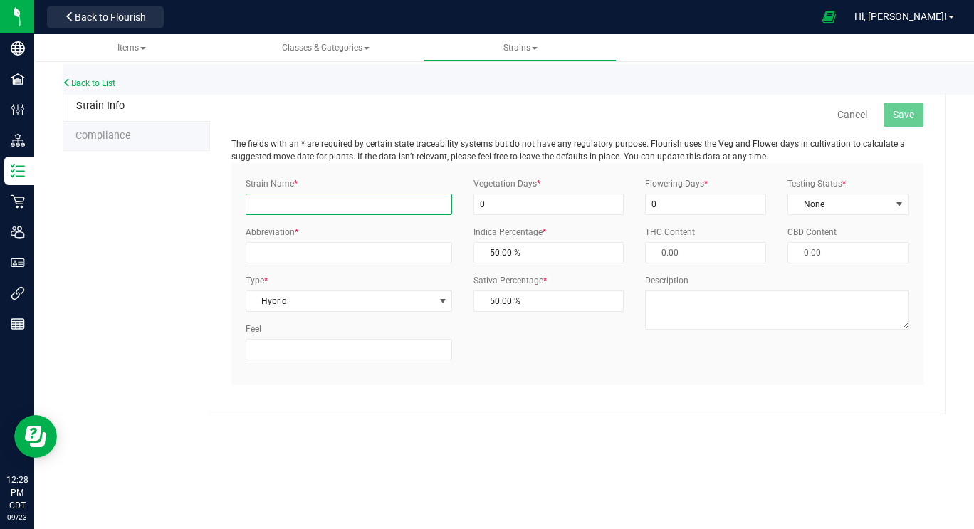
click at [313, 207] on input "Strain Name *" at bounding box center [349, 204] width 207 height 21
type input "Governmint Oasis"
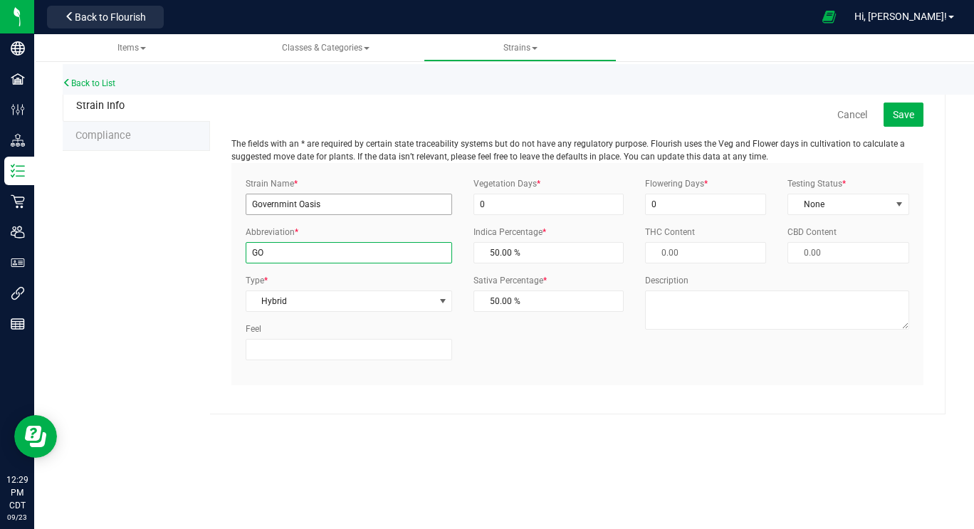
type input "GO"
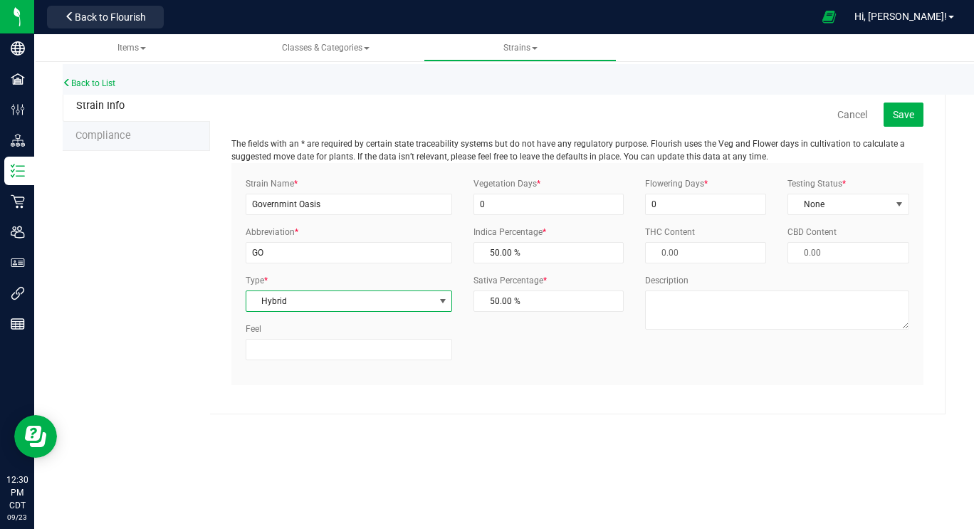
click at [682, 354] on div "Strain Name * Governmint Oasis Abbreviation * GO Type * Hybrid Select Indica Sa…" at bounding box center [577, 274] width 685 height 194
click at [546, 251] on span "50.00 % 50" at bounding box center [549, 252] width 150 height 21
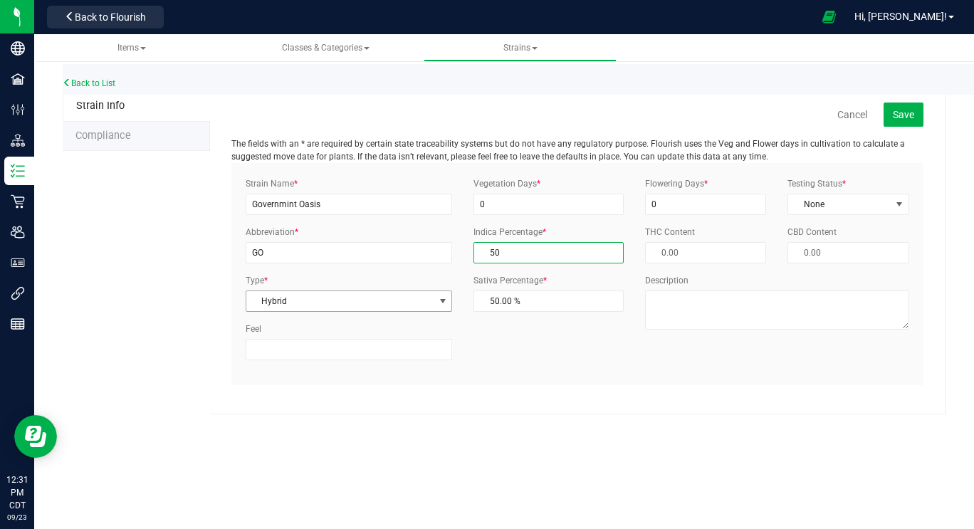
click at [285, 300] on span "Hybrid" at bounding box center [340, 301] width 188 height 20
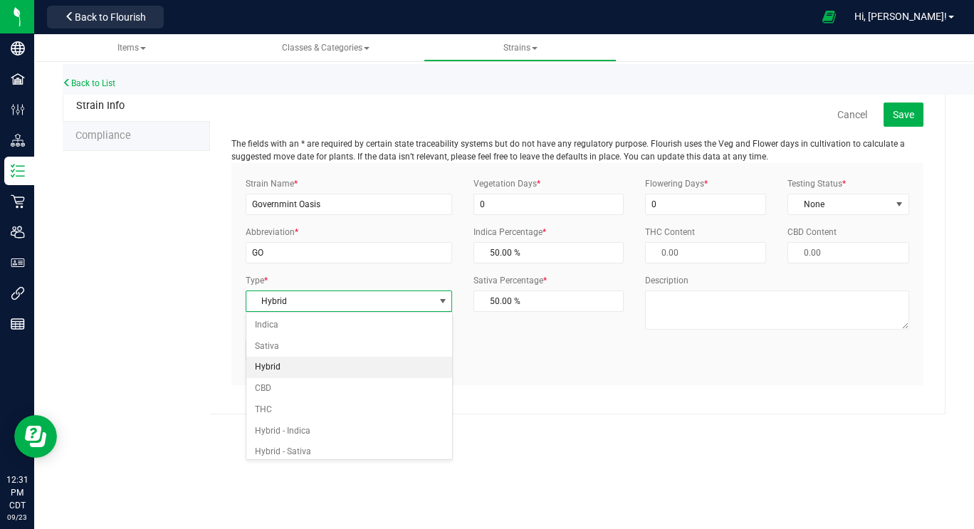
click at [274, 368] on li "Hybrid" at bounding box center [349, 367] width 206 height 21
click at [778, 390] on div "Cancel Save The fields with an * are required by certain state traceability sys…" at bounding box center [578, 252] width 736 height 323
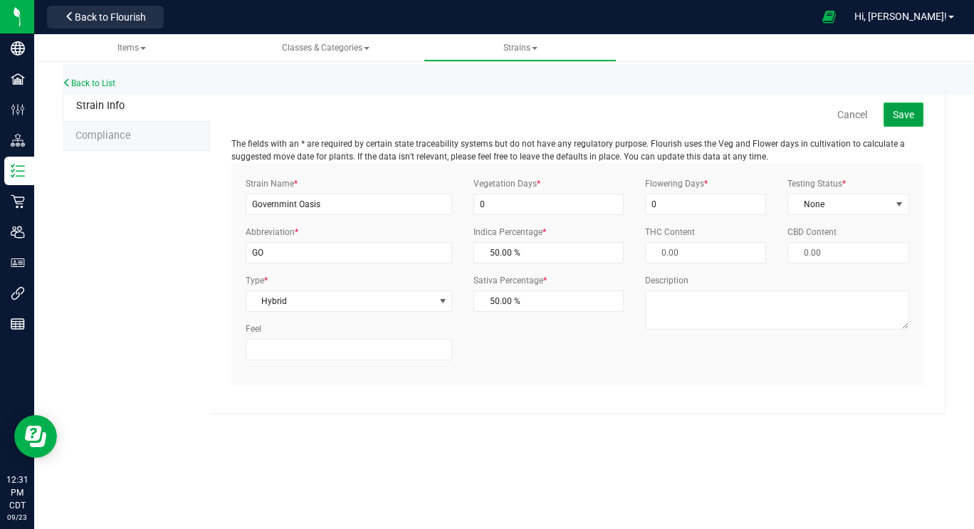
click at [914, 111] on span "Save" at bounding box center [903, 114] width 21 height 11
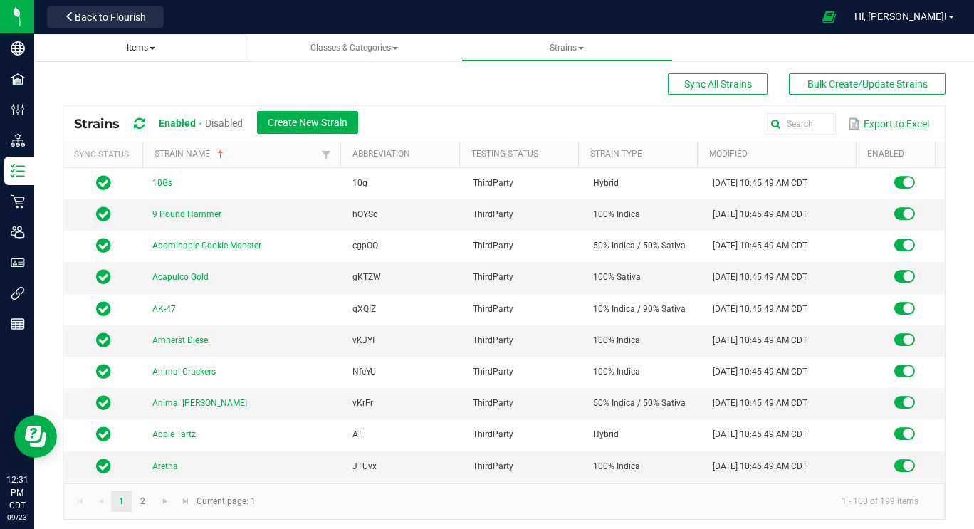
click at [140, 51] on span "Items" at bounding box center [141, 48] width 28 height 10
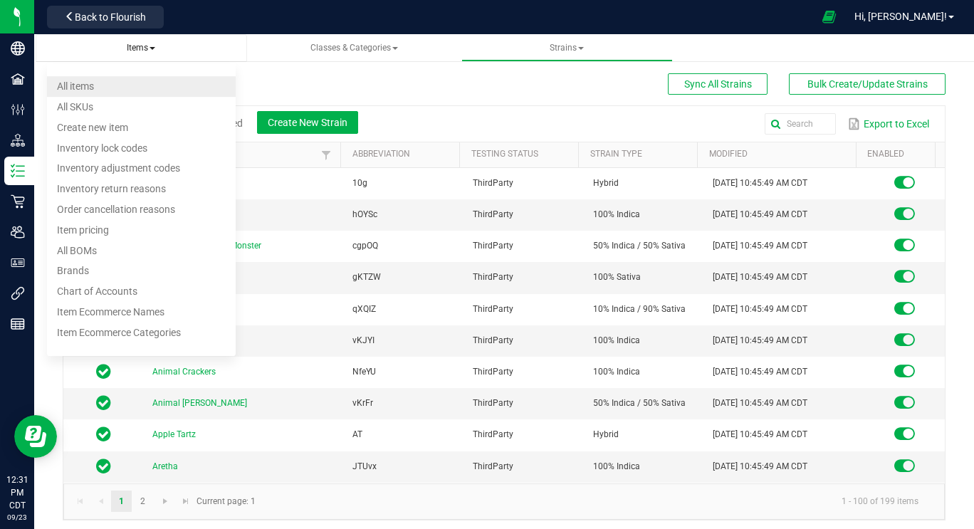
click at [105, 88] on li "All items" at bounding box center [141, 86] width 189 height 21
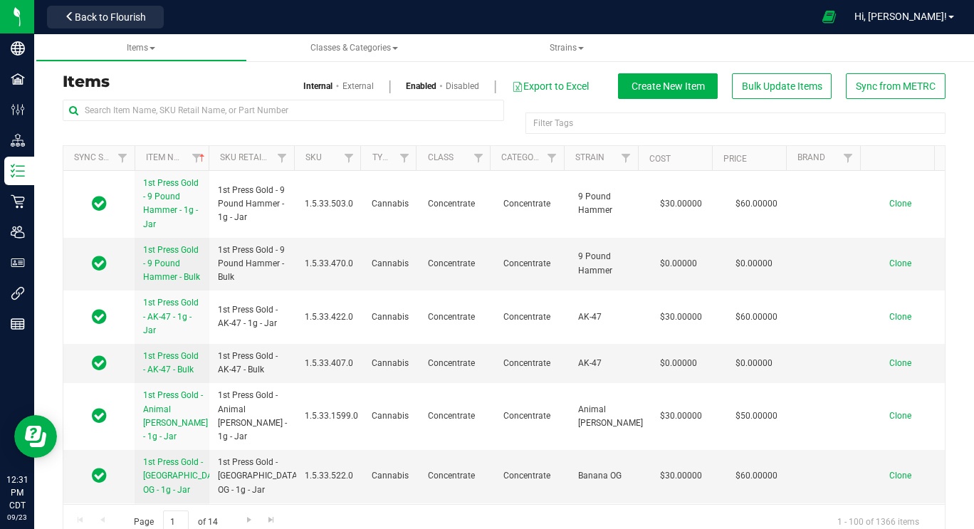
click at [352, 85] on link "External" at bounding box center [358, 86] width 31 height 13
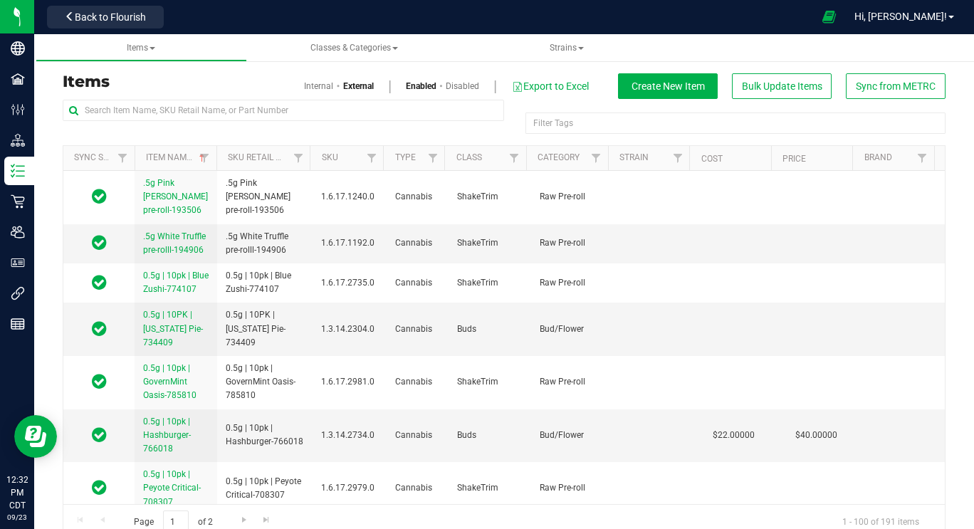
click at [306, 88] on link "Internal" at bounding box center [318, 86] width 29 height 13
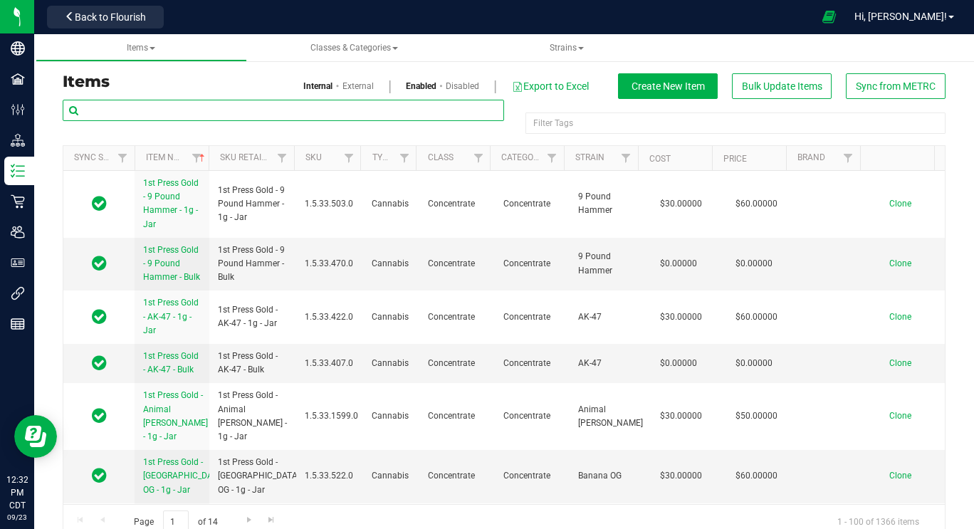
click at [318, 115] on input "text" at bounding box center [284, 110] width 442 height 21
type input "10pk"
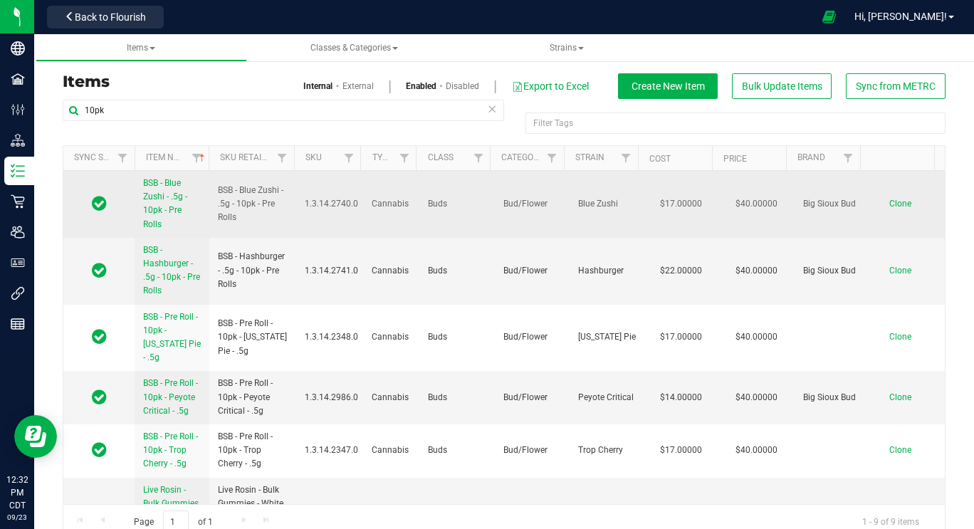
click at [890, 204] on span "Clone" at bounding box center [901, 204] width 22 height 10
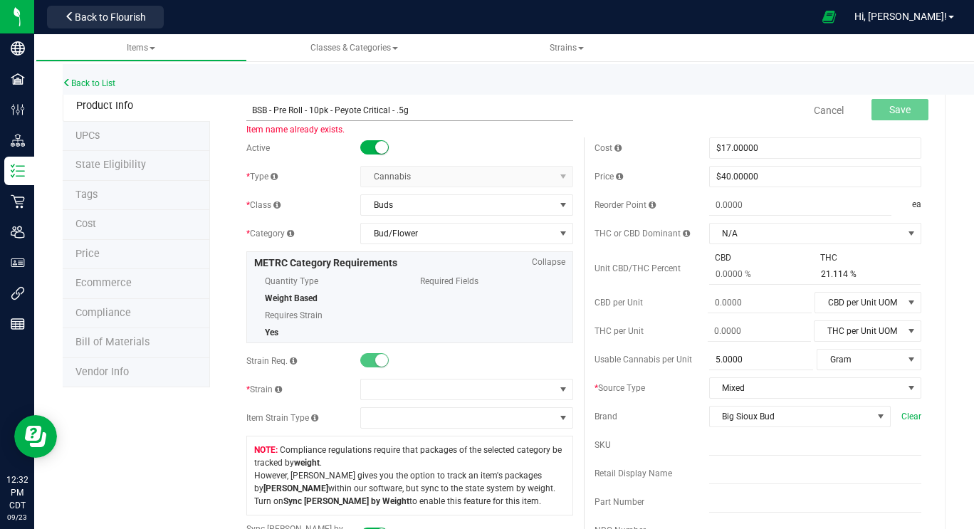
click at [387, 111] on input "BSB - Pre Roll - 10pk - Peyote Critical - .5g" at bounding box center [409, 110] width 327 height 21
drag, startPoint x: 266, startPoint y: 110, endPoint x: 239, endPoint y: 108, distance: 27.9
click at [239, 108] on div "BSB - Pre Roll - 10pk - Peyote Critical - .5g Item name already exists." at bounding box center [410, 101] width 348 height 17
drag, startPoint x: 347, startPoint y: 110, endPoint x: 402, endPoint y: 113, distance: 55.6
click at [402, 113] on input "[PERSON_NAME] - Pre Roll - 10pk - Peyote Critical - .5g" at bounding box center [409, 110] width 327 height 21
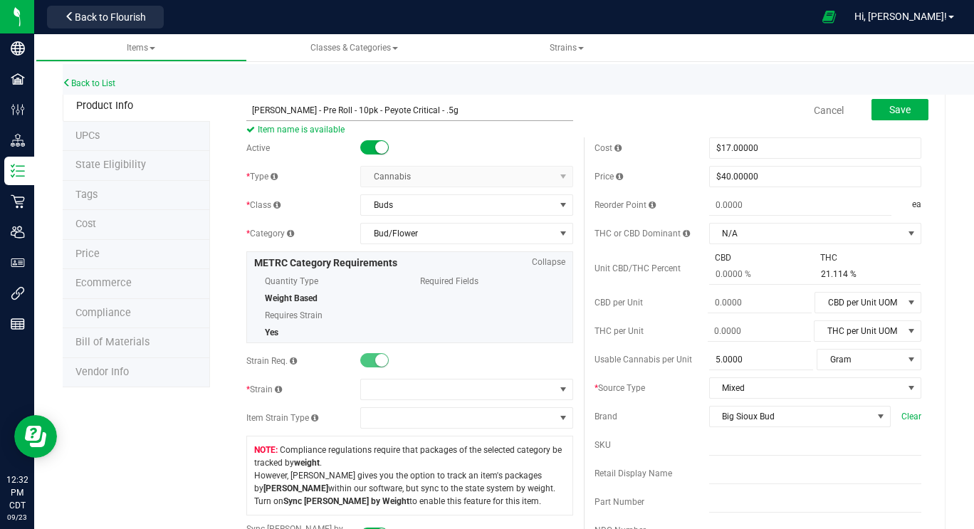
click at [346, 111] on input "[PERSON_NAME] - Pre Roll - 10pk - Peyote Critical - .5g" at bounding box center [409, 110] width 327 height 21
drag, startPoint x: 346, startPoint y: 111, endPoint x: 384, endPoint y: 116, distance: 38.1
click at [384, 116] on input "[PERSON_NAME] - Pre Roll - 10pk - Peyote Critical - .5g" at bounding box center [409, 110] width 327 height 21
type input "[PERSON_NAME] - Pre Roll - 10pk - Governmint Oasis - .5g"
click at [400, 390] on span at bounding box center [457, 390] width 193 height 20
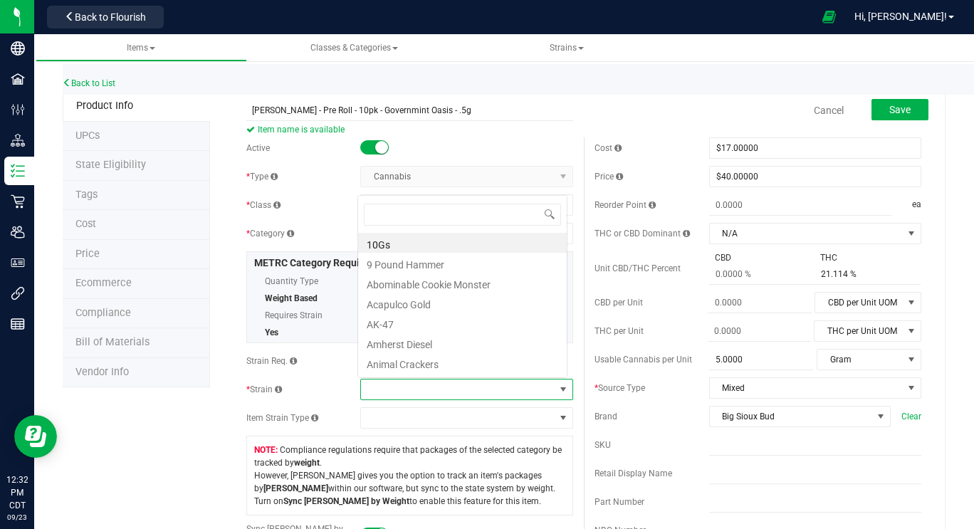
scroll to position [21, 207]
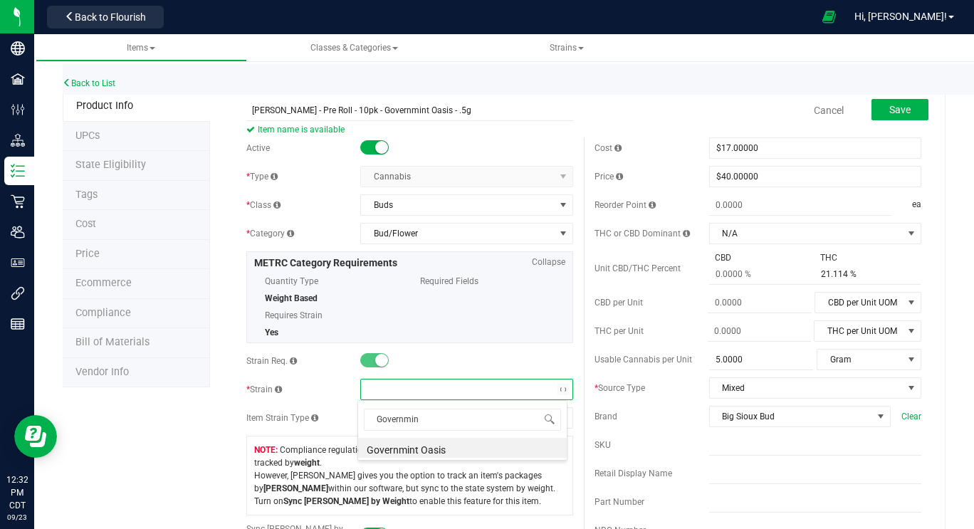
type input "Governmint"
click at [409, 452] on li "Governmint Oasis" at bounding box center [462, 448] width 209 height 20
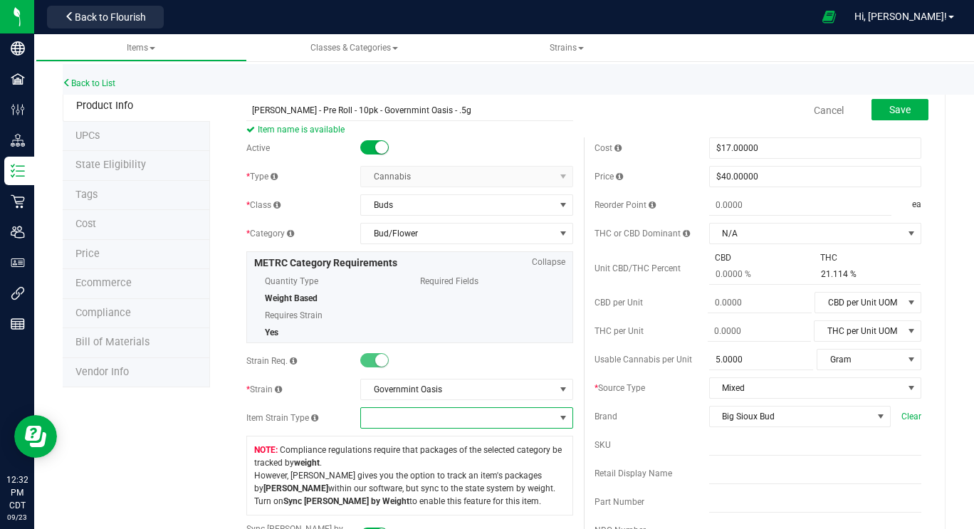
click at [397, 413] on span at bounding box center [457, 418] width 193 height 20
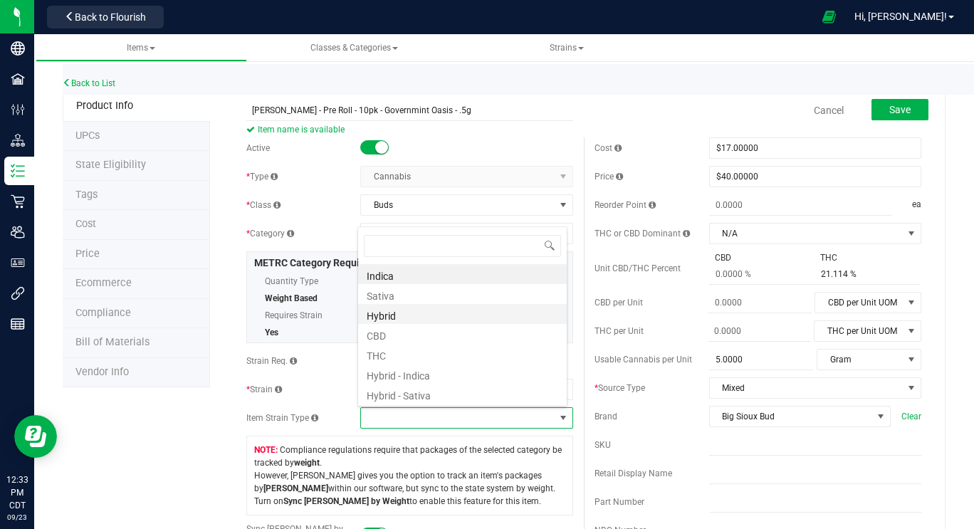
click at [415, 319] on li "Hybrid" at bounding box center [462, 314] width 209 height 20
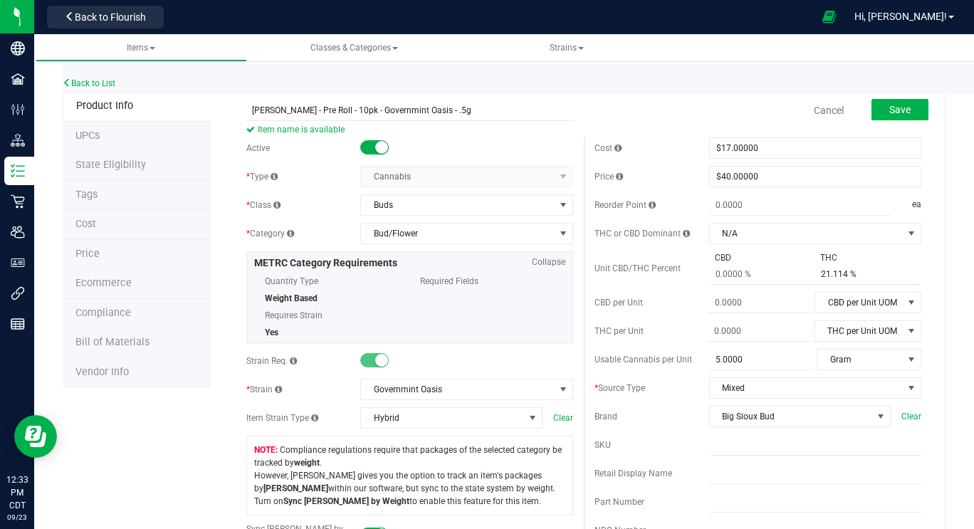
click at [415, 319] on div "Quantity Type Weight Based Requires Strain Yes Required Fields" at bounding box center [409, 305] width 311 height 68
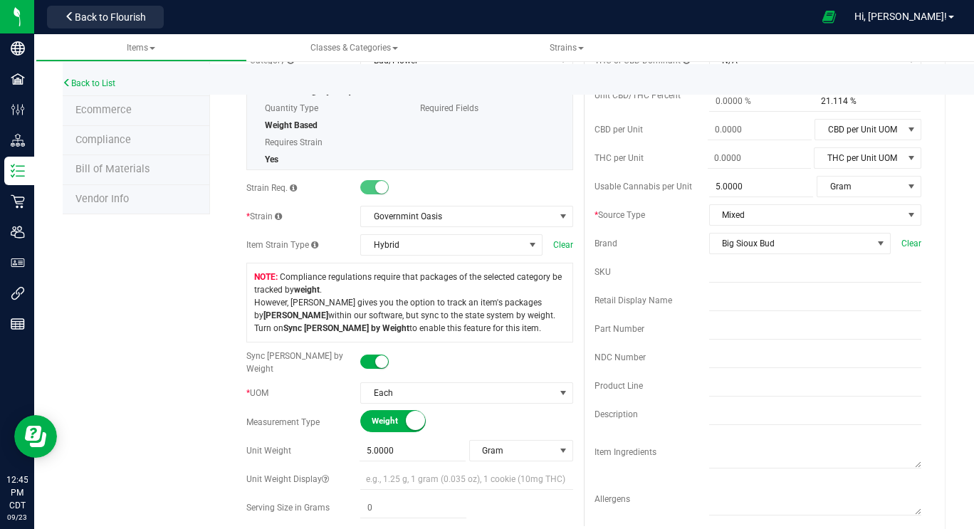
scroll to position [176, 0]
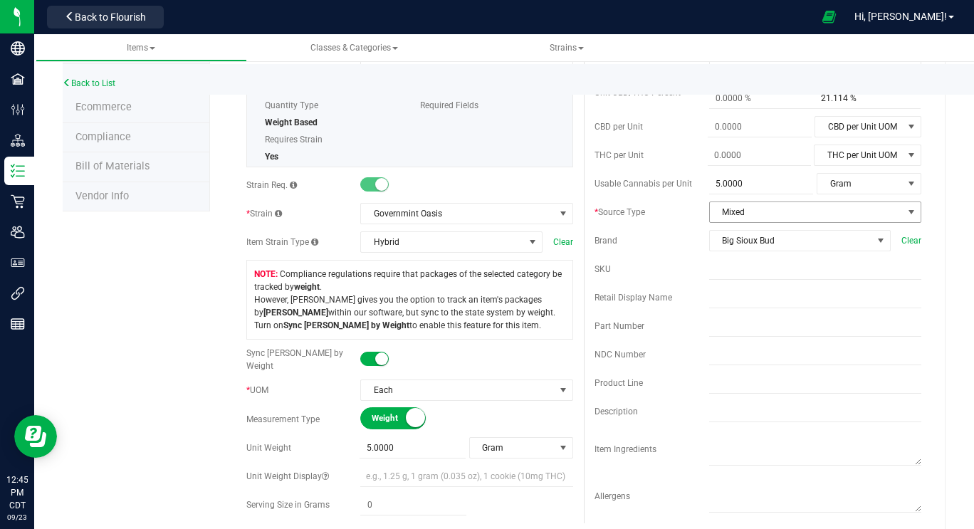
click at [799, 214] on span "Mixed" at bounding box center [806, 212] width 193 height 20
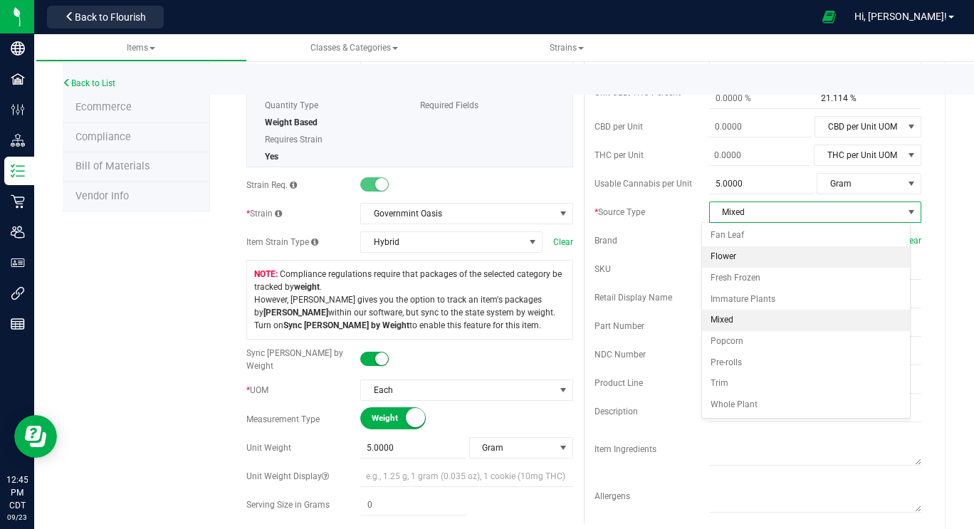
click at [751, 257] on li "Flower" at bounding box center [806, 256] width 209 height 21
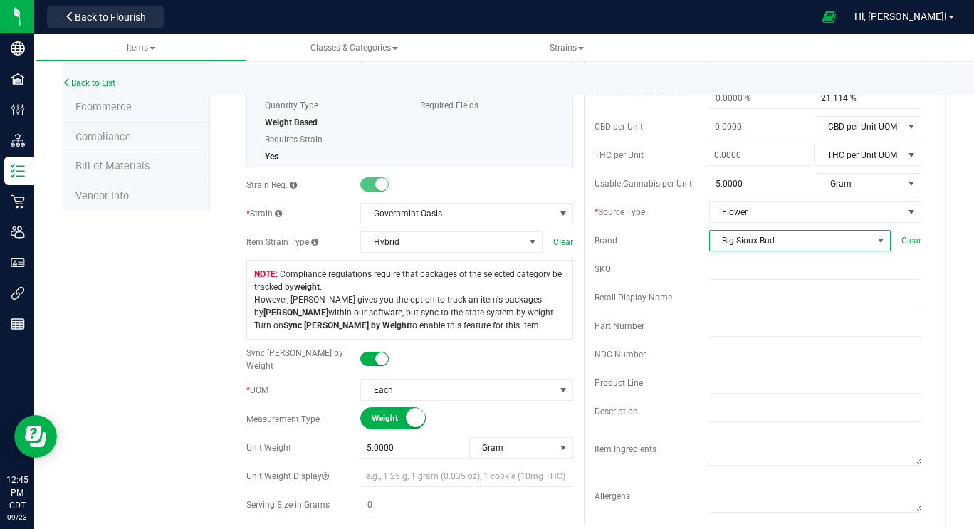
click at [749, 242] on span "Big Sioux Bud" at bounding box center [791, 241] width 162 height 20
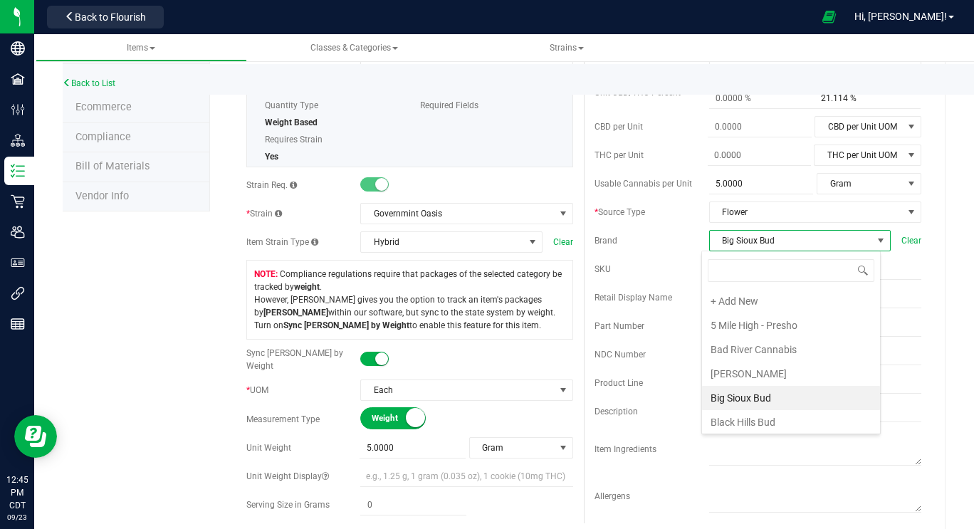
scroll to position [21, 179]
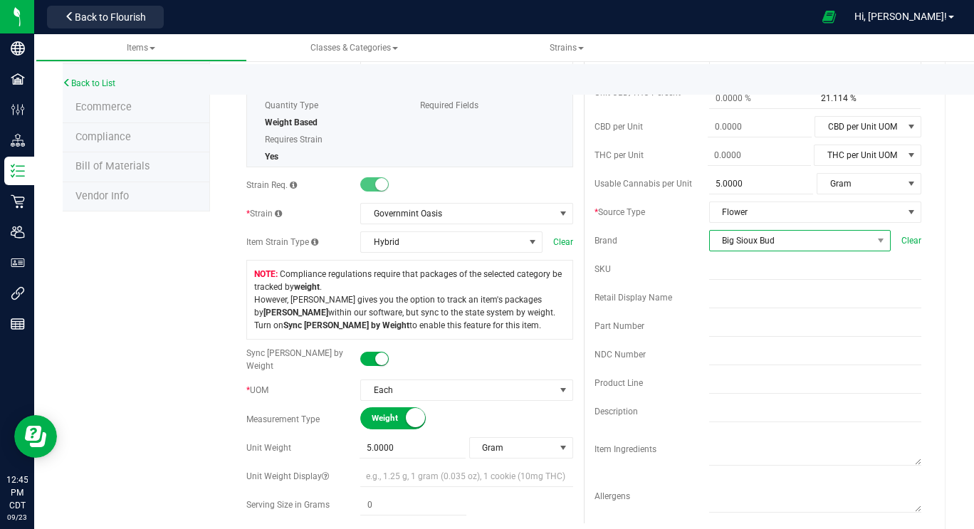
click at [785, 242] on span "Big Sioux Bud" at bounding box center [791, 241] width 162 height 20
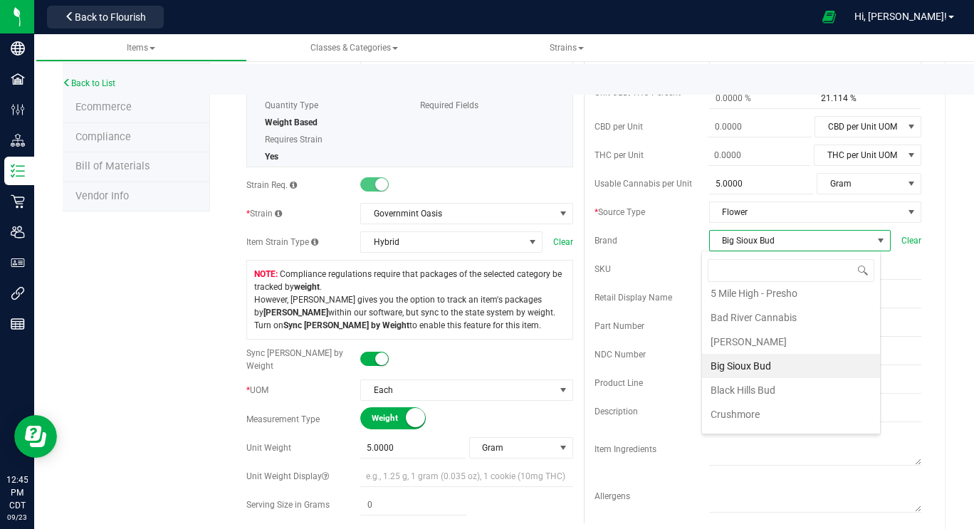
scroll to position [0, 0]
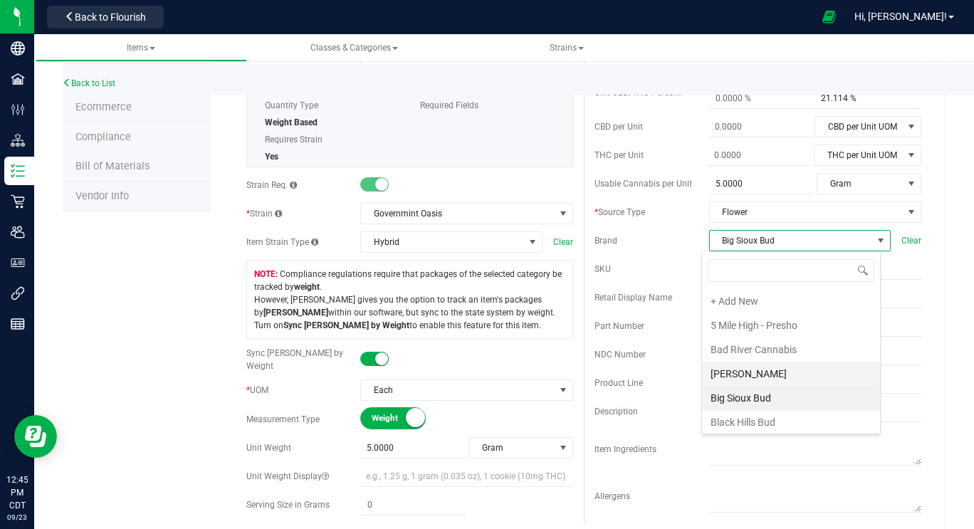
click at [743, 378] on li "[PERSON_NAME]" at bounding box center [791, 374] width 178 height 24
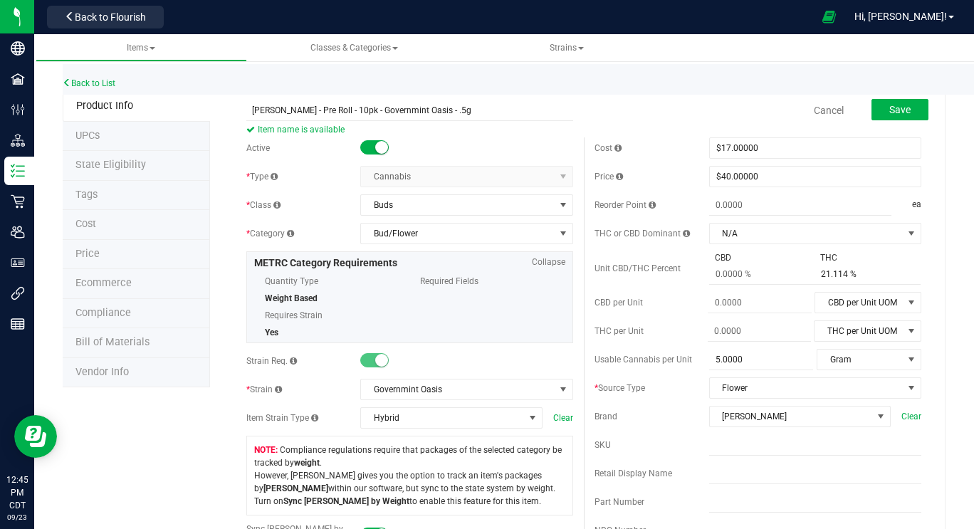
click at [115, 139] on li "UPCs" at bounding box center [136, 137] width 147 height 30
click at [81, 224] on span "Cost" at bounding box center [85, 224] width 21 height 12
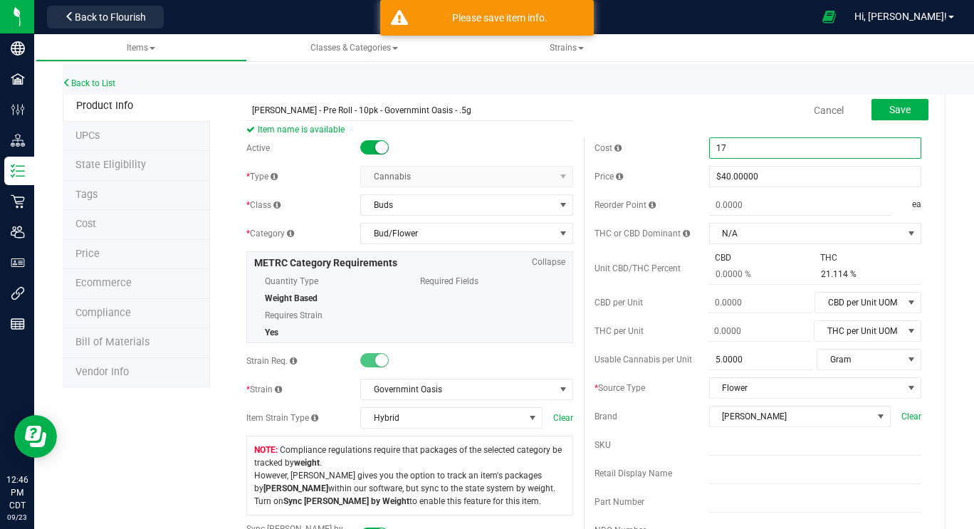
click at [750, 147] on span "$17.00000 17" at bounding box center [815, 147] width 212 height 21
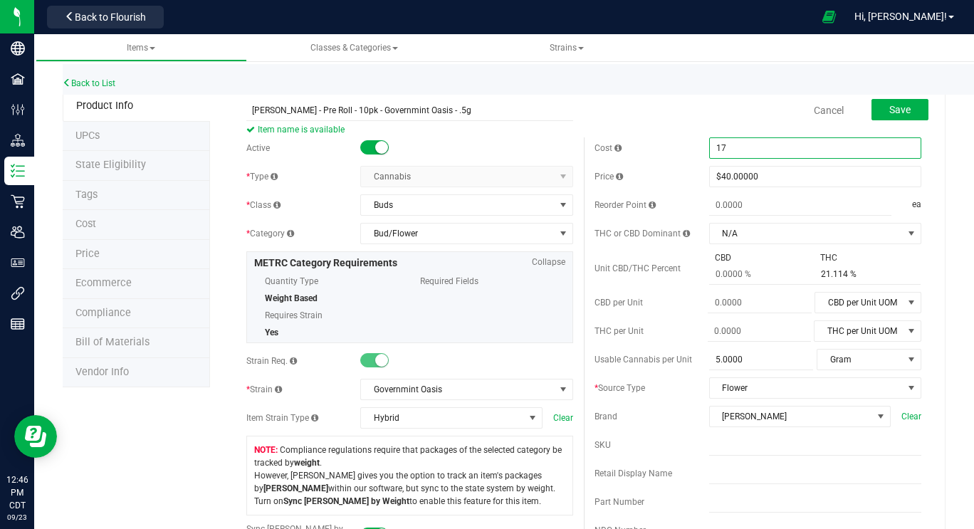
click at [734, 145] on input "17" at bounding box center [815, 148] width 211 height 20
type input "1"
type input "18.10"
type input "$18.10000"
click at [852, 275] on span "21.114 % 21.114" at bounding box center [868, 274] width 106 height 21
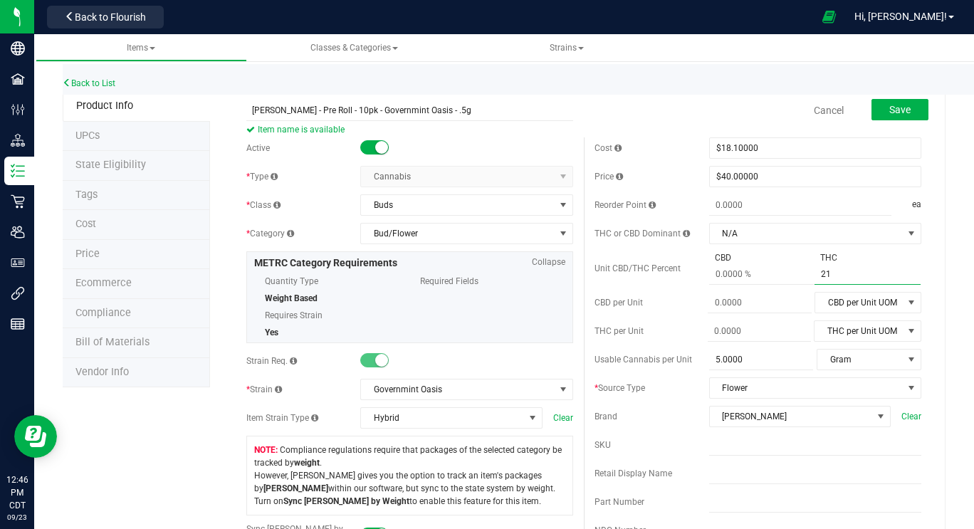
type input "2"
type input "23.482"
type input "23.482 %"
click at [891, 105] on span "Save" at bounding box center [900, 109] width 21 height 11
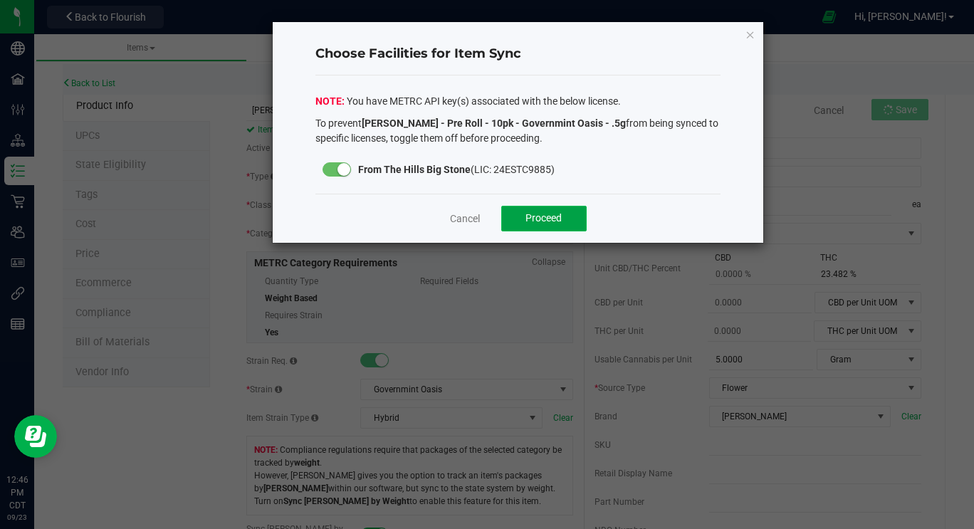
click at [562, 219] on span "Proceed" at bounding box center [544, 217] width 36 height 11
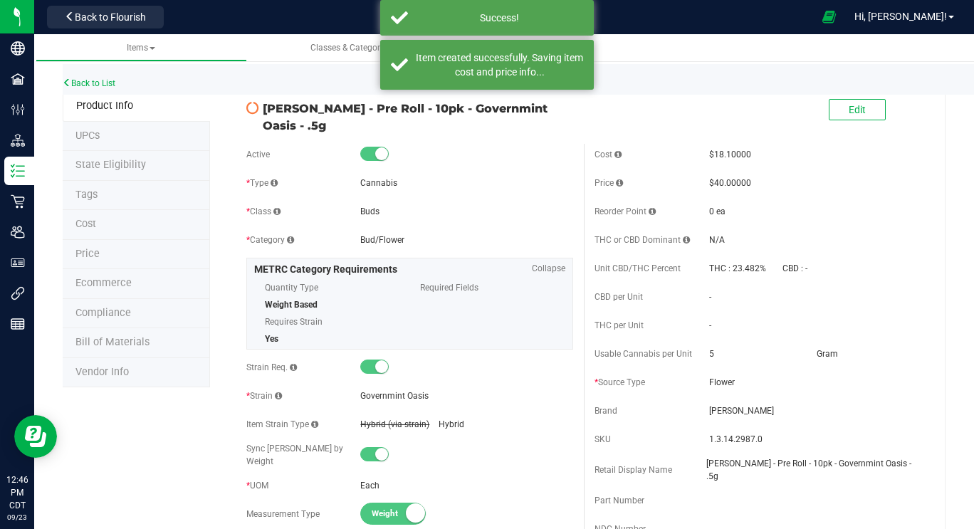
click at [90, 222] on span "Cost" at bounding box center [85, 224] width 21 height 12
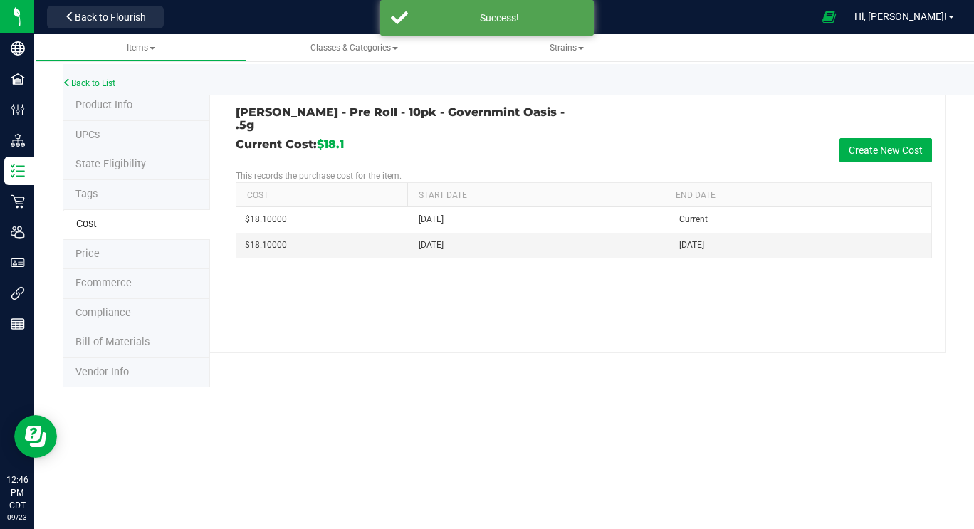
click at [87, 251] on span "Price" at bounding box center [87, 254] width 24 height 12
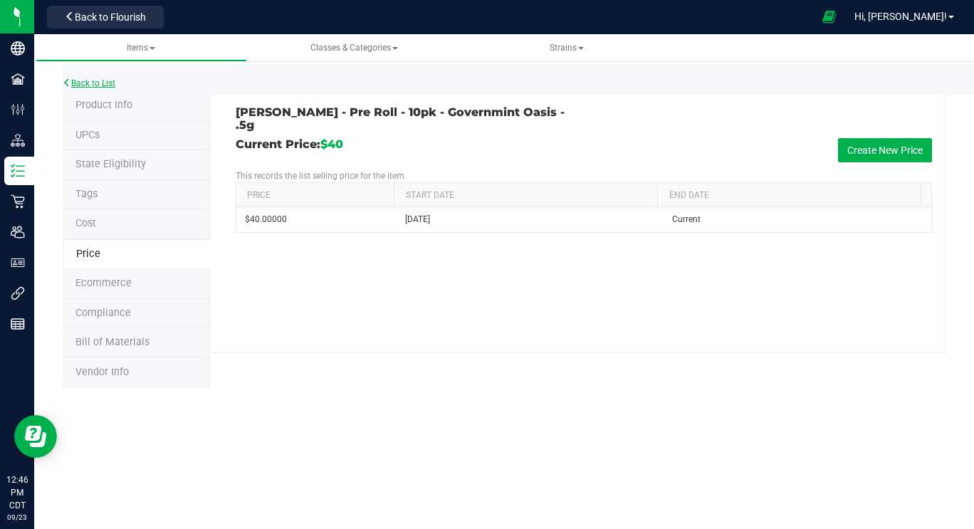
click at [94, 80] on link "Back to List" at bounding box center [89, 83] width 53 height 10
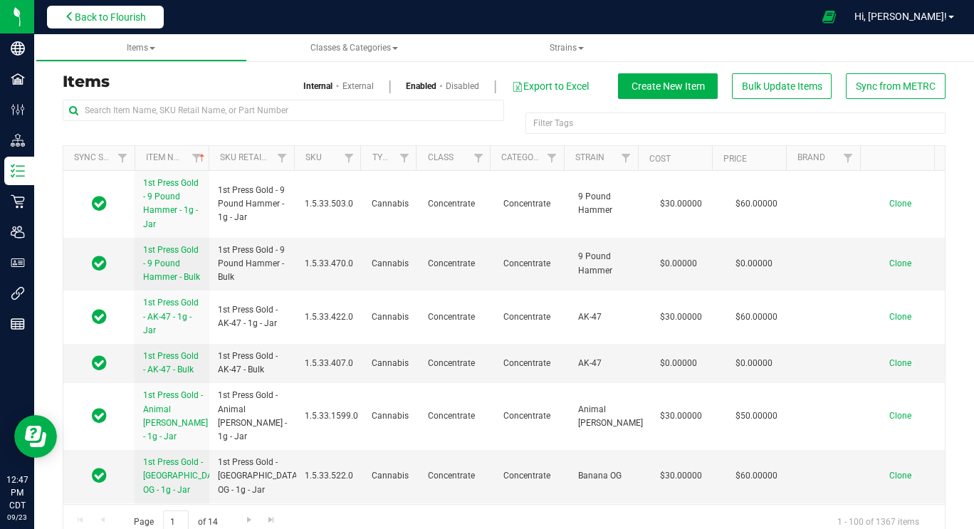
click at [110, 23] on button "Back to Flourish" at bounding box center [105, 17] width 117 height 23
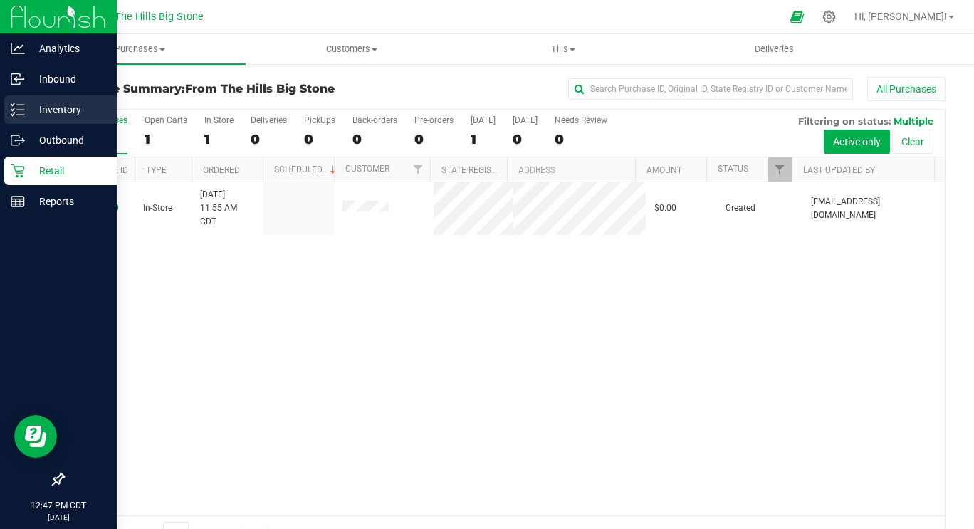
click at [16, 111] on icon at bounding box center [18, 110] width 14 height 14
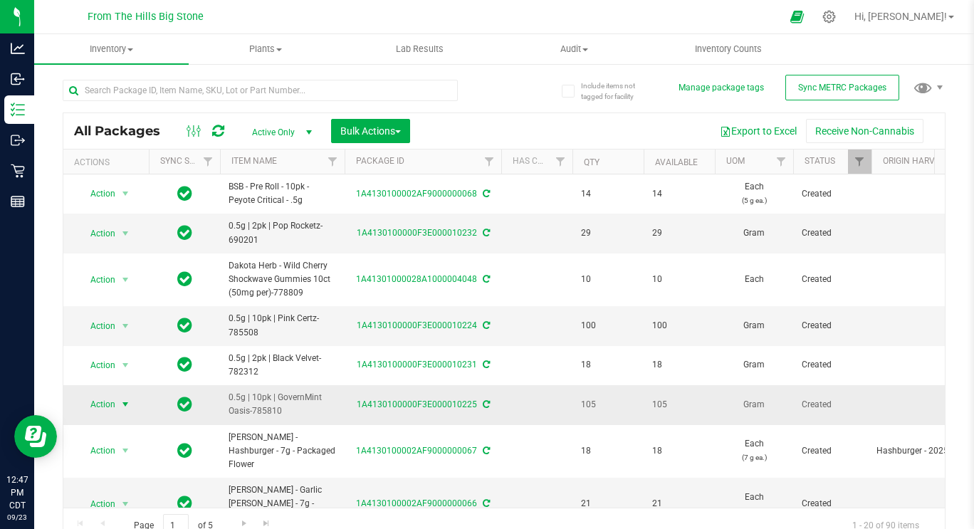
click at [103, 397] on span "Action" at bounding box center [97, 405] width 38 height 20
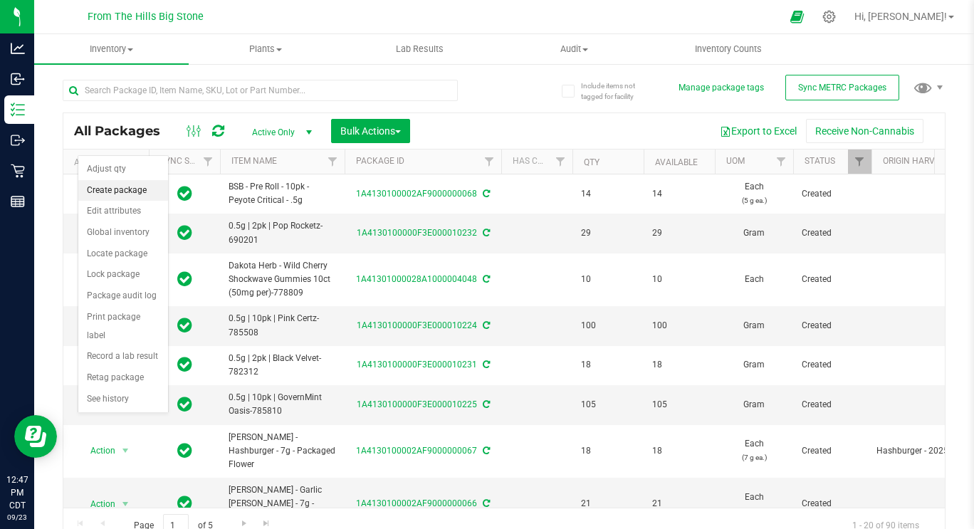
click at [111, 191] on li "Create package" at bounding box center [123, 190] width 90 height 21
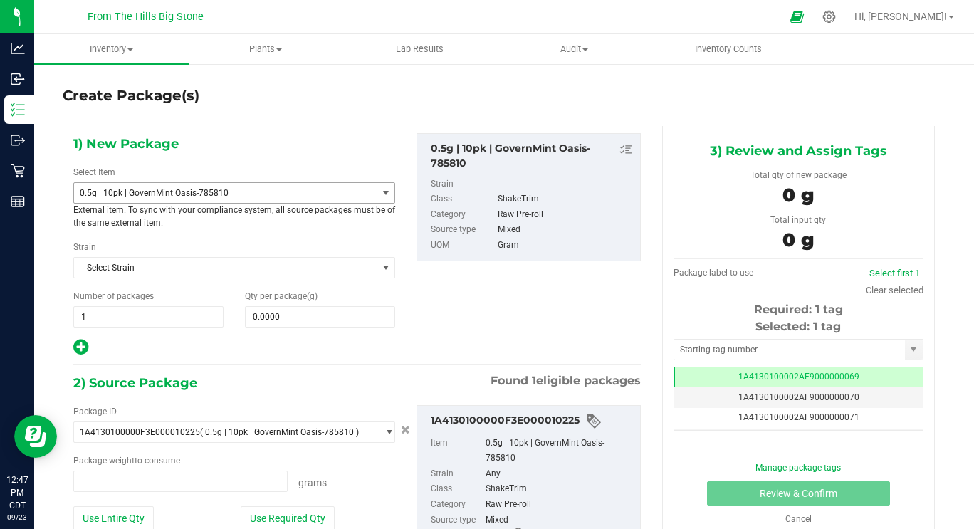
type input "0.0000 g"
click at [111, 191] on span "0.5g | 10pk | GovernMint Oasis-785810" at bounding box center [220, 193] width 280 height 10
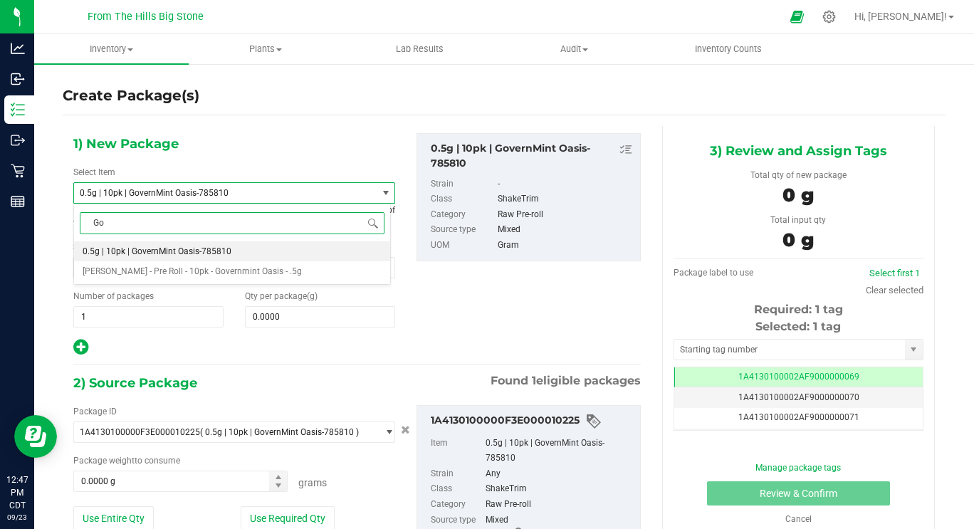
type input "G"
type input "Bel"
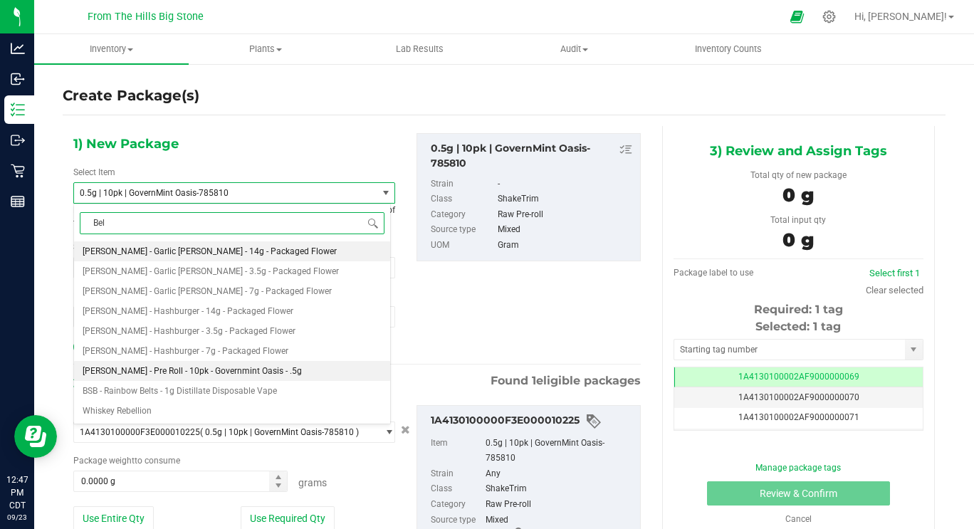
click at [118, 373] on span "[PERSON_NAME] - Pre Roll - 10pk - Governmint Oasis - .5g" at bounding box center [192, 371] width 219 height 10
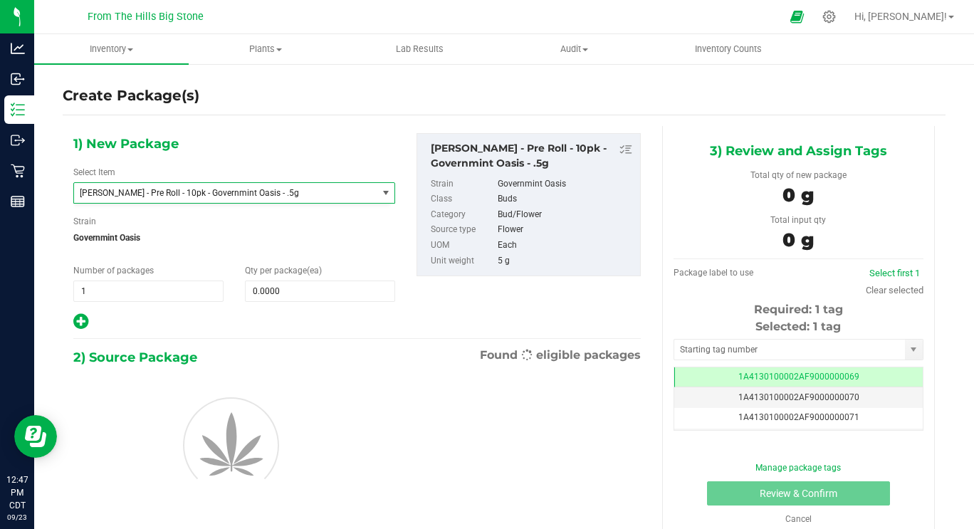
type input "0"
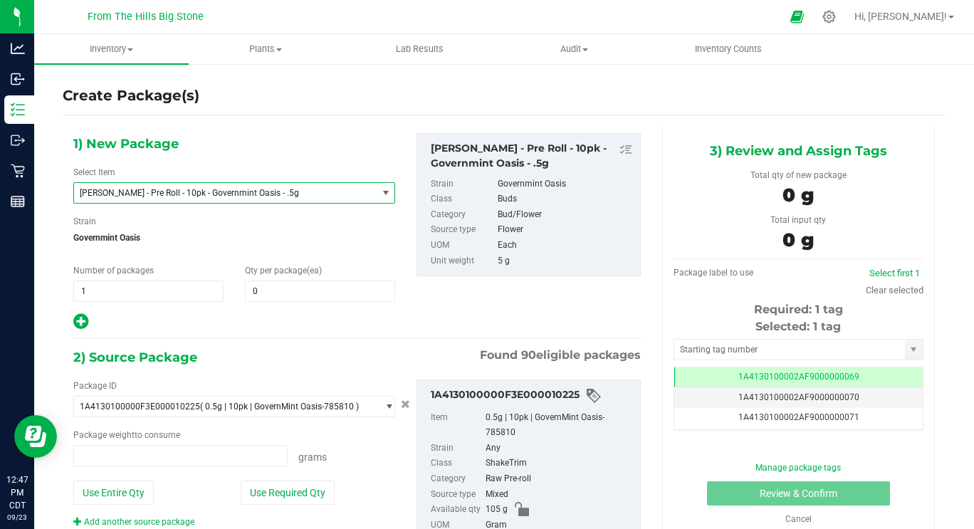
type input "0.0000 g"
click at [277, 291] on span at bounding box center [320, 291] width 150 height 21
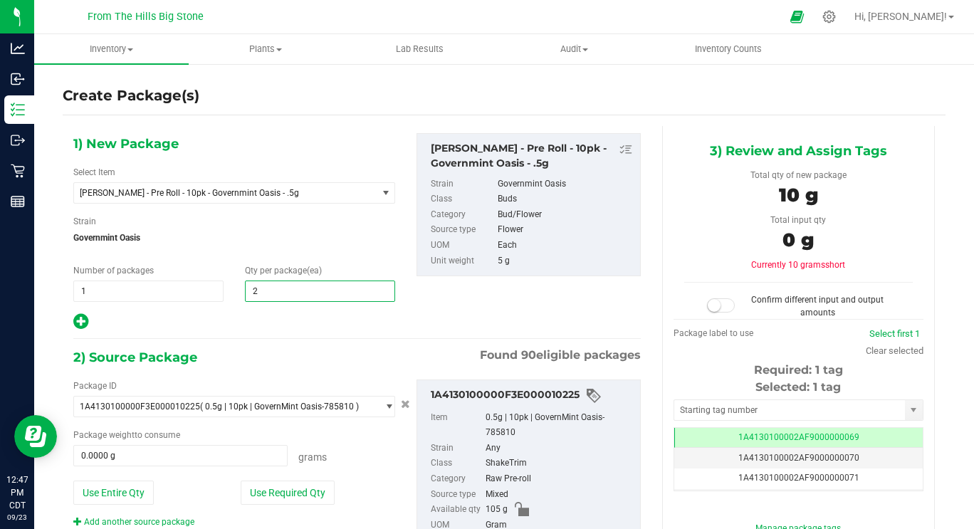
type input "21"
click at [296, 494] on button "Use Required Qty" at bounding box center [288, 493] width 94 height 24
type input "105.0000 g"
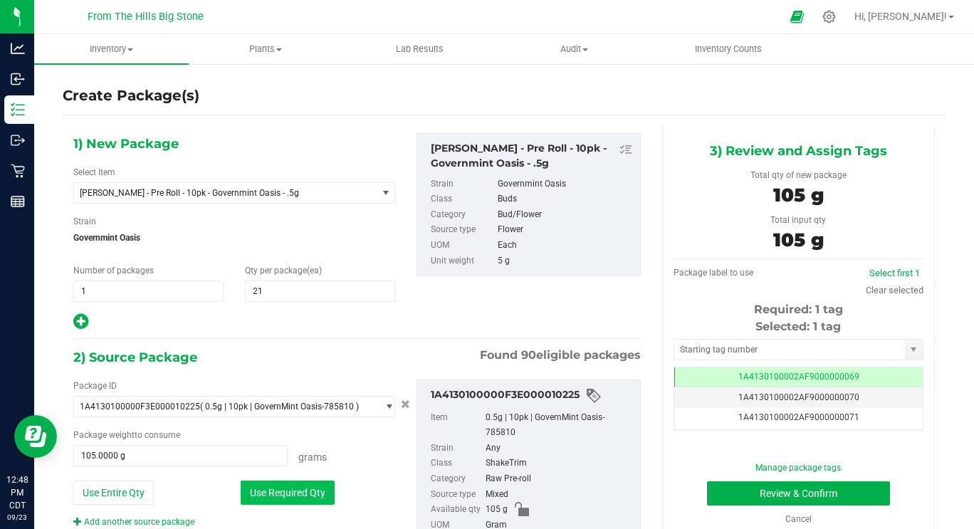
click at [270, 491] on button "Use Required Qty" at bounding box center [288, 493] width 94 height 24
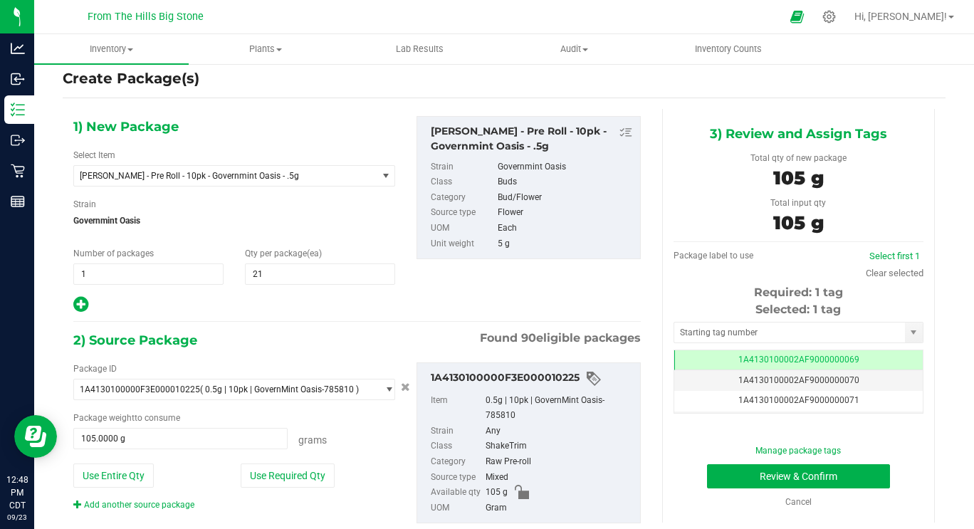
scroll to position [53, 0]
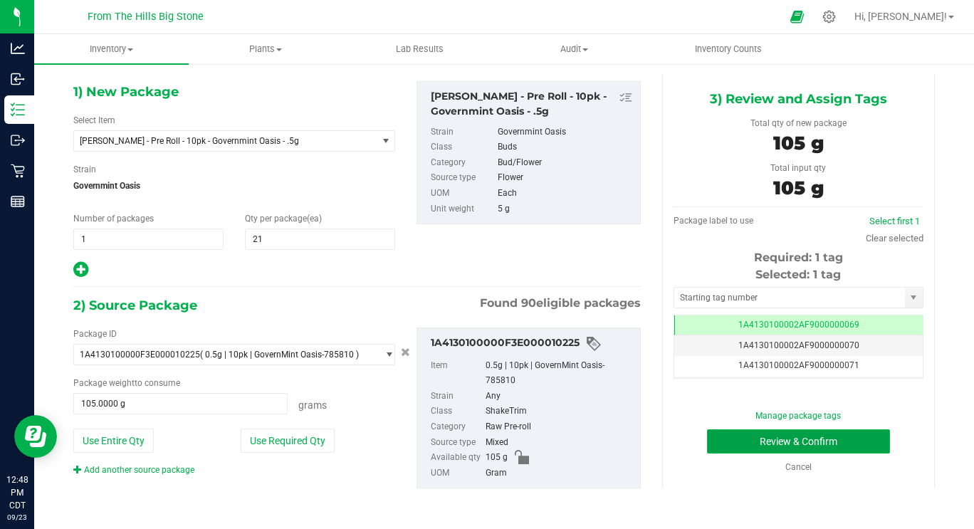
click at [825, 439] on button "Review & Confirm" at bounding box center [798, 441] width 183 height 24
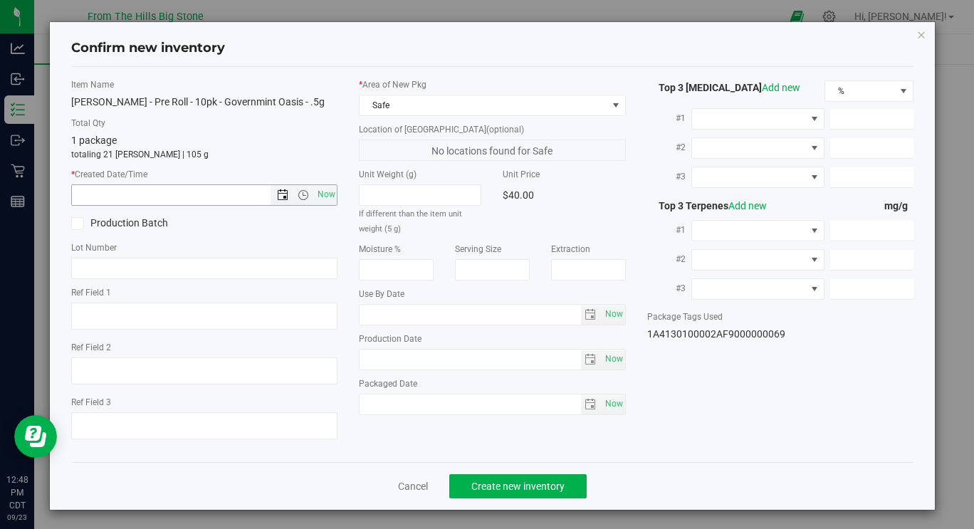
click at [277, 199] on span "Open the date view" at bounding box center [282, 194] width 11 height 11
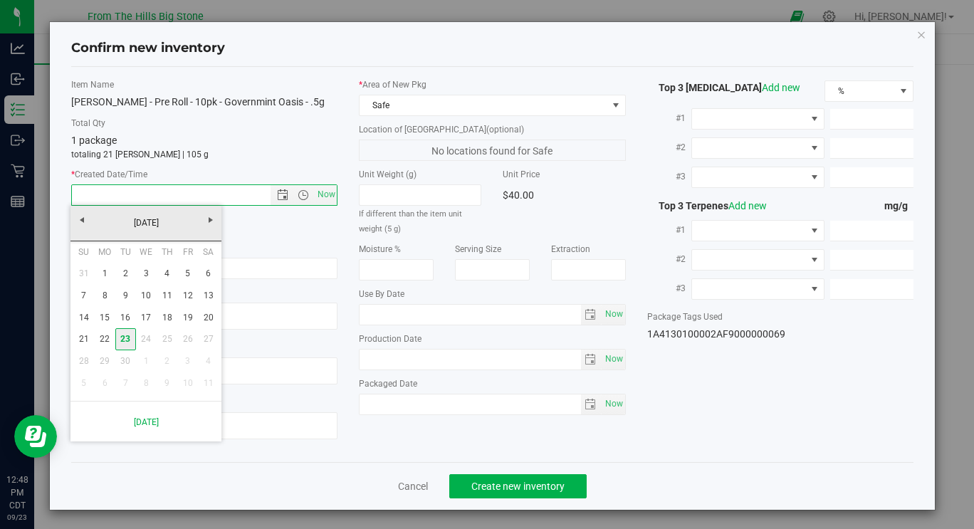
click at [125, 335] on link "23" at bounding box center [125, 339] width 21 height 22
type input "[DATE] 12:48 PM"
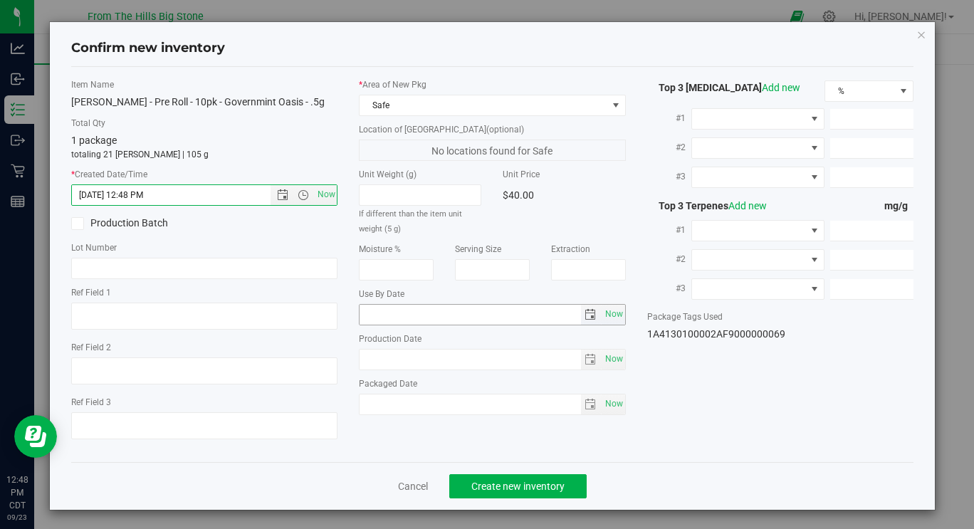
click at [586, 318] on span "select" at bounding box center [590, 314] width 11 height 11
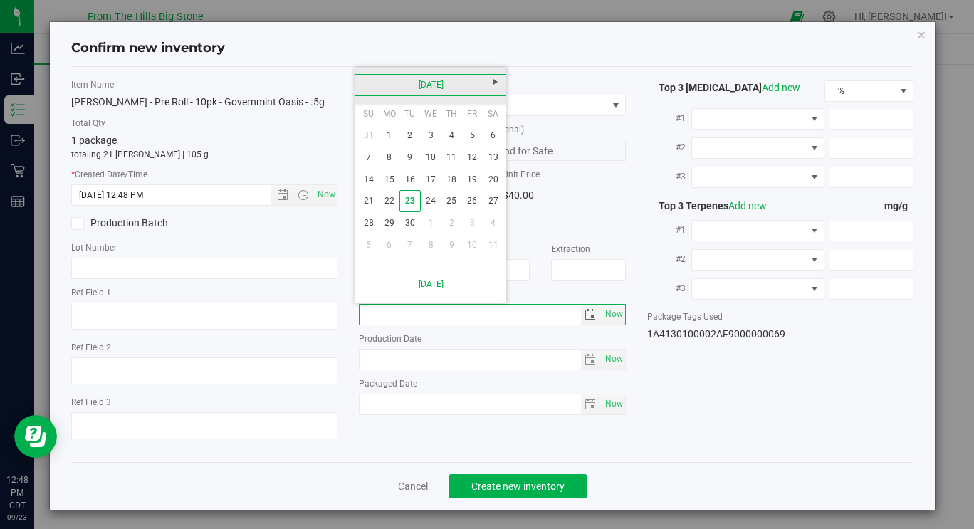
click at [443, 91] on link "[DATE]" at bounding box center [431, 85] width 153 height 22
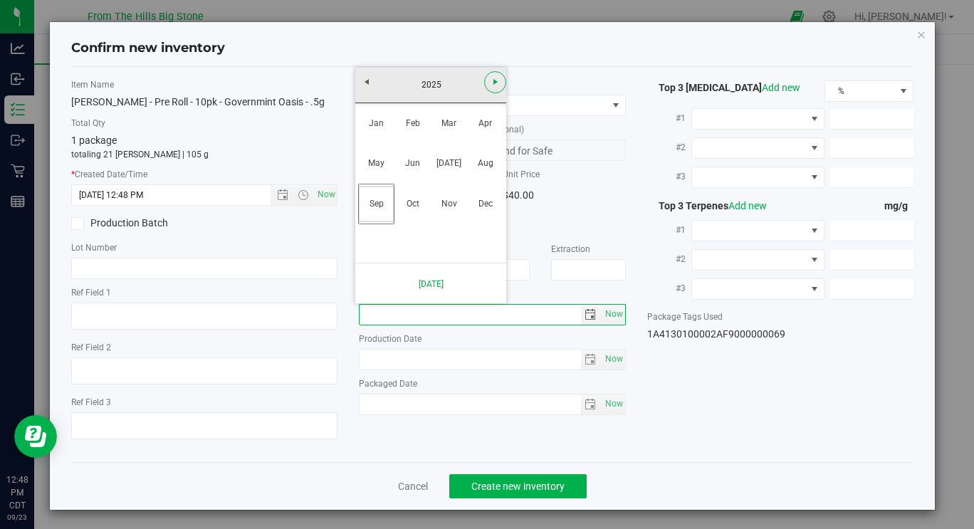
click at [495, 85] on span "Next" at bounding box center [495, 81] width 11 height 11
click at [384, 205] on link "Sep" at bounding box center [376, 204] width 36 height 36
click at [474, 136] on link "4" at bounding box center [472, 136] width 21 height 22
type input "[DATE]"
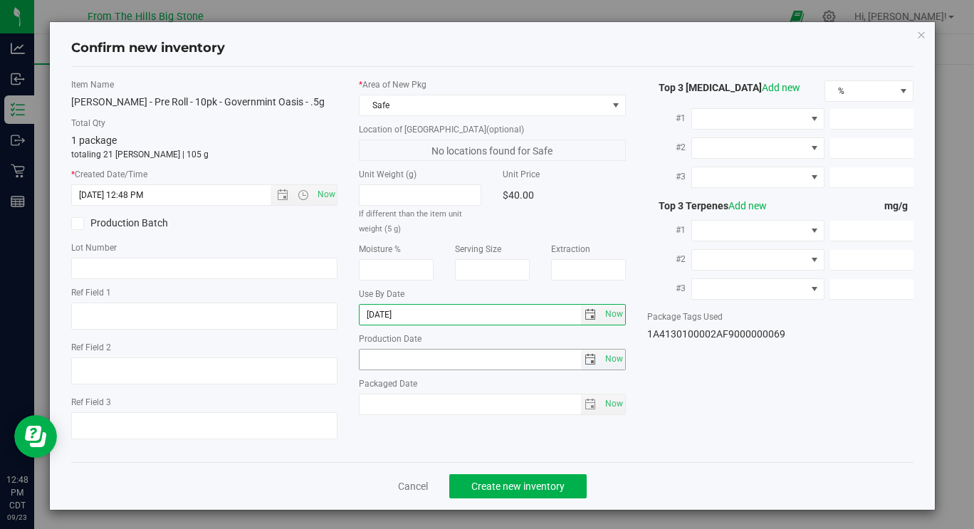
click at [585, 358] on span "select" at bounding box center [590, 359] width 11 height 11
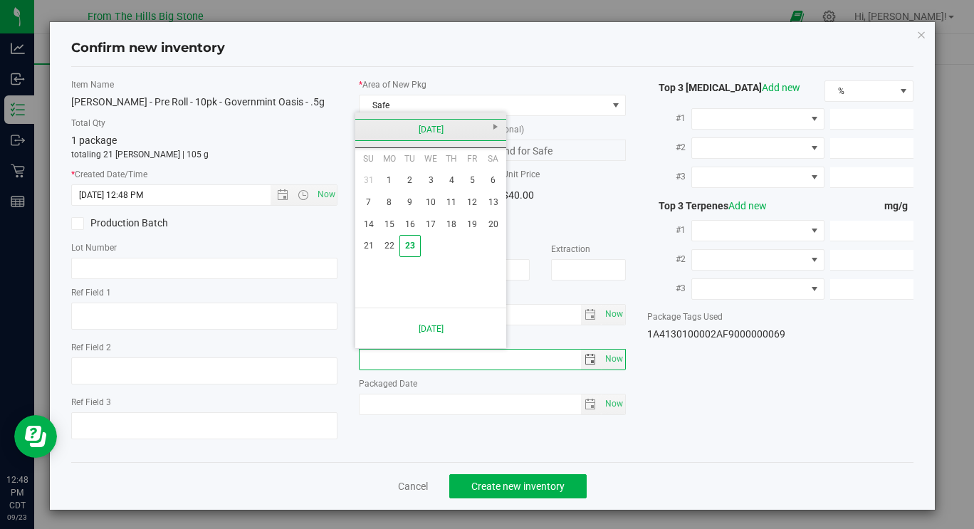
click at [420, 127] on link "[DATE]" at bounding box center [431, 130] width 153 height 22
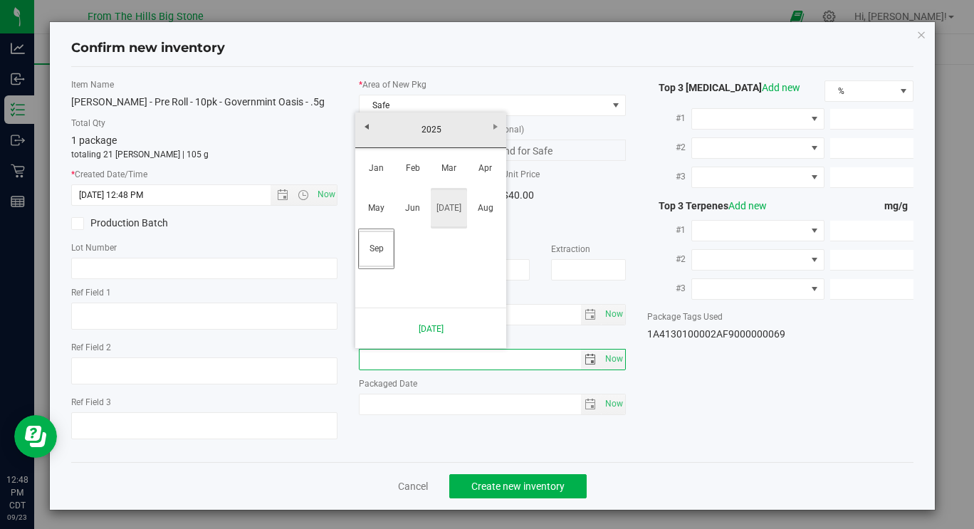
click at [450, 203] on link "[DATE]" at bounding box center [449, 208] width 36 height 36
click at [399, 226] on link "14" at bounding box center [389, 225] width 21 height 22
type input "[DATE]"
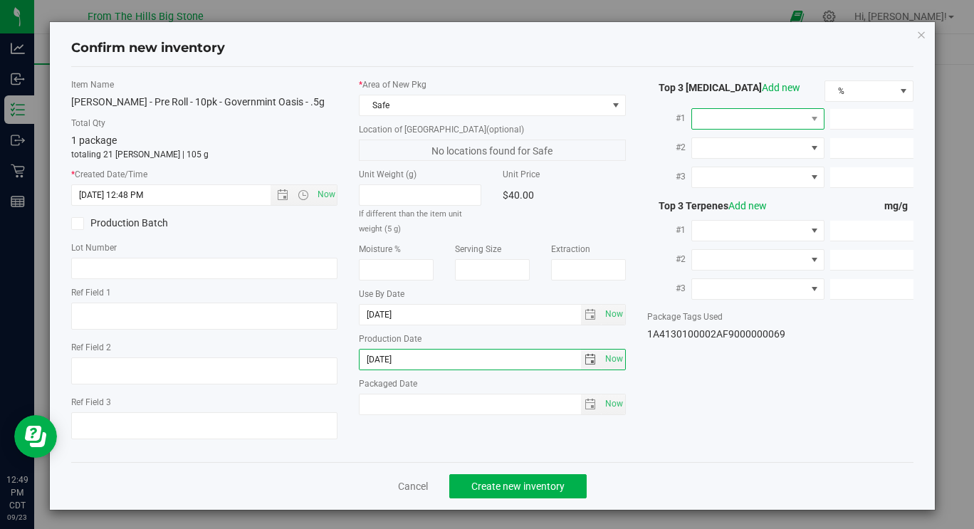
click at [761, 118] on span at bounding box center [749, 119] width 114 height 20
click at [741, 178] on li "THC" at bounding box center [750, 180] width 133 height 24
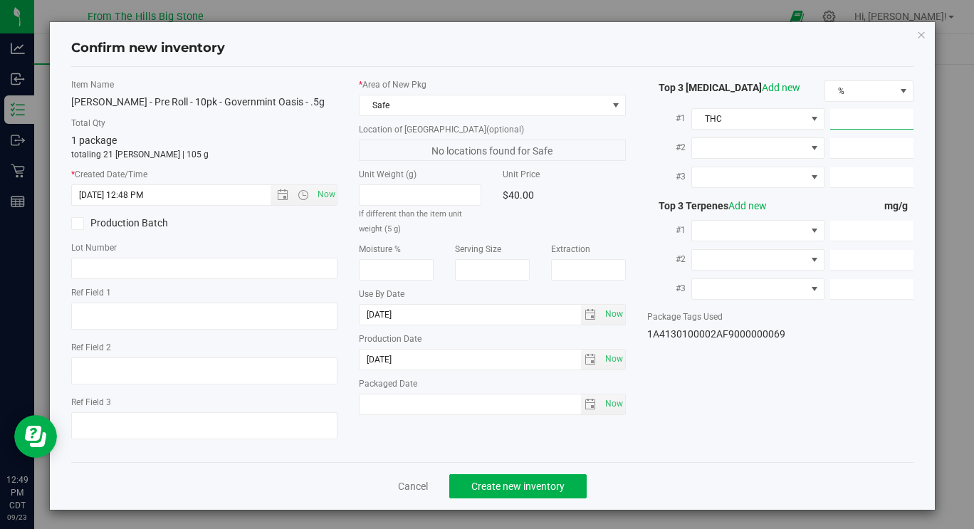
click at [839, 116] on span at bounding box center [871, 119] width 83 height 21
type input "23.482"
type input "23.4820"
click at [548, 485] on span "Create new inventory" at bounding box center [518, 486] width 93 height 11
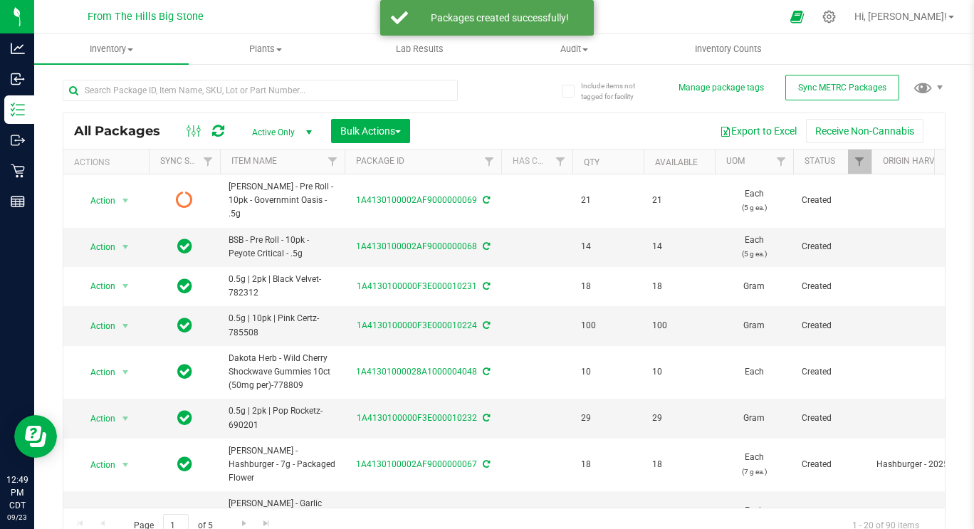
click at [214, 129] on icon at bounding box center [218, 131] width 12 height 14
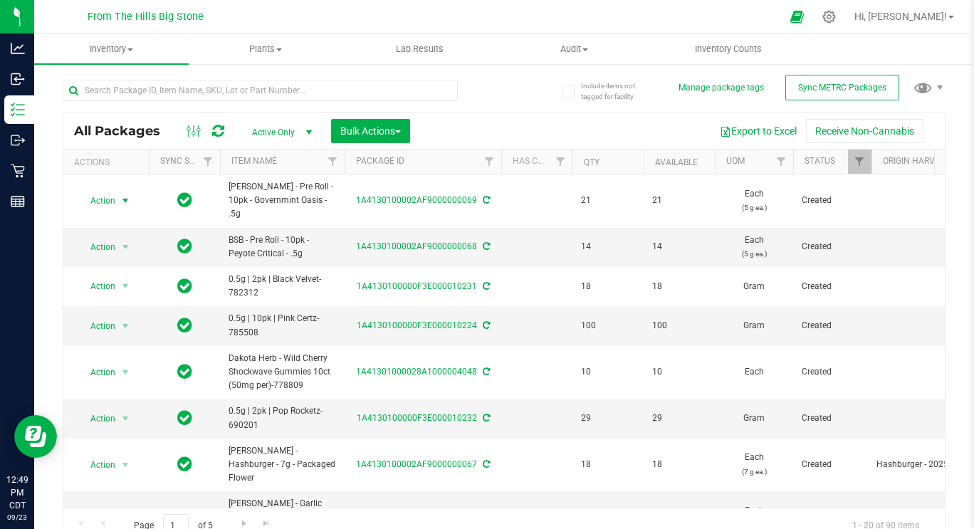
click at [99, 192] on span "Action" at bounding box center [97, 201] width 38 height 20
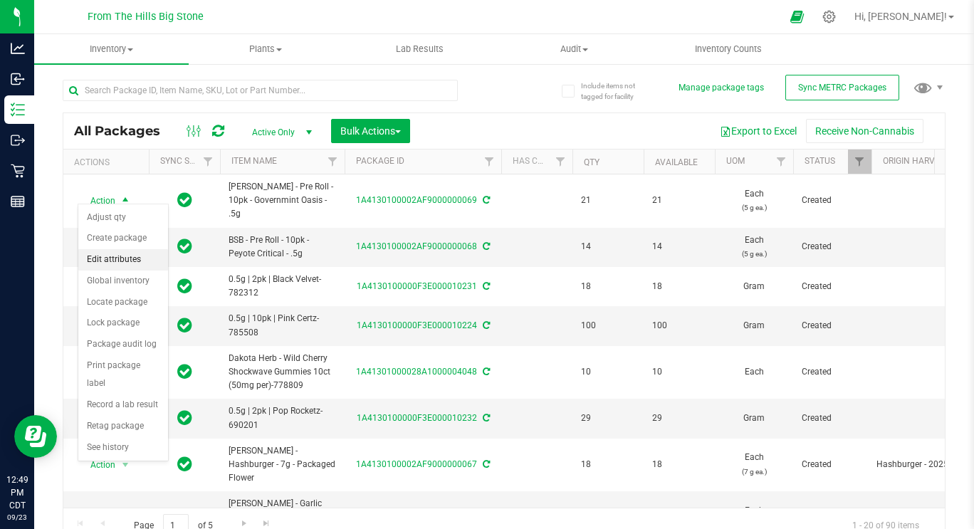
click at [97, 263] on li "Edit attributes" at bounding box center [123, 259] width 90 height 21
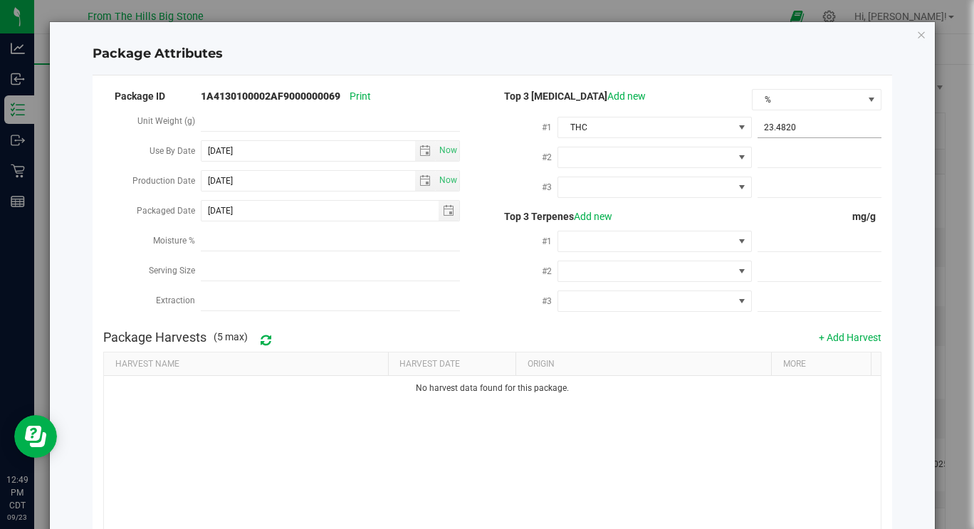
click at [807, 127] on span "23.4820 23.482" at bounding box center [820, 128] width 124 height 21
click at [903, 235] on div "Package Attributes Package ID 1A4130100002AF9000000069 Print Unit Weight (g) Us…" at bounding box center [492, 324] width 885 height 604
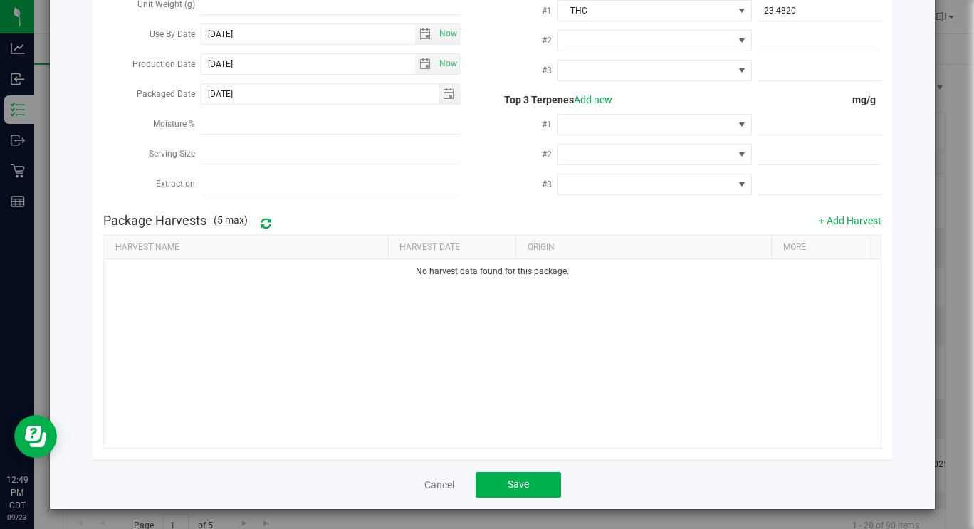
scroll to position [118, 0]
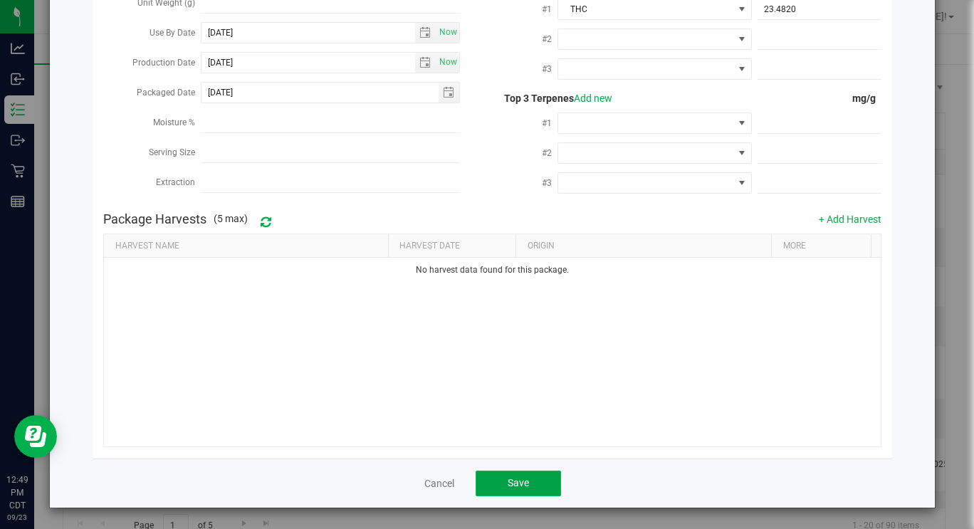
click at [524, 480] on button "Save" at bounding box center [518, 484] width 85 height 26
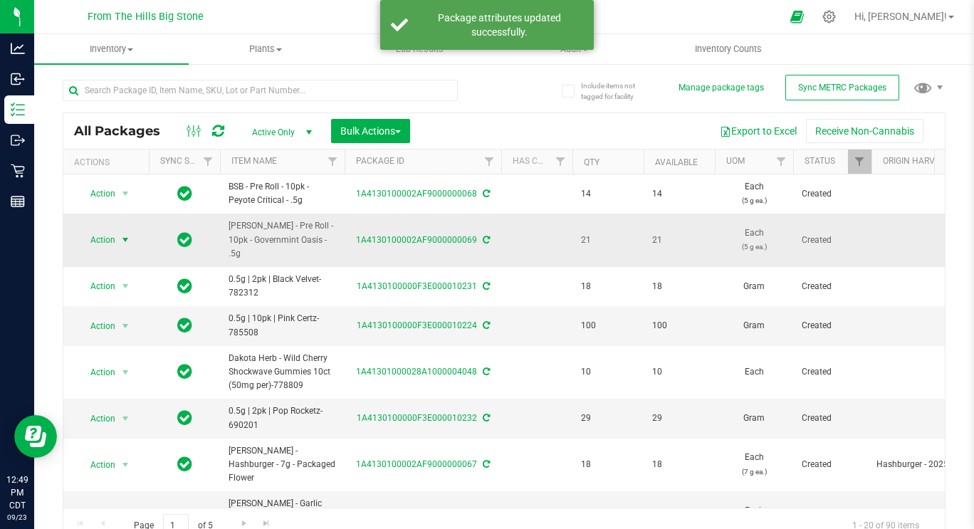
click at [111, 231] on span "Action" at bounding box center [97, 240] width 38 height 20
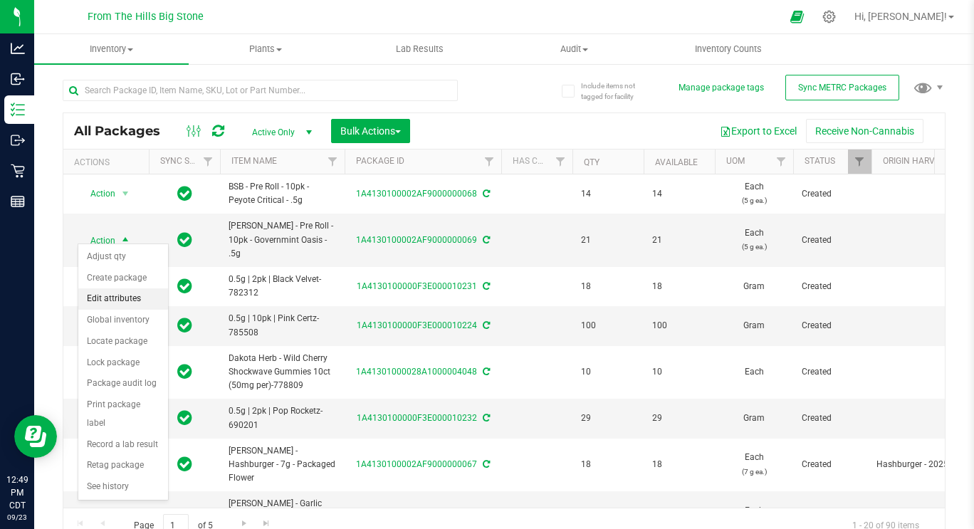
click at [114, 305] on li "Edit attributes" at bounding box center [123, 298] width 90 height 21
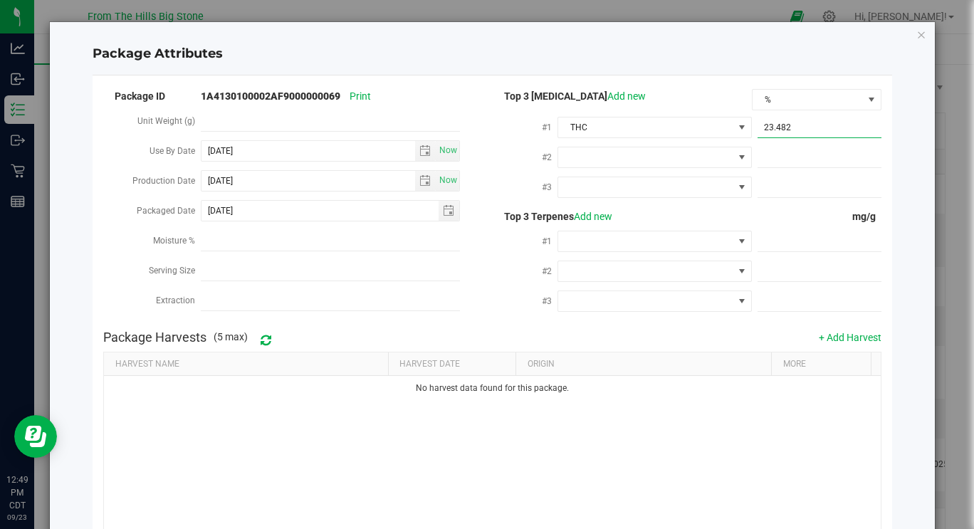
click at [818, 127] on span "23.4820 23.482" at bounding box center [820, 128] width 124 height 21
click at [907, 212] on div "Package Attributes Package ID 1A4130100002AF9000000069 Print Unit Weight (g) Us…" at bounding box center [492, 324] width 885 height 604
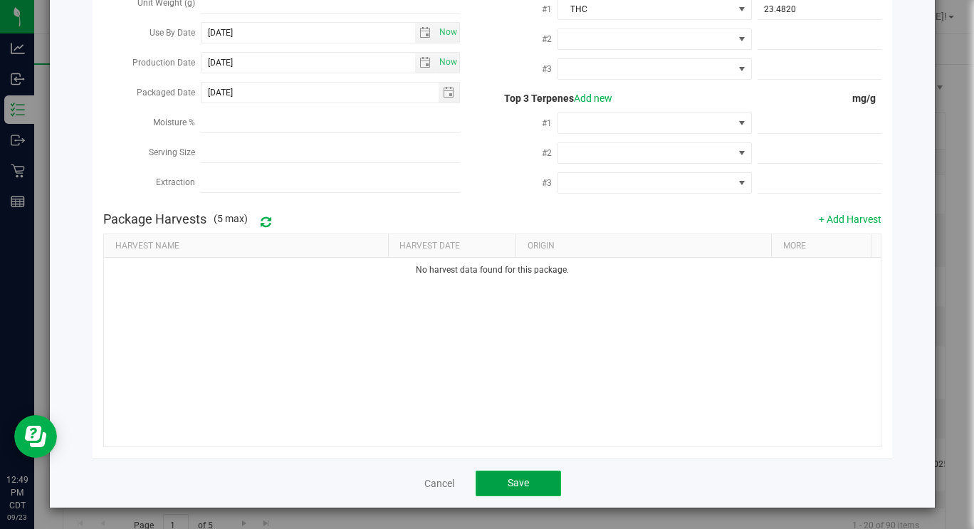
click at [511, 489] on button "Save" at bounding box center [518, 484] width 85 height 26
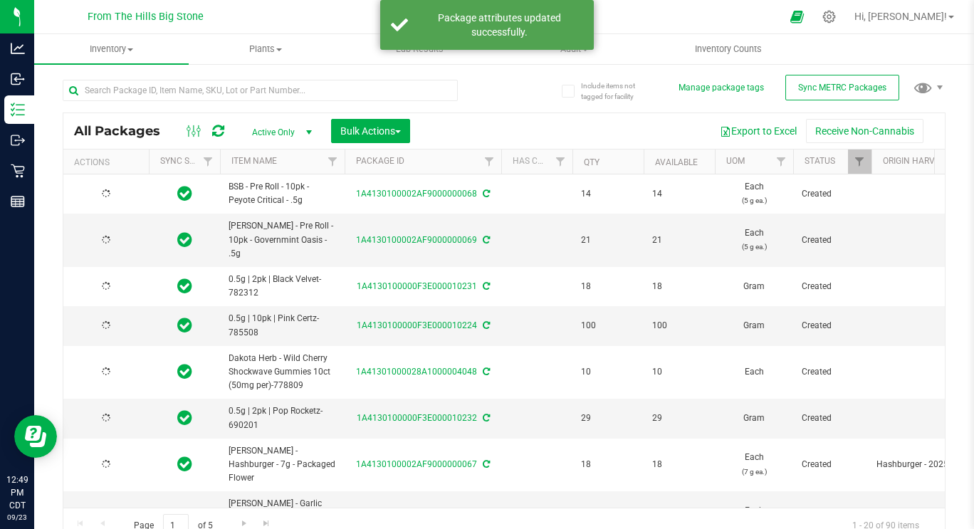
type input "[DATE]"
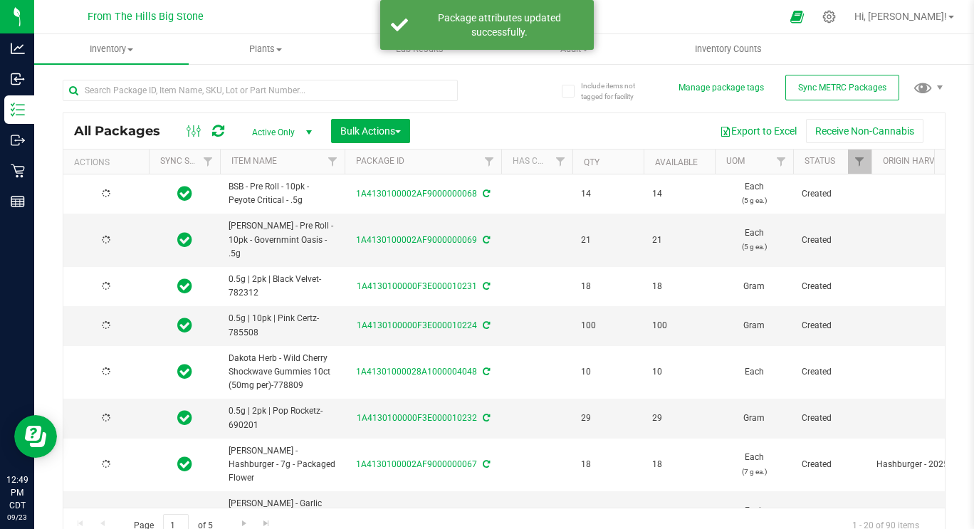
type input "[DATE]"
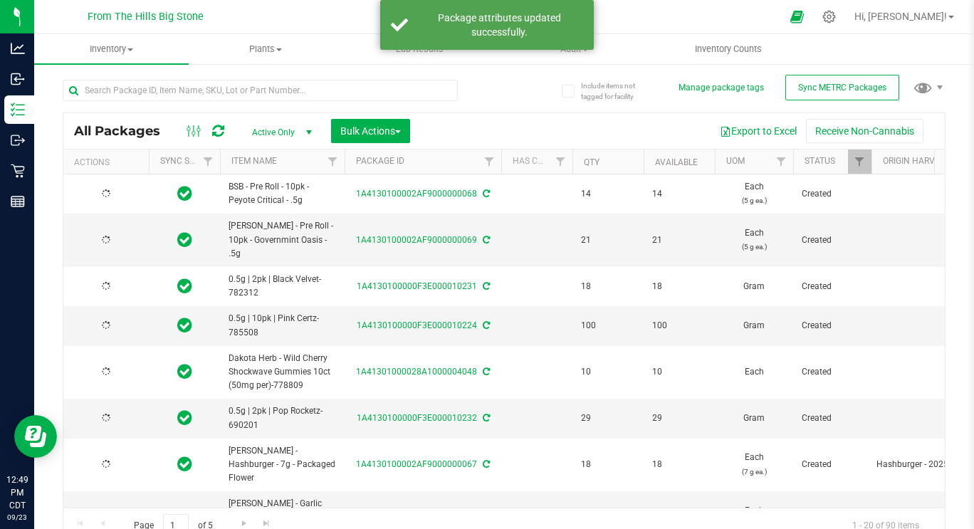
type input "[DATE]"
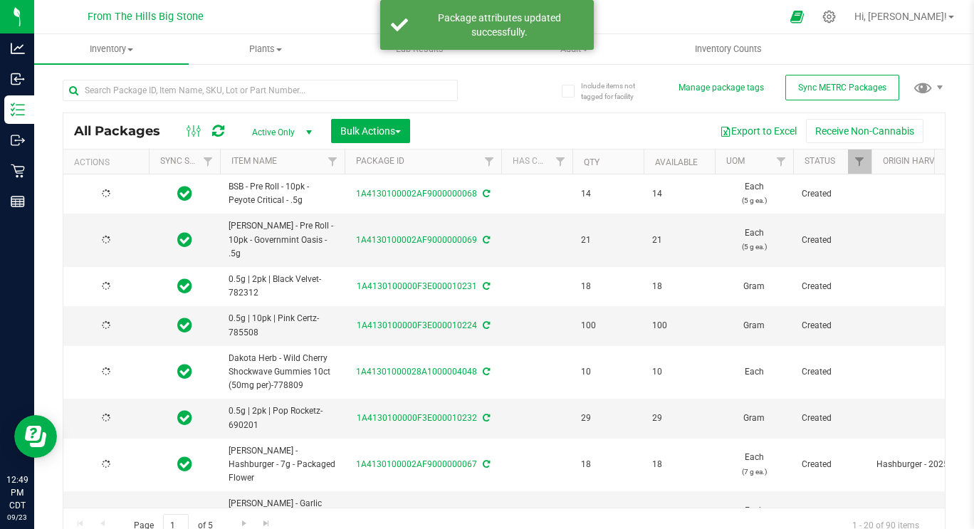
type input "[DATE]"
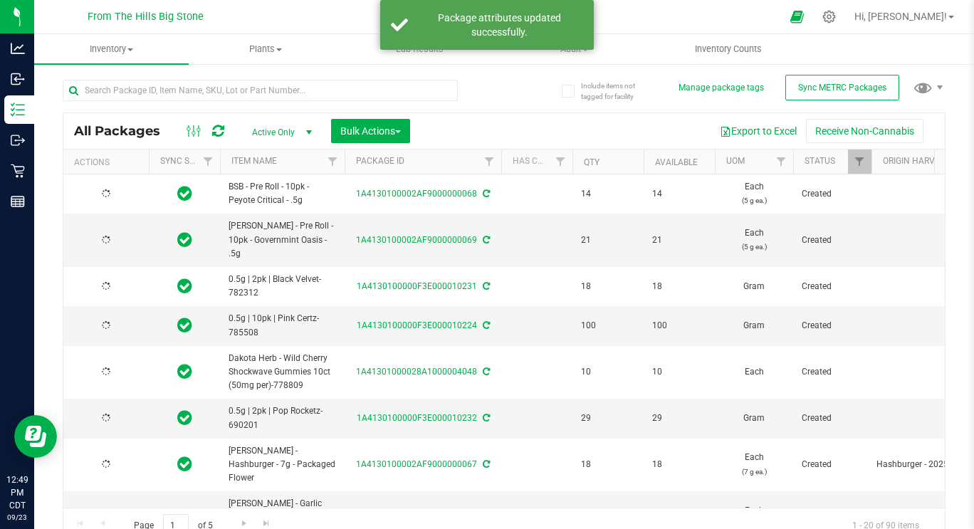
type input "[DATE]"
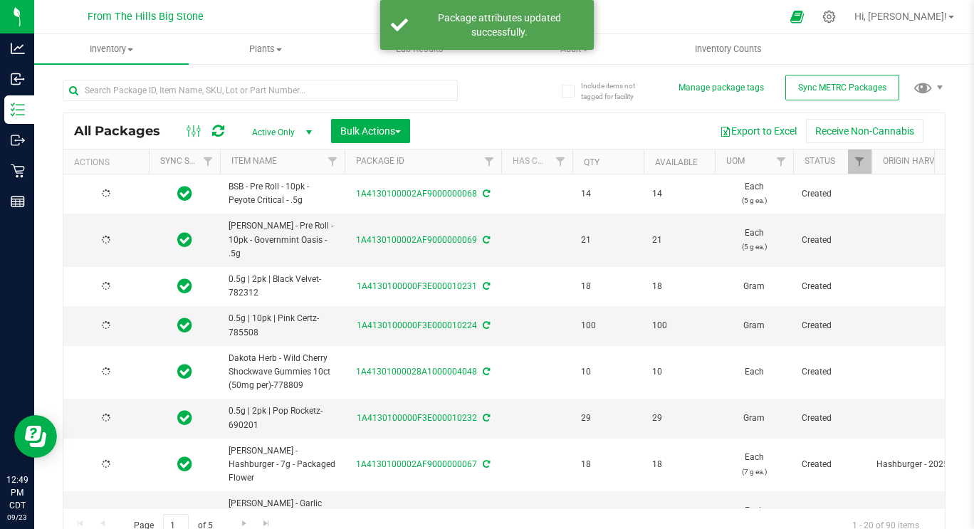
type input "[DATE]"
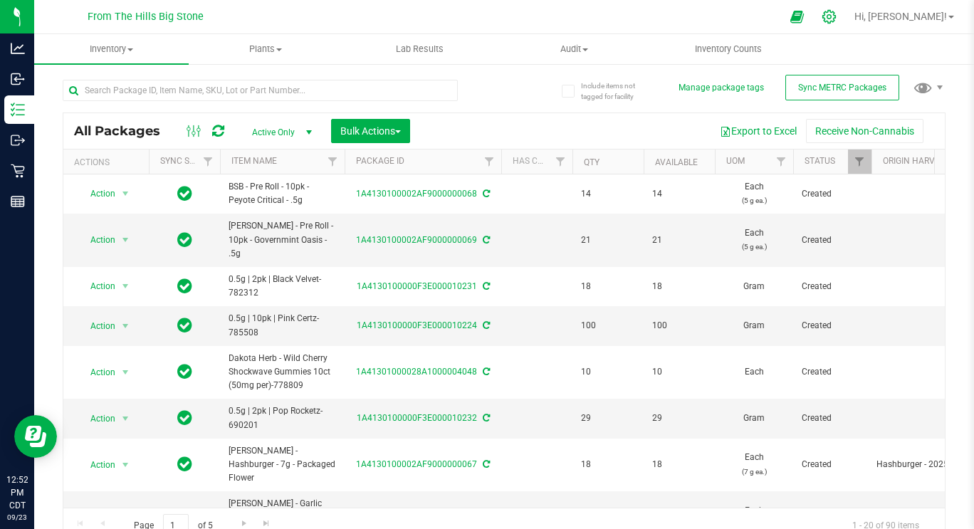
click at [837, 16] on icon at bounding box center [829, 16] width 15 height 15
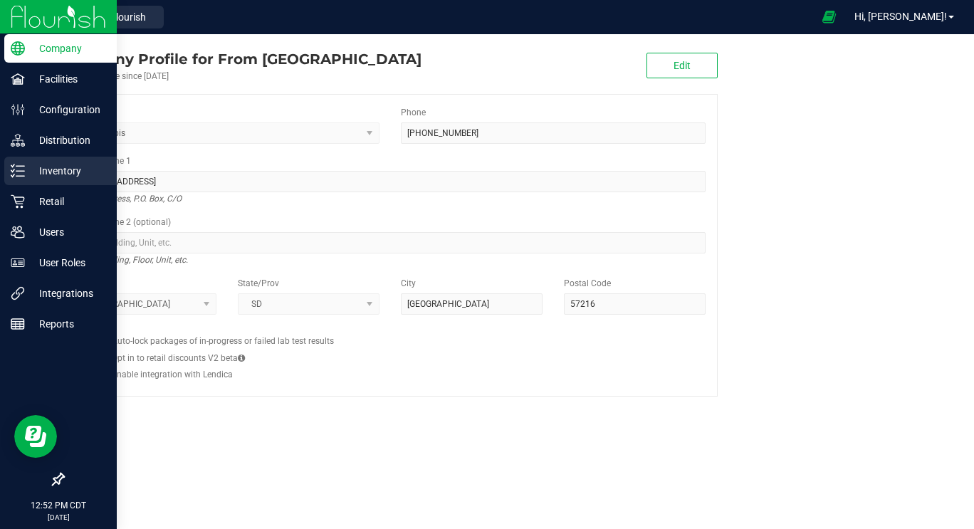
click at [20, 172] on icon at bounding box center [18, 171] width 14 height 14
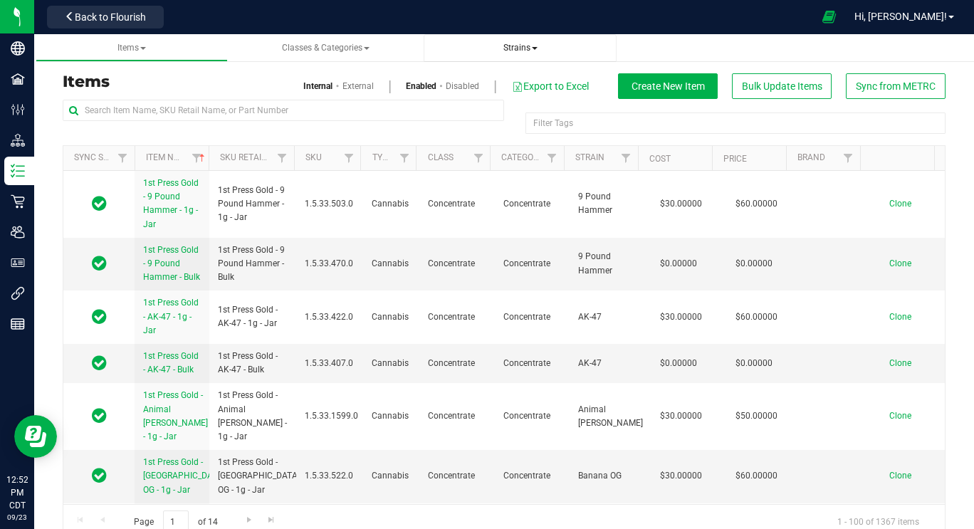
click at [524, 48] on span "Strains" at bounding box center [521, 48] width 34 height 10
click at [514, 87] on li "All strains" at bounding box center [520, 86] width 170 height 21
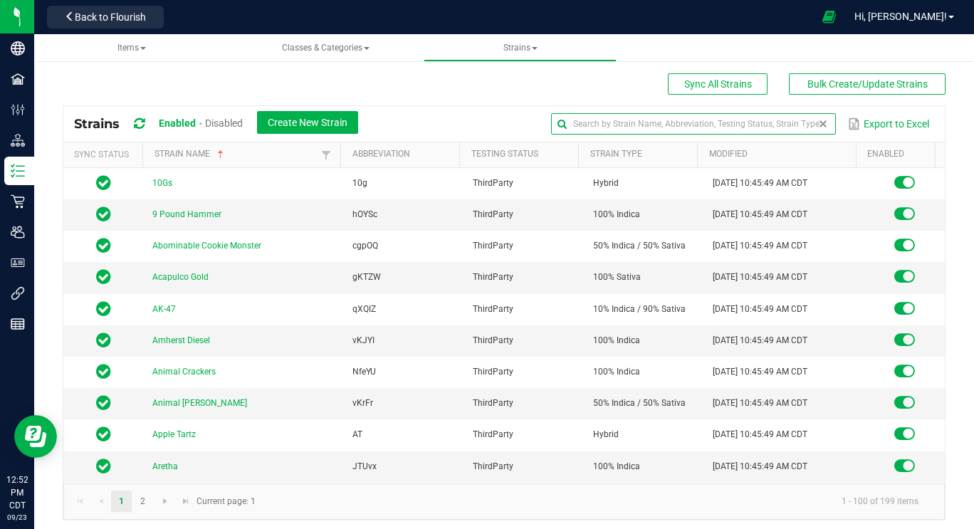
click at [781, 123] on input "text" at bounding box center [693, 123] width 284 height 21
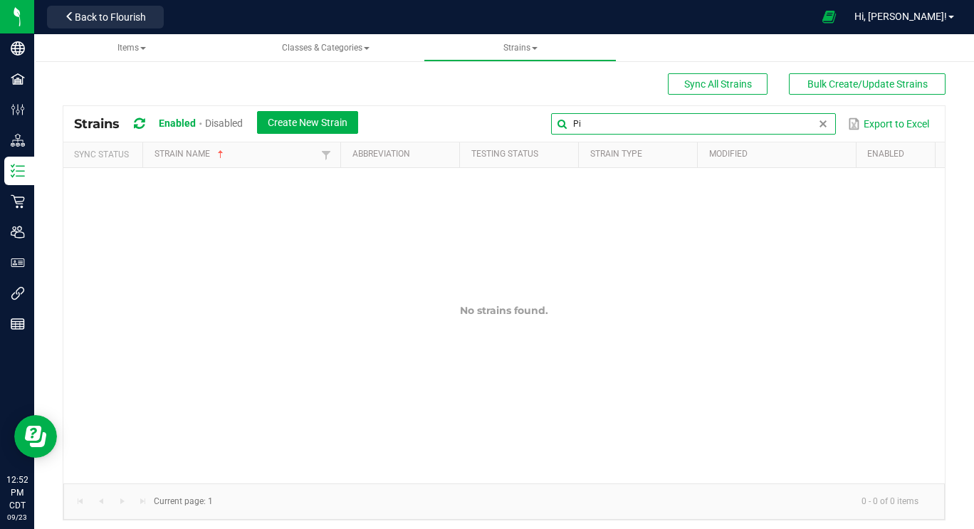
type input "P"
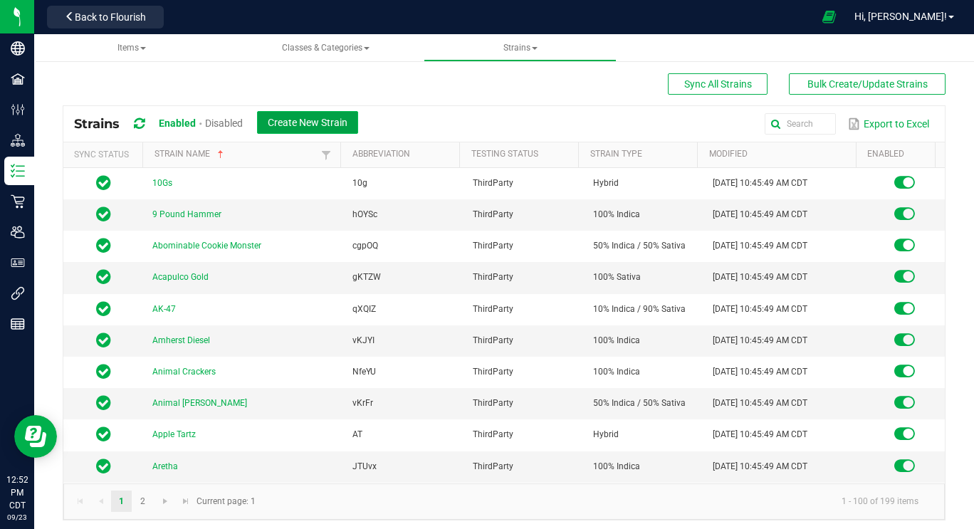
click at [323, 131] on button "Create New Strain" at bounding box center [307, 122] width 101 height 23
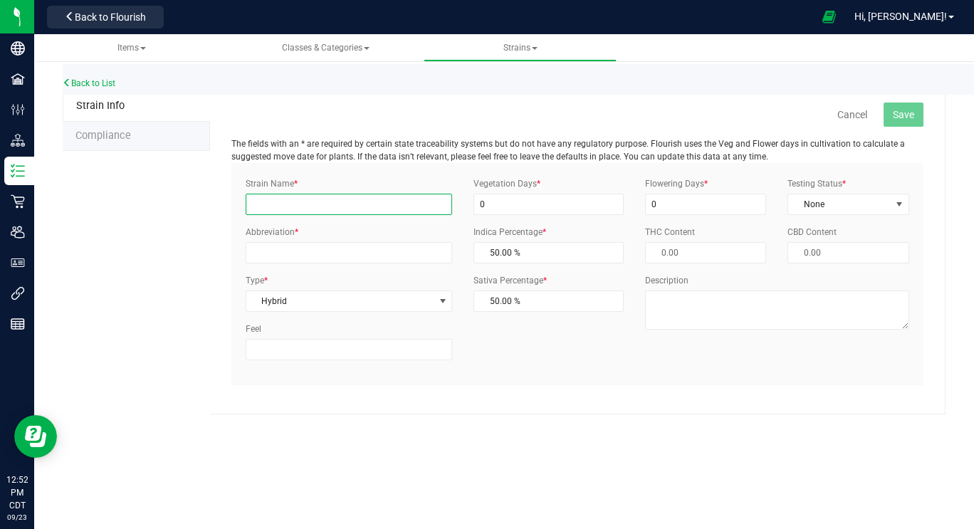
click at [344, 207] on input "Strain Name *" at bounding box center [349, 204] width 207 height 21
type input "Pink Certz"
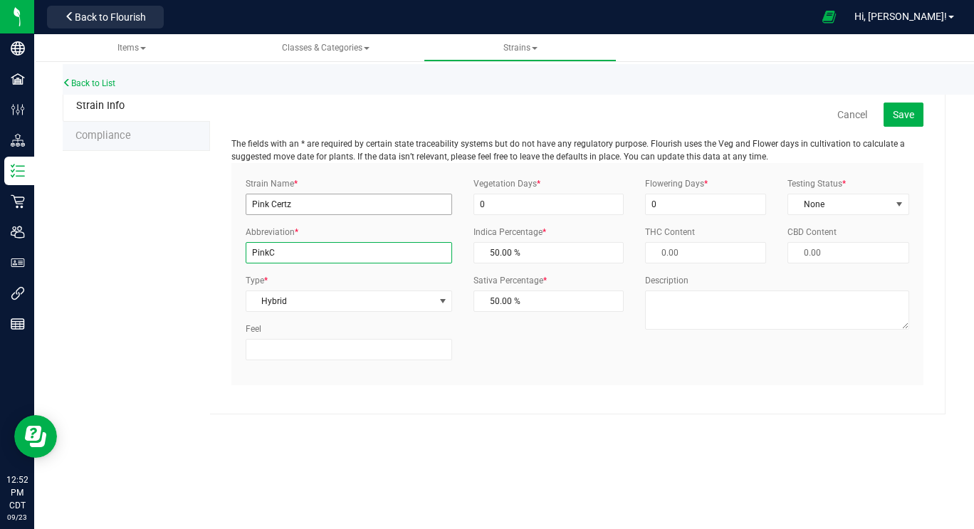
type input "PinkC"
click at [920, 110] on button "Save" at bounding box center [904, 115] width 40 height 24
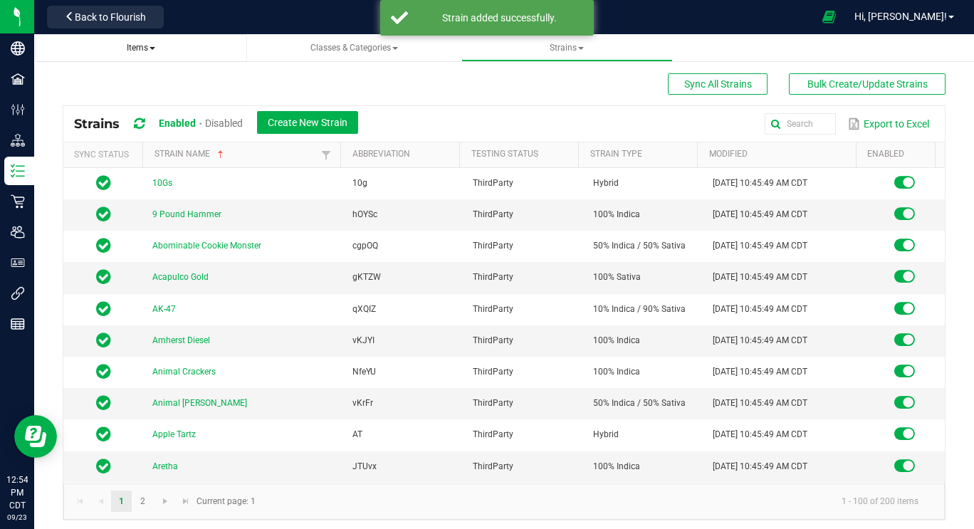
click at [132, 46] on span "Items" at bounding box center [141, 48] width 28 height 10
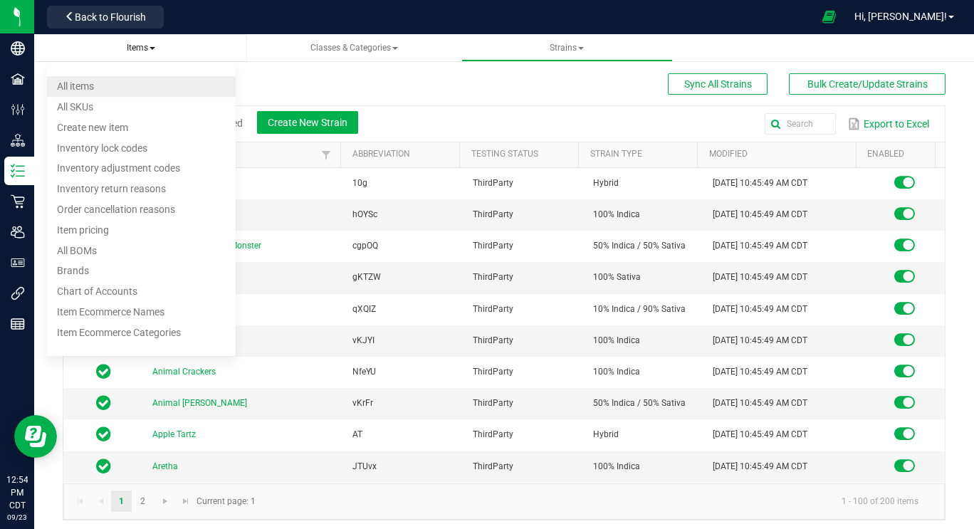
click at [107, 80] on li "All items" at bounding box center [141, 86] width 189 height 21
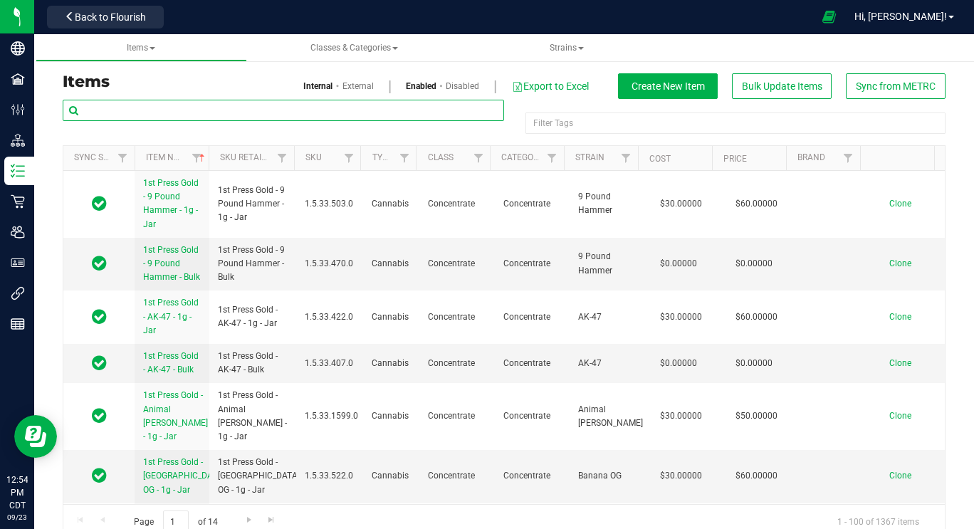
click at [147, 115] on input "text" at bounding box center [284, 110] width 442 height 21
type input "[PERSON_NAME]"
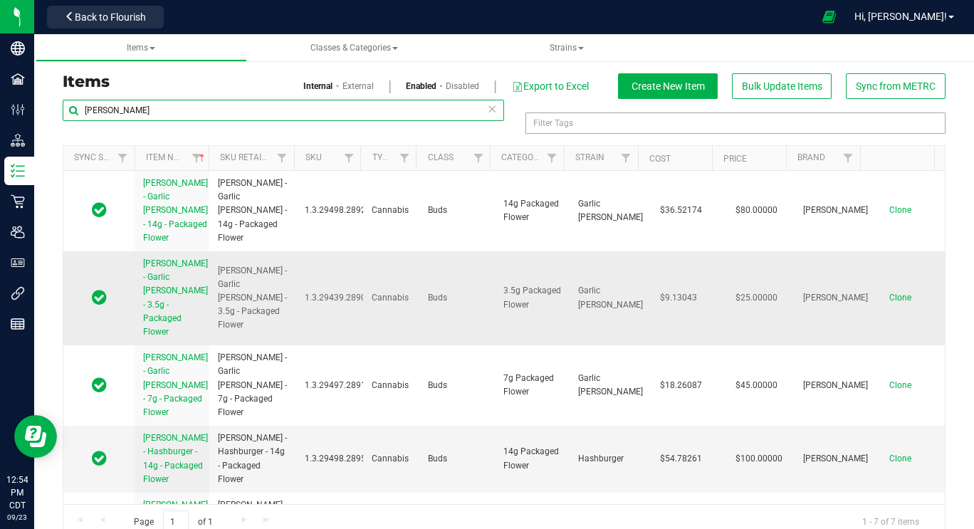
drag, startPoint x: 147, startPoint y: 115, endPoint x: 633, endPoint y: 261, distance: 507.2
click at [633, 261] on div "[PERSON_NAME] Filter Tags Filter Tags Sync Status Item Name Sku Retail Display …" at bounding box center [504, 319] width 883 height 440
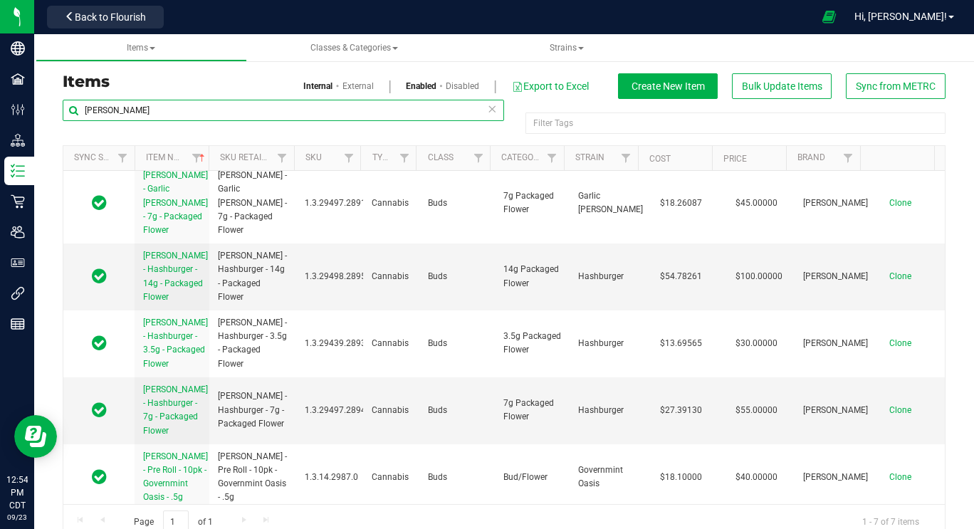
scroll to position [188, 0]
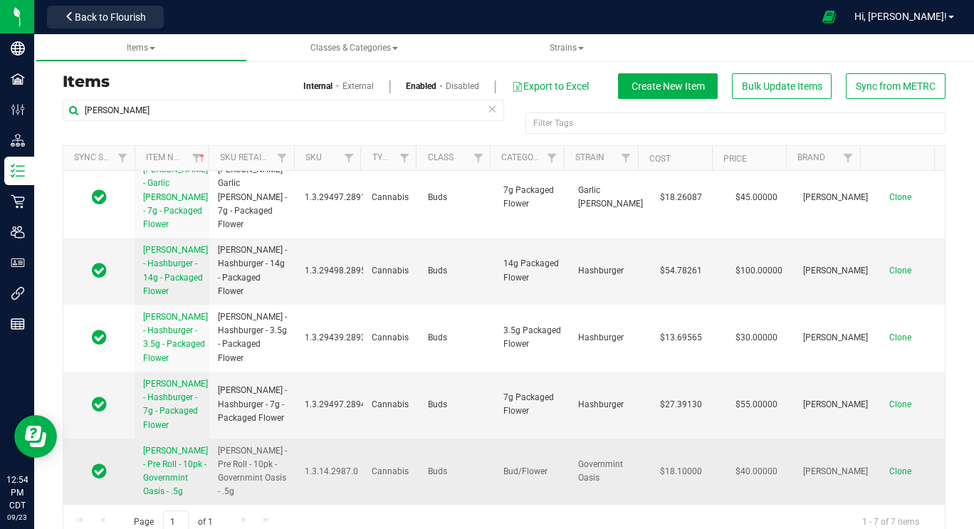
click at [890, 471] on span "Clone" at bounding box center [901, 472] width 22 height 10
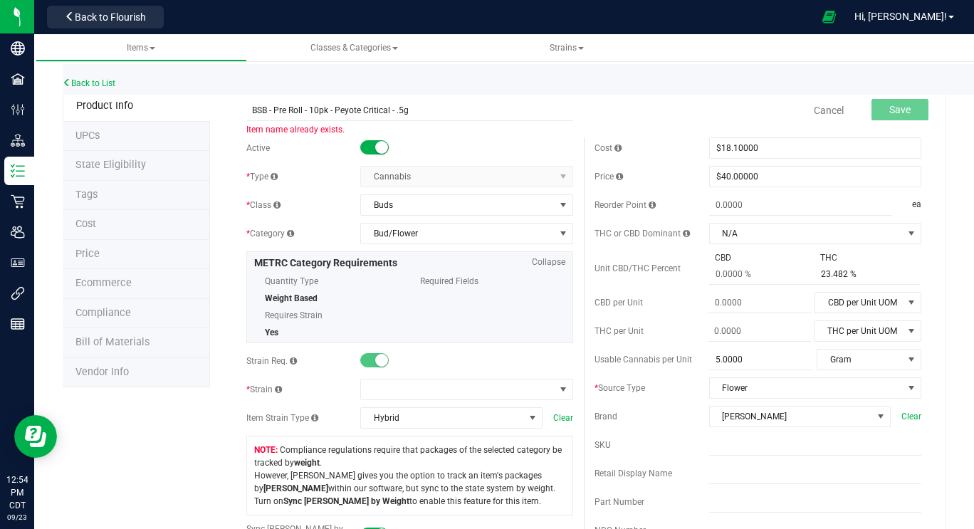
drag, startPoint x: 266, startPoint y: 109, endPoint x: 218, endPoint y: 106, distance: 47.8
click at [400, 110] on input "[PERSON_NAME] - Pre Roll - 10pk - Peyote Critical - .5g" at bounding box center [409, 110] width 327 height 21
type input "[PERSON_NAME] - Pre Roll - 10pk - Pink Certz - .5g"
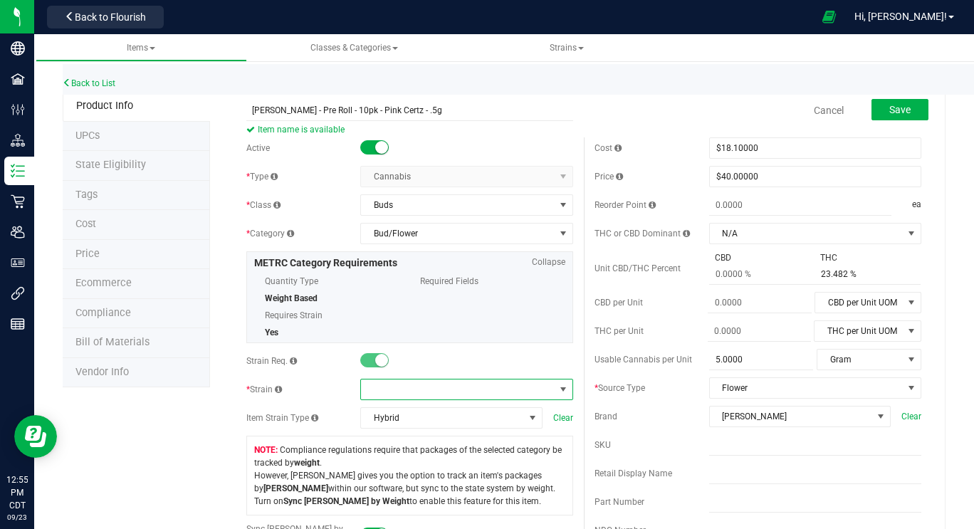
click at [405, 390] on span at bounding box center [457, 390] width 193 height 20
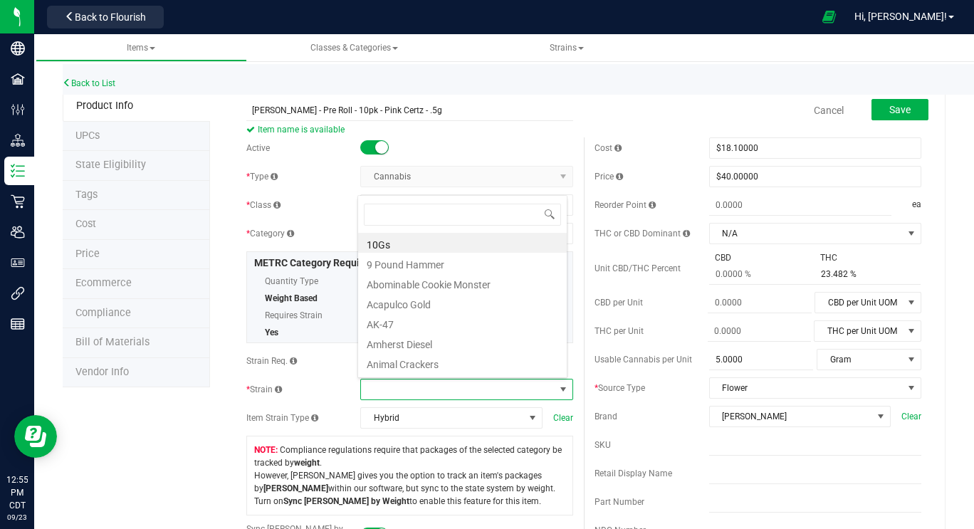
scroll to position [21, 207]
type input "Pink"
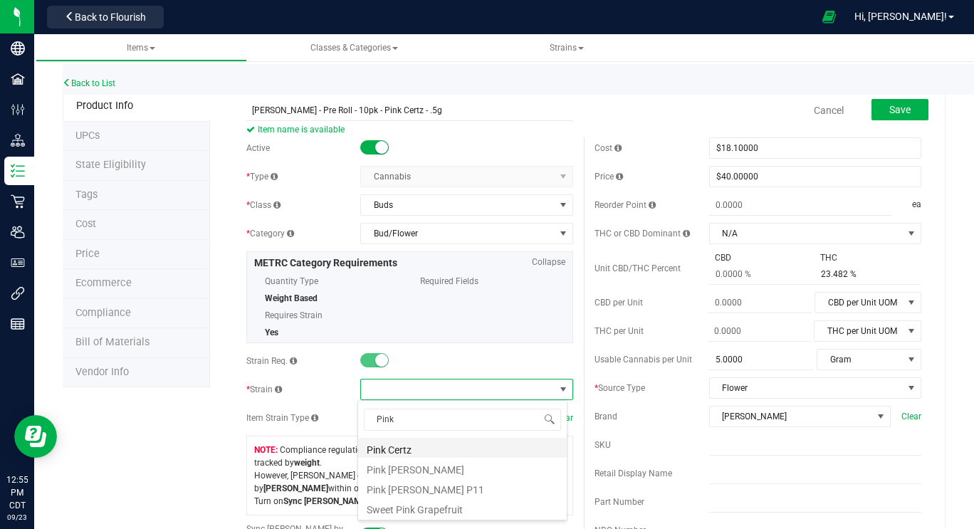
click at [395, 452] on li "Pink Certz" at bounding box center [462, 448] width 209 height 20
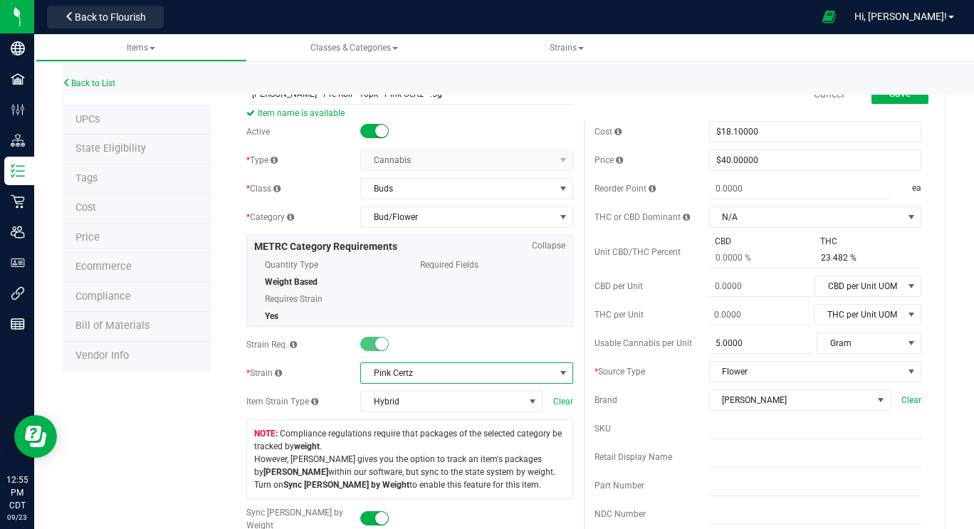
scroll to position [0, 0]
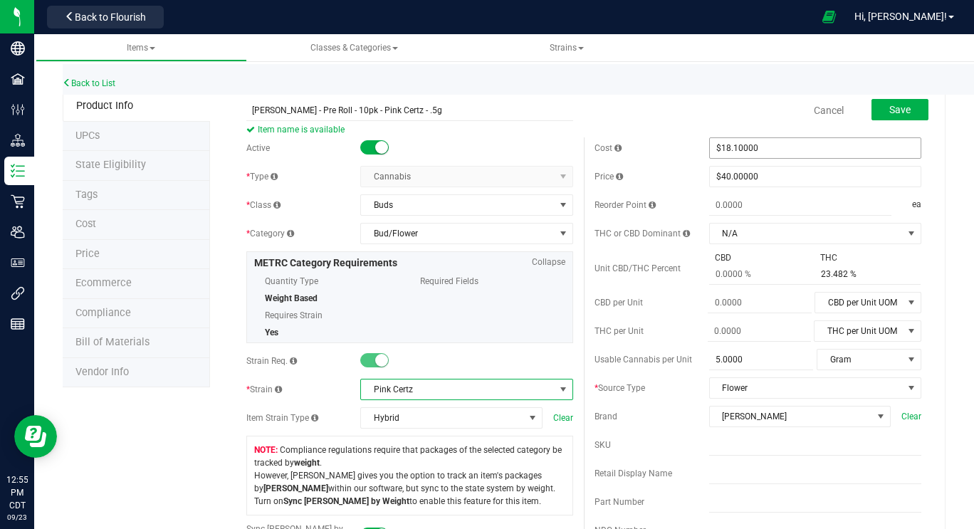
click at [766, 148] on span "$18.10000 18.1" at bounding box center [815, 147] width 212 height 21
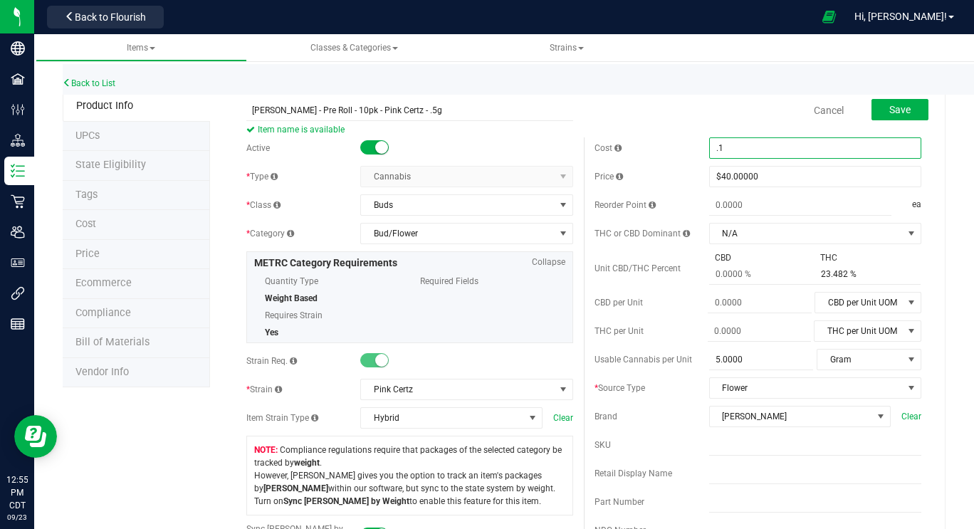
type input "1"
type input "19"
type input "$19.00000"
type input "0.0000"
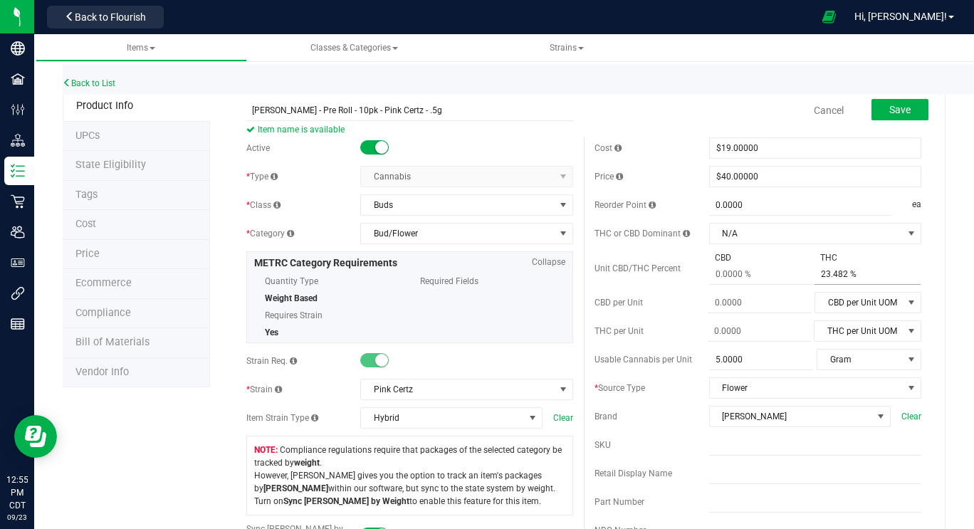
click at [864, 272] on span "23.482 % 23.482" at bounding box center [868, 274] width 106 height 21
type input "2"
type input "24.281"
type input "24.281 %"
click at [901, 110] on button "Save" at bounding box center [900, 109] width 57 height 21
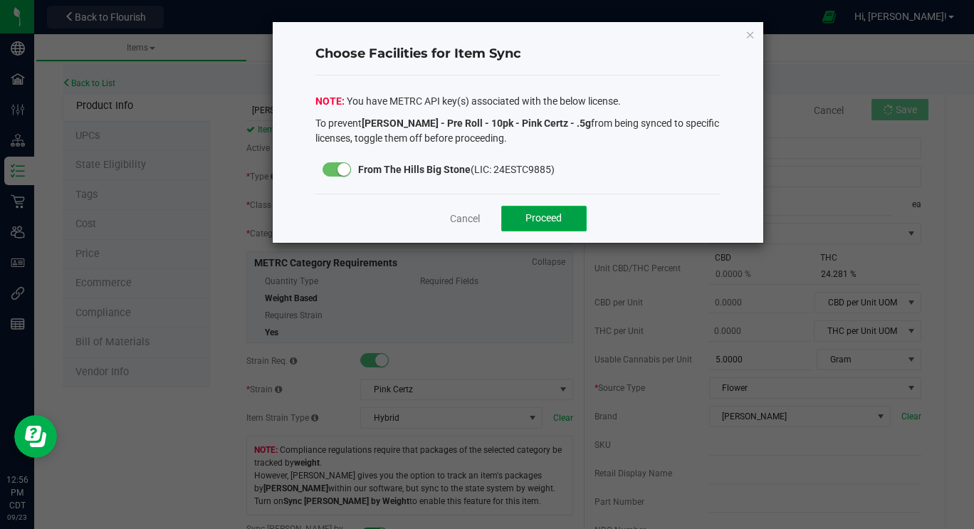
click at [536, 220] on span "Proceed" at bounding box center [544, 217] width 36 height 11
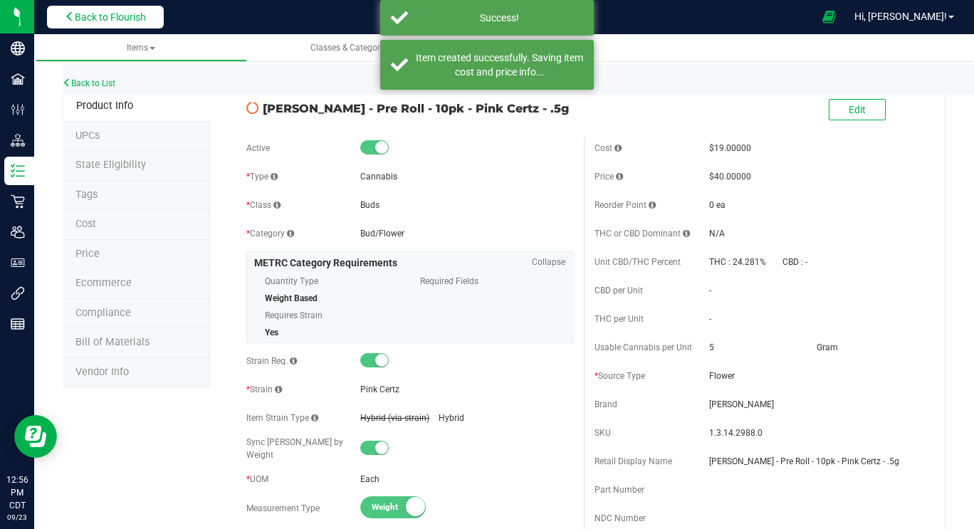
click at [127, 18] on span "Back to Flourish" at bounding box center [110, 16] width 71 height 11
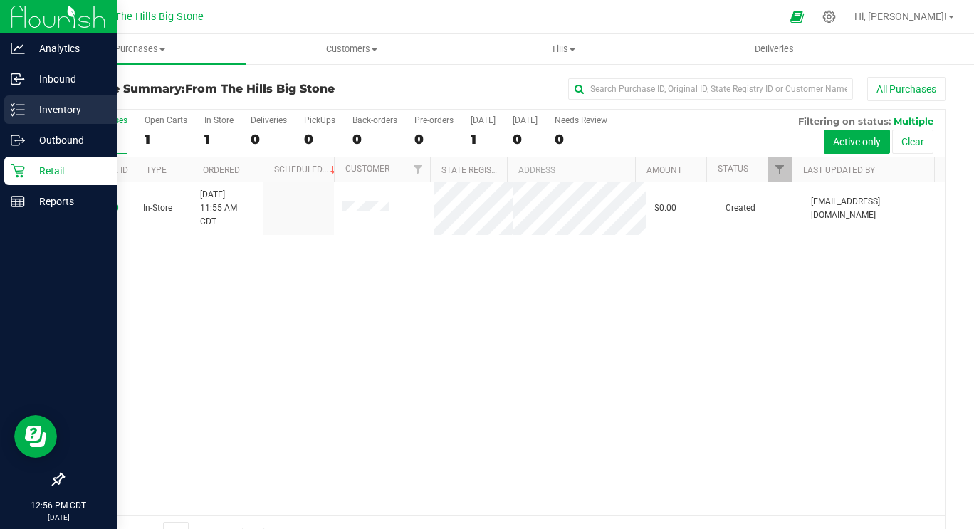
click at [19, 118] on div "Inventory" at bounding box center [60, 109] width 113 height 28
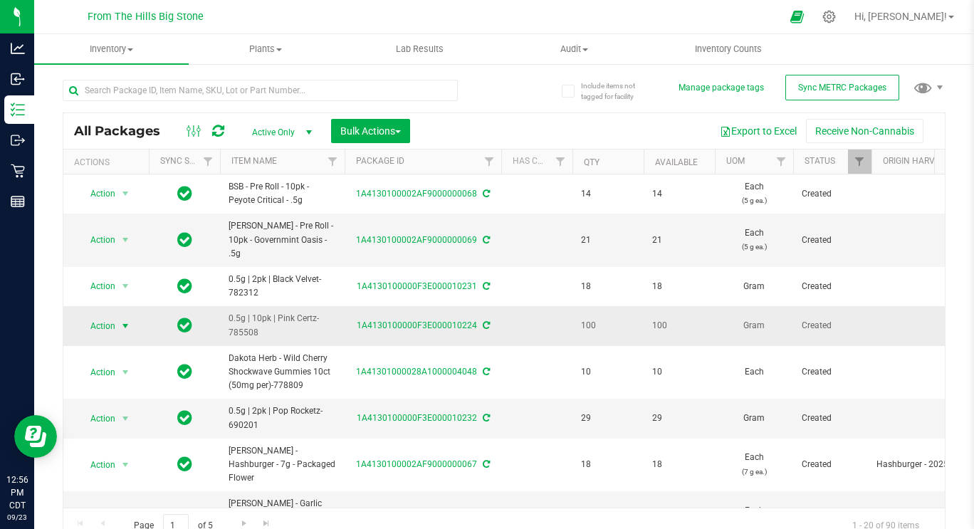
click at [100, 316] on span "Action" at bounding box center [97, 326] width 38 height 20
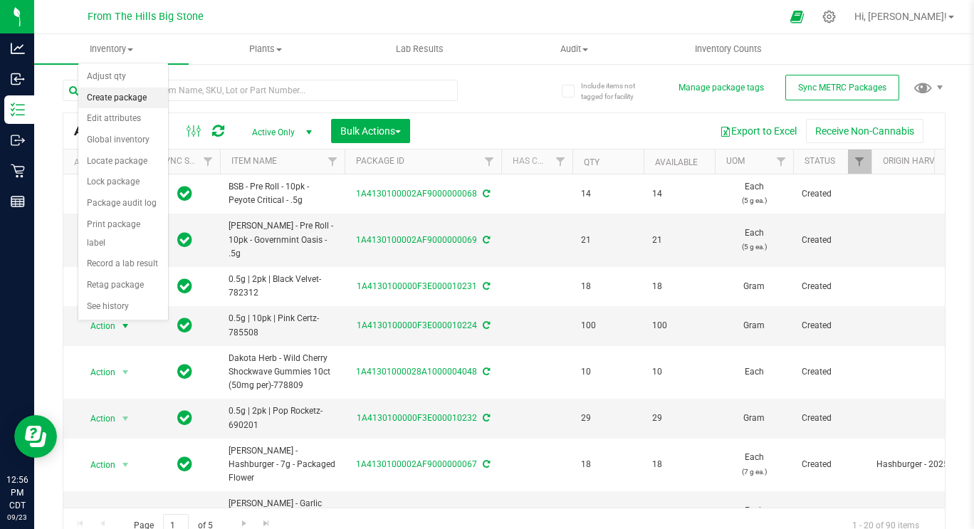
click at [114, 102] on li "Create package" at bounding box center [123, 98] width 90 height 21
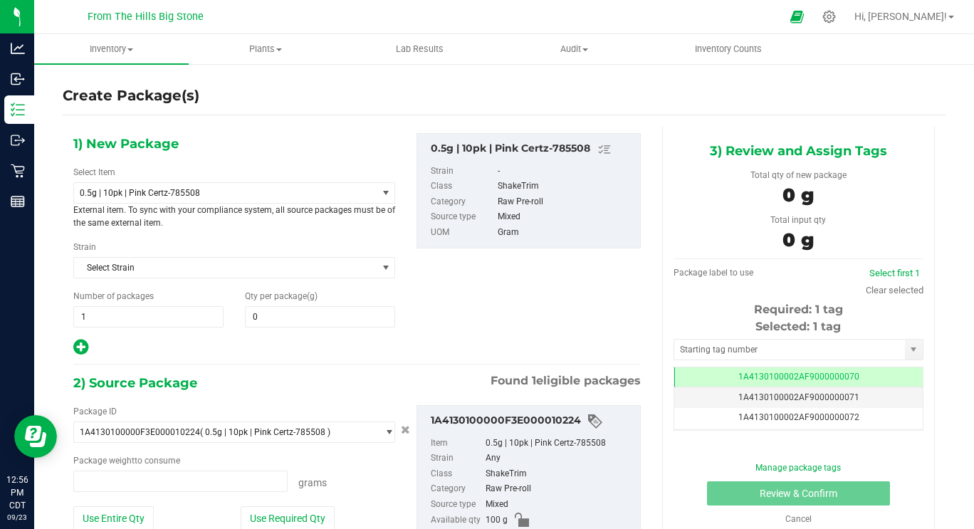
type input "0.0000"
type input "0.0000 g"
click at [226, 192] on span "0.5g | 10pk | Pink Certz-785508" at bounding box center [220, 193] width 280 height 10
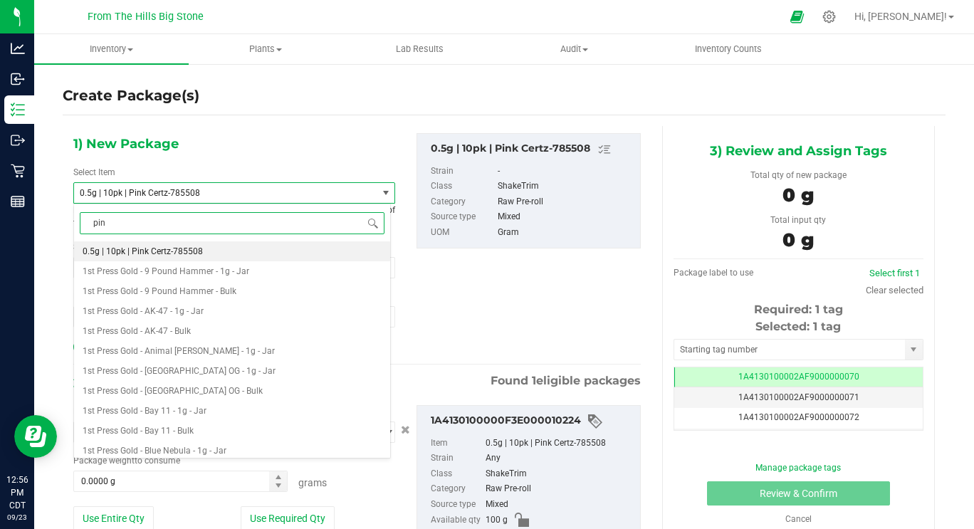
type input "pink"
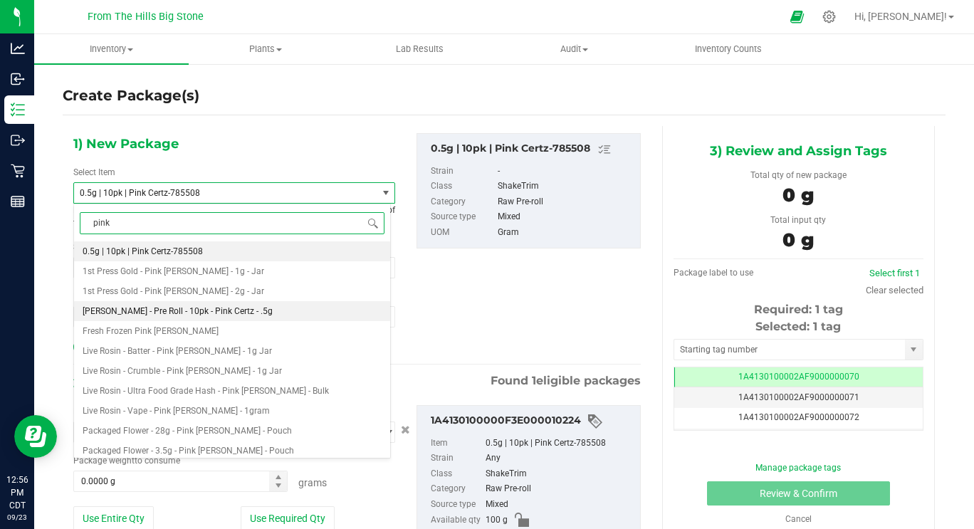
click at [185, 304] on li "[PERSON_NAME] - Pre Roll - 10pk - Pink Certz - .5g" at bounding box center [232, 311] width 316 height 20
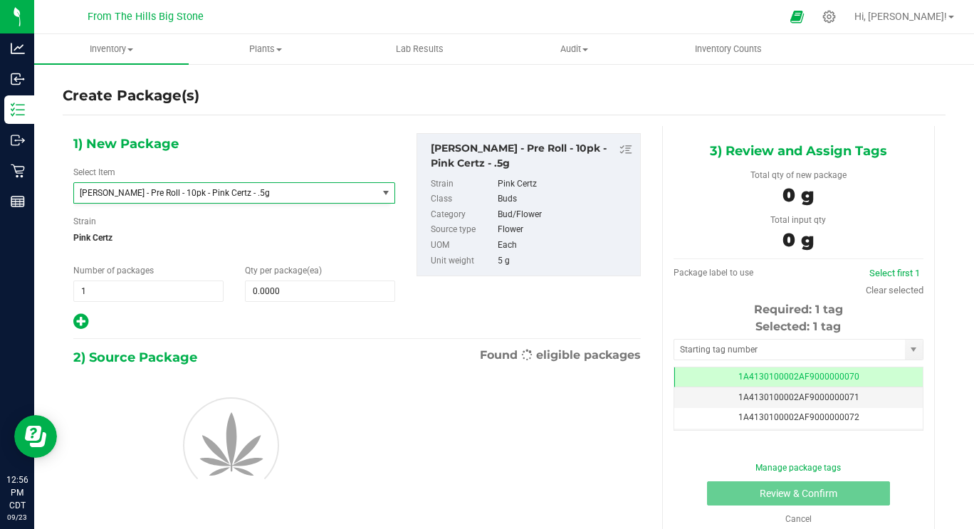
type input "0"
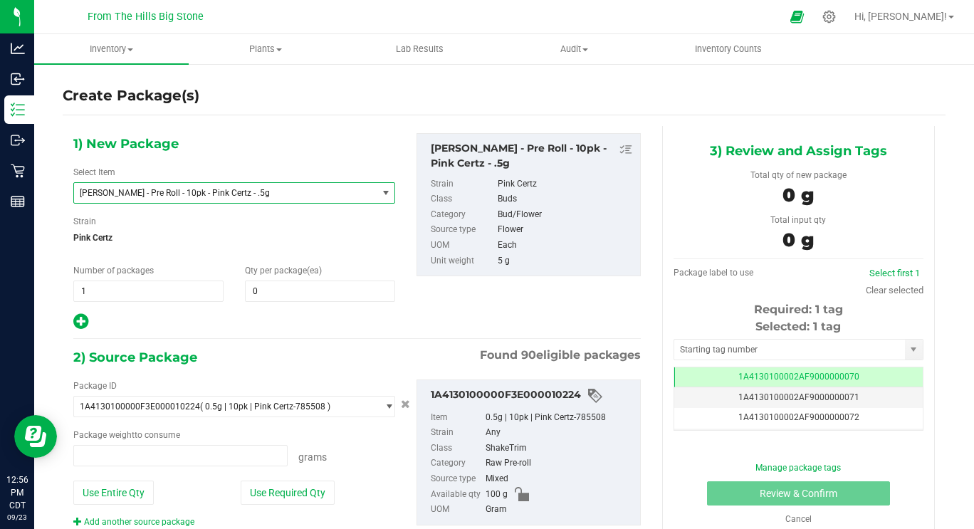
type input "0.0000 g"
click at [286, 288] on span at bounding box center [320, 291] width 150 height 21
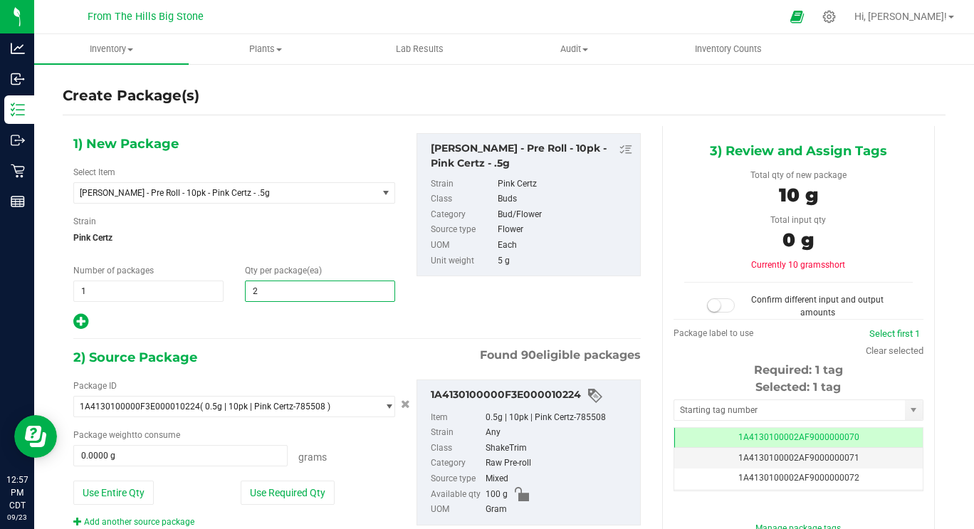
type input "20"
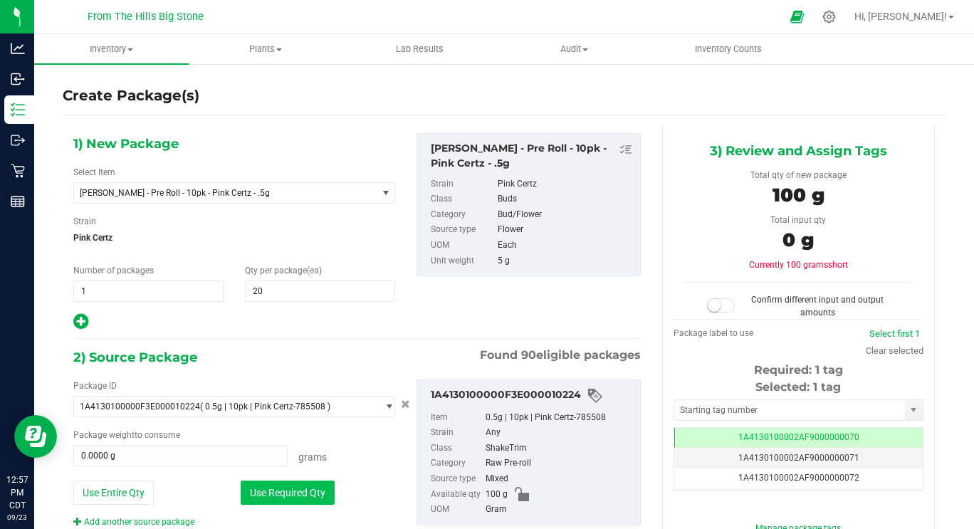
click at [283, 491] on button "Use Required Qty" at bounding box center [288, 493] width 94 height 24
type input "100.0000 g"
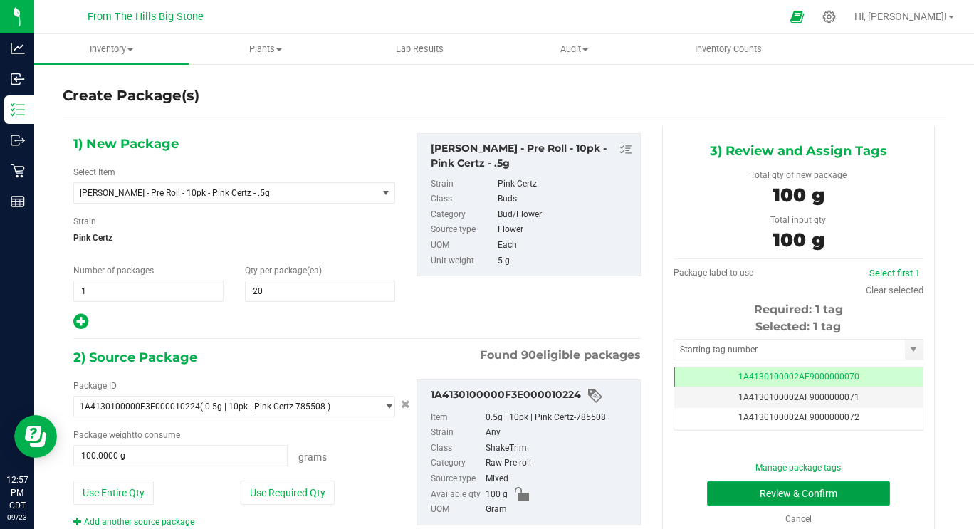
click at [783, 496] on button "Review & Confirm" at bounding box center [798, 493] width 183 height 24
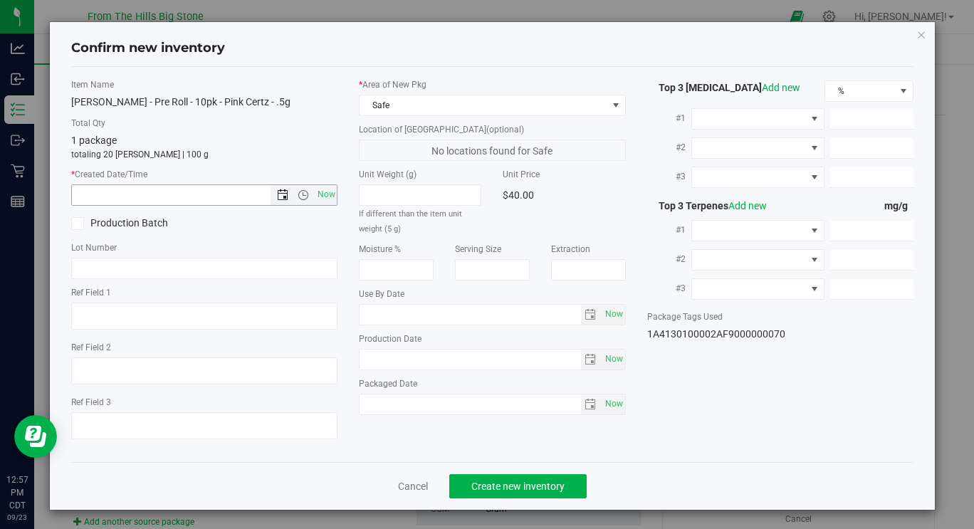
click at [278, 194] on span "Open the date view" at bounding box center [282, 194] width 11 height 11
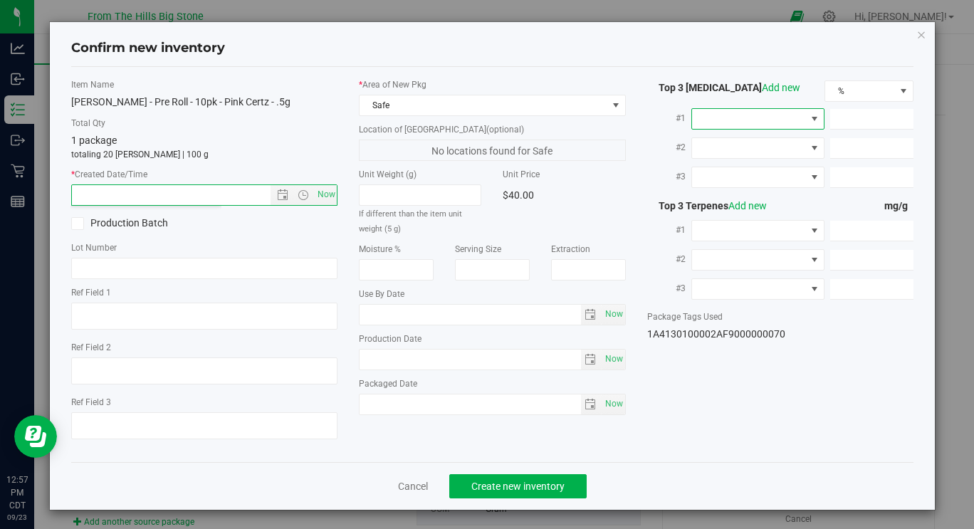
click at [726, 112] on span at bounding box center [749, 119] width 114 height 20
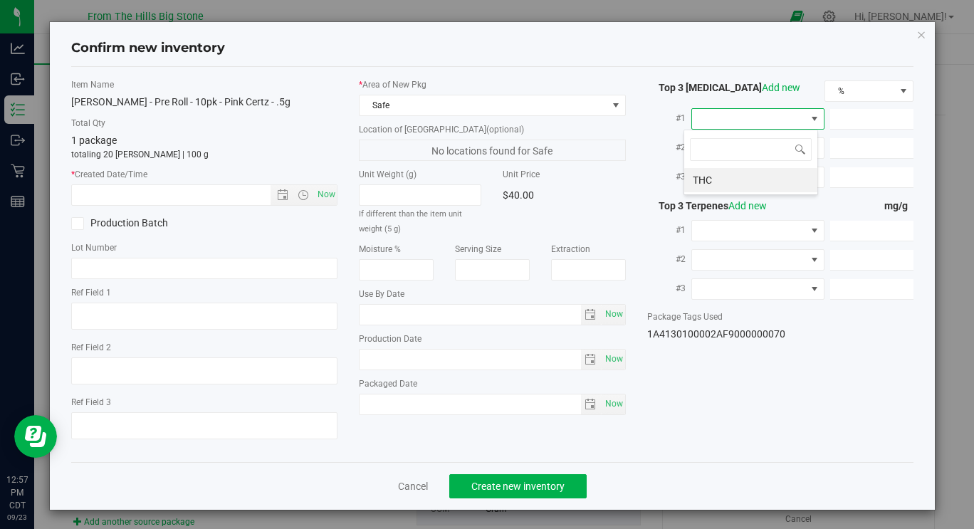
scroll to position [21, 131]
click at [722, 178] on li "THC" at bounding box center [750, 180] width 133 height 24
click at [849, 120] on span at bounding box center [871, 119] width 83 height 21
type input "24.281"
type input "24.2810"
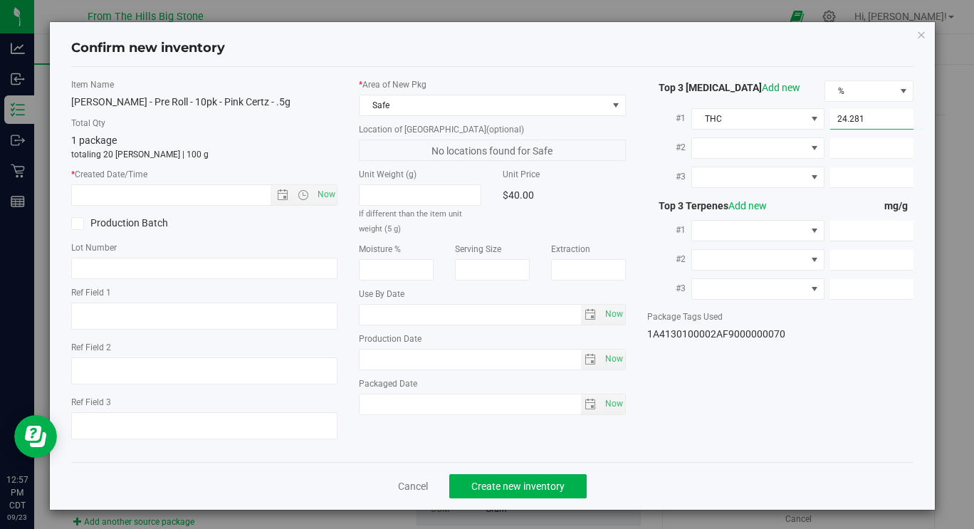
click at [877, 371] on div "Item Name [PERSON_NAME] - Pre Roll - 10pk - Pink Certz - .5g Total Qty 1 packag…" at bounding box center [493, 264] width 864 height 373
click at [585, 320] on span "select" at bounding box center [590, 314] width 11 height 11
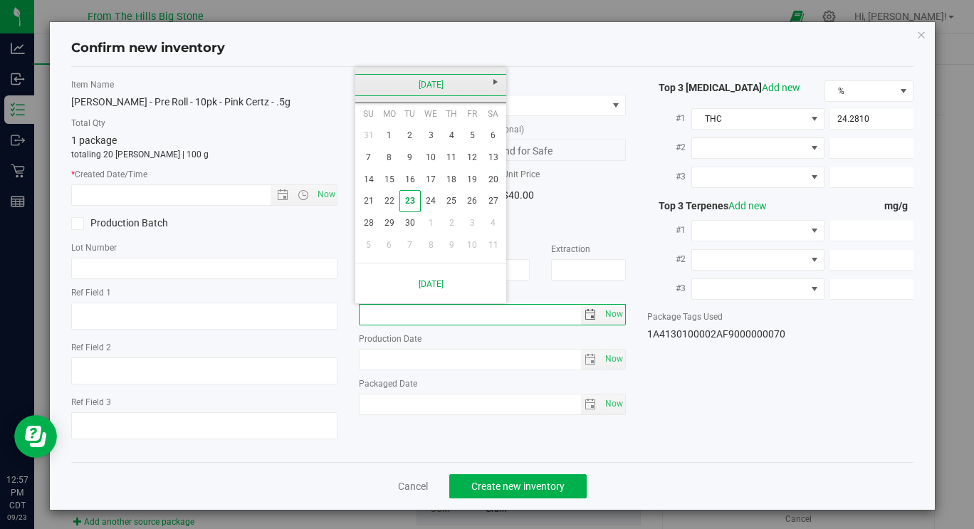
click at [430, 83] on link "[DATE]" at bounding box center [431, 85] width 153 height 22
click at [434, 88] on link "2025" at bounding box center [431, 85] width 153 height 22
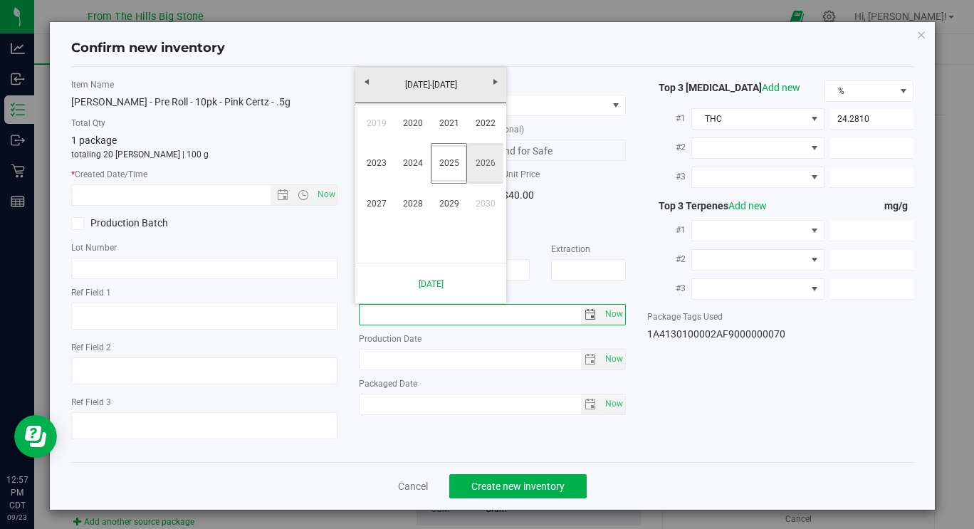
click at [486, 166] on link "2026" at bounding box center [485, 163] width 36 height 36
click at [382, 212] on link "Sep" at bounding box center [376, 204] width 36 height 36
click at [391, 226] on link "28" at bounding box center [389, 223] width 21 height 22
type input "[DATE]"
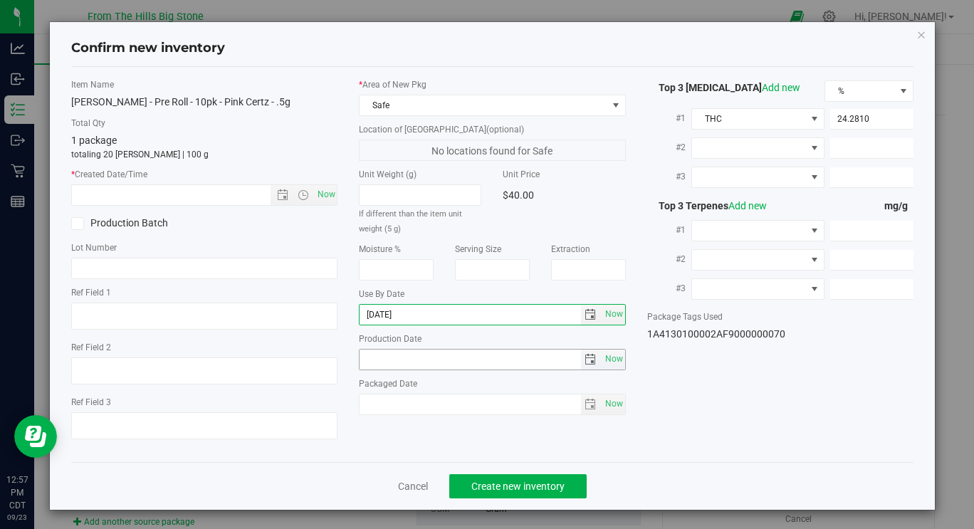
click at [588, 364] on span "select" at bounding box center [590, 359] width 11 height 11
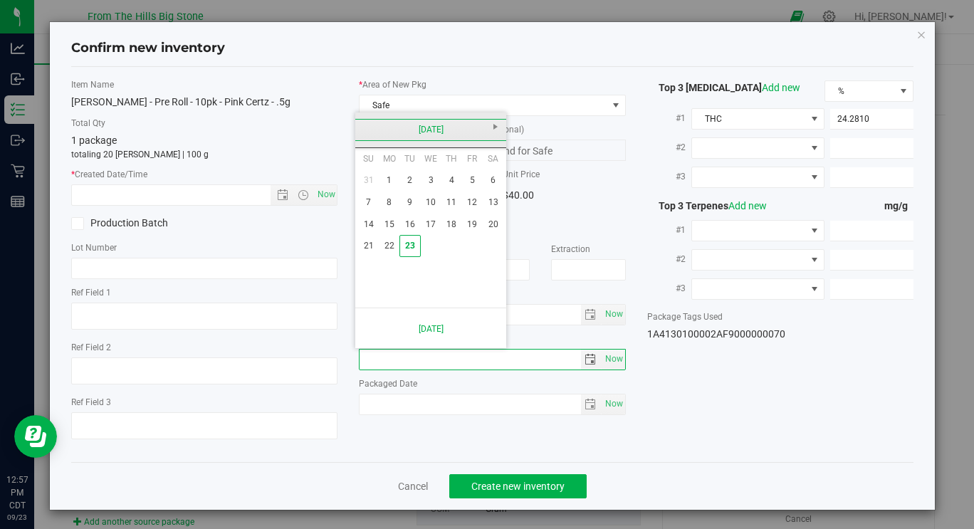
click at [369, 130] on link "[DATE]" at bounding box center [431, 130] width 153 height 22
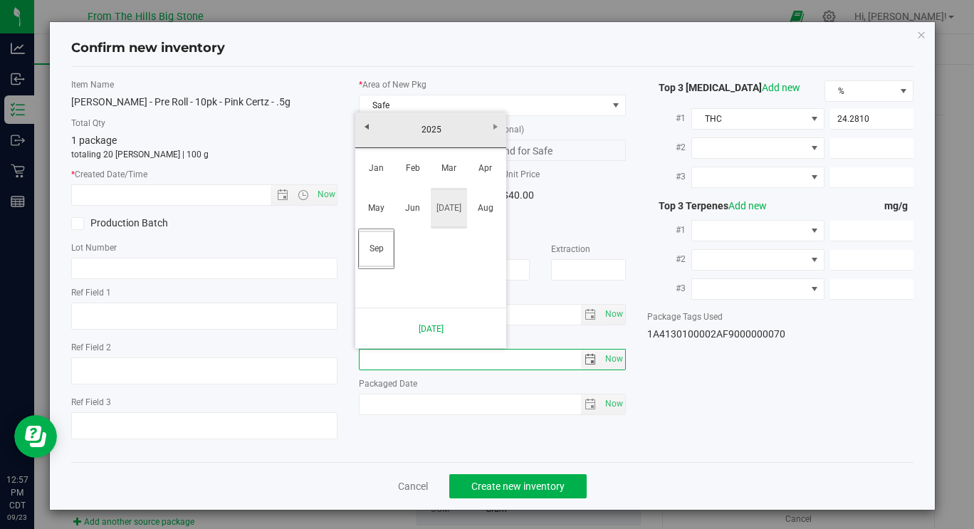
click at [452, 214] on link "[DATE]" at bounding box center [449, 208] width 36 height 36
click at [393, 269] on link "28" at bounding box center [389, 268] width 21 height 22
type input "[DATE]"
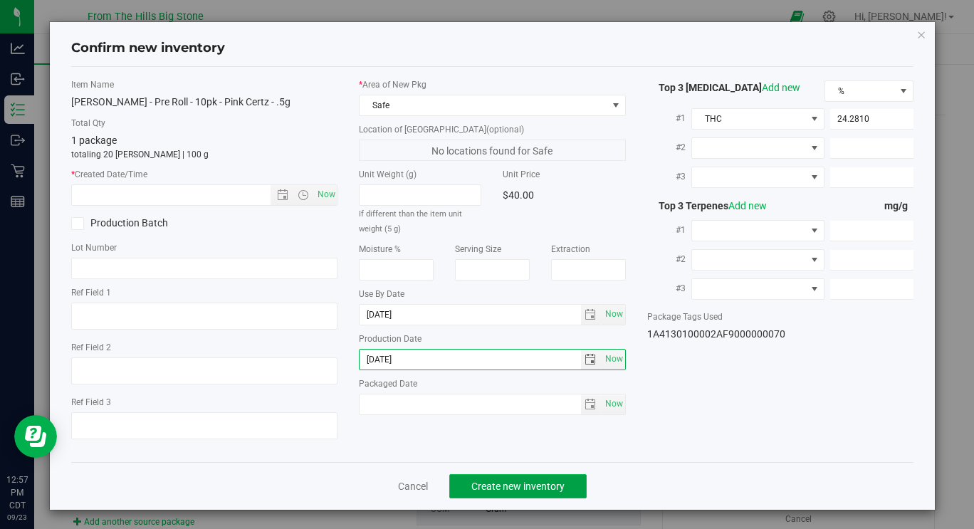
click at [501, 489] on span "Create new inventory" at bounding box center [518, 486] width 93 height 11
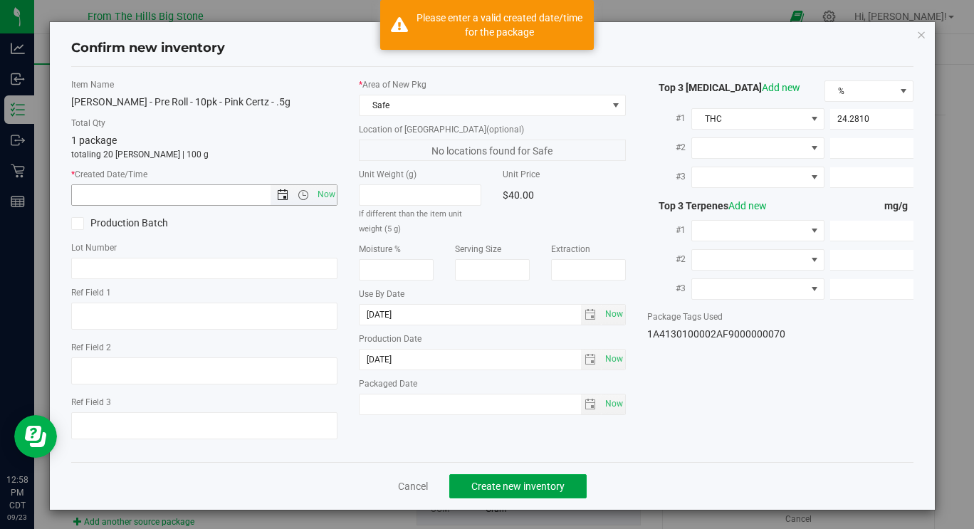
click at [277, 194] on span "Open the date view" at bounding box center [282, 194] width 11 height 11
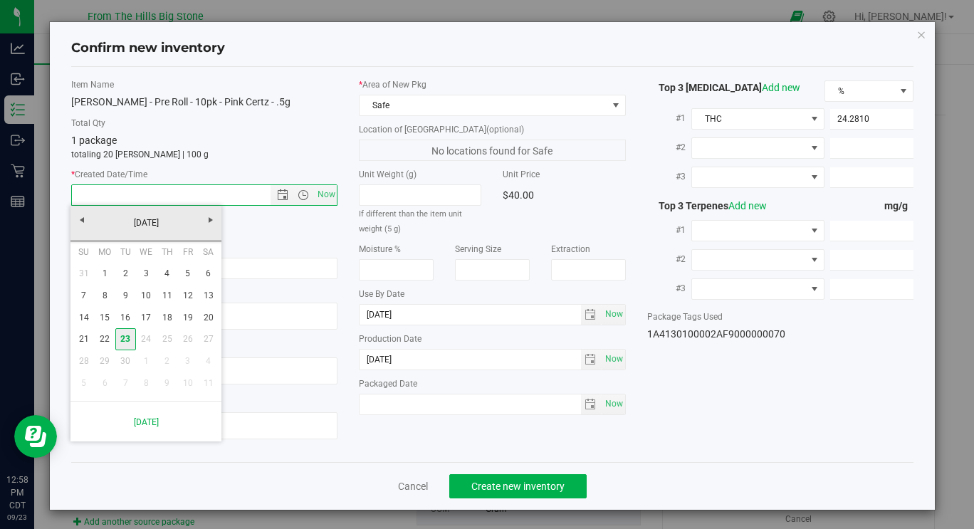
click at [127, 338] on link "23" at bounding box center [125, 339] width 21 height 22
type input "[DATE] 12:58 PM"
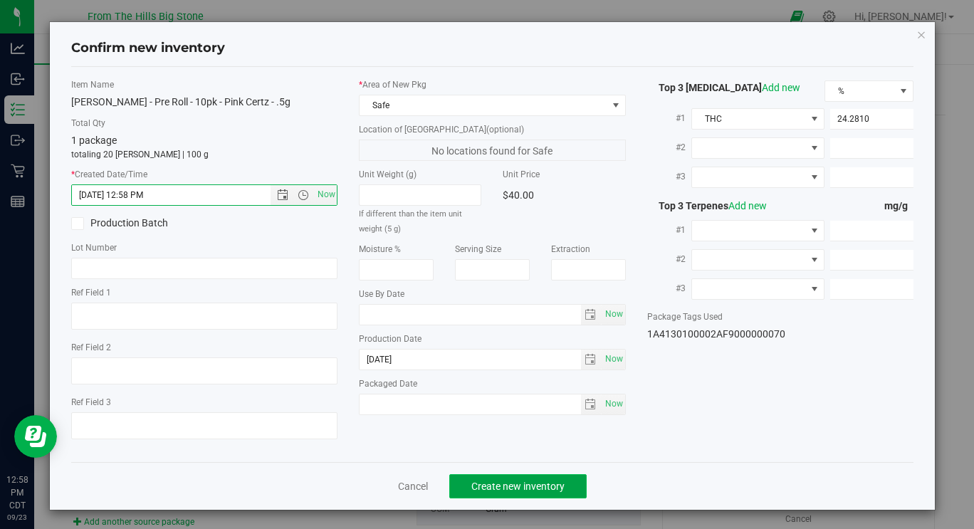
click at [519, 483] on span "Create new inventory" at bounding box center [518, 486] width 93 height 11
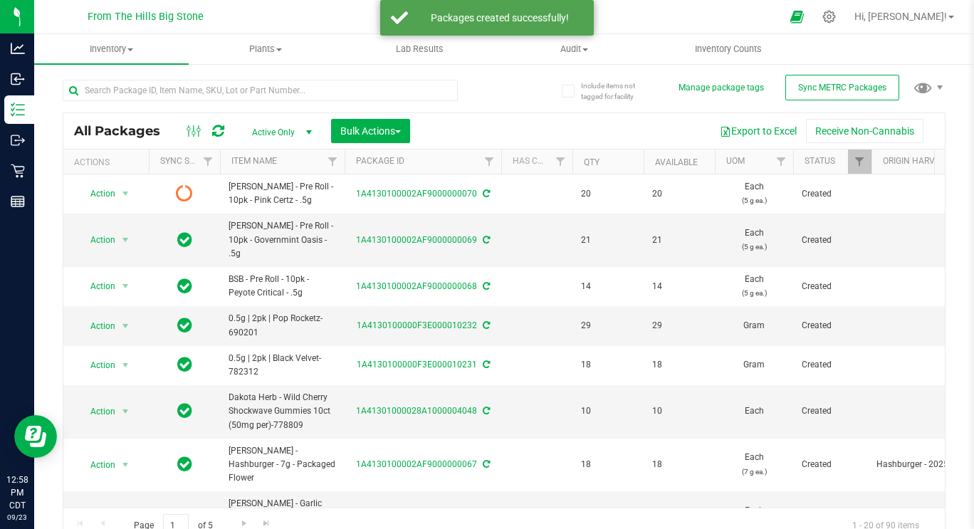
click at [221, 133] on icon at bounding box center [218, 131] width 12 height 14
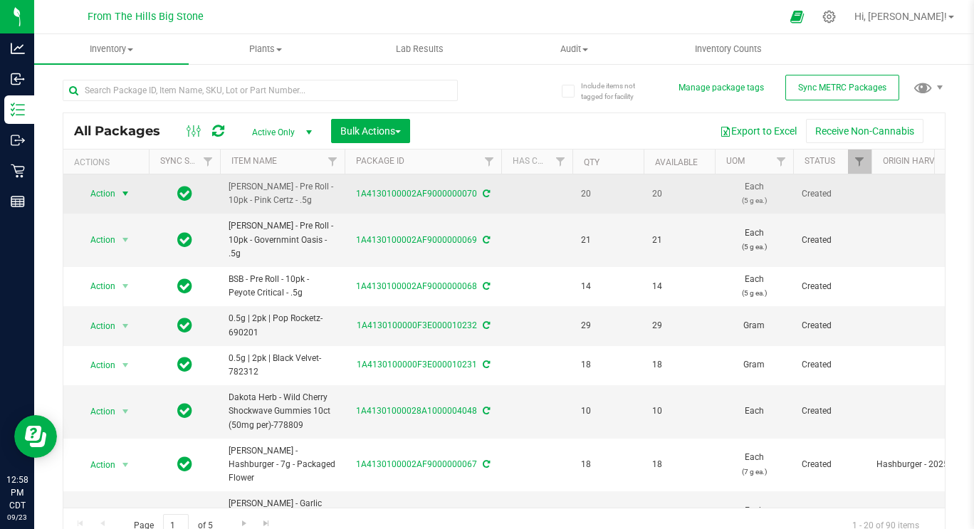
click at [124, 194] on span "select" at bounding box center [125, 193] width 11 height 11
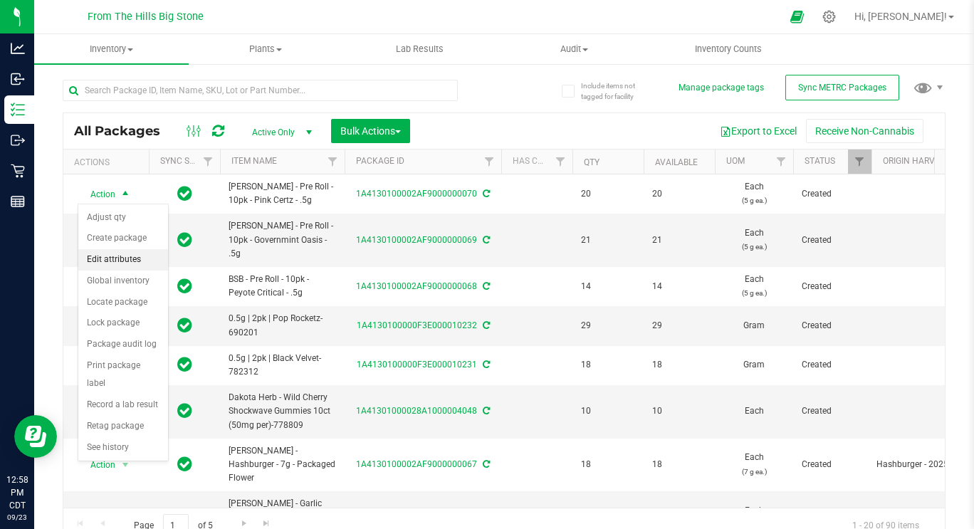
click at [120, 264] on li "Edit attributes" at bounding box center [123, 259] width 90 height 21
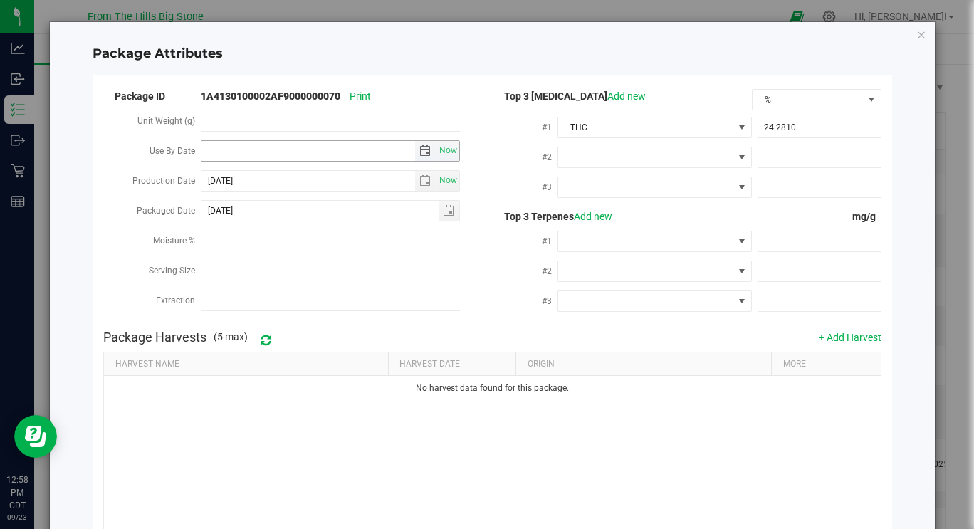
click at [420, 152] on span "select" at bounding box center [425, 150] width 11 height 11
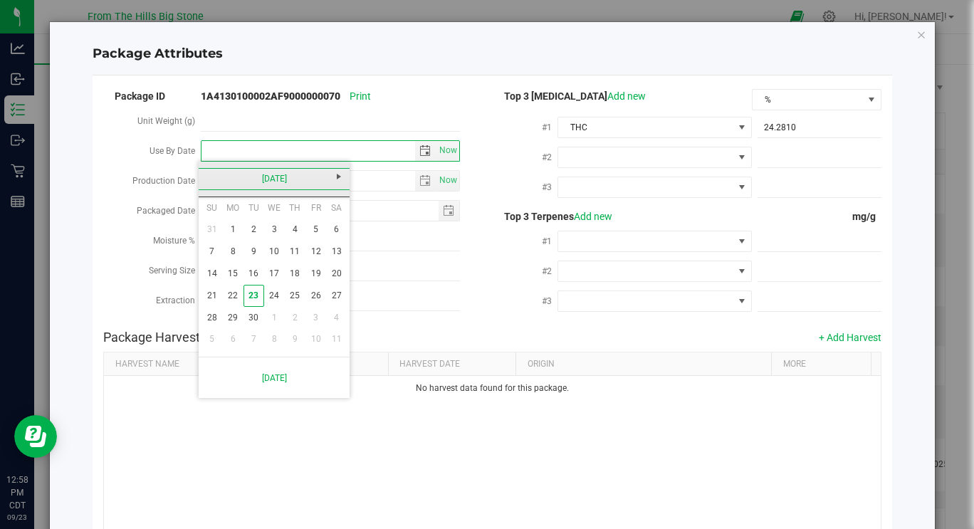
click at [261, 177] on link "[DATE]" at bounding box center [274, 179] width 153 height 22
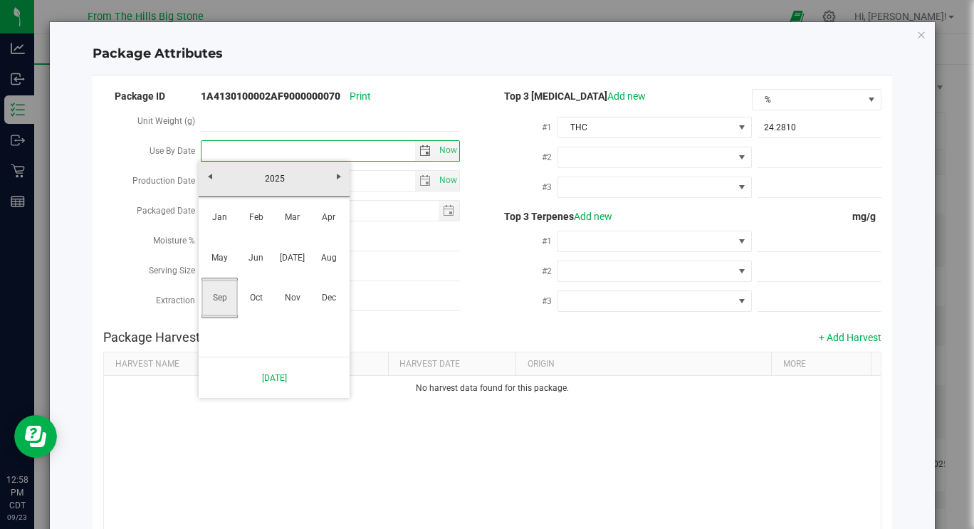
click at [214, 296] on link "Sep" at bounding box center [220, 298] width 36 height 36
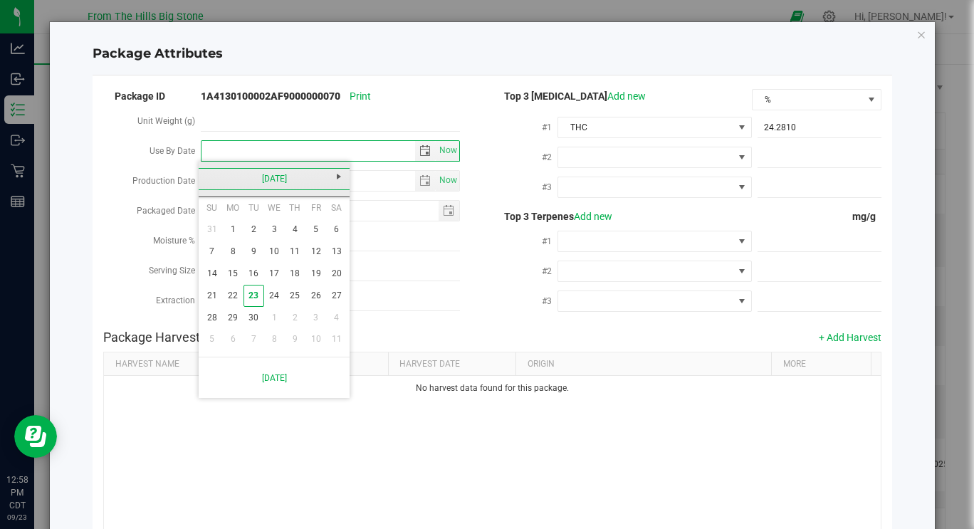
click at [311, 172] on link "[DATE]" at bounding box center [274, 179] width 153 height 22
click at [283, 176] on link "2025" at bounding box center [274, 179] width 153 height 22
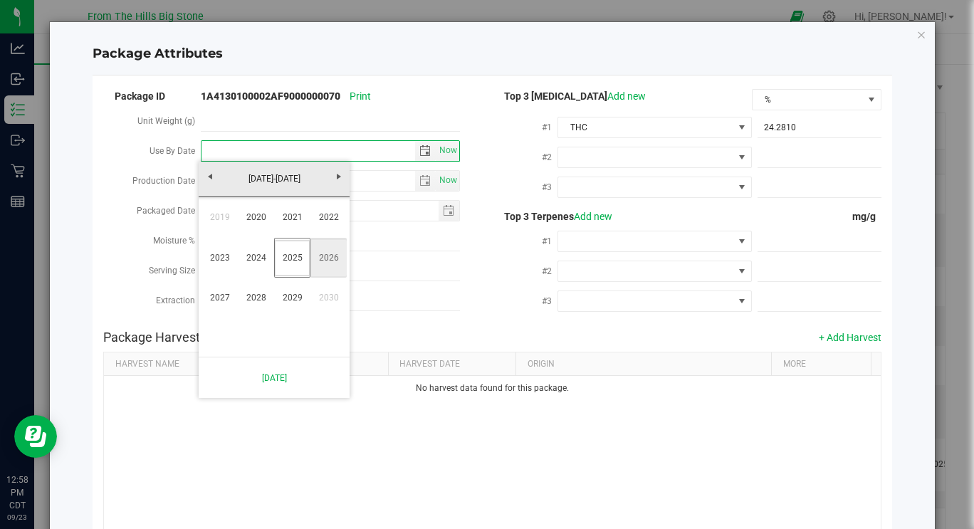
click at [330, 257] on link "2026" at bounding box center [329, 258] width 36 height 36
click at [221, 303] on link "Sep" at bounding box center [220, 298] width 36 height 36
click at [233, 318] on link "28" at bounding box center [232, 318] width 21 height 22
type input "[DATE]"
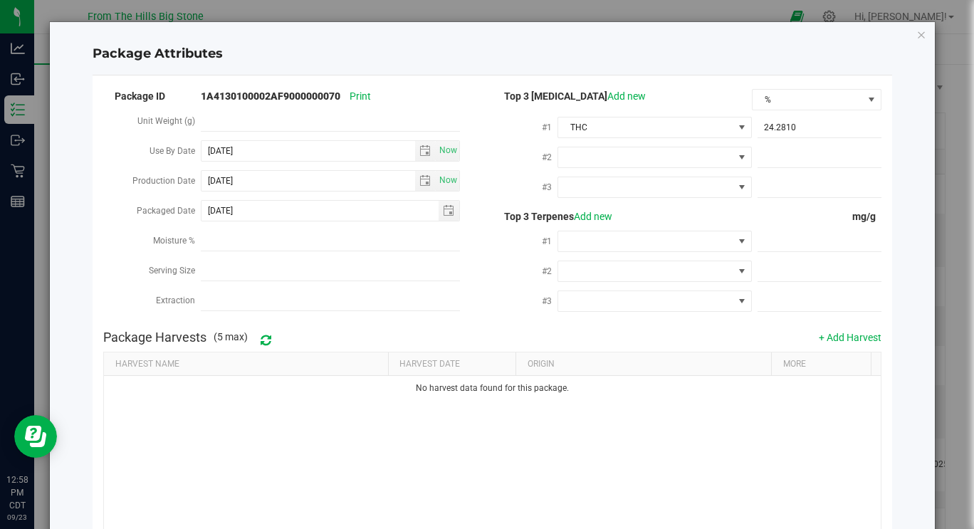
click at [895, 403] on div "Package Attributes Package ID 1A4130100002AF9000000070 Print Unit Weight (g) Us…" at bounding box center [492, 324] width 885 height 604
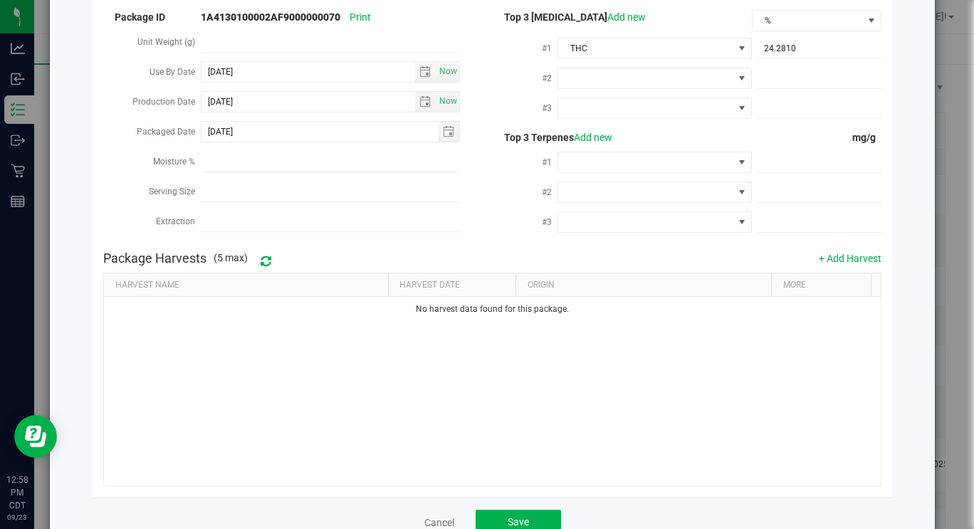
scroll to position [118, 0]
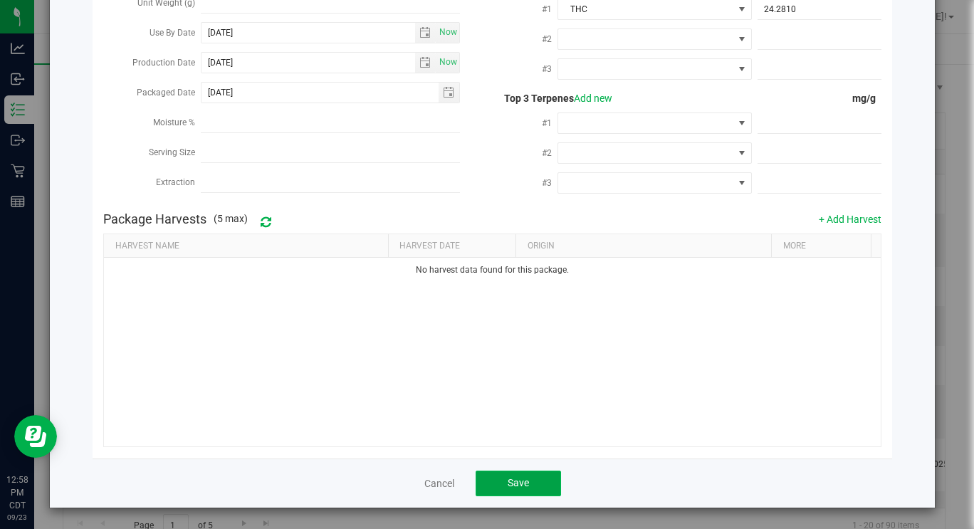
click at [544, 482] on button "Save" at bounding box center [518, 484] width 85 height 26
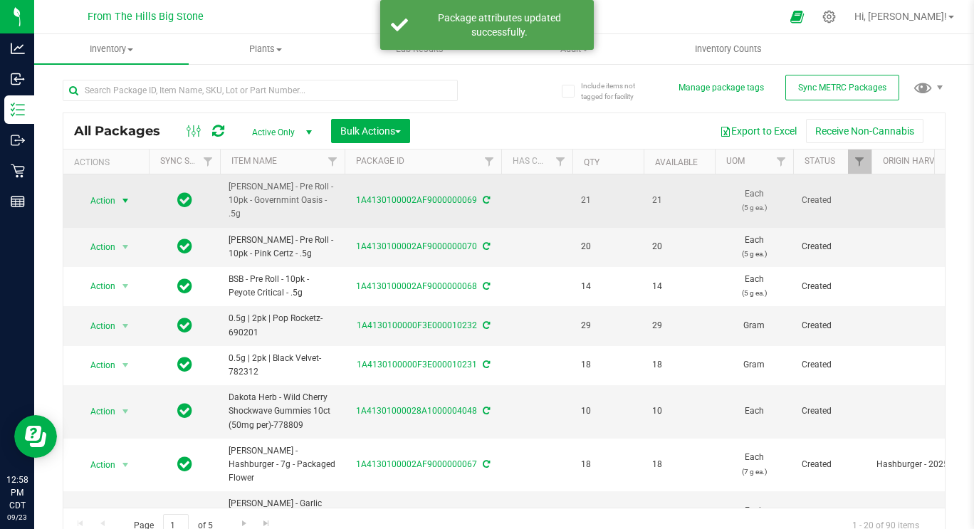
click at [106, 203] on span "Action" at bounding box center [97, 201] width 38 height 20
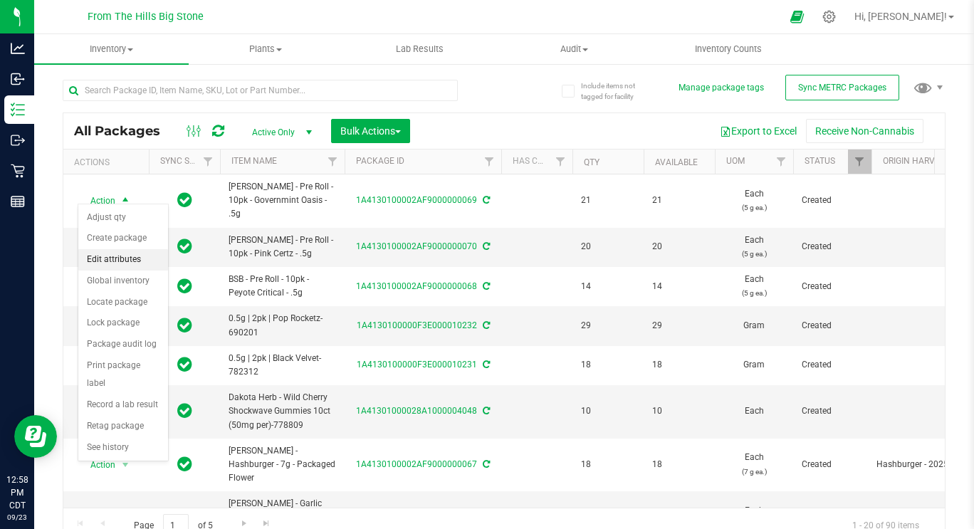
click at [109, 264] on li "Edit attributes" at bounding box center [123, 259] width 90 height 21
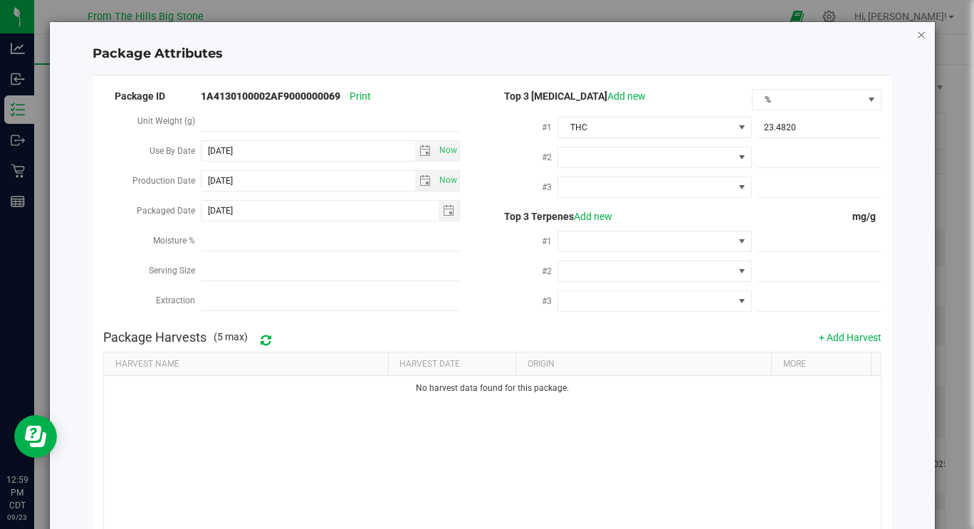
click at [917, 36] on icon "Close modal" at bounding box center [922, 34] width 10 height 17
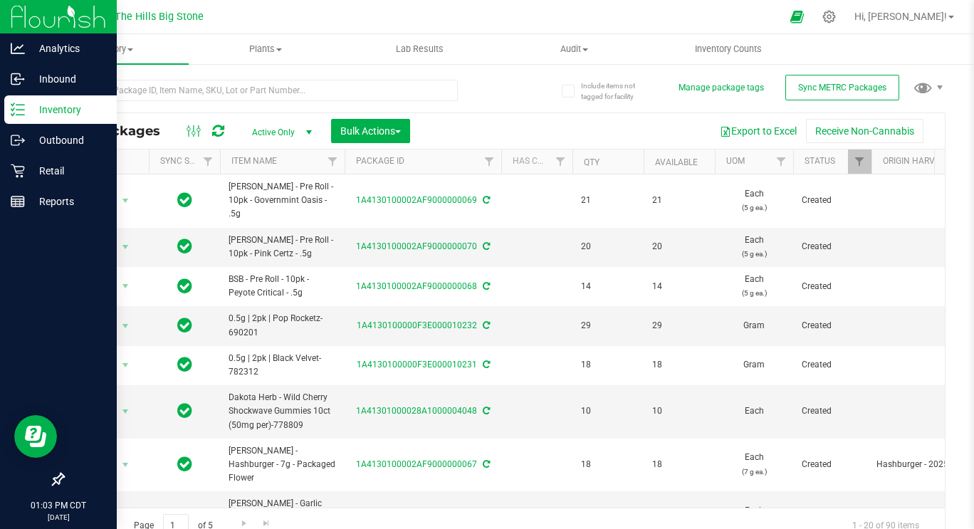
click at [4, 118] on div "Inventory" at bounding box center [60, 109] width 113 height 28
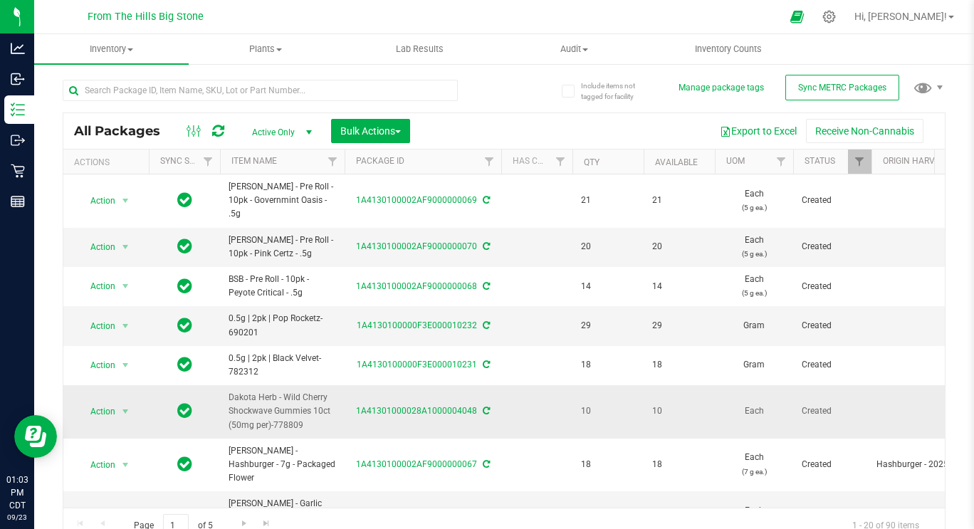
drag, startPoint x: 228, startPoint y: 382, endPoint x: 343, endPoint y: 405, distance: 116.9
click at [343, 405] on td "Dakota Herb - Wild Cherry Shockwave Gummies 10ct (50mg per)-778809" at bounding box center [282, 411] width 125 height 53
click at [107, 402] on span "Action" at bounding box center [97, 412] width 38 height 20
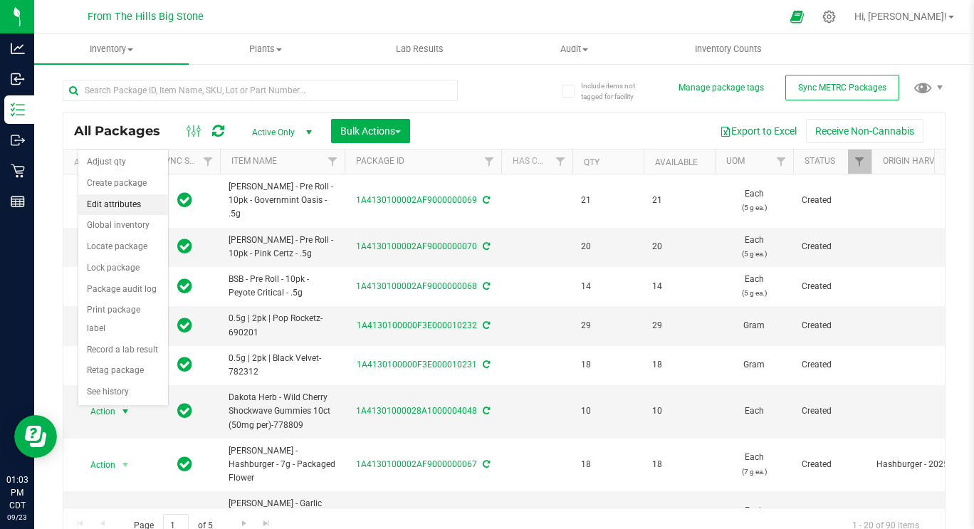
click at [122, 211] on li "Edit attributes" at bounding box center [123, 204] width 90 height 21
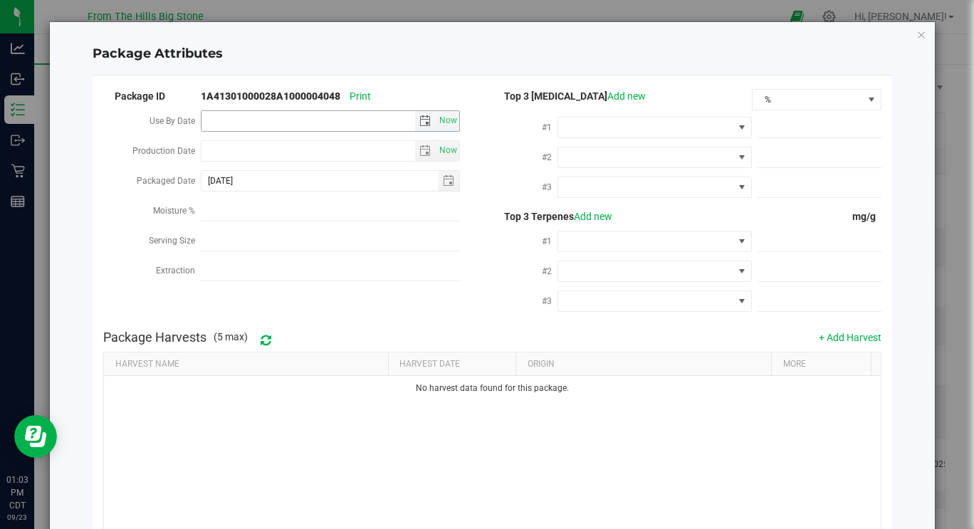
click at [422, 120] on span "select" at bounding box center [425, 120] width 11 height 11
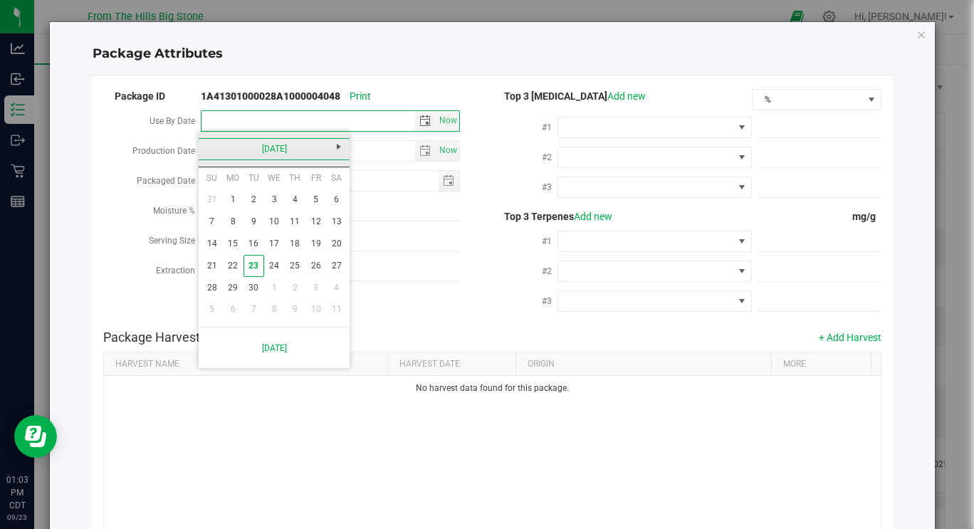
click at [294, 151] on link "[DATE]" at bounding box center [274, 149] width 153 height 22
click at [294, 151] on link "2025" at bounding box center [274, 149] width 153 height 22
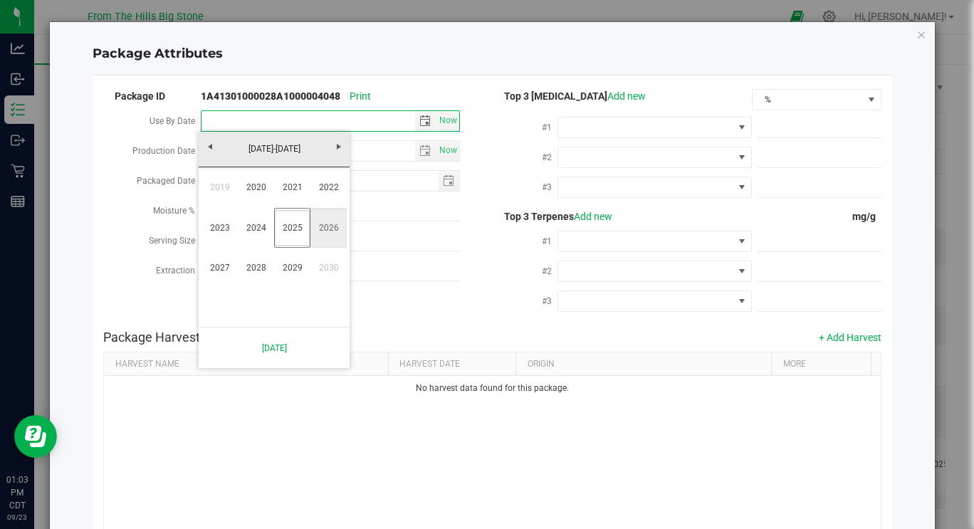
click at [335, 231] on link "2026" at bounding box center [329, 228] width 36 height 36
click at [329, 230] on link "Aug" at bounding box center [329, 228] width 36 height 36
click at [292, 221] on link "6" at bounding box center [295, 222] width 21 height 22
type input "2026-08-06"
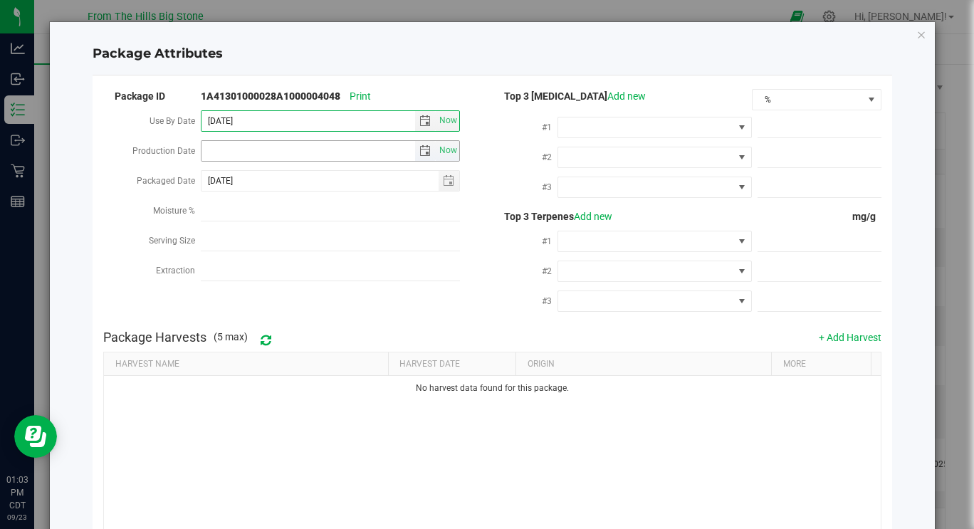
click at [422, 153] on span "select" at bounding box center [425, 150] width 11 height 11
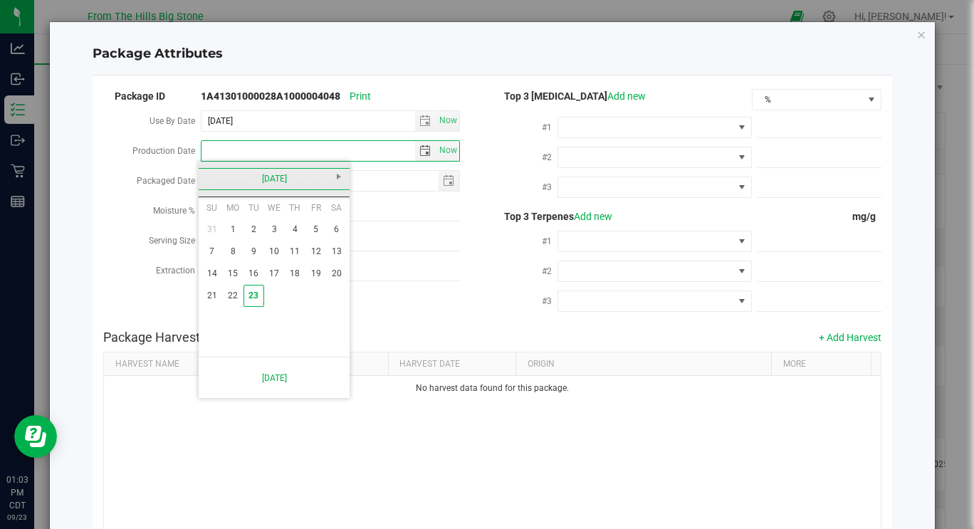
click at [205, 174] on link "[DATE]" at bounding box center [274, 179] width 153 height 22
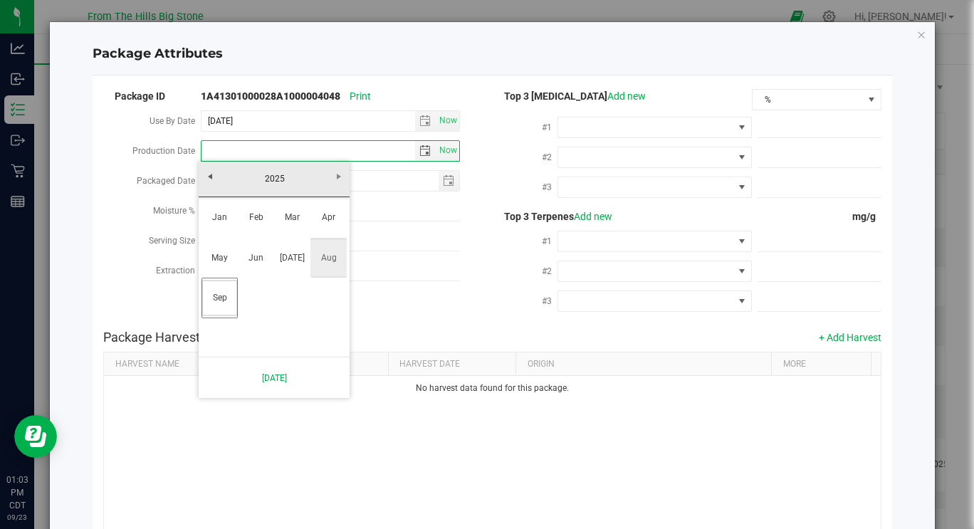
click at [338, 257] on link "Aug" at bounding box center [329, 258] width 36 height 36
click at [278, 251] on link "6" at bounding box center [274, 252] width 21 height 22
type input "2025-08-06"
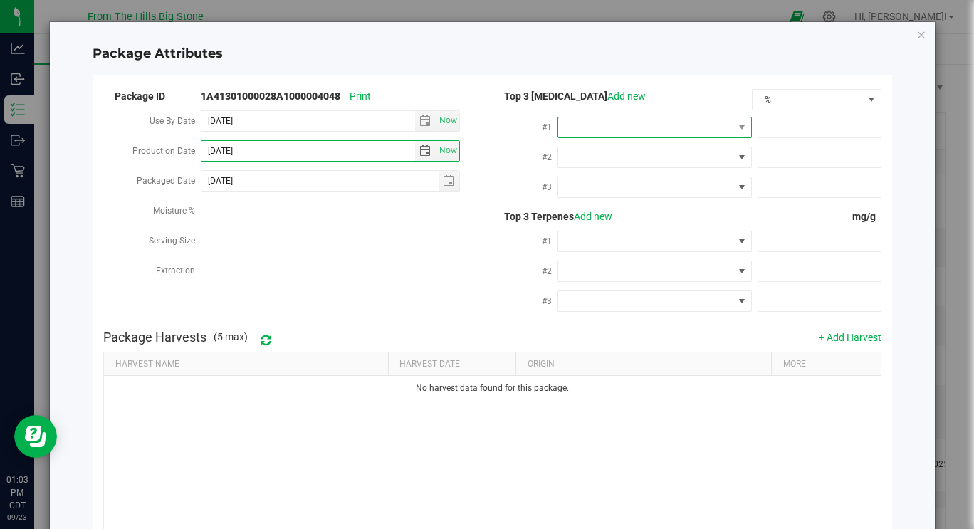
click at [619, 130] on span at bounding box center [645, 128] width 175 height 20
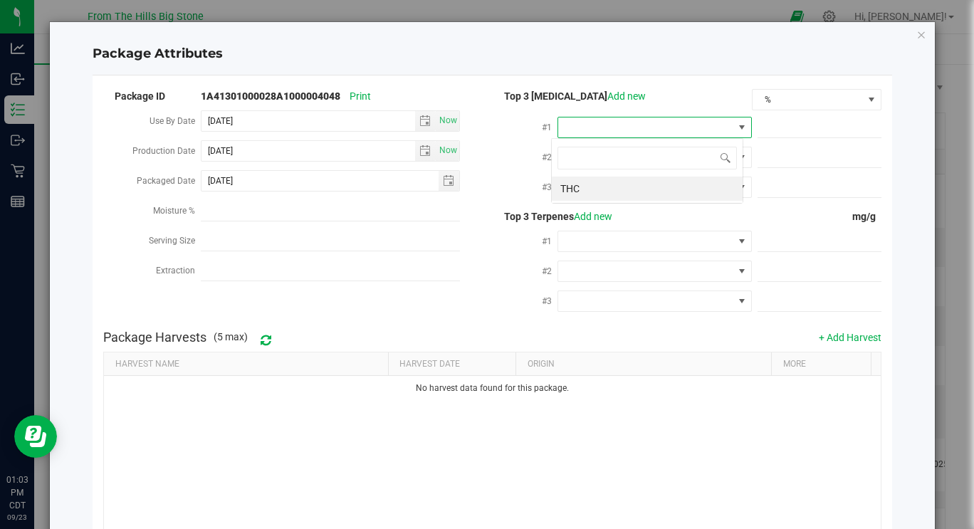
scroll to position [21, 192]
click at [605, 187] on li "THC" at bounding box center [647, 189] width 191 height 24
click at [766, 131] on span at bounding box center [820, 128] width 124 height 21
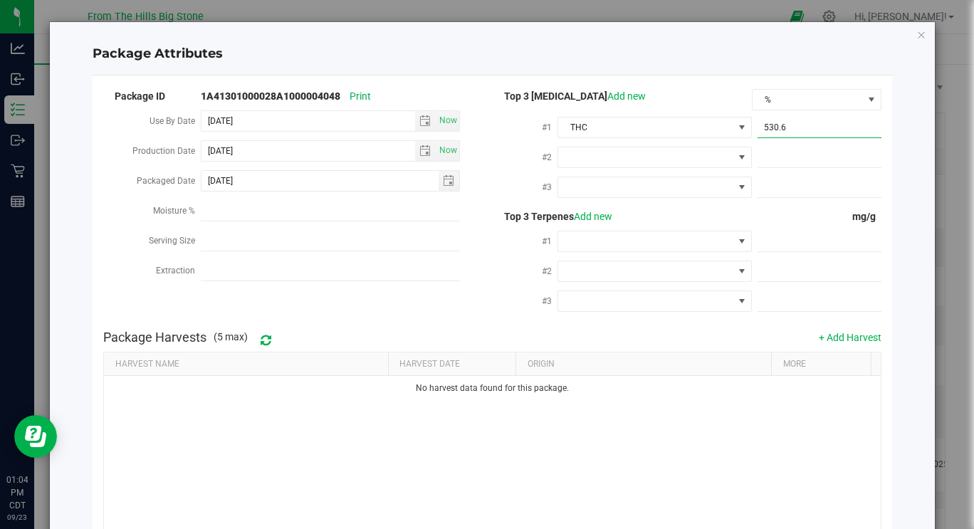
type input "530.69"
type input "530.6900"
click at [906, 160] on div "Package Attributes Package ID 1A41301000028A1000004048 Print Use By Date 2026-0…" at bounding box center [492, 324] width 885 height 604
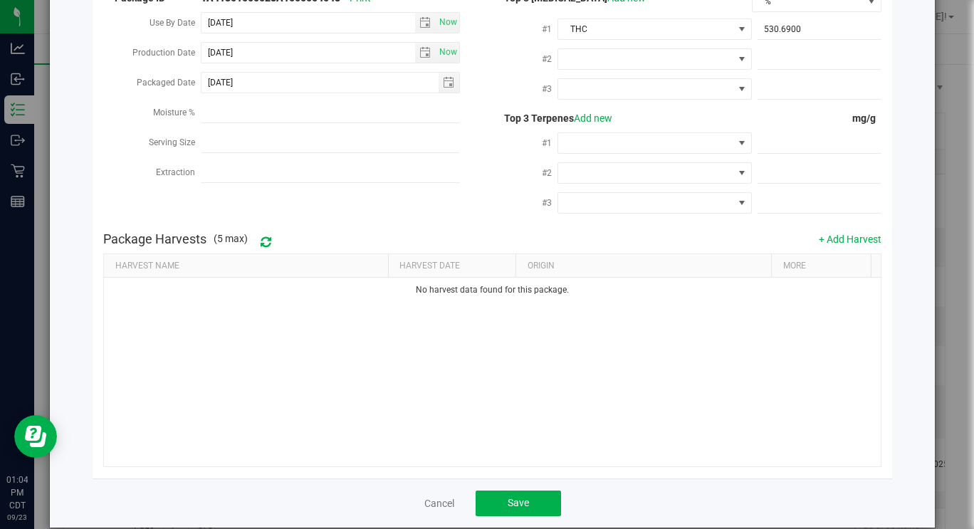
scroll to position [118, 0]
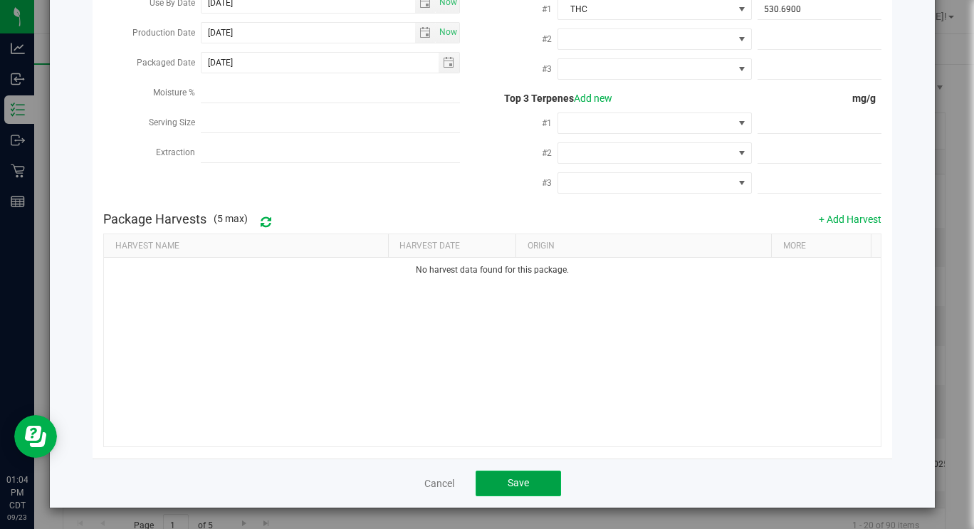
click at [512, 485] on span "Save" at bounding box center [518, 482] width 21 height 11
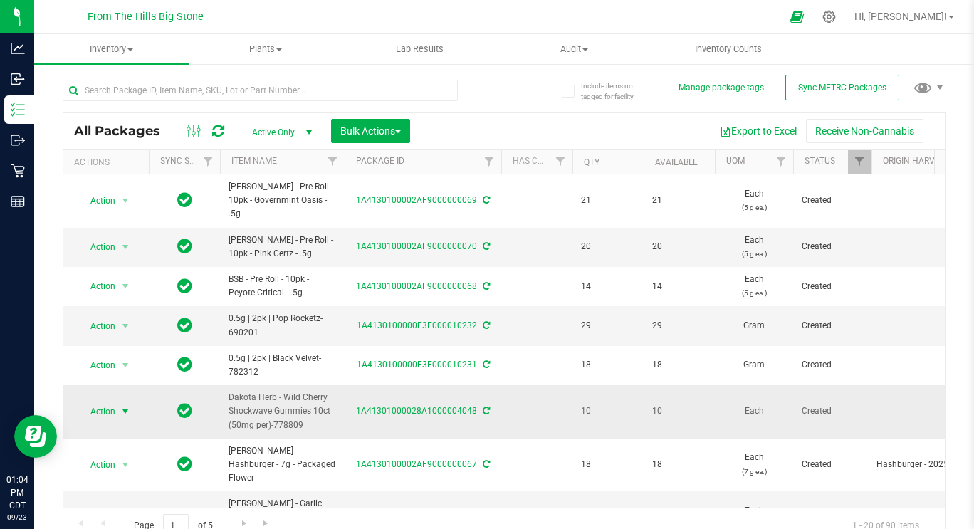
click at [113, 402] on span "Action" at bounding box center [97, 412] width 38 height 20
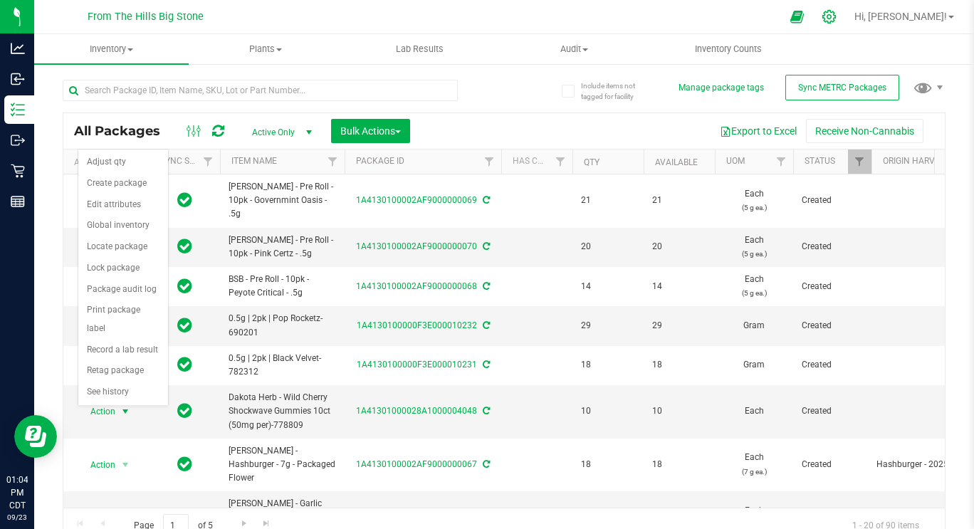
click at [848, 24] on div at bounding box center [830, 16] width 36 height 31
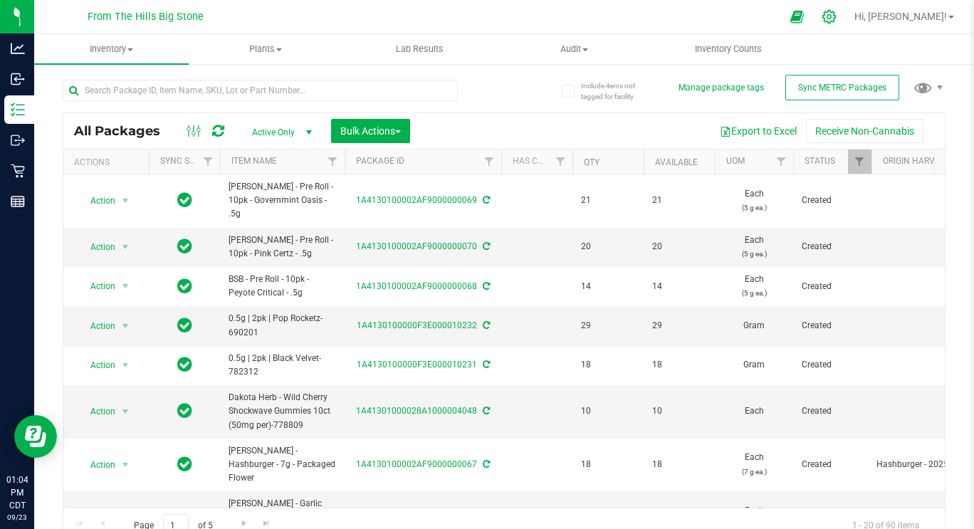
click at [837, 21] on icon at bounding box center [829, 16] width 15 height 15
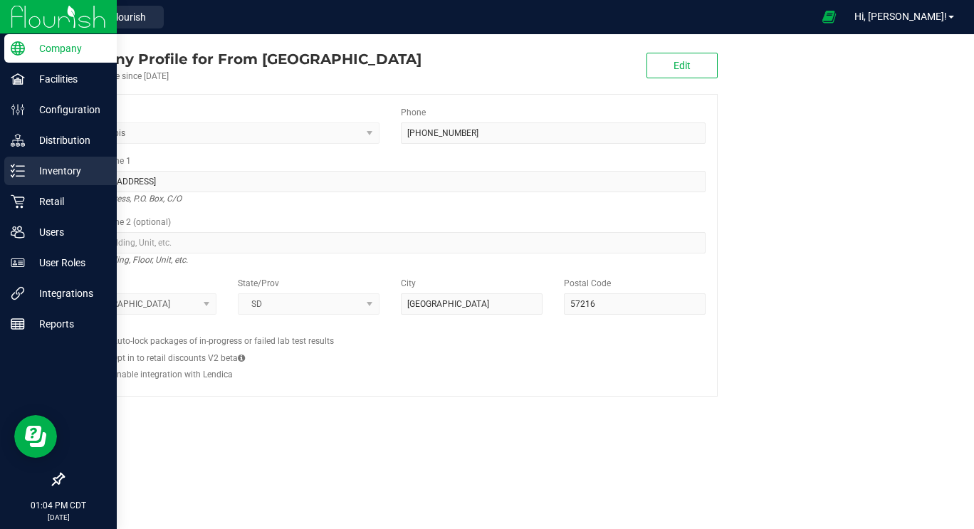
click at [32, 176] on p "Inventory" at bounding box center [67, 170] width 85 height 17
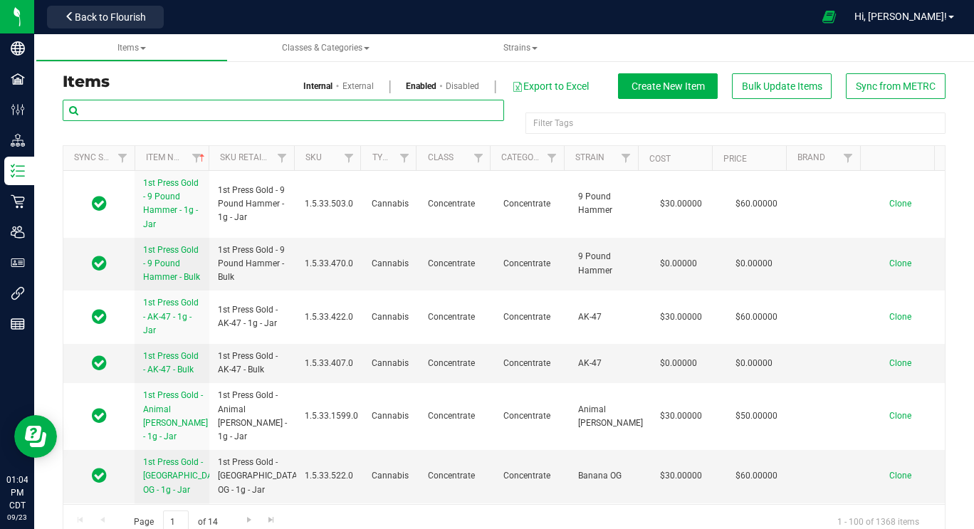
click at [306, 111] on input "text" at bounding box center [284, 110] width 442 height 21
type input "Wild Cherry"
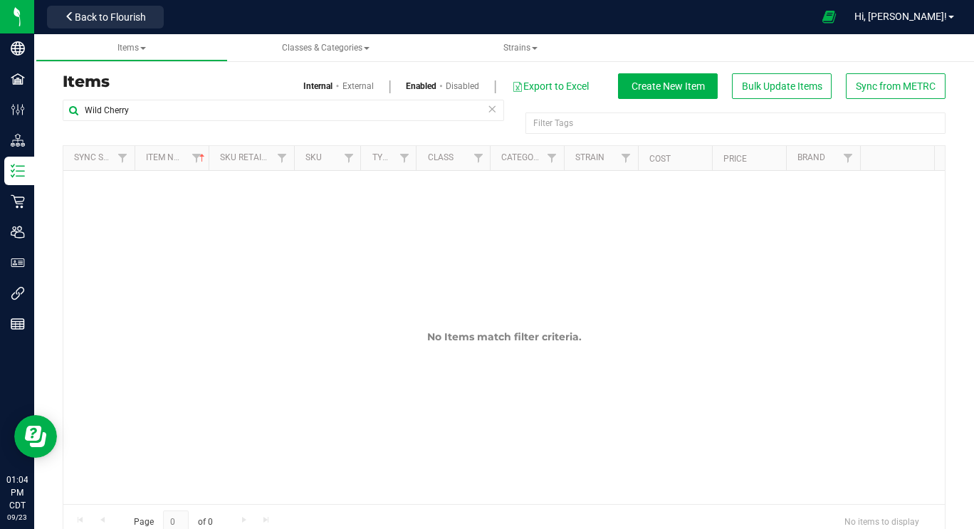
click at [348, 85] on link "External" at bounding box center [358, 86] width 31 height 13
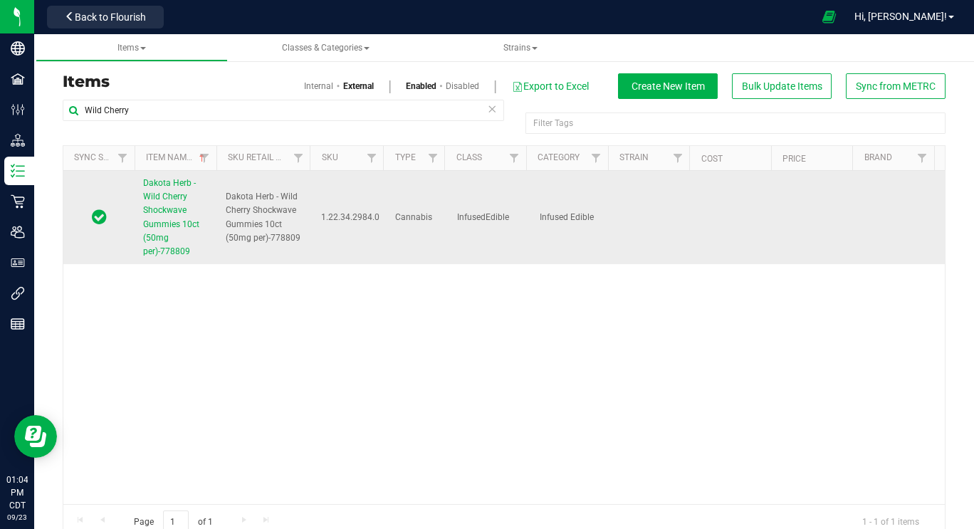
click at [173, 212] on span "Dakota Herb - Wild Cherry Shockwave Gummies 10ct (50mg per)-778809" at bounding box center [171, 217] width 56 height 78
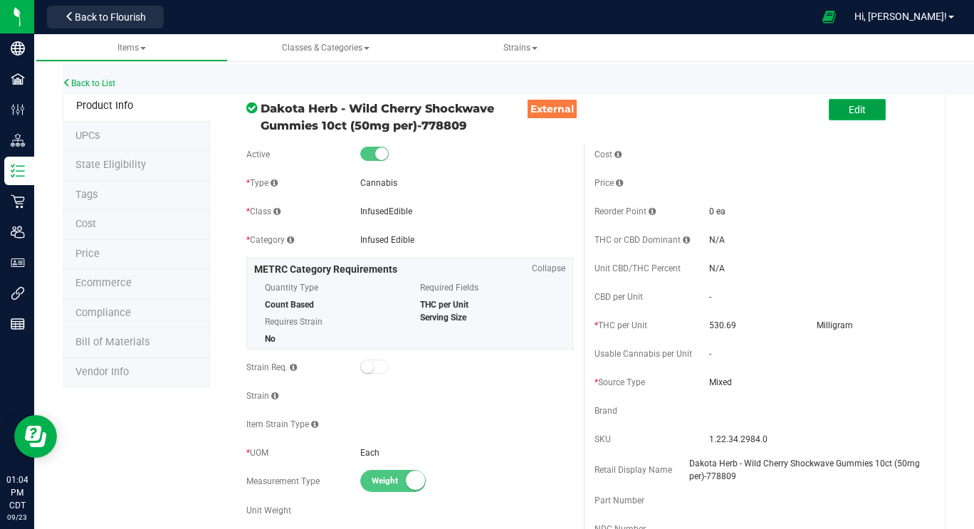
click at [865, 112] on button "Edit" at bounding box center [857, 109] width 57 height 21
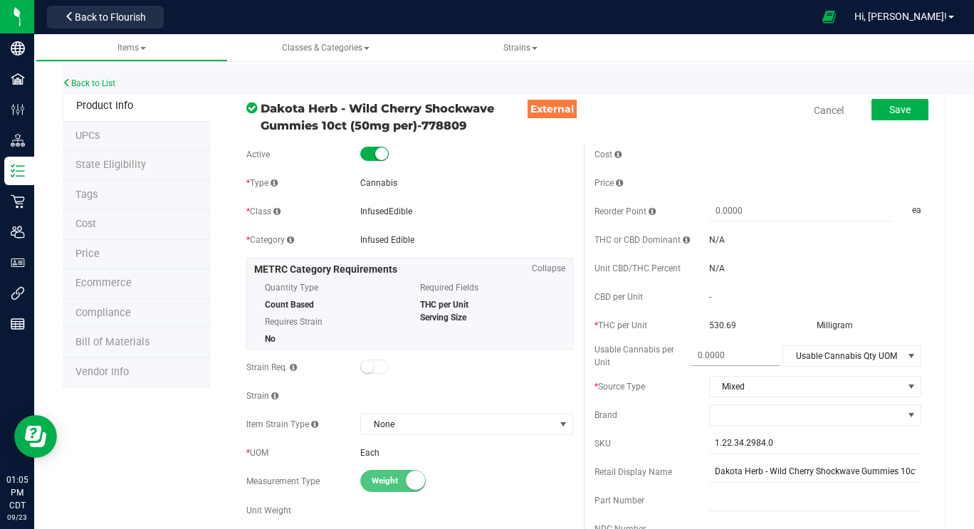
click at [731, 350] on span at bounding box center [736, 355] width 88 height 21
type input "7.52"
type input "7.5200"
click at [850, 355] on span "Usable Cannabis Qty UOM" at bounding box center [843, 356] width 120 height 20
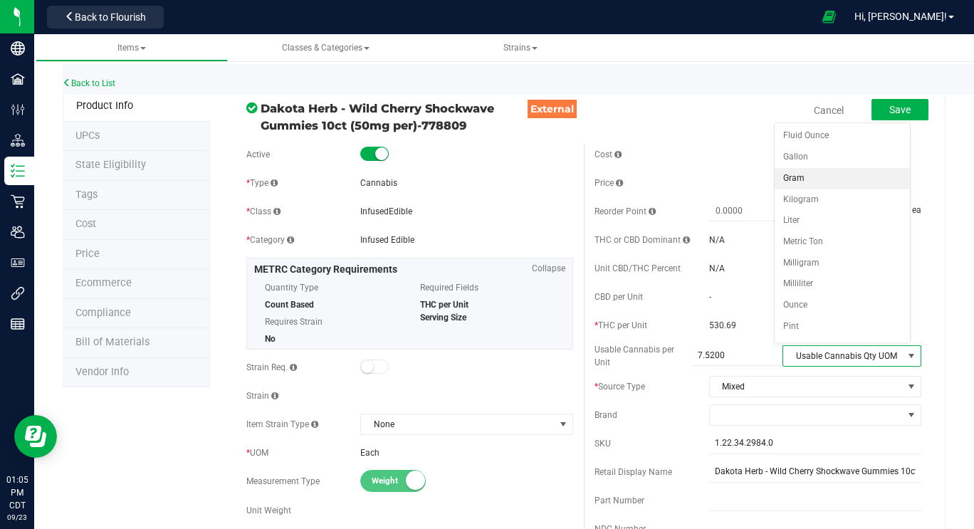
click at [813, 177] on li "Gram" at bounding box center [842, 178] width 135 height 21
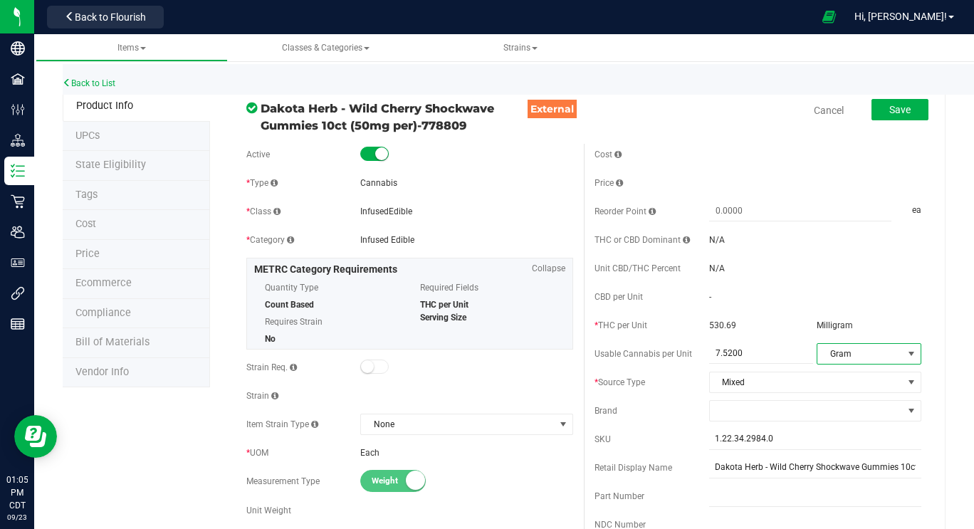
click at [830, 415] on span at bounding box center [806, 411] width 193 height 20
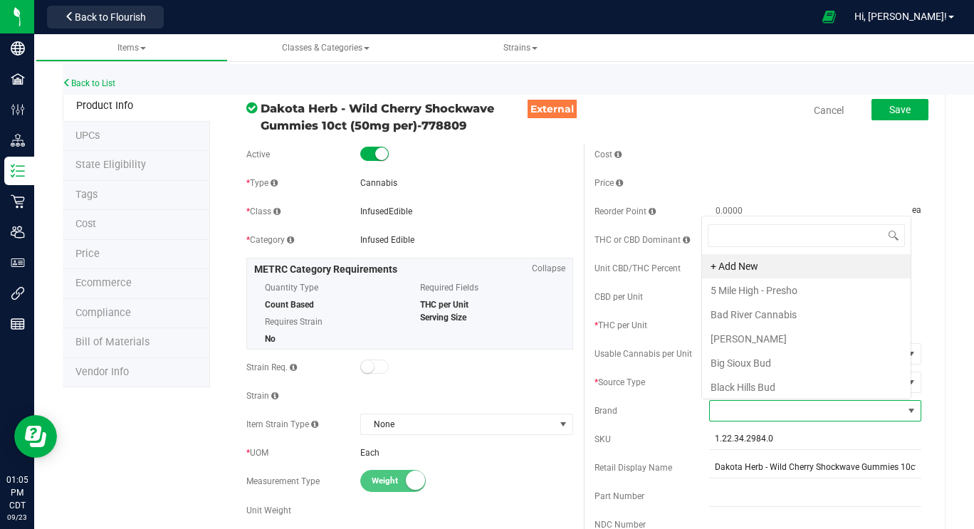
scroll to position [21, 207]
type input "dakota"
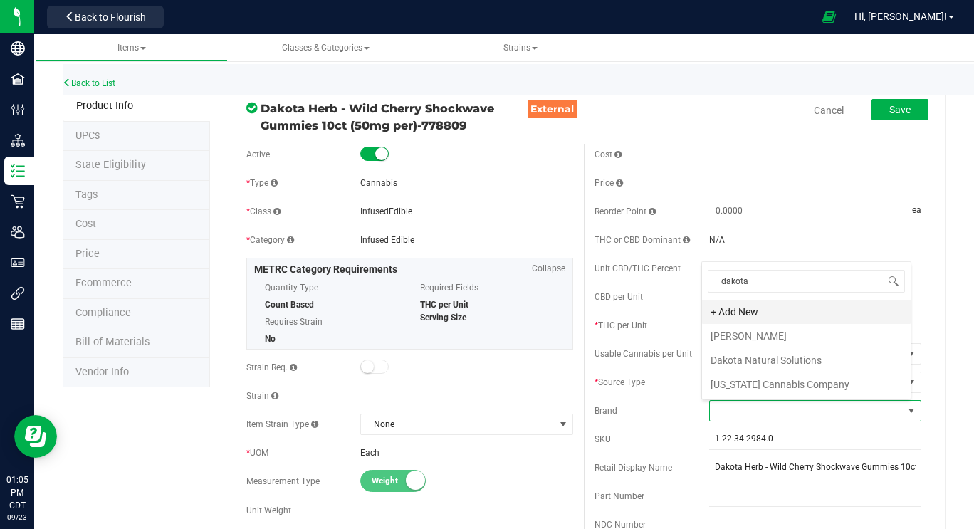
click at [748, 310] on li "+ Add New" at bounding box center [806, 312] width 209 height 24
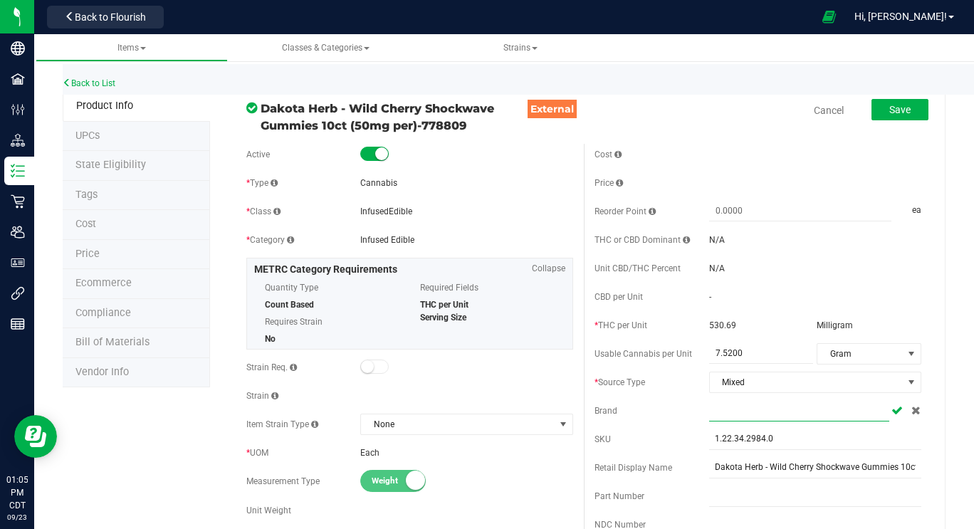
click at [744, 409] on input "text" at bounding box center [799, 410] width 181 height 21
type input "Dakota Herb"
click at [892, 411] on icon at bounding box center [897, 410] width 11 height 9
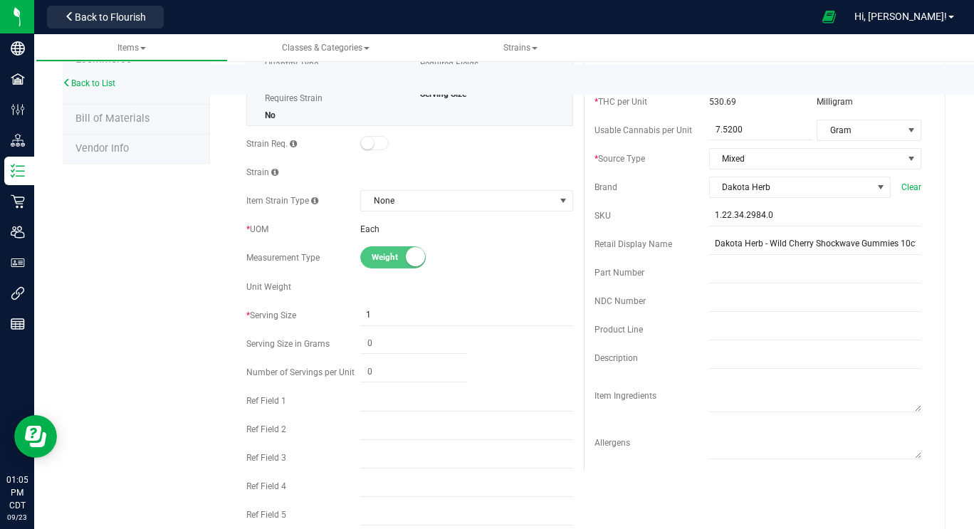
scroll to position [239, 0]
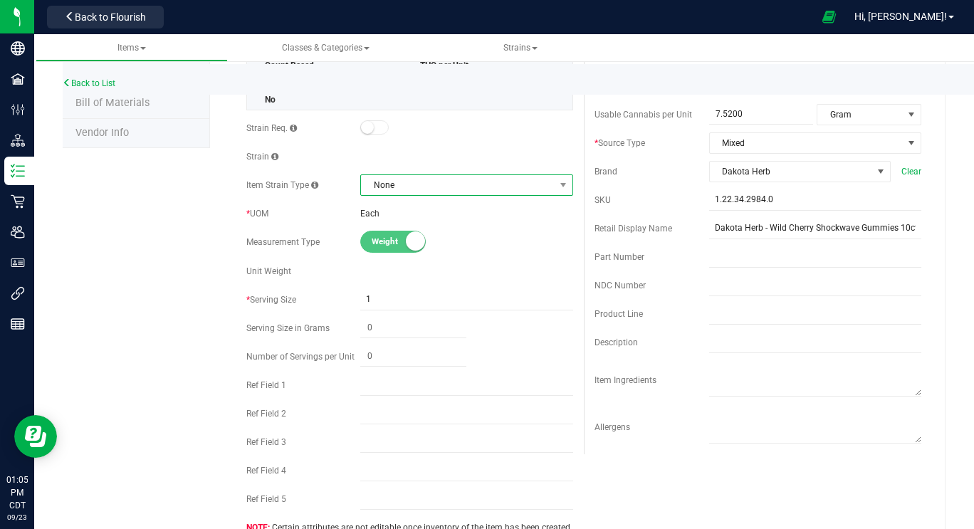
click at [517, 187] on span "None" at bounding box center [457, 185] width 193 height 20
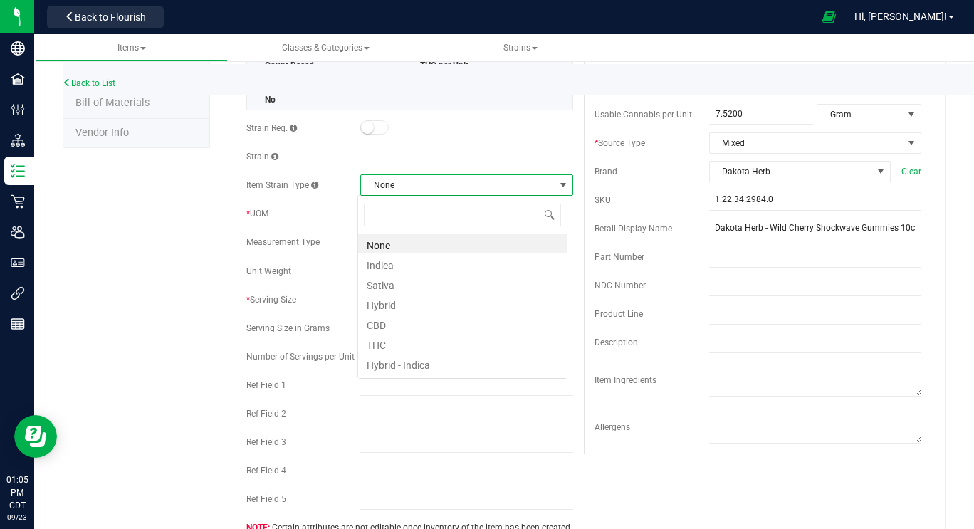
scroll to position [21, 209]
click at [458, 301] on li "Hybrid" at bounding box center [462, 303] width 209 height 20
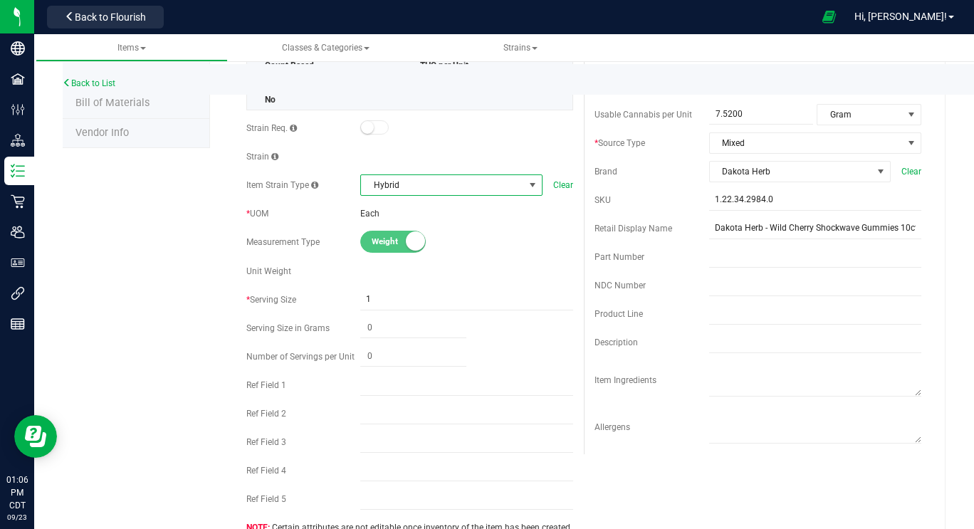
drag, startPoint x: 974, startPoint y: 99, endPoint x: 959, endPoint y: 58, distance: 43.9
click at [959, 58] on ul "Items Classes & Categories Strains" at bounding box center [523, 48] width 974 height 28
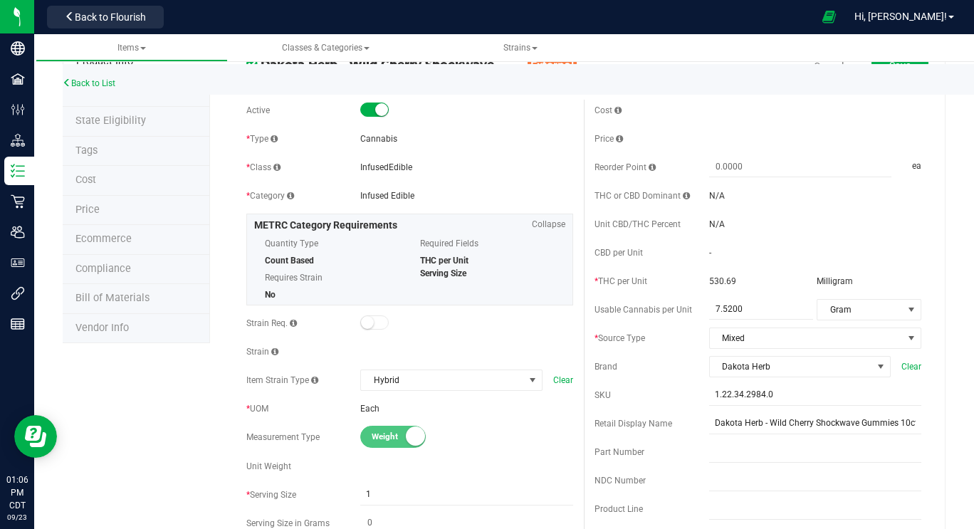
scroll to position [0, 0]
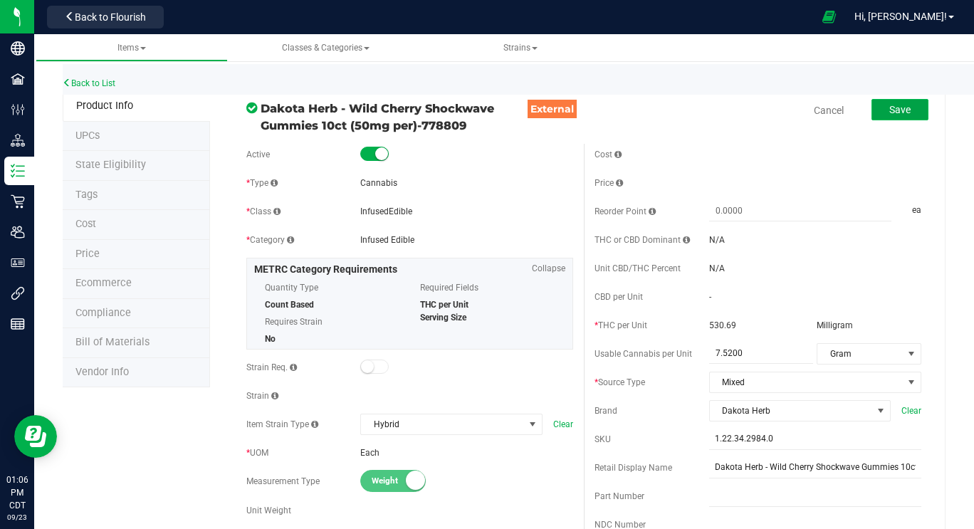
click at [872, 107] on button "Save" at bounding box center [900, 109] width 57 height 21
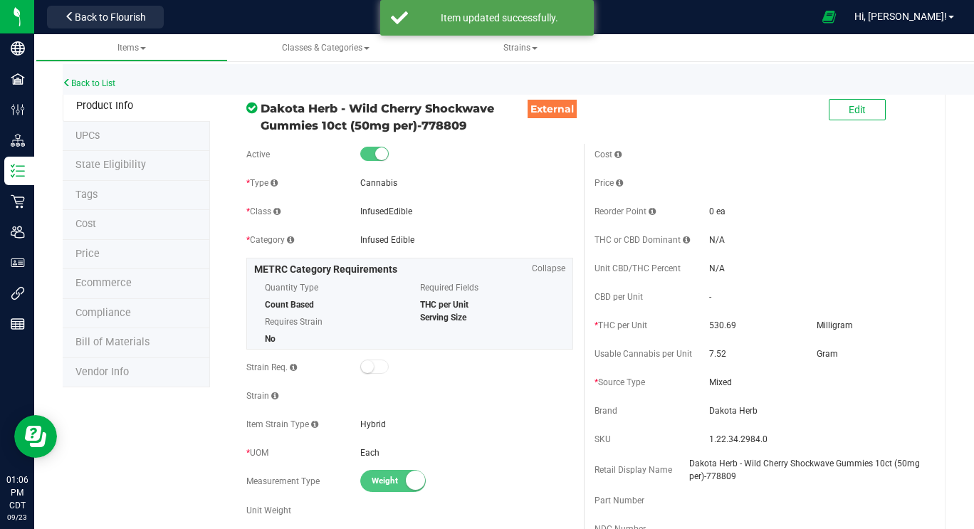
click at [106, 224] on li "Cost" at bounding box center [136, 225] width 147 height 30
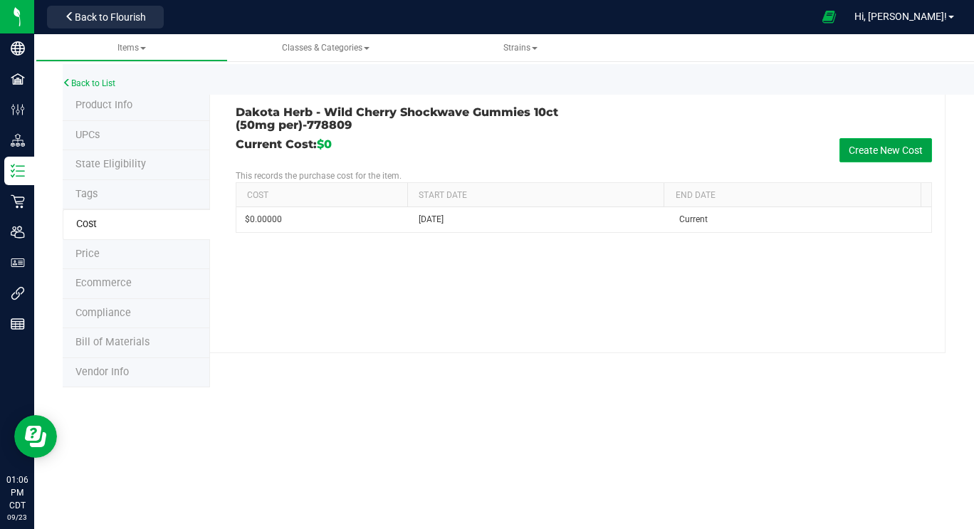
click at [868, 150] on button "Create New Cost" at bounding box center [886, 150] width 93 height 24
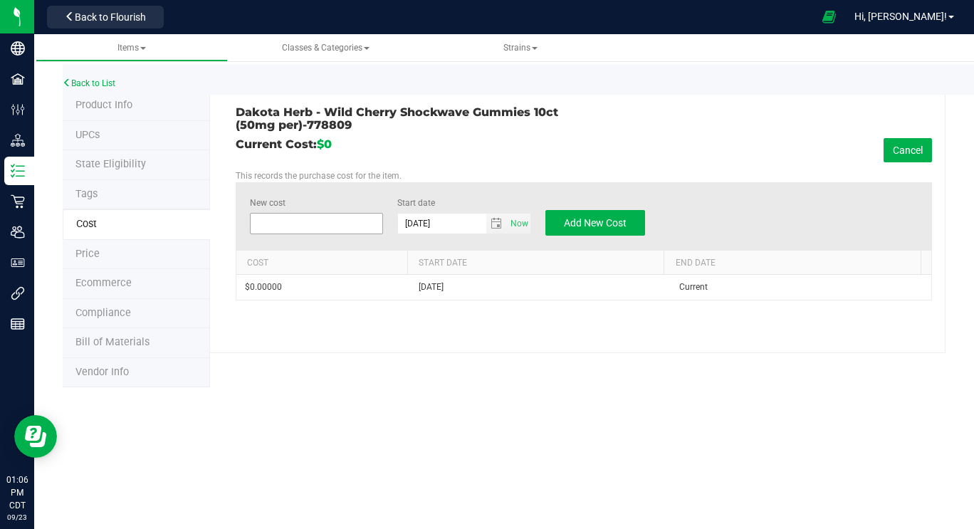
click at [335, 226] on span at bounding box center [317, 223] width 134 height 21
type input "29"
click at [632, 222] on button "Add New Cost" at bounding box center [596, 223] width 100 height 26
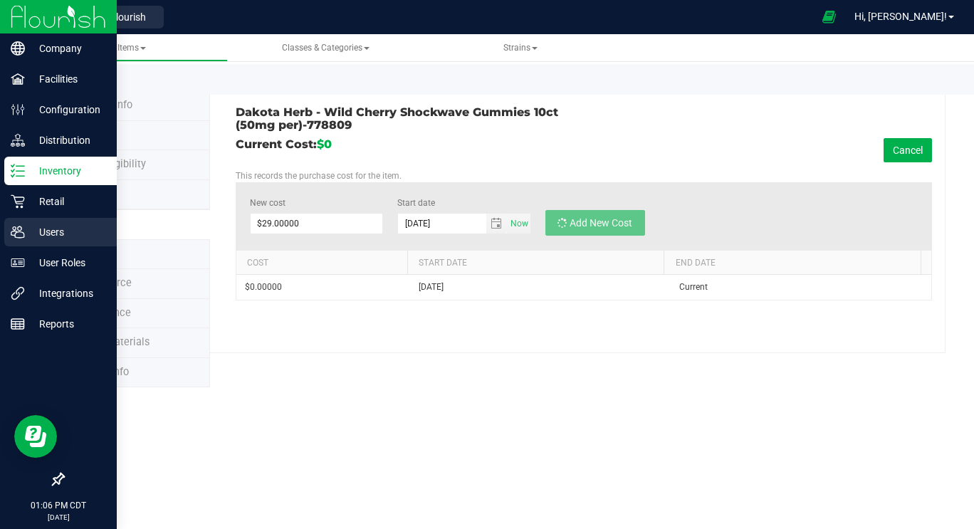
type input "$0.00000"
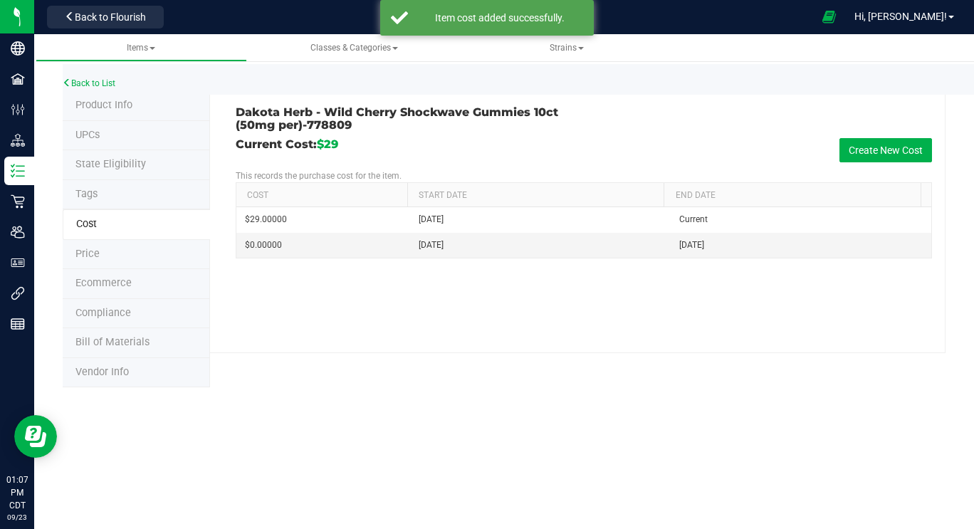
click at [93, 251] on span "Price" at bounding box center [87, 254] width 24 height 12
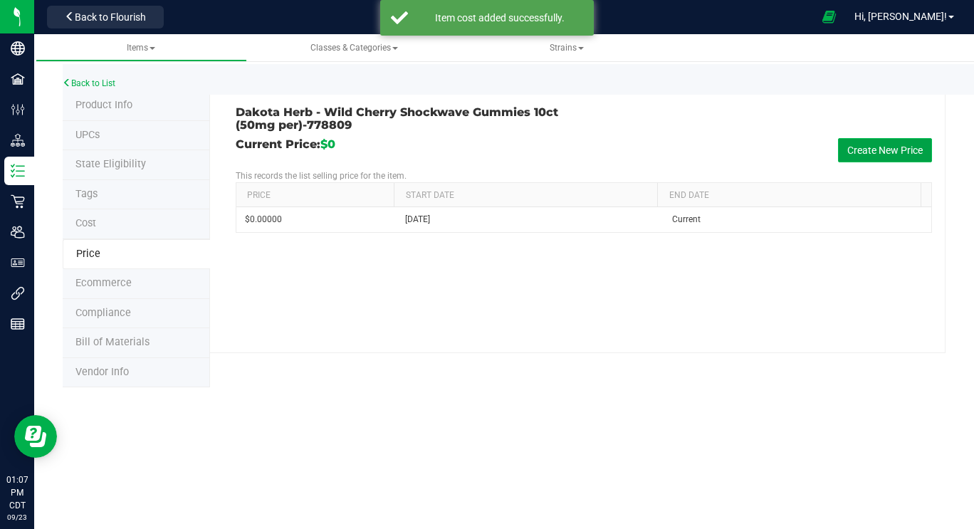
click at [885, 152] on button "Create New Price" at bounding box center [885, 150] width 94 height 24
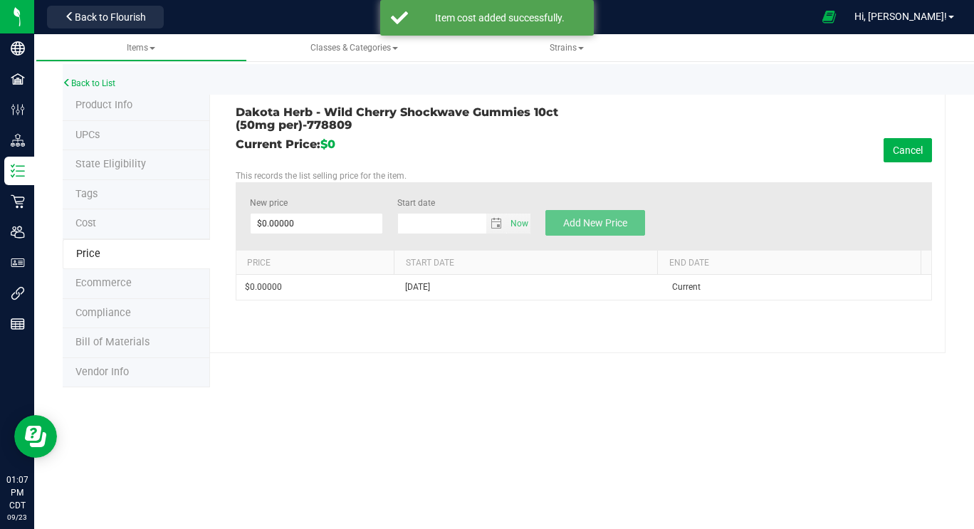
type input "[DATE]"
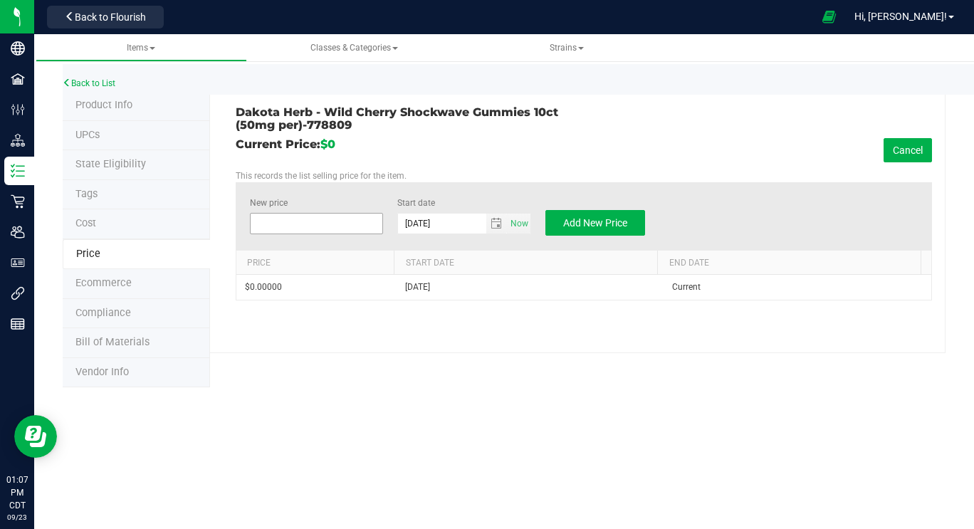
click at [344, 229] on span at bounding box center [317, 223] width 134 height 21
type input "65"
click at [632, 217] on button "Add New Price" at bounding box center [596, 223] width 100 height 26
type input "$0.00000"
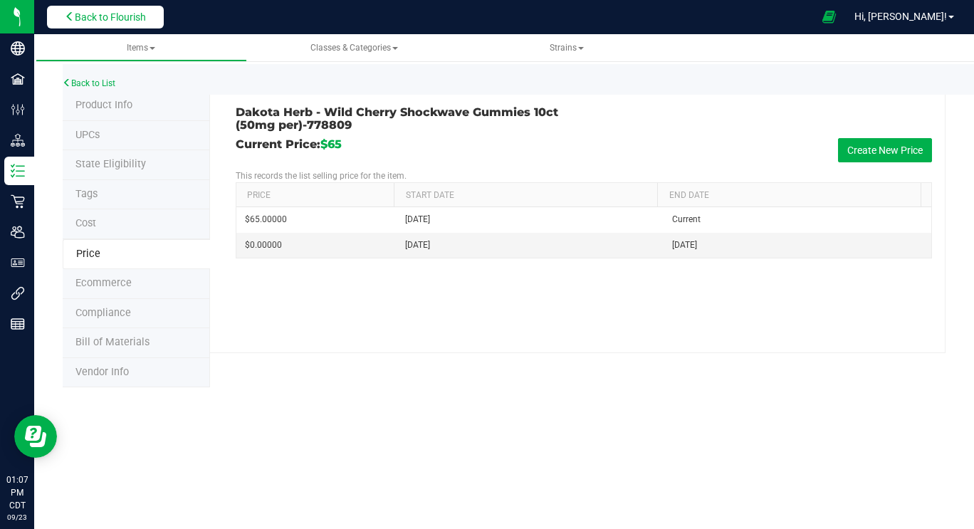
click at [136, 14] on span "Back to Flourish" at bounding box center [110, 16] width 71 height 11
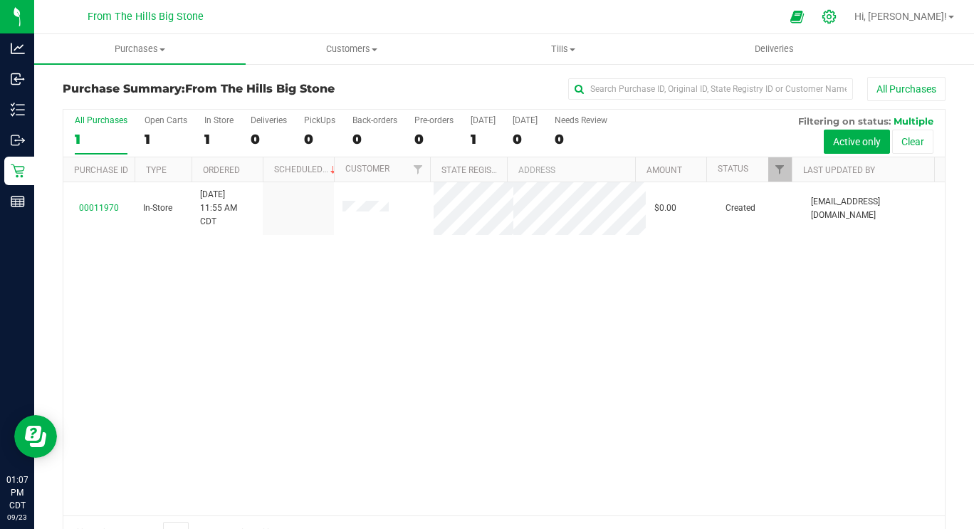
click at [837, 16] on icon at bounding box center [829, 16] width 15 height 15
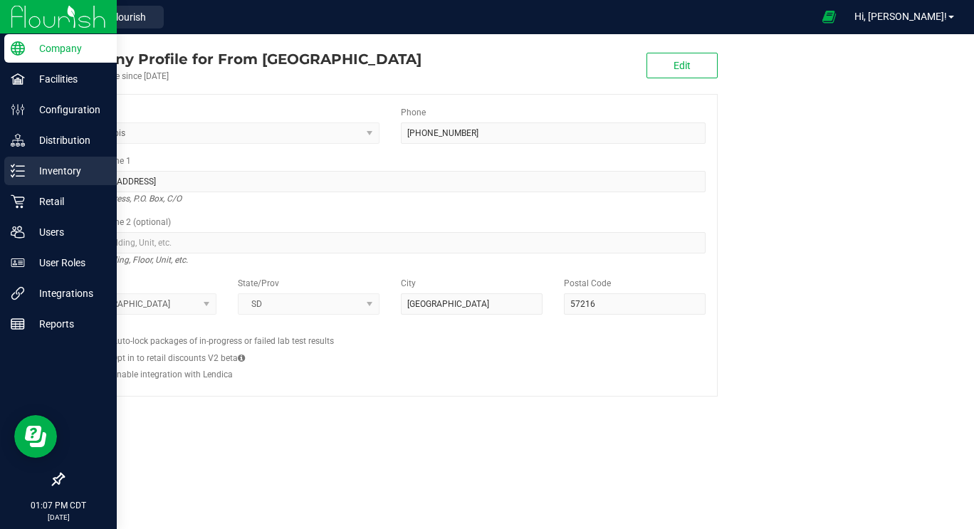
click at [43, 170] on p "Inventory" at bounding box center [67, 170] width 85 height 17
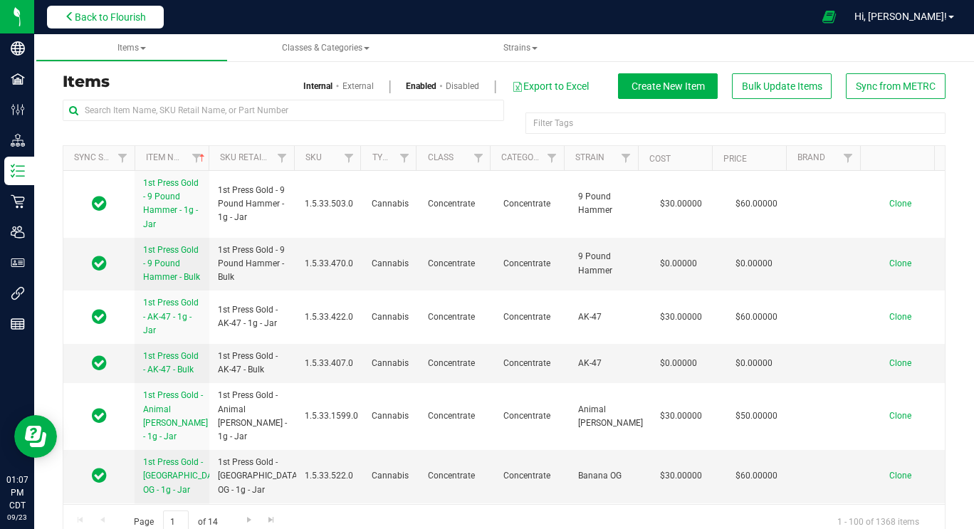
click at [130, 13] on span "Back to Flourish" at bounding box center [110, 16] width 71 height 11
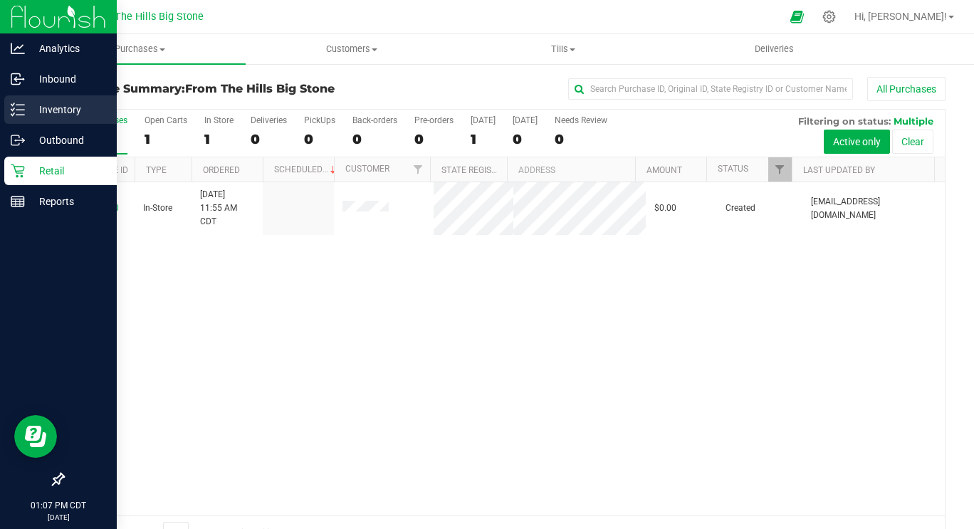
click at [28, 116] on p "Inventory" at bounding box center [67, 109] width 85 height 17
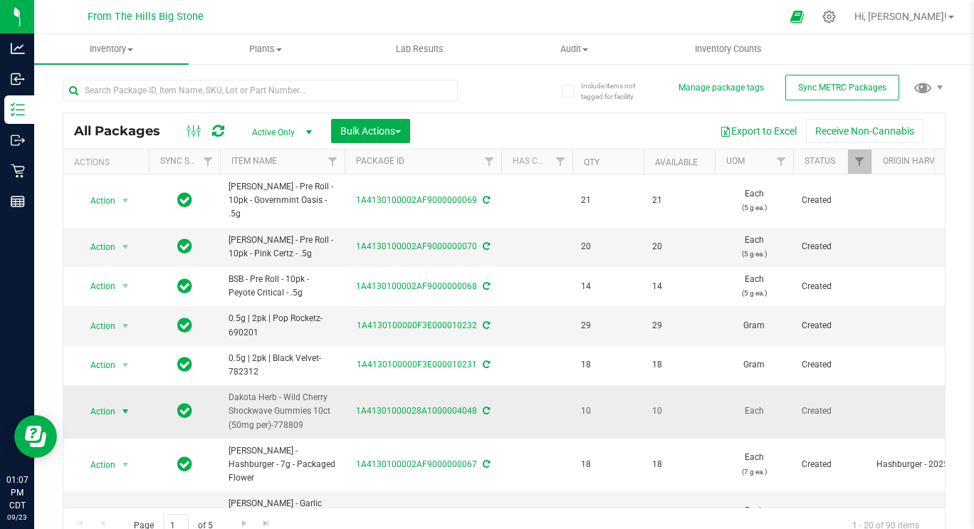
click at [111, 402] on span "Action" at bounding box center [97, 412] width 38 height 20
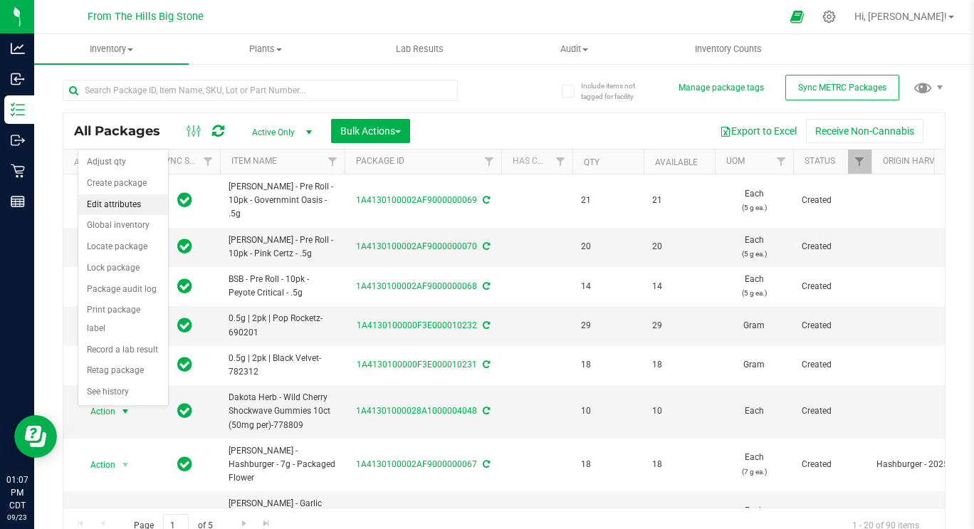
click at [122, 202] on li "Edit attributes" at bounding box center [123, 204] width 90 height 21
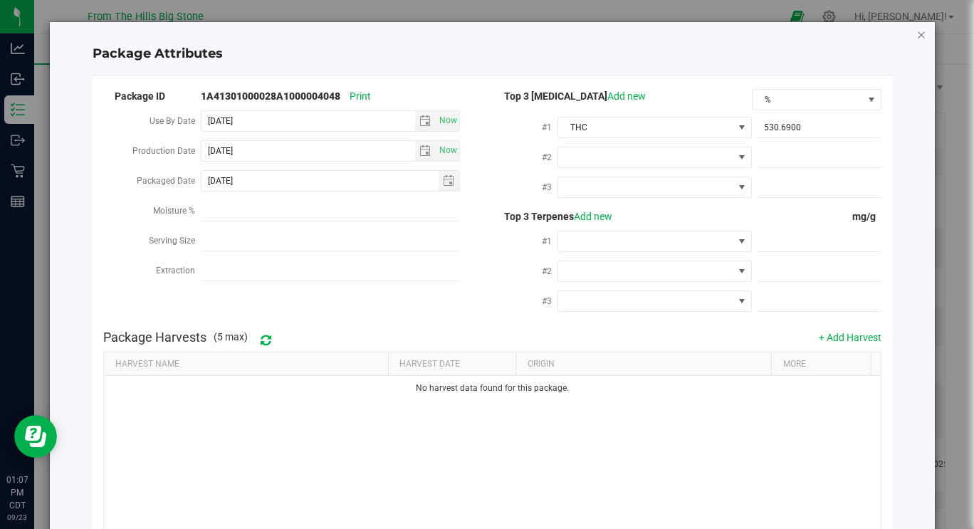
click at [917, 33] on icon "Close modal" at bounding box center [922, 34] width 10 height 17
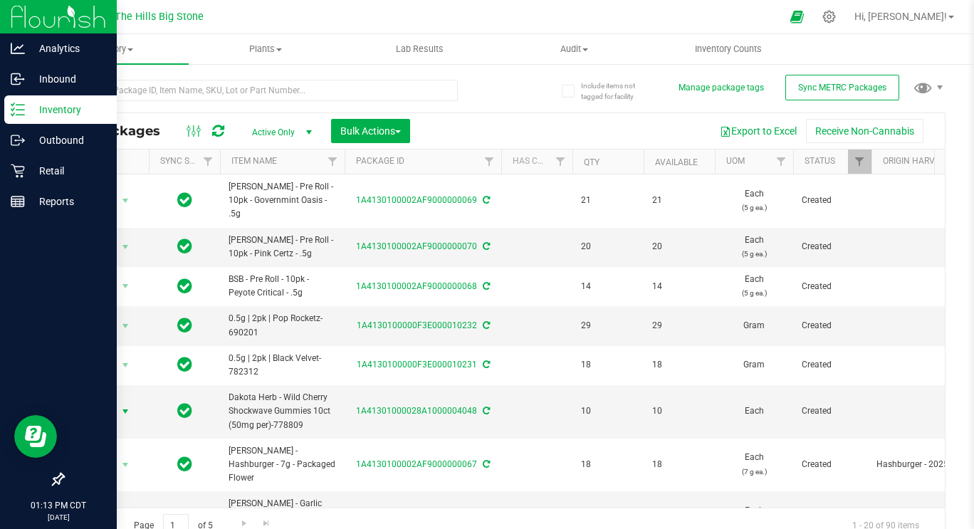
click at [23, 111] on icon at bounding box center [18, 110] width 14 height 14
